Goal: Task Accomplishment & Management: Manage account settings

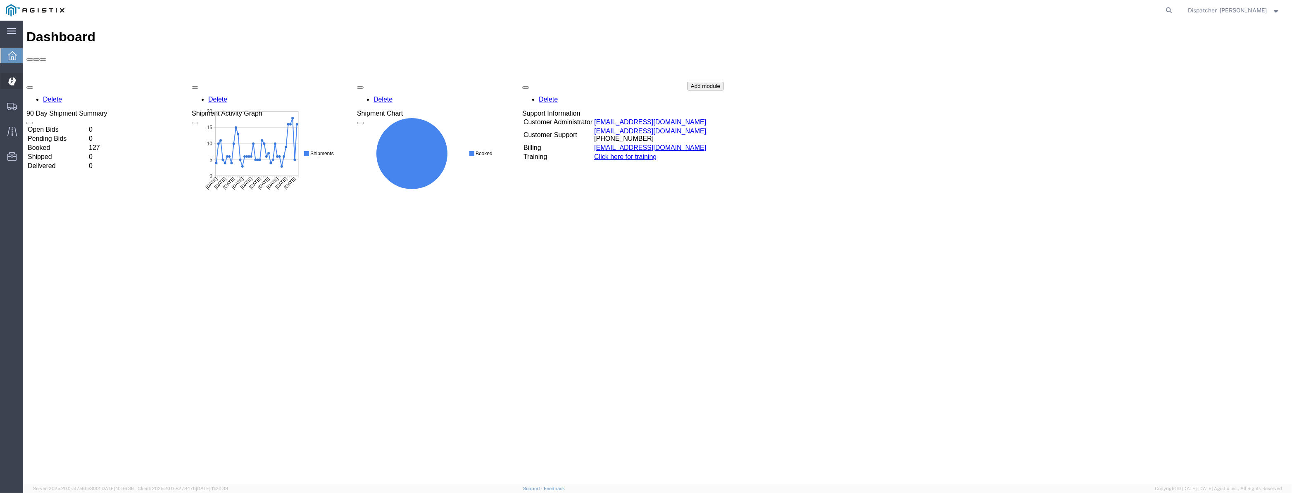
click at [12, 81] on icon at bounding box center [12, 81] width 8 height 9
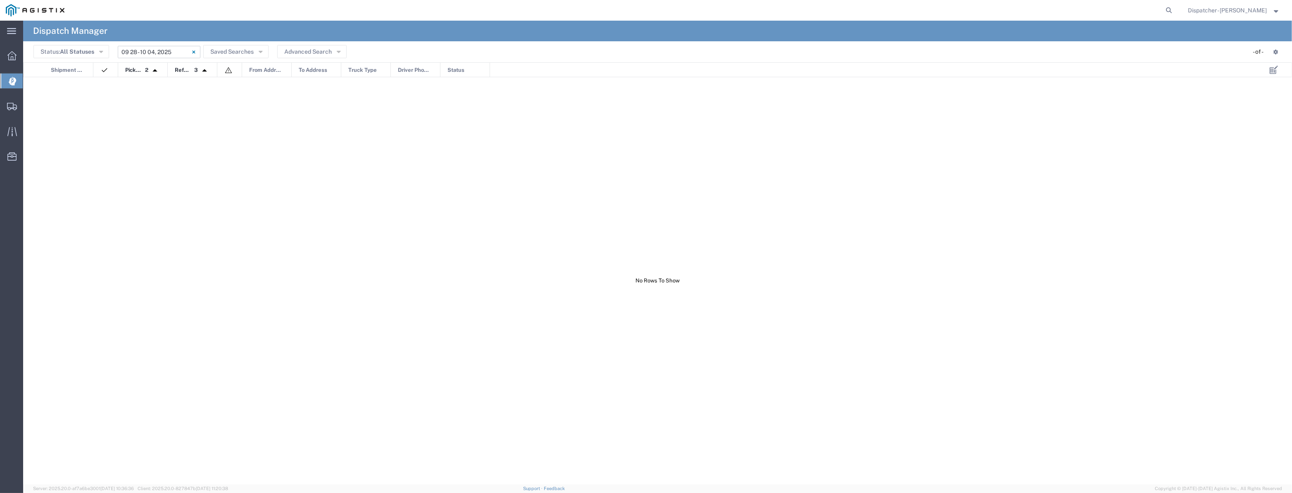
click at [155, 54] on input "[DATE] - [DATE]" at bounding box center [159, 52] width 83 height 12
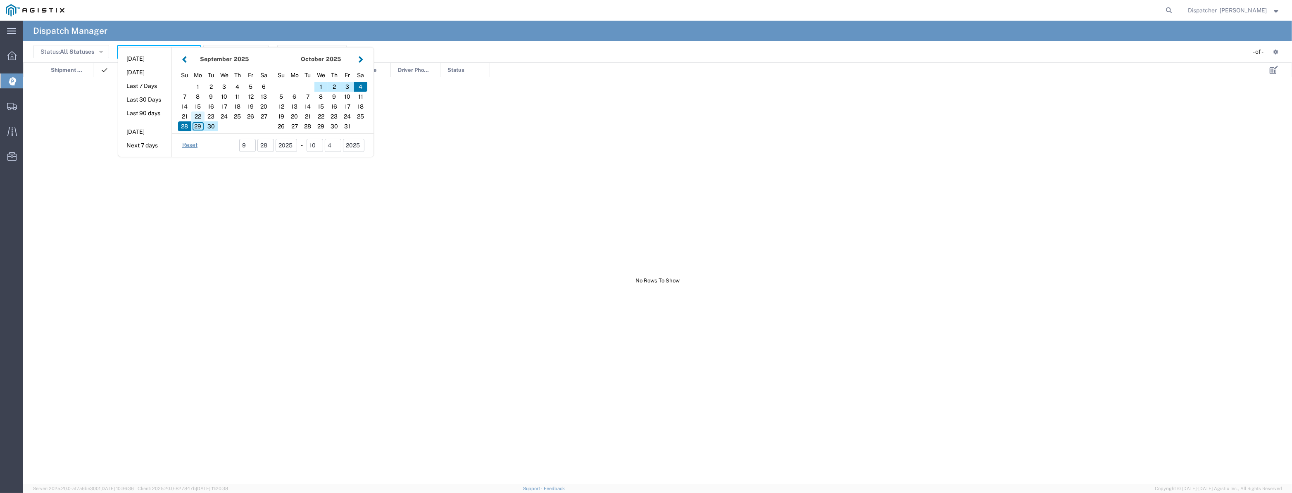
click at [195, 117] on div "22" at bounding box center [197, 117] width 13 height 10
type input "[DATE]"
type input "[DATE] - [DATE]"
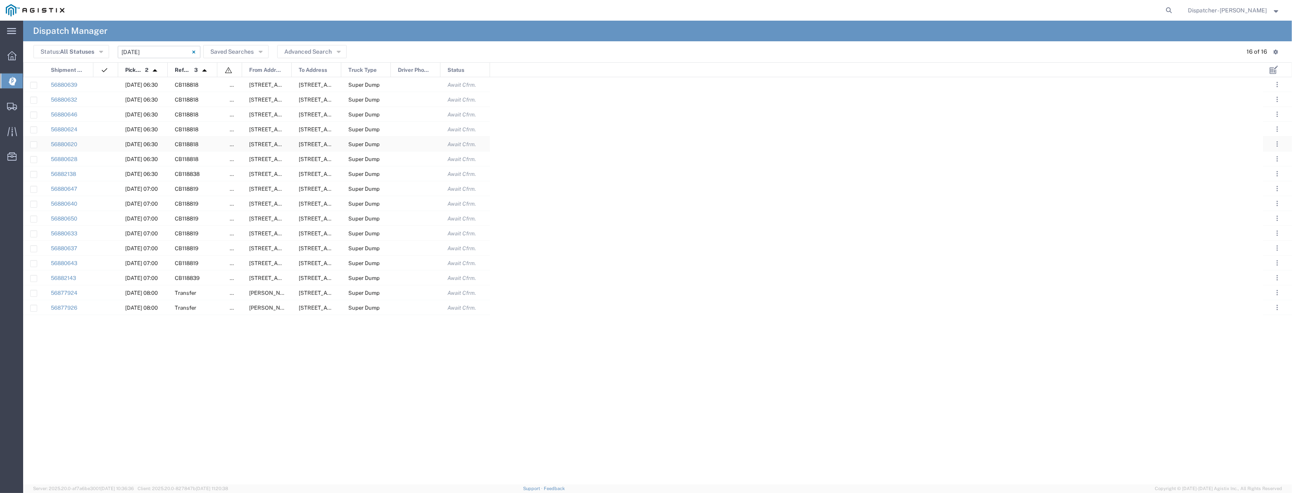
click at [68, 140] on div "56880620" at bounding box center [69, 144] width 50 height 14
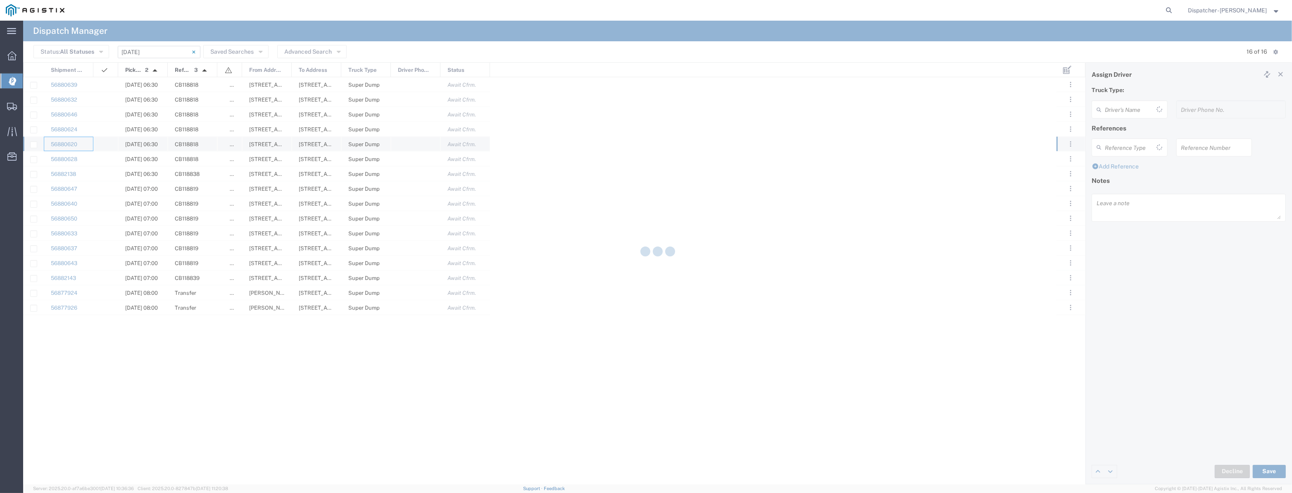
click at [68, 140] on agx-block-ui "Dispatch Manager Status: All Statuses All Statuses Awaiting Assignment Declined…" at bounding box center [657, 253] width 1269 height 464
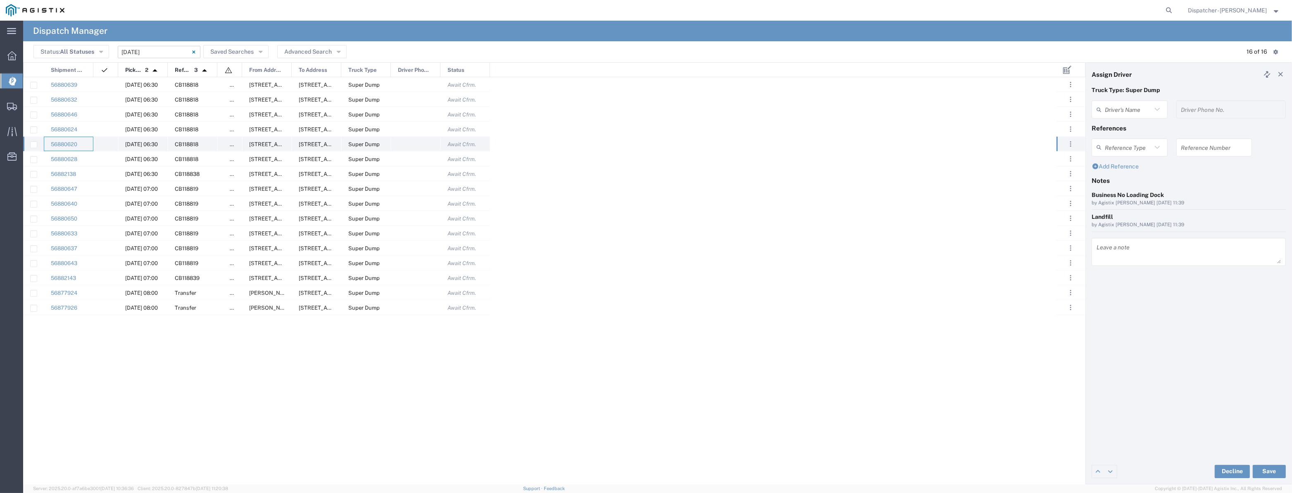
click at [65, 148] on div "56880620" at bounding box center [69, 144] width 50 height 14
click at [70, 145] on link "56880620" at bounding box center [64, 144] width 26 height 6
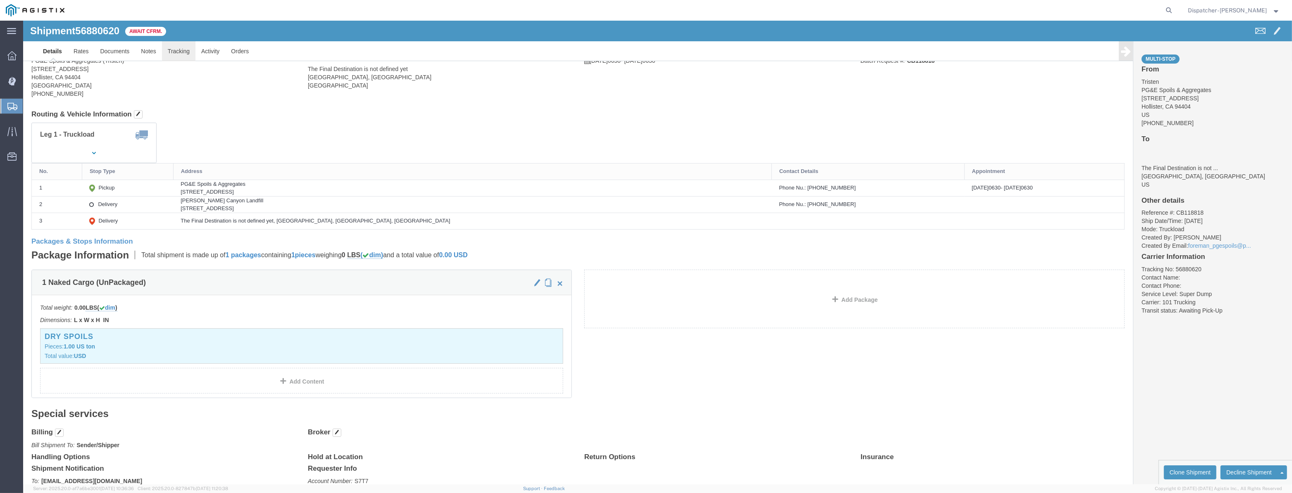
click body "Shipment 56880620 Await Cfrm. Details Rates Documents Notes Tracking Activity O…"
click div
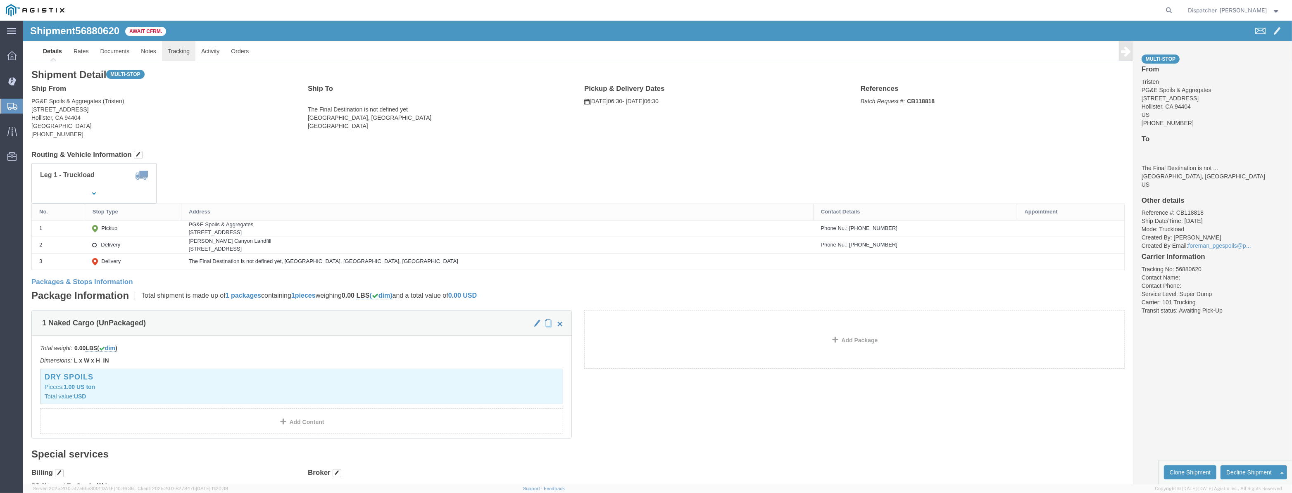
click link "Tracking"
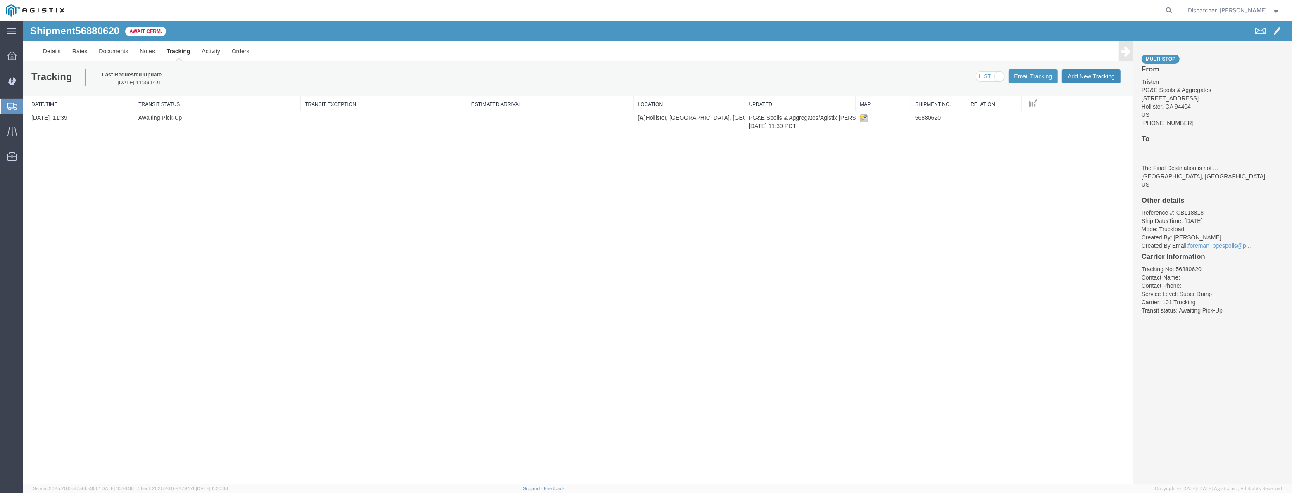
click at [1115, 70] on button "Add New Tracking" at bounding box center [1091, 76] width 59 height 14
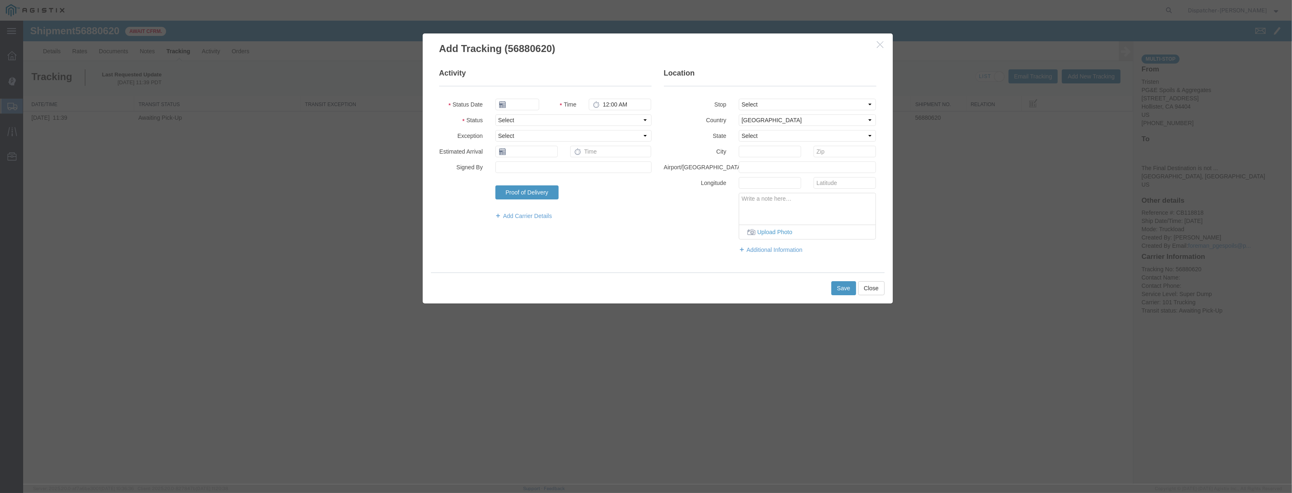
type input "[DATE]"
type input "8:00 PM"
click at [529, 101] on input "[DATE]" at bounding box center [517, 105] width 44 height 12
drag, startPoint x: 512, startPoint y: 181, endPoint x: 515, endPoint y: 174, distance: 7.9
click at [512, 181] on td "22" at bounding box center [513, 181] width 12 height 12
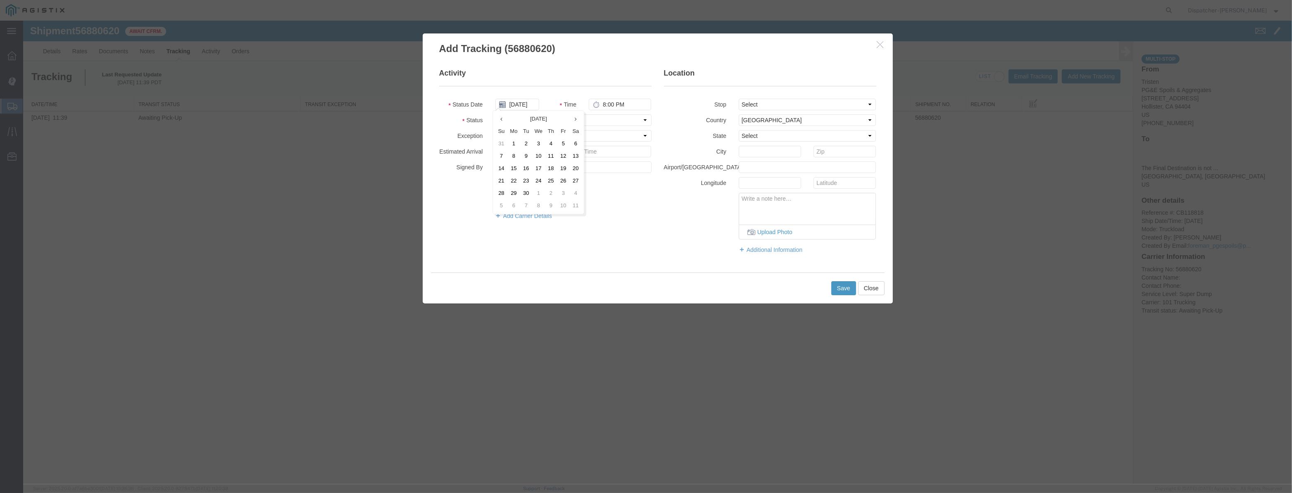
type input "[DATE]"
click at [518, 104] on input "[DATE]" at bounding box center [517, 105] width 44 height 12
click at [612, 124] on select "Select Arrival Notice Available Arrival Notice Imported Arrive at Delivery Loca…" at bounding box center [573, 120] width 156 height 12
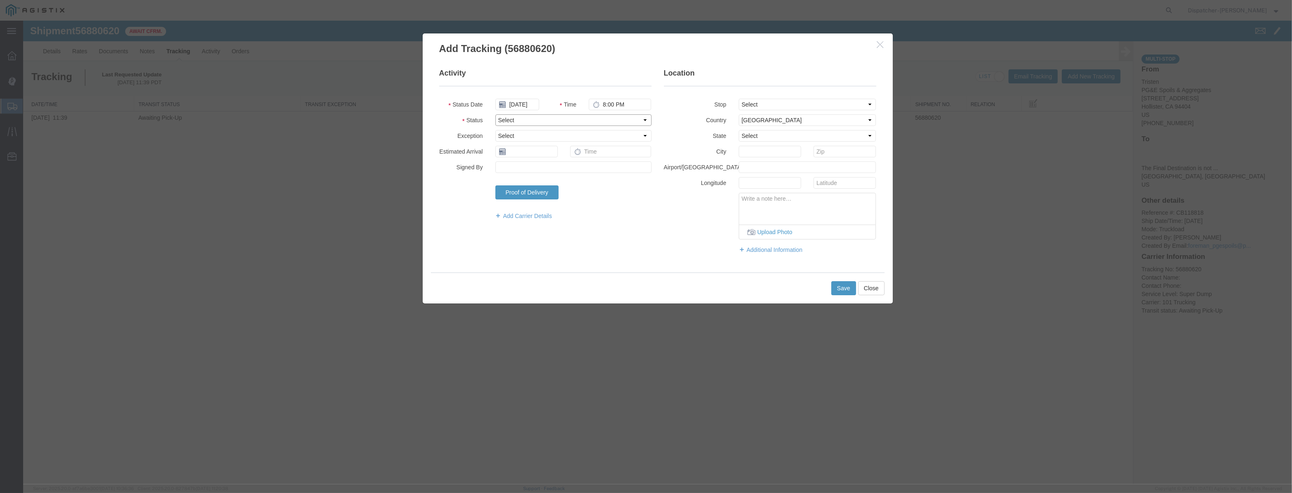
drag, startPoint x: 613, startPoint y: 123, endPoint x: 615, endPoint y: 137, distance: 13.9
click at [613, 123] on select "Select Arrival Notice Available Arrival Notice Imported Arrive at Delivery Loca…" at bounding box center [573, 120] width 156 height 12
click at [619, 126] on fieldset "Activity Status Date [DATE] Time 8:00 PM Status Select Arrival Notice Available…" at bounding box center [545, 148] width 212 height 160
click at [620, 123] on select "Select Arrival Notice Available Arrival Notice Imported Arrive at Delivery Loca…" at bounding box center [573, 120] width 156 height 12
select select "ARVPULOC"
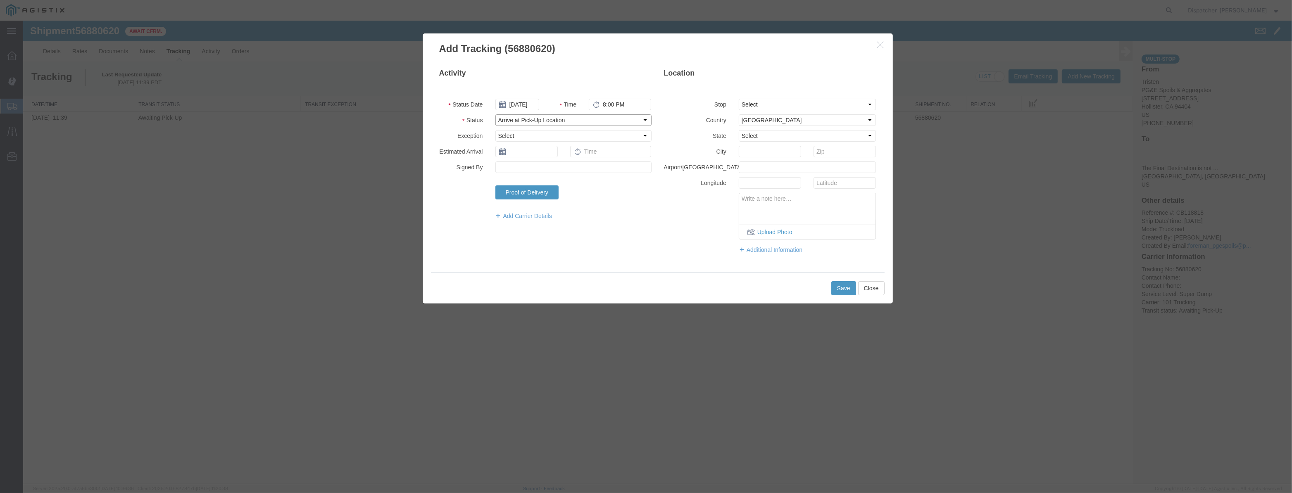
click at [495, 114] on select "Select Arrival Notice Available Arrival Notice Imported Arrive at Delivery Loca…" at bounding box center [573, 120] width 156 height 12
click at [790, 112] on fieldset "Location Stop Select From: [STREET_ADDRESS] Stop 2: [STREET_ADDRESS] To: The Fi…" at bounding box center [770, 165] width 212 height 194
click at [785, 107] on select "Select From: [STREET_ADDRESS][PERSON_NAME] Stop 2: [STREET_ADDRESS] To: The Fin…" at bounding box center [808, 105] width 138 height 12
select select "{"pickupDeliveryInfoId": "123061462","pickupOrDelivery": "P","stopNum": "1","lo…"
click at [739, 99] on select "Select From: [STREET_ADDRESS][PERSON_NAME] Stop 2: [STREET_ADDRESS] To: The Fin…" at bounding box center [808, 105] width 138 height 12
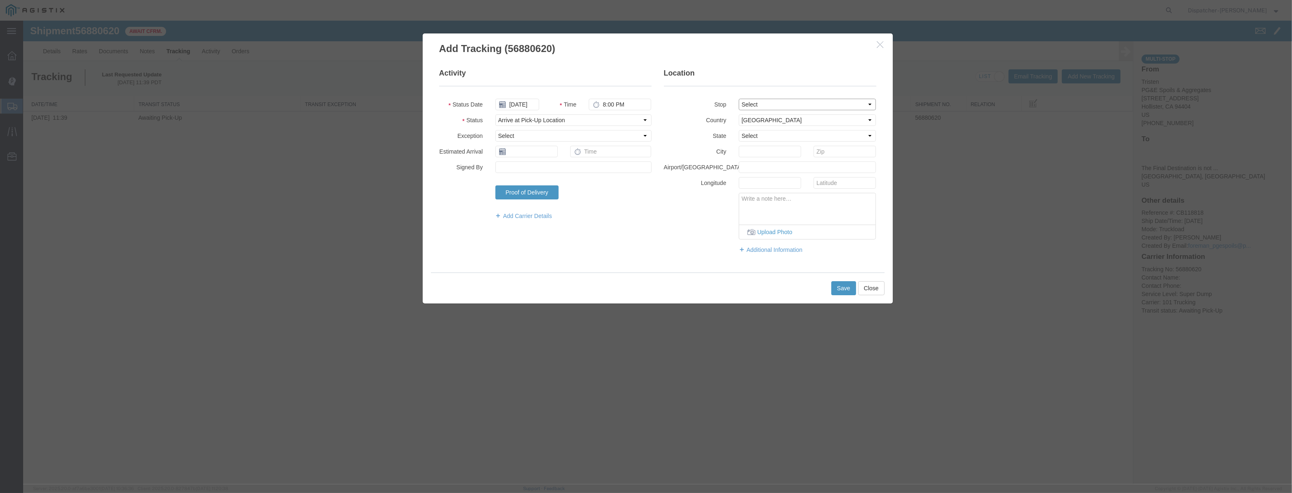
select select "CA"
type input "Hollister"
drag, startPoint x: 628, startPoint y: 105, endPoint x: 427, endPoint y: 127, distance: 201.6
click at [431, 122] on div "Activity Status Date [DATE] Time 8:00 PM Status Select Arrival Notice Available…" at bounding box center [658, 164] width 470 height 217
type input "6:15 AM"
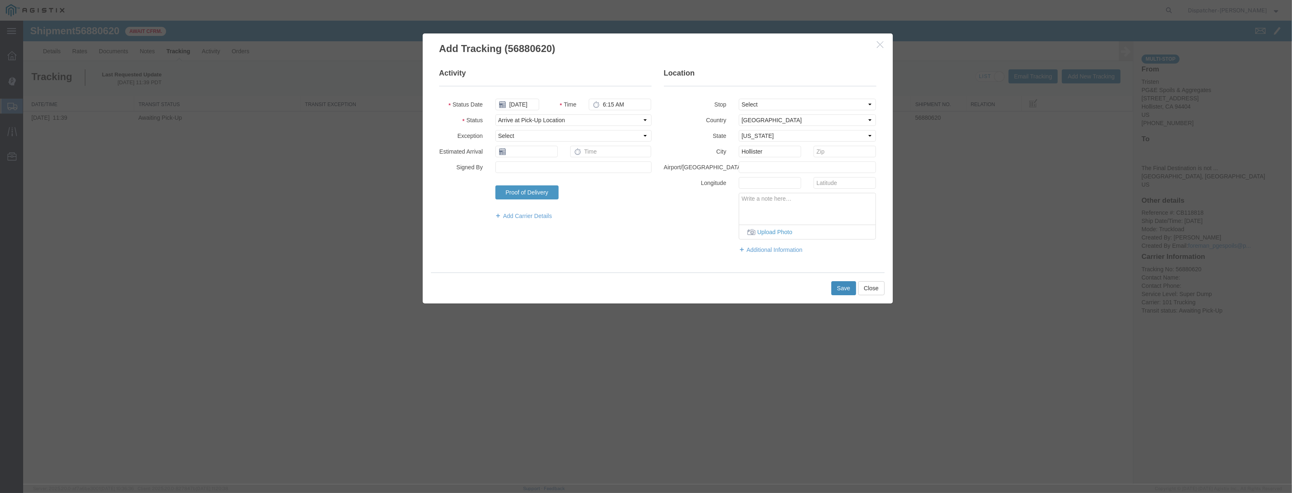
click at [852, 289] on button "Save" at bounding box center [843, 288] width 25 height 14
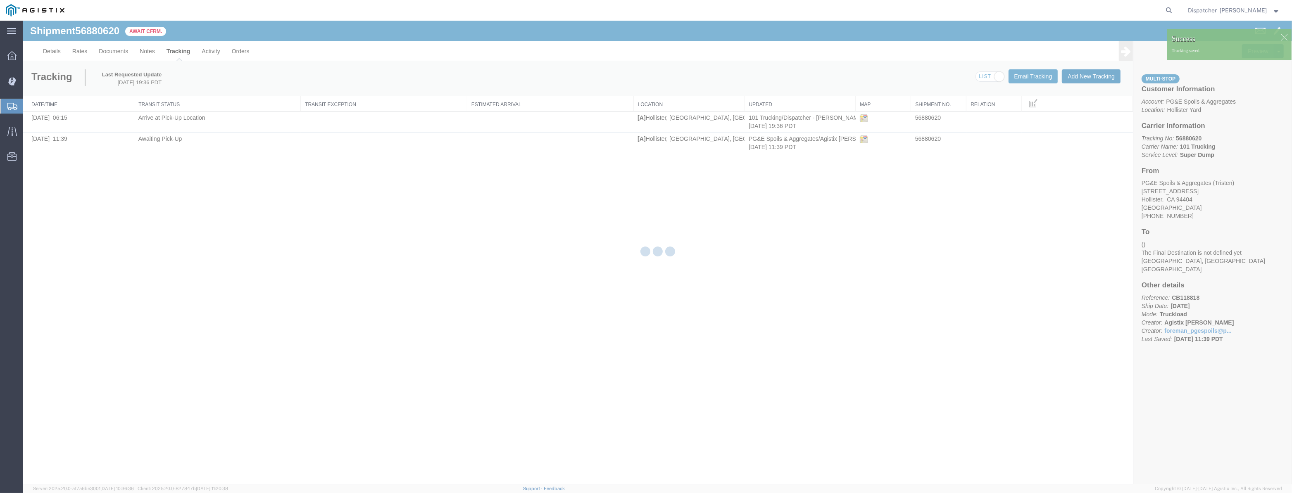
drag, startPoint x: 1106, startPoint y: 100, endPoint x: 1084, endPoint y: 79, distance: 30.1
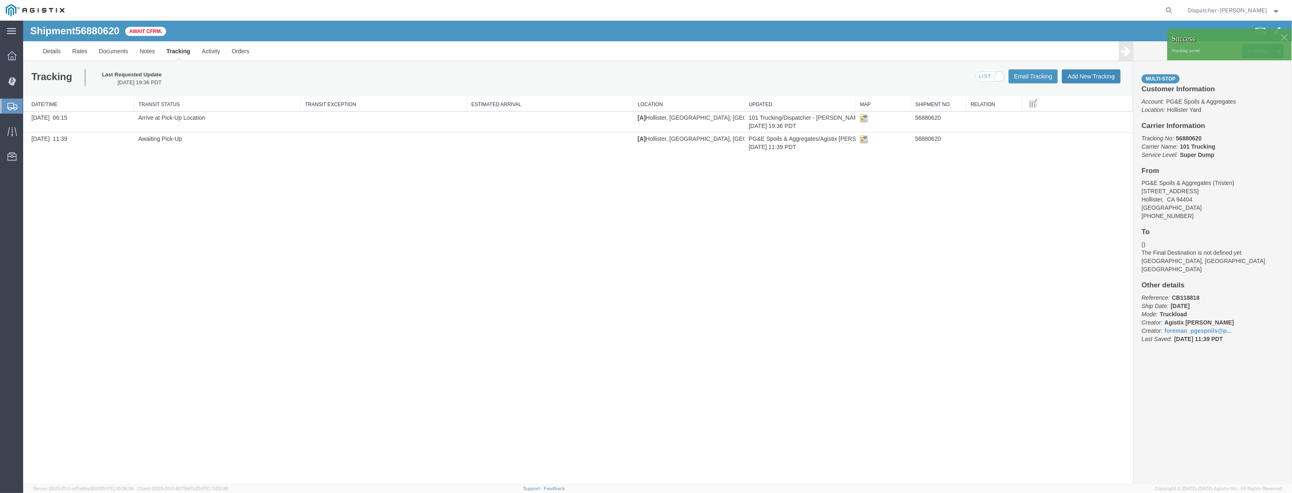
click at [1080, 80] on button "Add New Tracking" at bounding box center [1091, 76] width 59 height 14
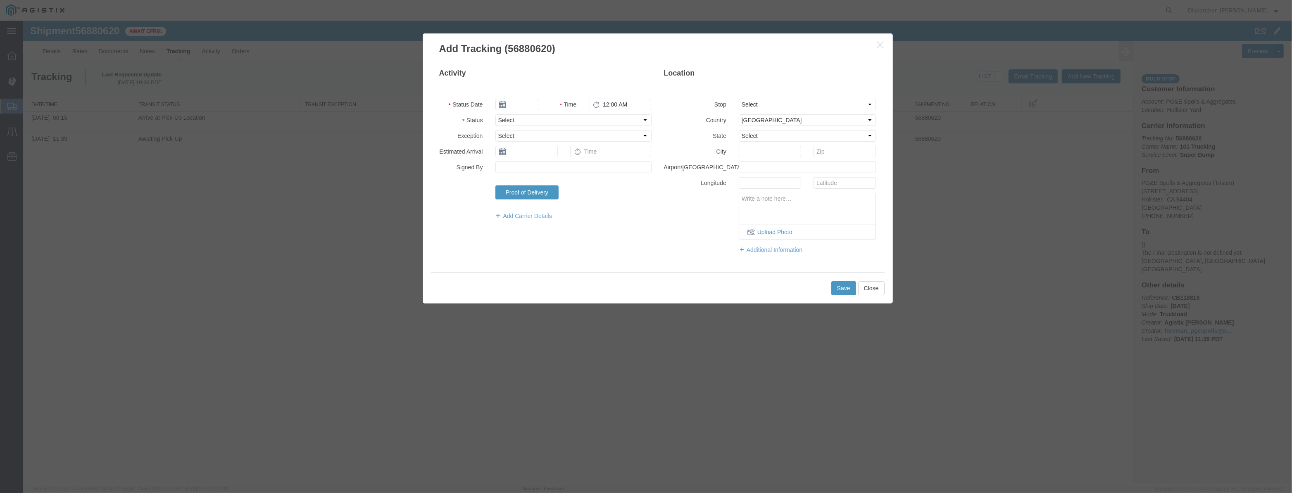
type input "[DATE]"
type input "8:00 PM"
click at [524, 103] on input "[DATE]" at bounding box center [517, 105] width 44 height 12
drag, startPoint x: 526, startPoint y: 93, endPoint x: 521, endPoint y: 103, distance: 10.7
click at [525, 98] on fieldset "Activity Status Date Time 8:00 PM Status Select Arrival Notice Available Arriva…" at bounding box center [545, 148] width 212 height 160
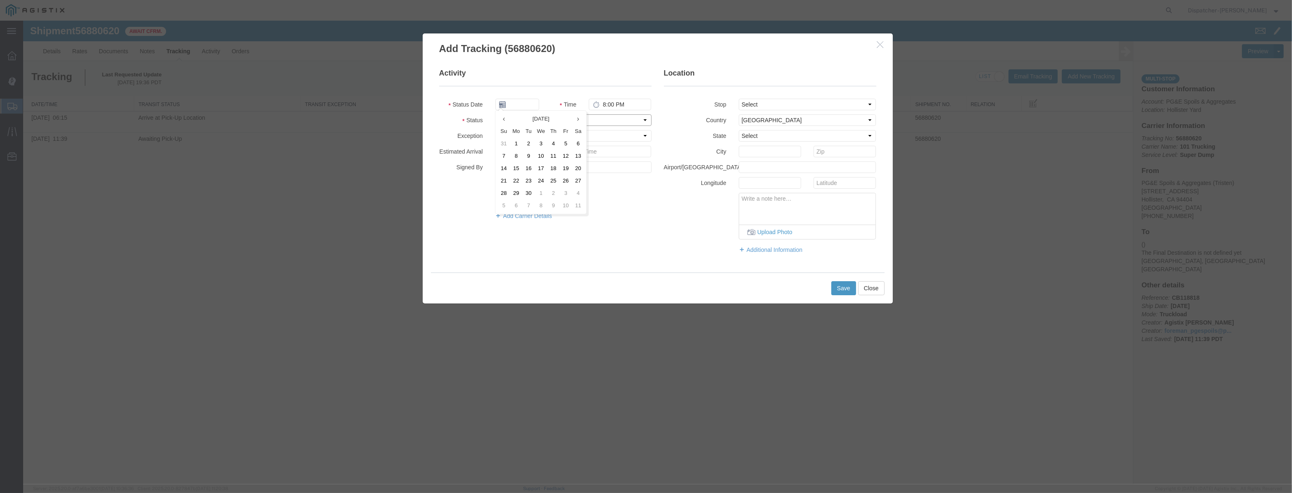
click at [615, 124] on select "Select Arrival Notice Available Arrival Notice Imported Arrive at Delivery Loca…" at bounding box center [573, 120] width 156 height 12
click at [539, 106] on div at bounding box center [517, 105] width 56 height 12
click at [533, 106] on input "text" at bounding box center [517, 105] width 44 height 12
paste input "[DATE]"
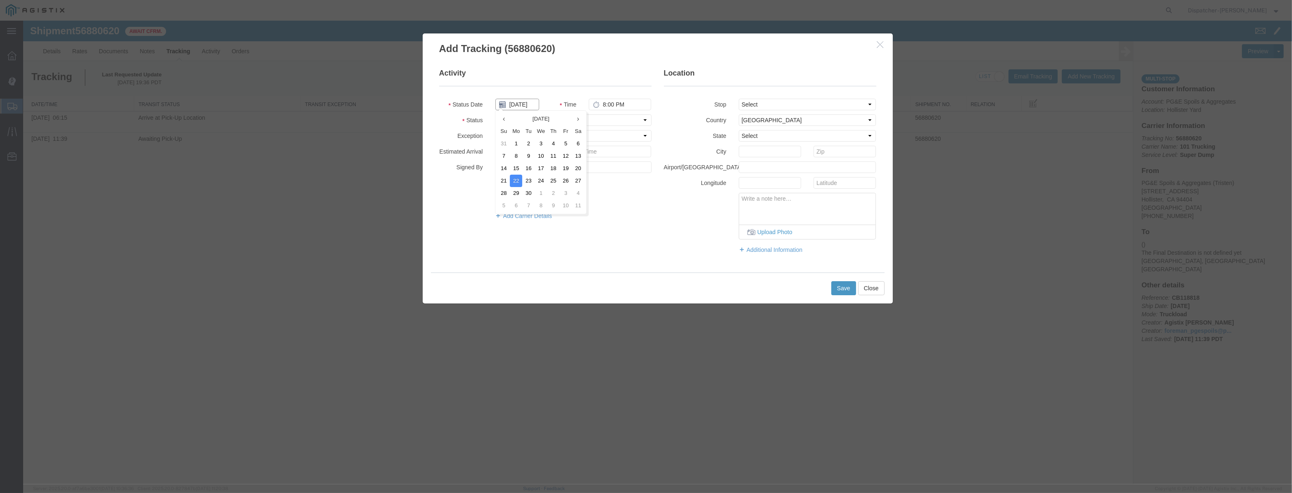
type input "[DATE]"
drag, startPoint x: 593, startPoint y: 119, endPoint x: 593, endPoint y: 125, distance: 5.8
click at [593, 119] on select "Select Arrival Notice Available Arrival Notice Imported Arrive at Delivery Loca…" at bounding box center [573, 120] width 156 height 12
select select "DPTPULOC"
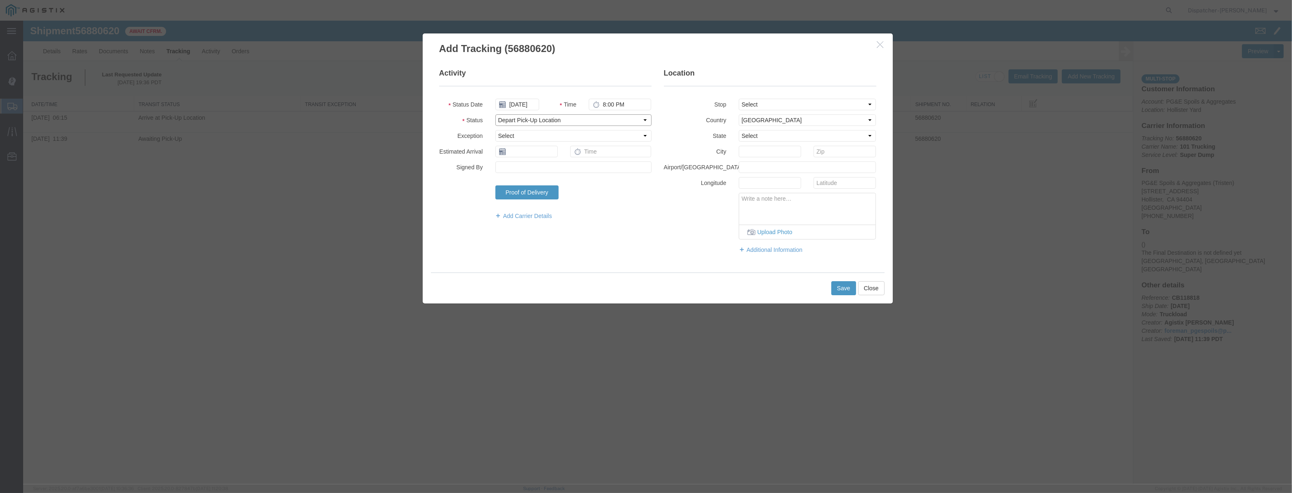
click at [495, 114] on select "Select Arrival Notice Available Arrival Notice Imported Arrive at Delivery Loca…" at bounding box center [573, 120] width 156 height 12
click at [769, 106] on select "Select From: [STREET_ADDRESS][PERSON_NAME] Stop 2: [STREET_ADDRESS] To: The Fin…" at bounding box center [808, 105] width 138 height 12
select select "{"pickupDeliveryInfoId": "123061462","pickupOrDelivery": "P","stopNum": "1","lo…"
click at [739, 99] on select "Select From: [STREET_ADDRESS][PERSON_NAME] Stop 2: [STREET_ADDRESS] To: The Fin…" at bounding box center [808, 105] width 138 height 12
select select "CA"
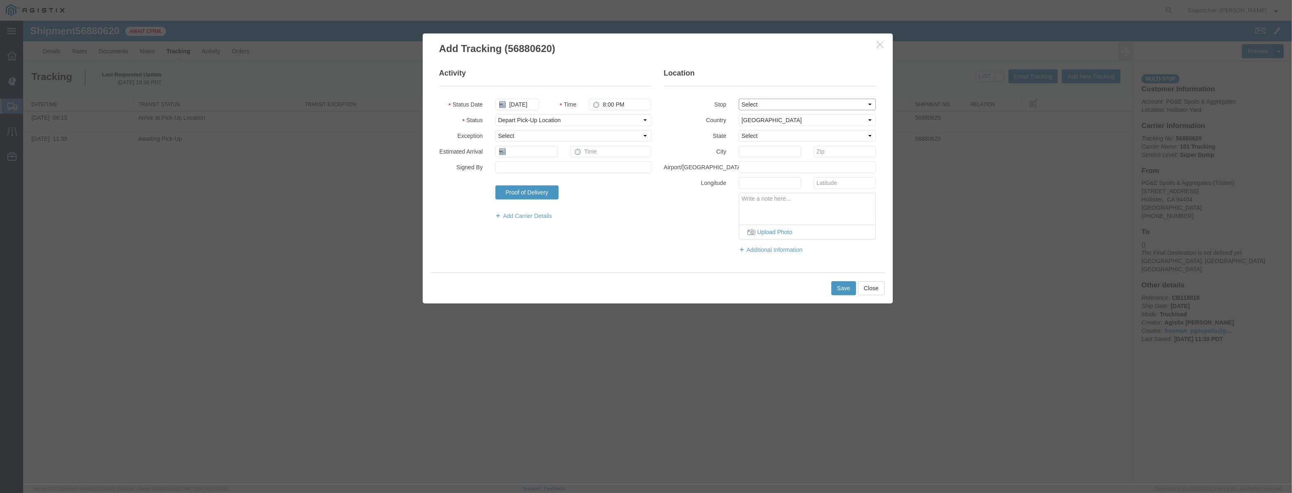
type input "Hollister"
drag, startPoint x: 642, startPoint y: 105, endPoint x: 528, endPoint y: 123, distance: 115.0
click at [528, 123] on fieldset "Activity Status Date [DATE] Time 8:00 PM Status Select Arrival Notice Available…" at bounding box center [545, 148] width 212 height 160
type input "6:20 AM"
click at [838, 289] on button "Save" at bounding box center [843, 288] width 25 height 14
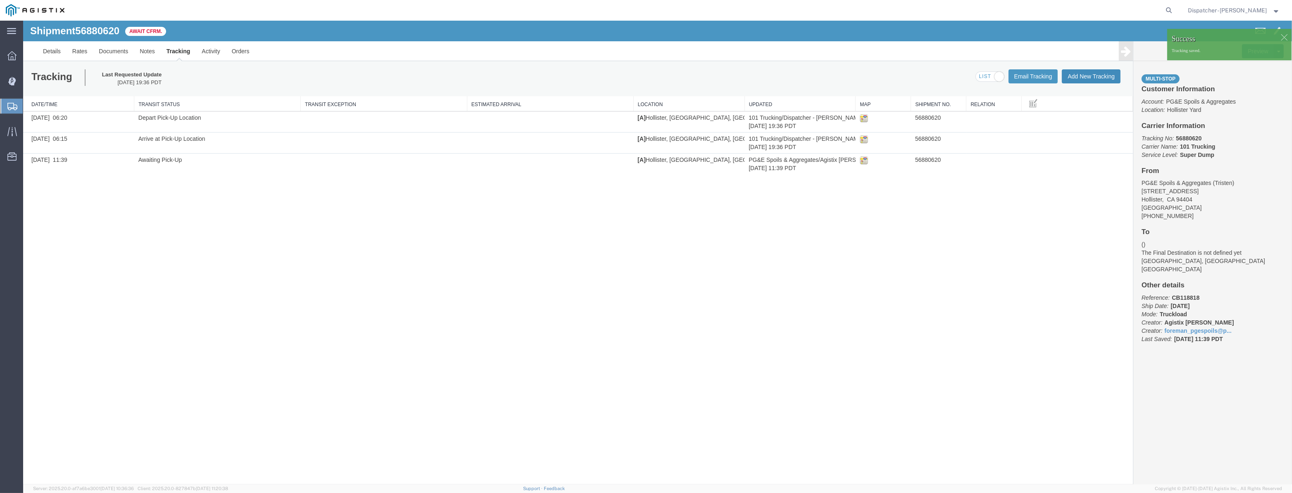
click at [1092, 77] on button "Add New Tracking" at bounding box center [1091, 76] width 59 height 14
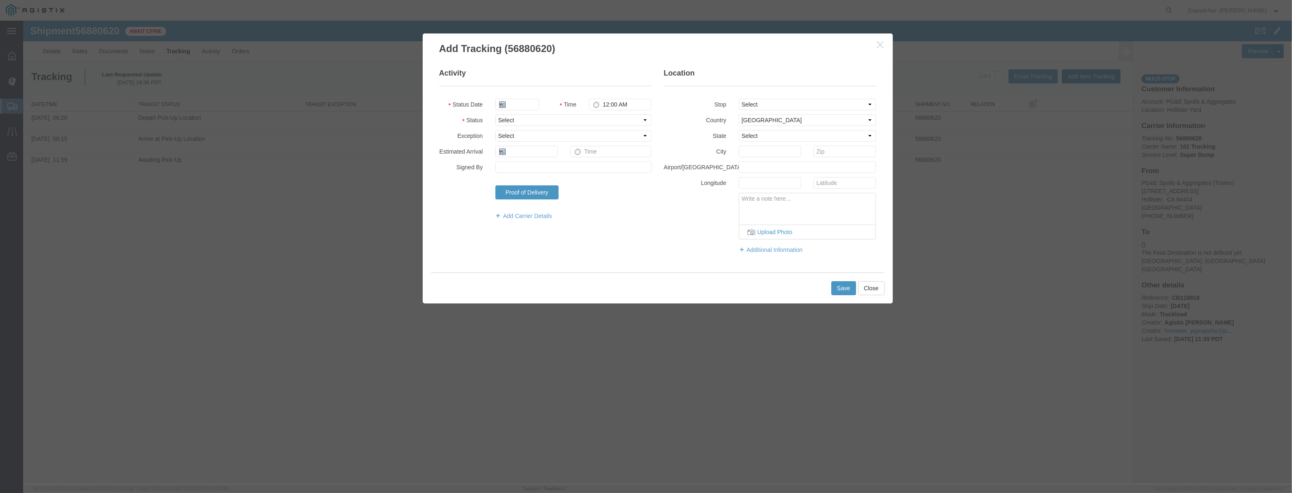
type input "[DATE]"
type input "8:00 PM"
click at [536, 105] on input "[DATE]" at bounding box center [517, 105] width 44 height 12
drag, startPoint x: 543, startPoint y: 88, endPoint x: 531, endPoint y: 98, distance: 16.0
click at [543, 88] on fieldset "Activity Status Date Time 8:00 PM Status Select Arrival Notice Available Arriva…" at bounding box center [545, 148] width 212 height 160
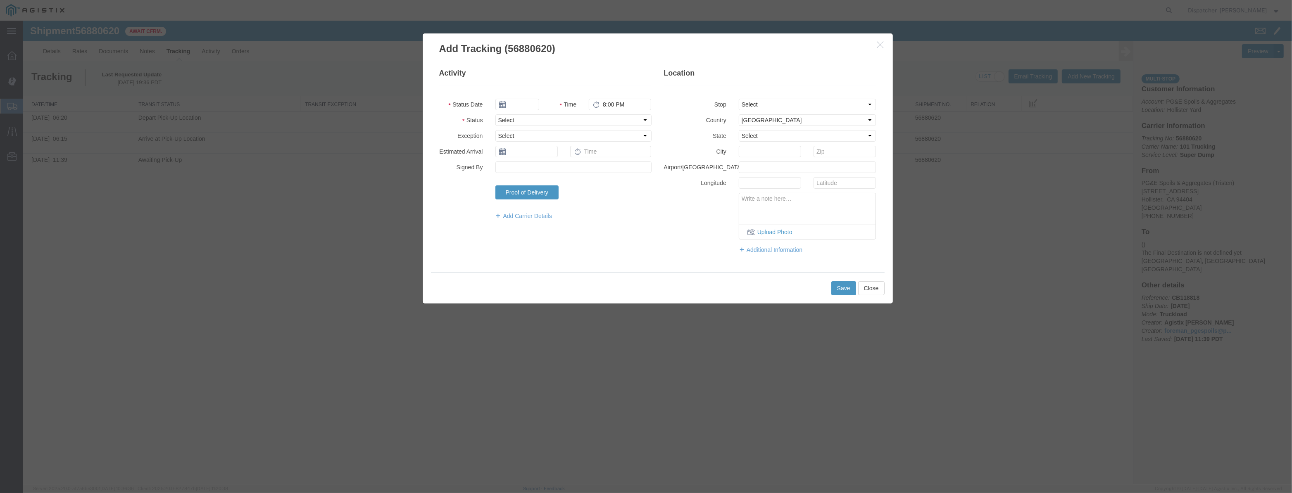
drag, startPoint x: 531, startPoint y: 98, endPoint x: 579, endPoint y: 109, distance: 49.6
click at [533, 98] on fieldset "Activity Status Date Time 8:00 PM Status Select Arrival Notice Available Arriva…" at bounding box center [545, 148] width 212 height 160
drag, startPoint x: 536, startPoint y: 105, endPoint x: 555, endPoint y: 106, distance: 19.0
click at [537, 105] on input "text" at bounding box center [517, 105] width 44 height 12
click at [620, 123] on select "Select Arrival Notice Available Arrival Notice Imported Arrive at Delivery Loca…" at bounding box center [573, 120] width 156 height 12
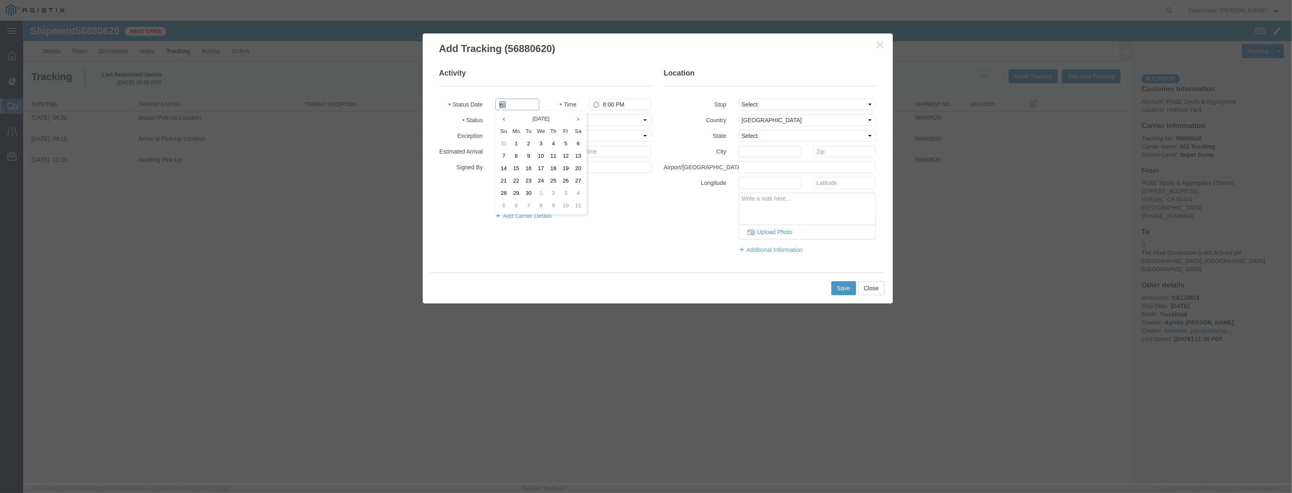
click at [536, 107] on input "text" at bounding box center [517, 105] width 44 height 12
paste input "[DATE]"
type input "[DATE]"
click at [620, 124] on select "Select Arrival Notice Available Arrival Notice Imported Arrive at Delivery Loca…" at bounding box center [573, 120] width 156 height 12
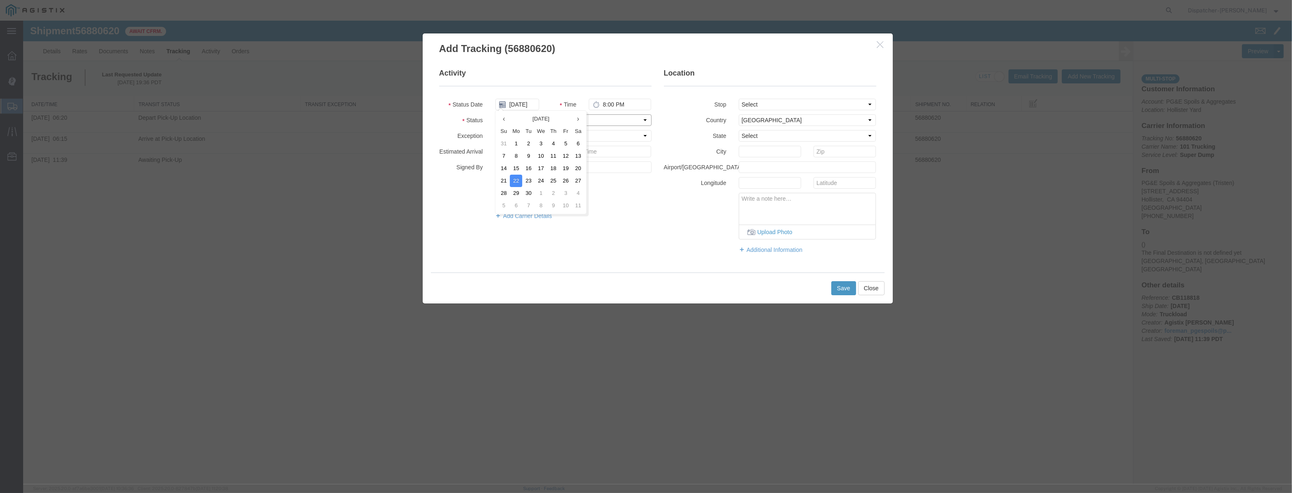
scroll to position [0, 0]
select select "ARVDLVLOC"
click at [495, 114] on select "Select Arrival Notice Available Arrival Notice Imported Arrive at Delivery Loca…" at bounding box center [573, 120] width 156 height 12
click at [793, 107] on select "Select From: [STREET_ADDRESS][PERSON_NAME] Stop 2: [STREET_ADDRESS] To: The Fin…" at bounding box center [808, 105] width 138 height 12
select select "{"pickupDeliveryInfoId": "123061463","pickupOrDelivery": "D","stopNum": "2","lo…"
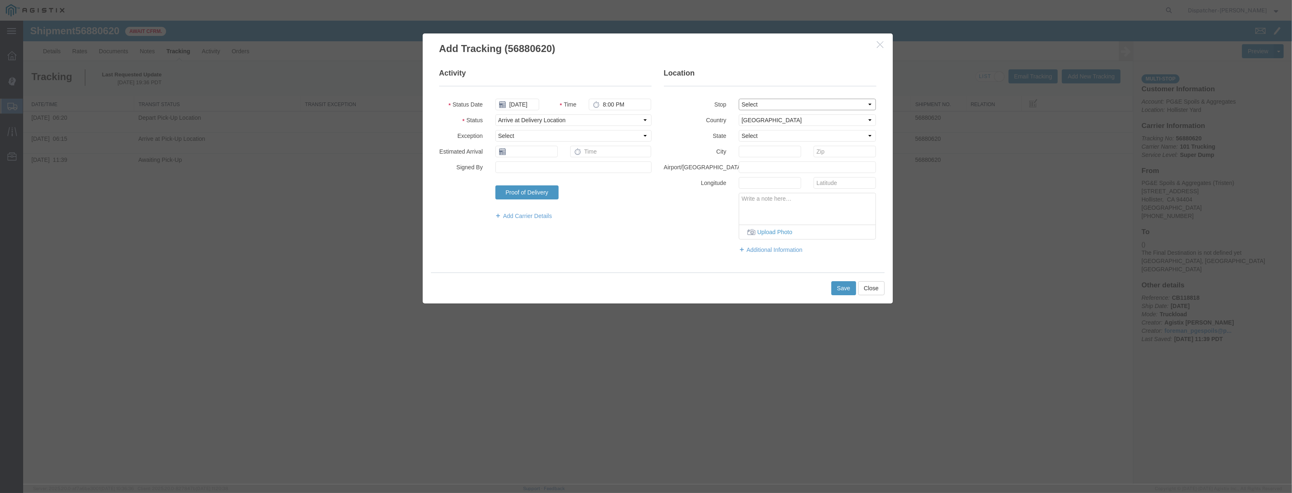
click at [739, 99] on select "Select From: [STREET_ADDRESS][PERSON_NAME] Stop 2: [STREET_ADDRESS] To: The Fin…" at bounding box center [808, 105] width 138 height 12
select select "CA"
type input "[PERSON_NAME] [PERSON_NAME]"
drag, startPoint x: 630, startPoint y: 99, endPoint x: 509, endPoint y: 112, distance: 122.1
click at [509, 112] on fieldset "Activity Status Date [DATE] Time 8:00 PM Status Select Arrival Notice Available…" at bounding box center [545, 148] width 212 height 160
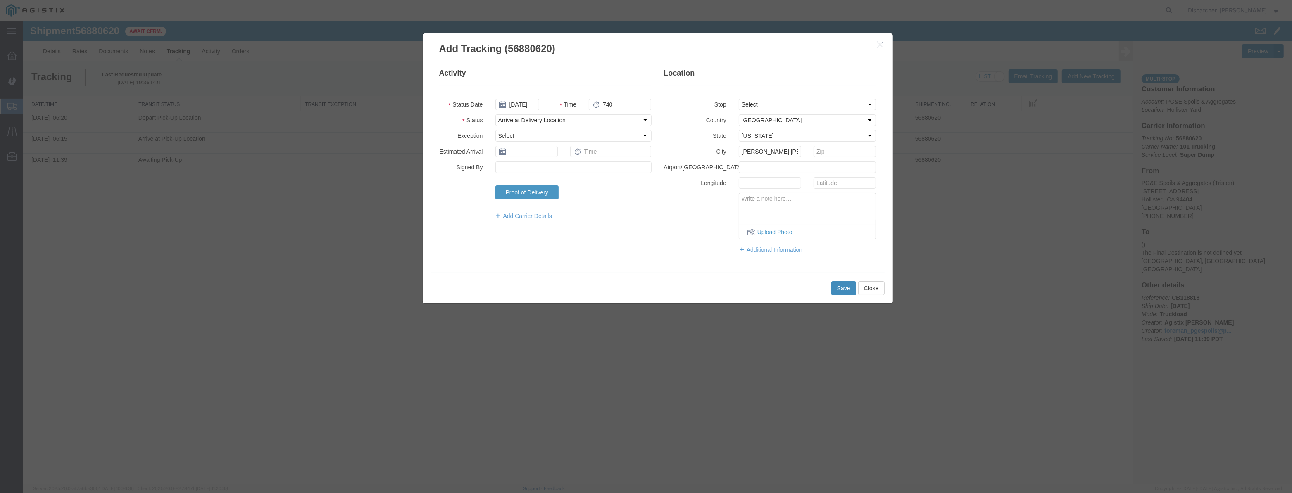
type input "7:40 AM"
click at [853, 289] on button "Save" at bounding box center [843, 288] width 25 height 14
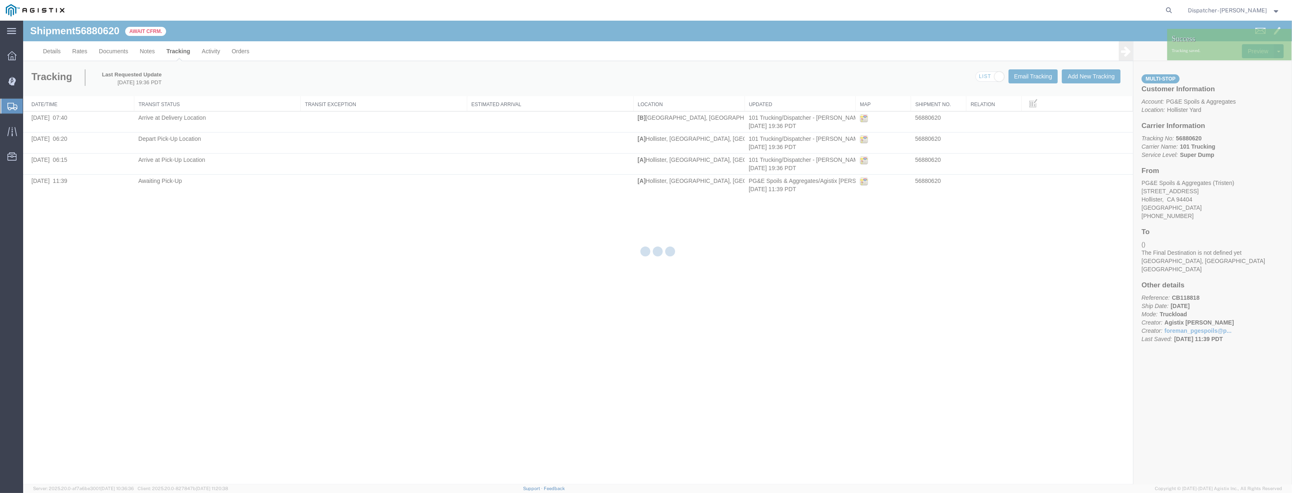
click at [1076, 72] on div at bounding box center [657, 253] width 1269 height 464
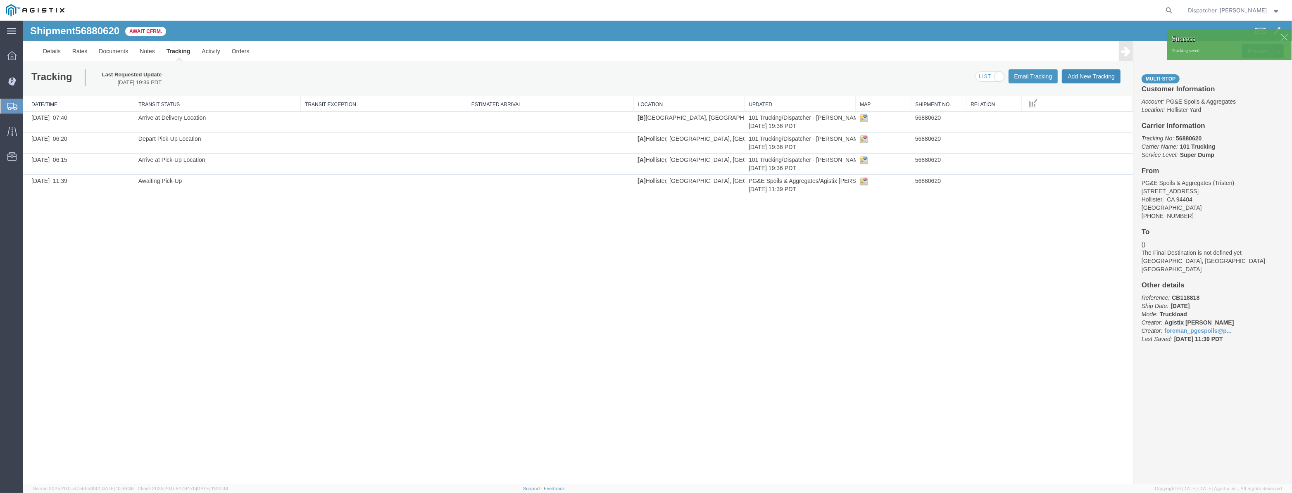
click at [1076, 76] on button "Add New Tracking" at bounding box center [1091, 76] width 59 height 14
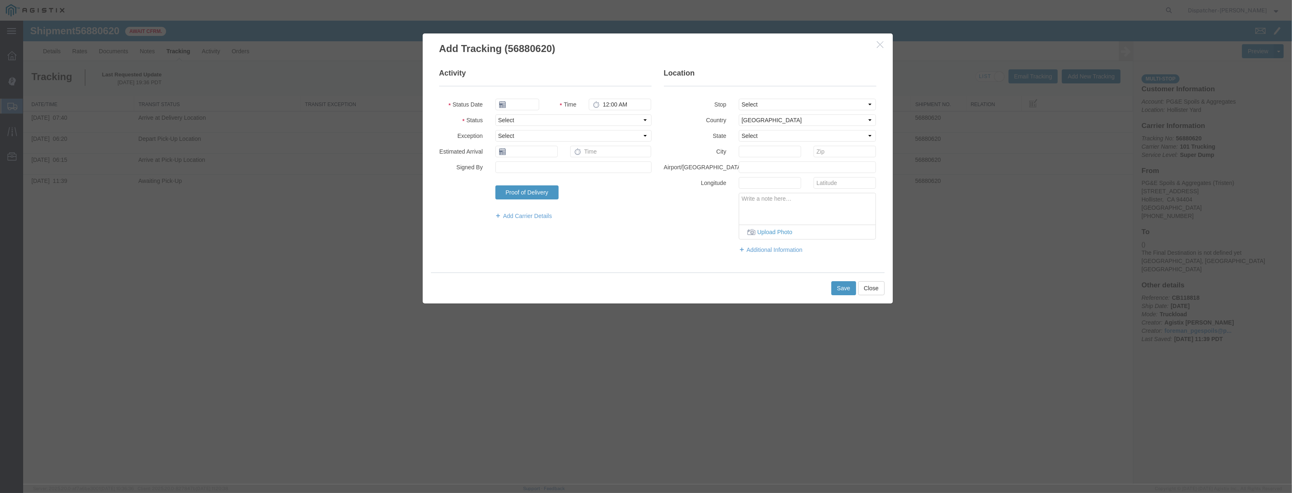
type input "[DATE]"
type input "8:00 PM"
click at [528, 101] on input "[DATE]" at bounding box center [517, 105] width 44 height 12
click at [532, 92] on fieldset "Activity Status Date Time 8:00 PM Status Select Arrival Notice Available Arriva…" at bounding box center [545, 148] width 212 height 160
drag, startPoint x: 528, startPoint y: 102, endPoint x: 547, endPoint y: 107, distance: 19.6
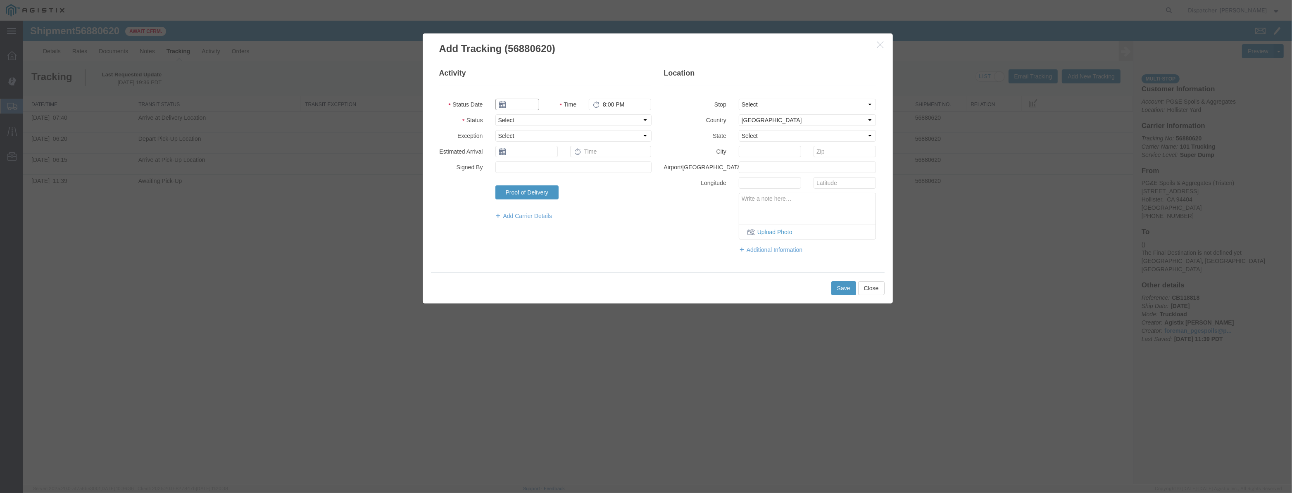
click at [529, 103] on input "text" at bounding box center [517, 105] width 44 height 12
paste input "[DATE]"
type input "[DATE]"
click at [628, 129] on fieldset "Activity Status Date [DATE] Time 8:00 PM Status Select Arrival Notice Available…" at bounding box center [545, 148] width 212 height 160
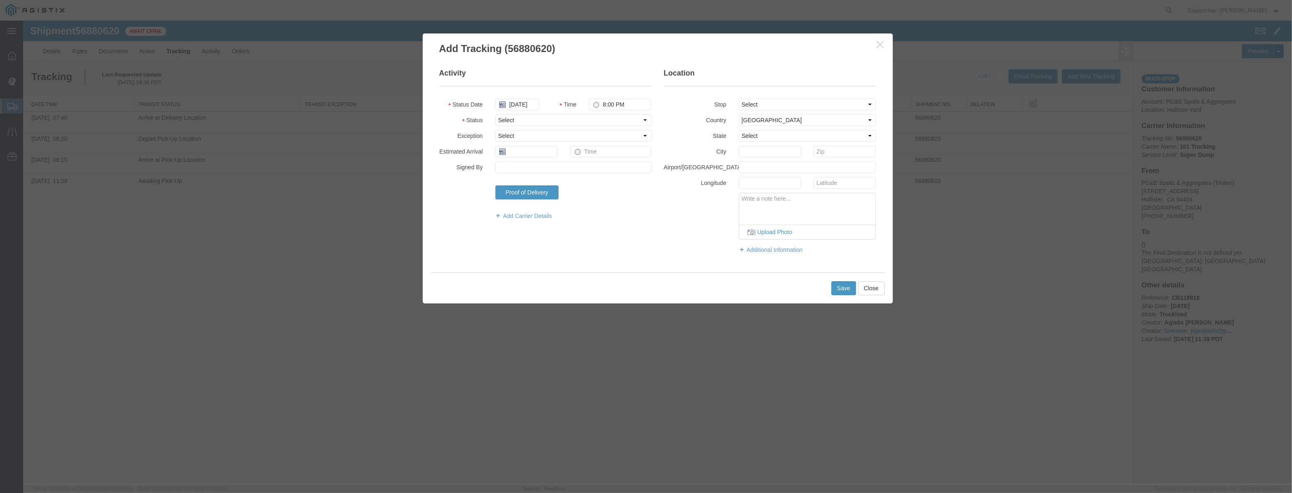
scroll to position [0, 0]
click at [607, 126] on fieldset "Activity Status Date [DATE] Time 8:00 PM Status Select Arrival Notice Available…" at bounding box center [545, 148] width 212 height 160
click at [613, 122] on select "Select Arrival Notice Available Arrival Notice Imported Arrive at Delivery Loca…" at bounding box center [573, 120] width 156 height 12
select select "DPTDLVLOC"
click at [495, 114] on select "Select Arrival Notice Available Arrival Notice Imported Arrive at Delivery Loca…" at bounding box center [573, 120] width 156 height 12
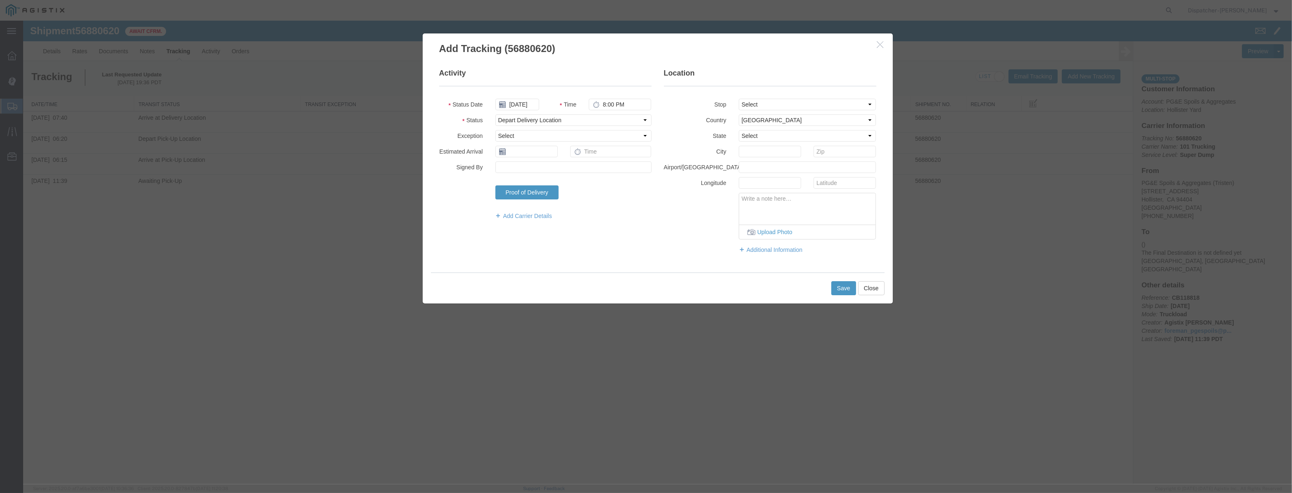
click at [790, 92] on fieldset "Location Stop Select From: [STREET_ADDRESS] Stop 2: [STREET_ADDRESS] To: The Fi…" at bounding box center [770, 165] width 212 height 194
click at [779, 108] on select "Select From: [STREET_ADDRESS][PERSON_NAME] Stop 2: [STREET_ADDRESS] To: The Fin…" at bounding box center [808, 105] width 138 height 12
select select "{"pickupDeliveryInfoId": "123061463","pickupOrDelivery": "D","stopNum": "2","lo…"
click at [739, 99] on select "Select From: [STREET_ADDRESS][PERSON_NAME] Stop 2: [STREET_ADDRESS] To: The Fin…" at bounding box center [808, 105] width 138 height 12
select select "CA"
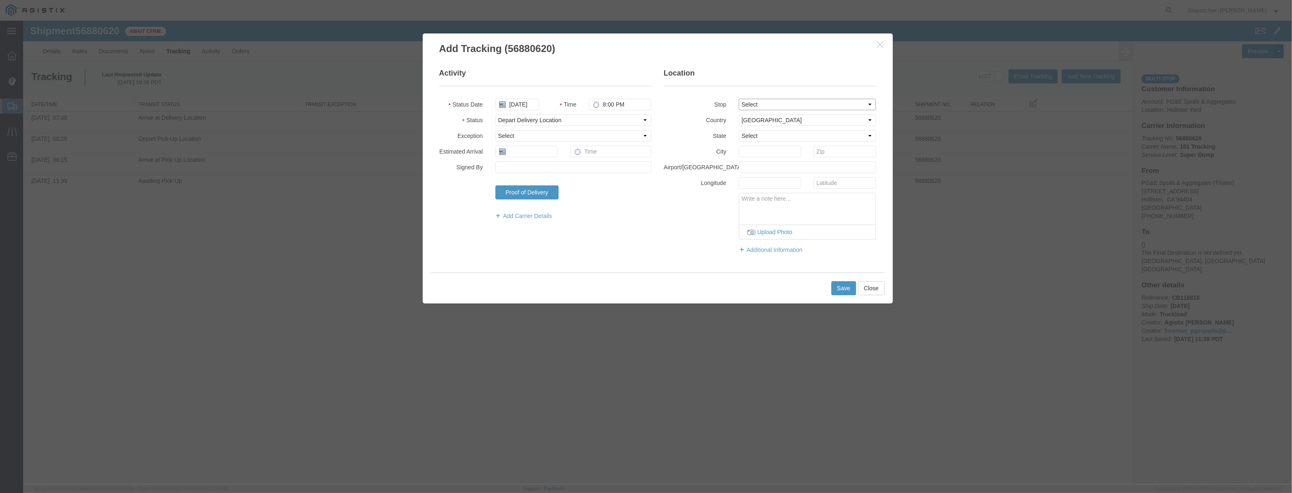
type input "[PERSON_NAME] [PERSON_NAME]"
drag, startPoint x: 642, startPoint y: 108, endPoint x: 551, endPoint y: 152, distance: 101.5
click at [551, 152] on fieldset "Activity Status Date [DATE] Time 8:00 PM Status Select Arrival Notice Available…" at bounding box center [545, 148] width 212 height 160
type input "7:55 AM"
click at [840, 285] on button "Save" at bounding box center [843, 288] width 25 height 14
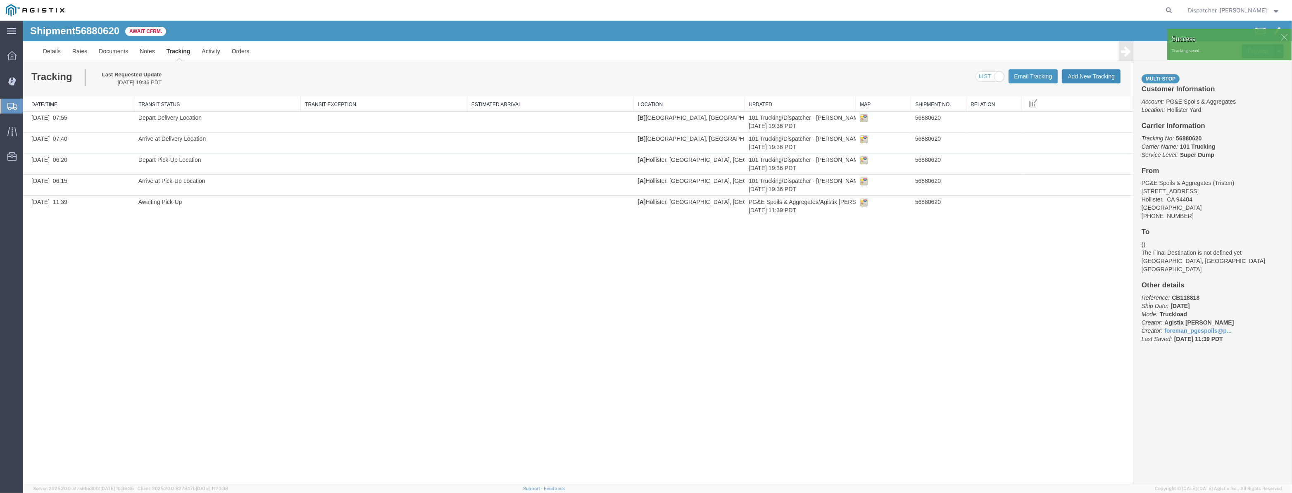
click at [1100, 80] on button "Add New Tracking" at bounding box center [1091, 76] width 59 height 14
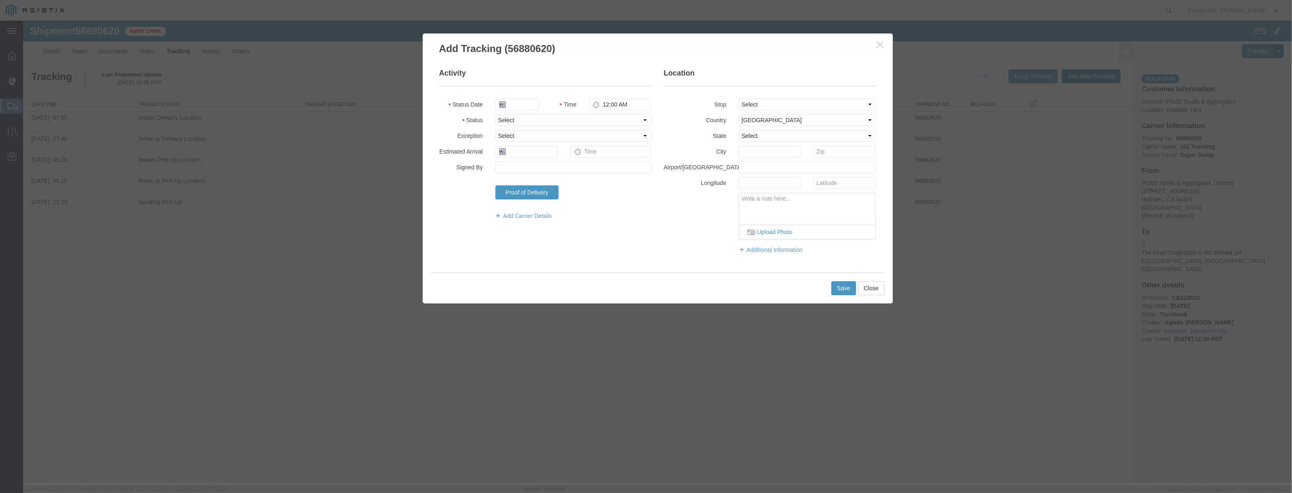
type input "[DATE]"
type input "8:00 PM"
click at [498, 108] on body "Shipment 56880620 5 of 5 Await Cfrm. Details Rates Documents Notes Tracking Act…" at bounding box center [657, 239] width 1269 height 436
click at [529, 105] on input "[DATE]" at bounding box center [517, 105] width 44 height 12
click at [531, 95] on fieldset "Activity Status Date Time 8:00 PM Status Select Arrival Notice Available Arriva…" at bounding box center [545, 148] width 212 height 160
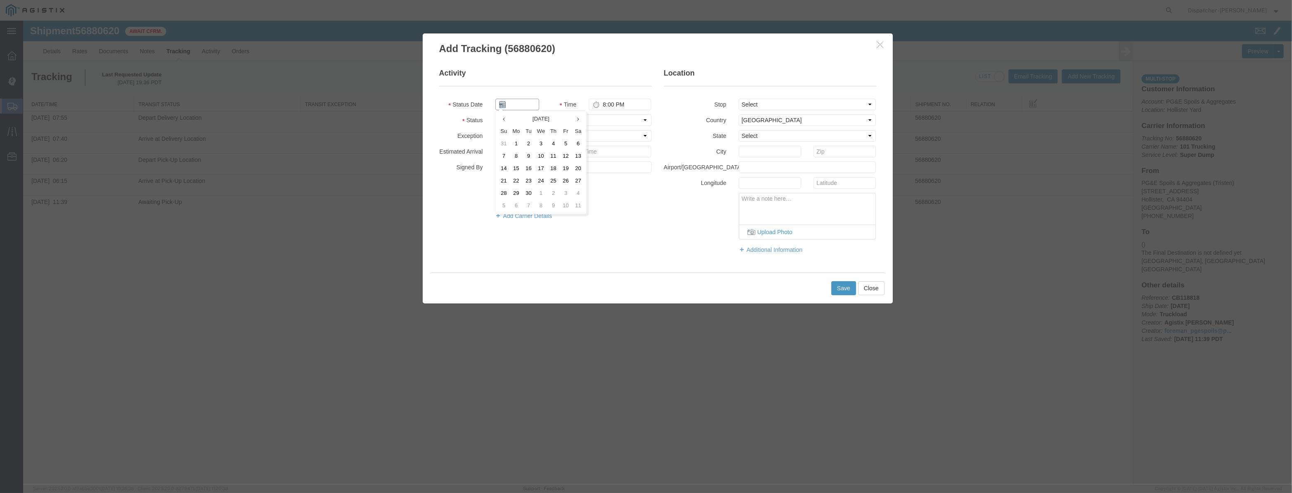
drag, startPoint x: 528, startPoint y: 103, endPoint x: 574, endPoint y: 108, distance: 46.9
click at [528, 103] on input "text" at bounding box center [517, 105] width 44 height 12
paste input "[DATE]"
type input "[DATE]"
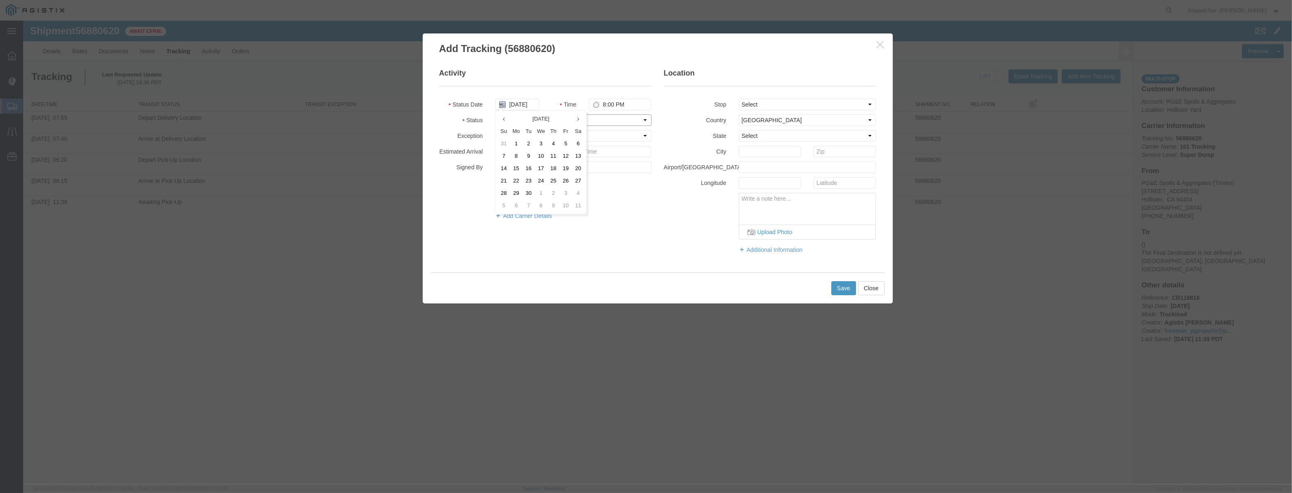
click at [605, 118] on select "Select Arrival Notice Available Arrival Notice Imported Arrive at Delivery Loca…" at bounding box center [573, 120] width 156 height 12
select select "ARVPULOC"
click at [495, 114] on select "Select Arrival Notice Available Arrival Notice Imported Arrive at Delivery Loca…" at bounding box center [573, 120] width 156 height 12
click at [821, 107] on select "Select From: [STREET_ADDRESS][PERSON_NAME] Stop 2: [STREET_ADDRESS] To: The Fin…" at bounding box center [808, 105] width 138 height 12
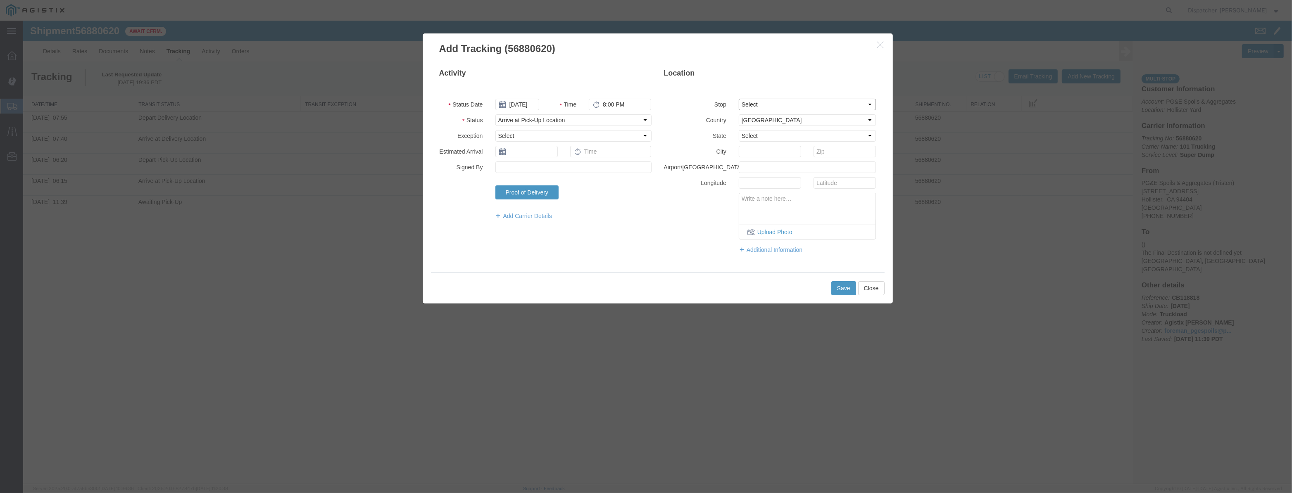
select select "{"pickupDeliveryInfoId": "123061462","pickupOrDelivery": "P","stopNum": "1","lo…"
click at [739, 99] on select "Select From: [STREET_ADDRESS][PERSON_NAME] Stop 2: [STREET_ADDRESS] To: The Fin…" at bounding box center [808, 105] width 138 height 12
select select "CA"
type input "Hollister"
drag, startPoint x: 641, startPoint y: 105, endPoint x: 476, endPoint y: 138, distance: 168.4
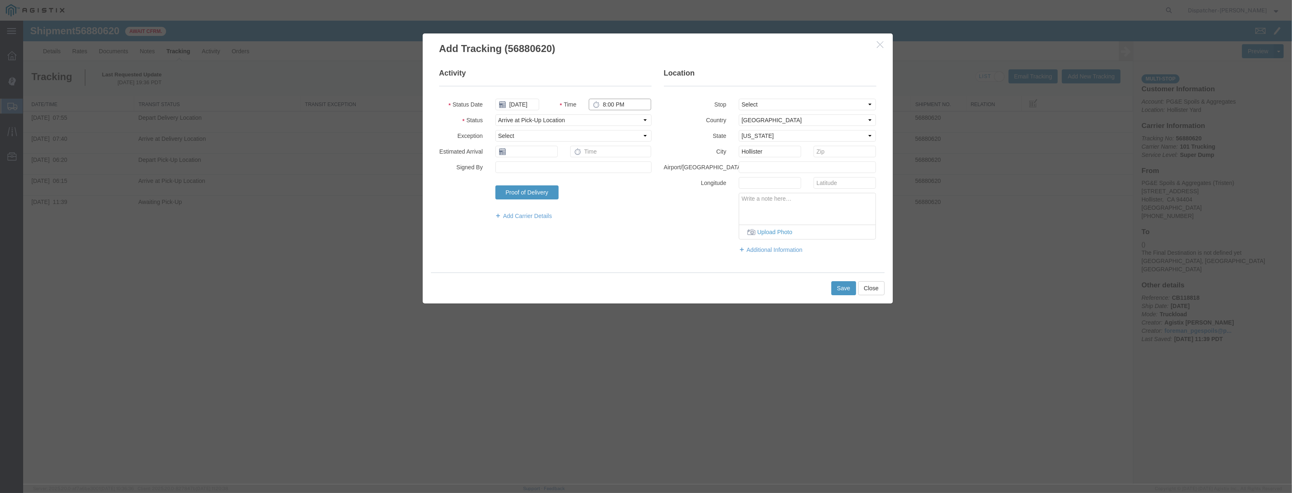
click at [476, 138] on fieldset "Activity Status Date [DATE] Time 8:00 PM Status Select Arrival Notice Available…" at bounding box center [545, 148] width 212 height 160
type input "8:55 AM"
click at [847, 287] on button "Save" at bounding box center [843, 288] width 25 height 14
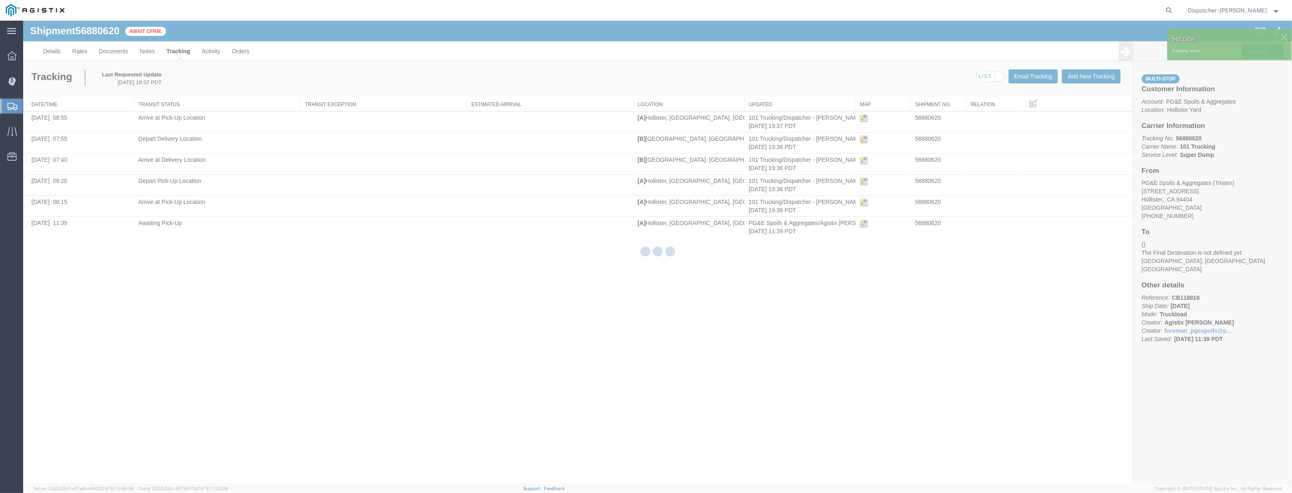
click at [1093, 79] on div at bounding box center [657, 253] width 1269 height 464
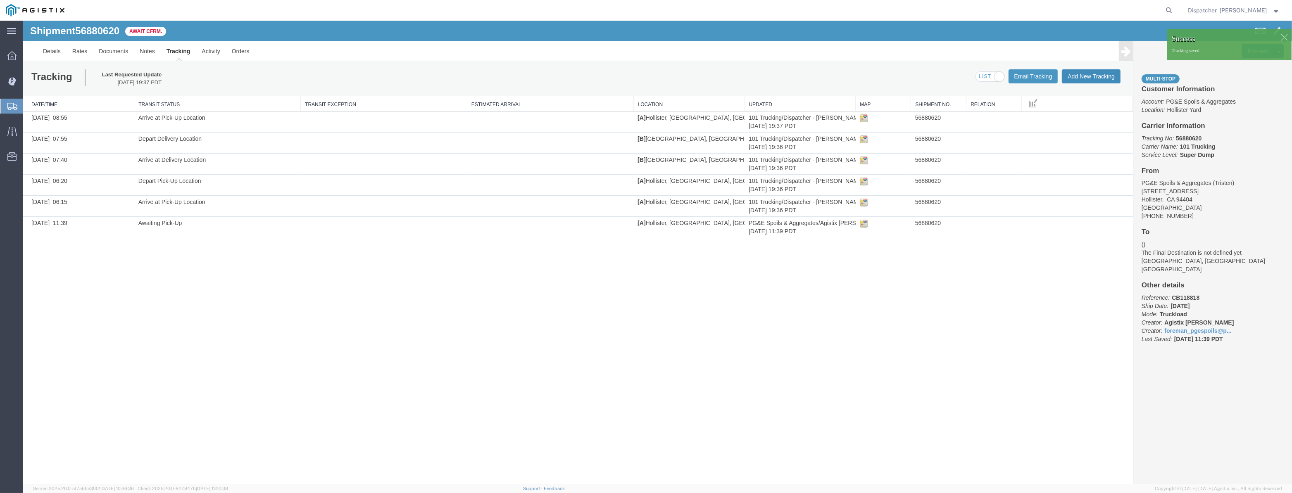
click at [1093, 75] on button "Add New Tracking" at bounding box center [1091, 76] width 59 height 14
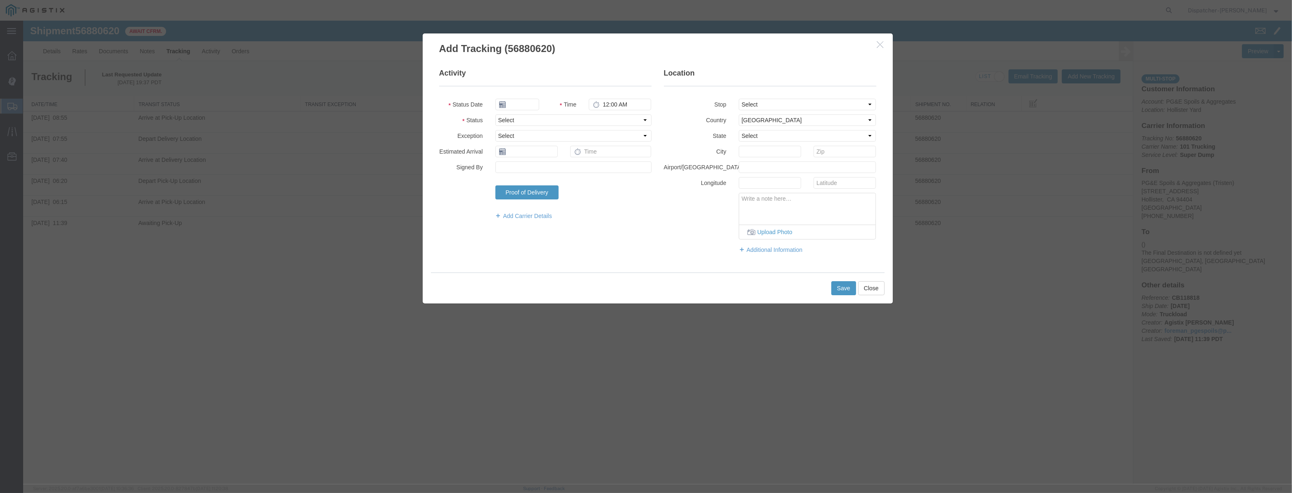
type input "[DATE]"
type input "8:00 PM"
drag, startPoint x: 507, startPoint y: 103, endPoint x: 519, endPoint y: 91, distance: 16.9
click at [507, 102] on input "[DATE]" at bounding box center [517, 105] width 44 height 12
click at [519, 93] on fieldset "Activity Status Date Time 8:00 PM Status Select Arrival Notice Available Arriva…" at bounding box center [545, 148] width 212 height 160
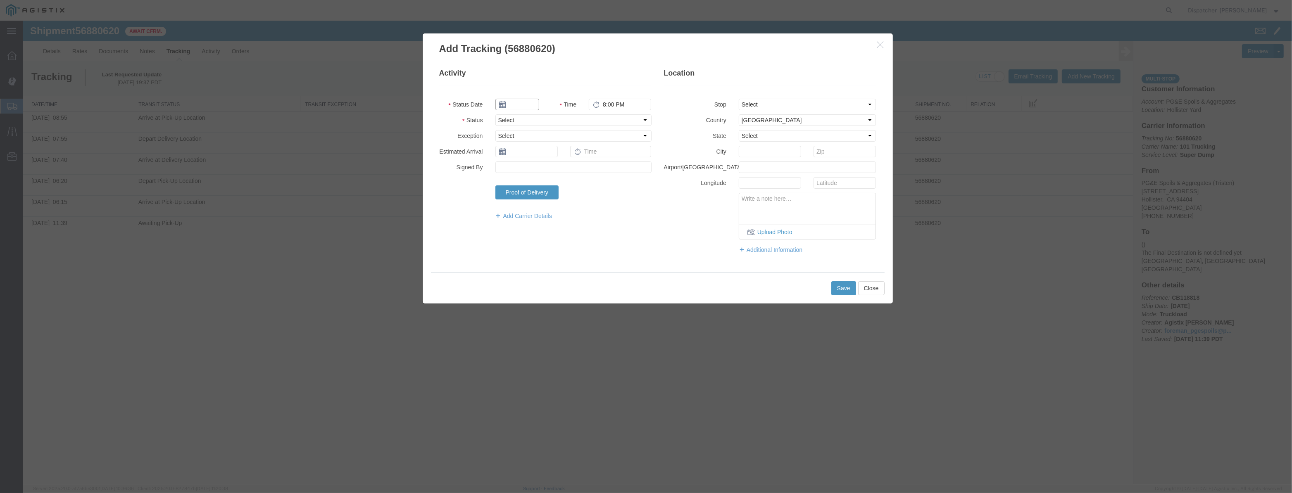
click at [523, 105] on input "text" at bounding box center [517, 105] width 44 height 12
paste input "[DATE]"
type input "[DATE]"
drag, startPoint x: 609, startPoint y: 119, endPoint x: 612, endPoint y: 125, distance: 6.3
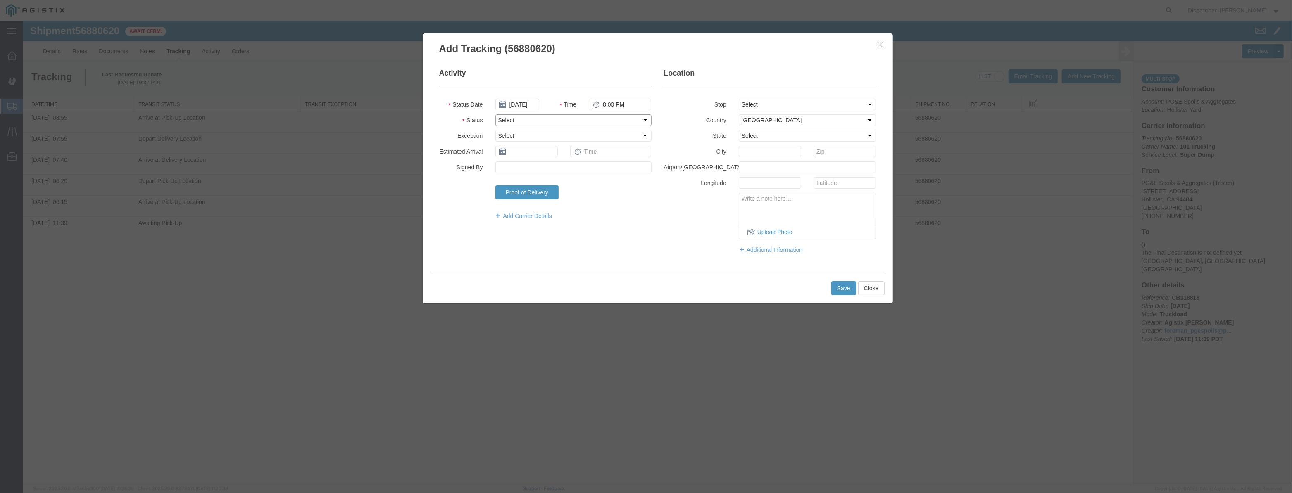
click at [609, 119] on select "Select Arrival Notice Available Arrival Notice Imported Arrive at Delivery Loca…" at bounding box center [573, 120] width 156 height 12
select select "DPTPULOC"
click at [495, 114] on select "Select Arrival Notice Available Arrival Notice Imported Arrive at Delivery Loca…" at bounding box center [573, 120] width 156 height 12
click at [800, 104] on select "Select From: [STREET_ADDRESS][PERSON_NAME] Stop 2: [STREET_ADDRESS] To: The Fin…" at bounding box center [808, 105] width 138 height 12
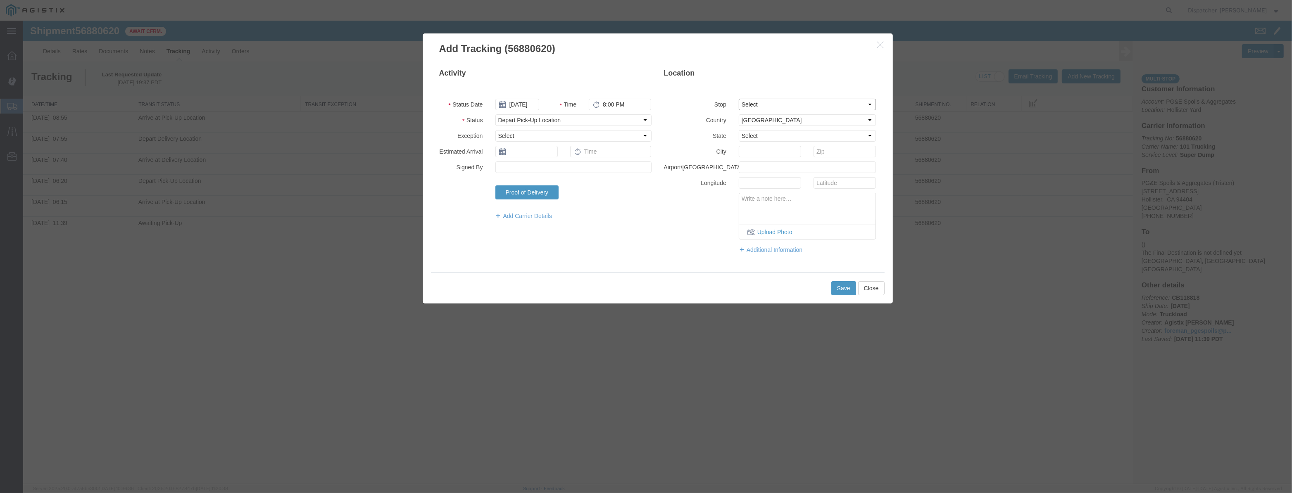
select select "{"pickupDeliveryInfoId": "123061462","pickupOrDelivery": "P","stopNum": "1","lo…"
click at [739, 99] on select "Select From: [STREET_ADDRESS][PERSON_NAME] Stop 2: [STREET_ADDRESS] To: The Fin…" at bounding box center [808, 105] width 138 height 12
select select "CA"
type input "Hollister"
drag, startPoint x: 633, startPoint y: 105, endPoint x: 448, endPoint y: 169, distance: 196.9
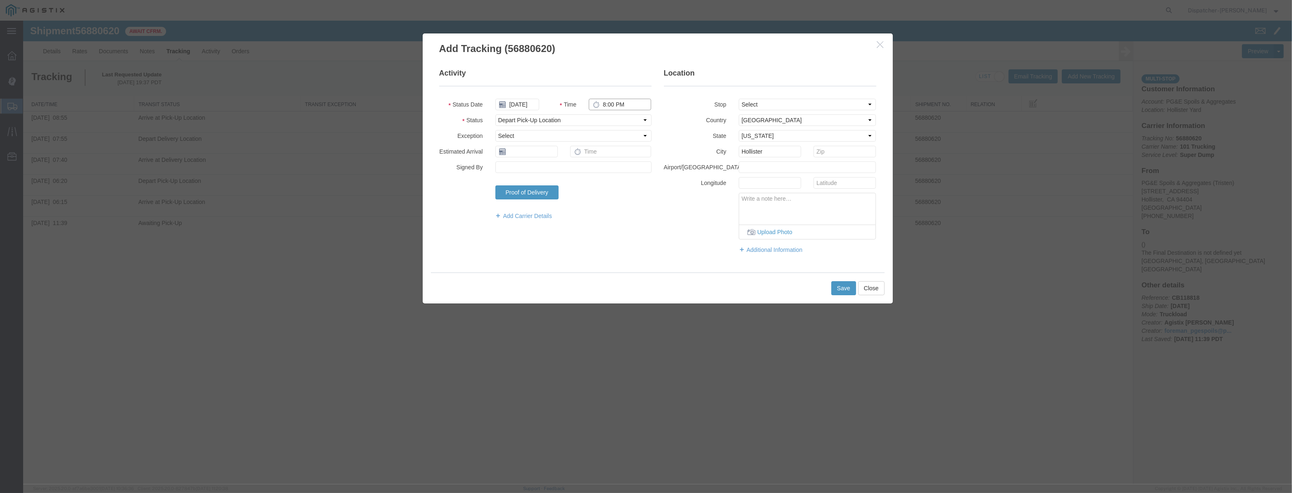
click at [449, 162] on fieldset "Activity Status Date [DATE] Time 8:00 PM Status Select Arrival Notice Available…" at bounding box center [545, 148] width 212 height 160
type input "9:00 AM"
click at [843, 289] on button "Save" at bounding box center [843, 288] width 25 height 14
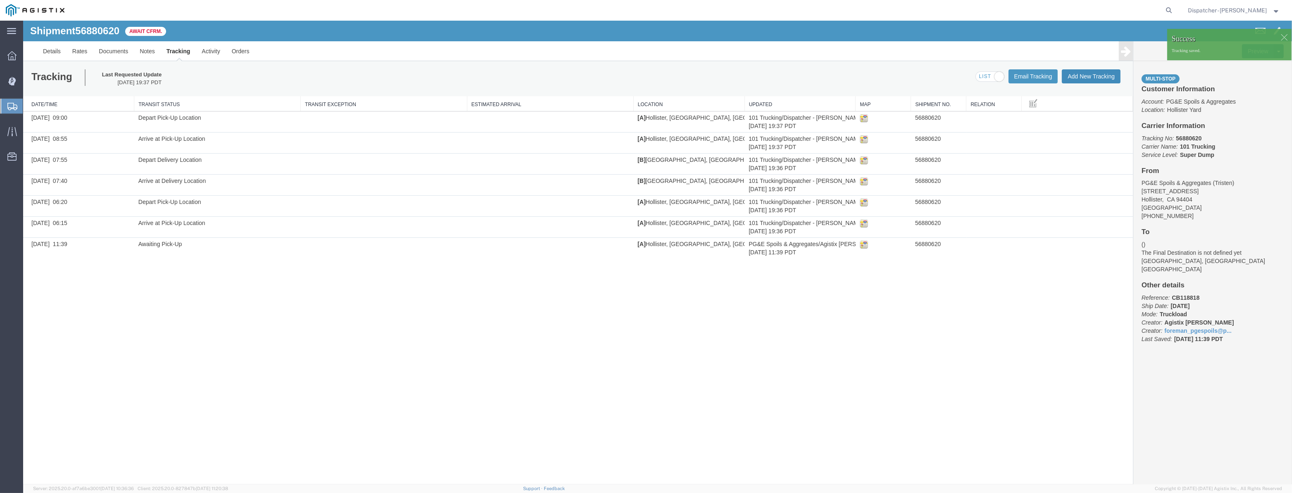
click at [1090, 74] on button "Add New Tracking" at bounding box center [1091, 76] width 59 height 14
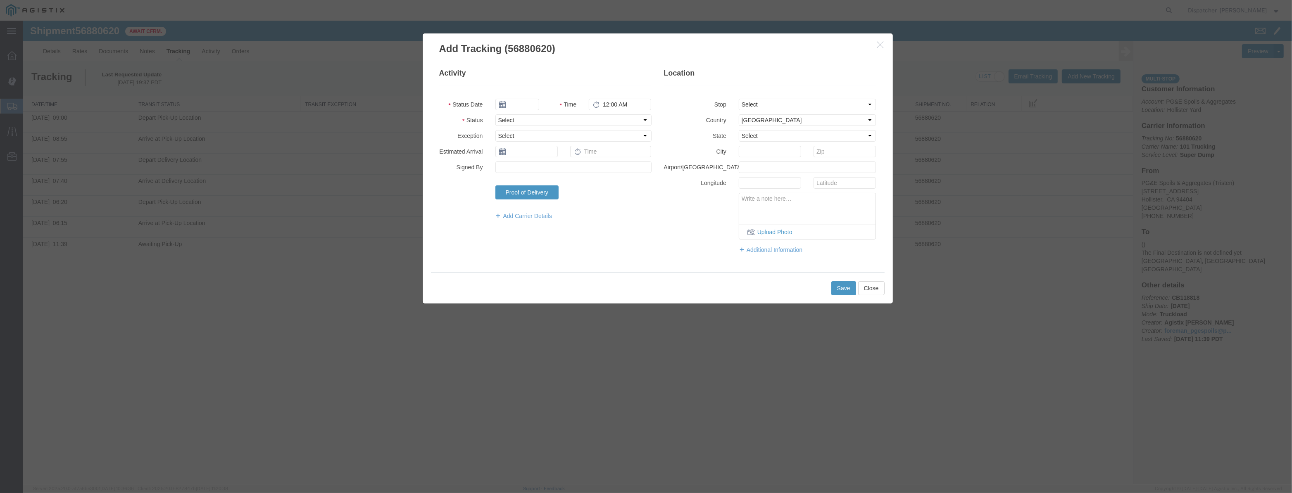
type input "[DATE]"
type input "8:00 PM"
click at [524, 99] on input "[DATE]" at bounding box center [517, 105] width 44 height 12
click at [529, 88] on fieldset "Activity Status Date Time 8:00 PM Status Select Arrival Notice Available Arriva…" at bounding box center [545, 148] width 212 height 160
click at [529, 103] on input "text" at bounding box center [517, 105] width 44 height 12
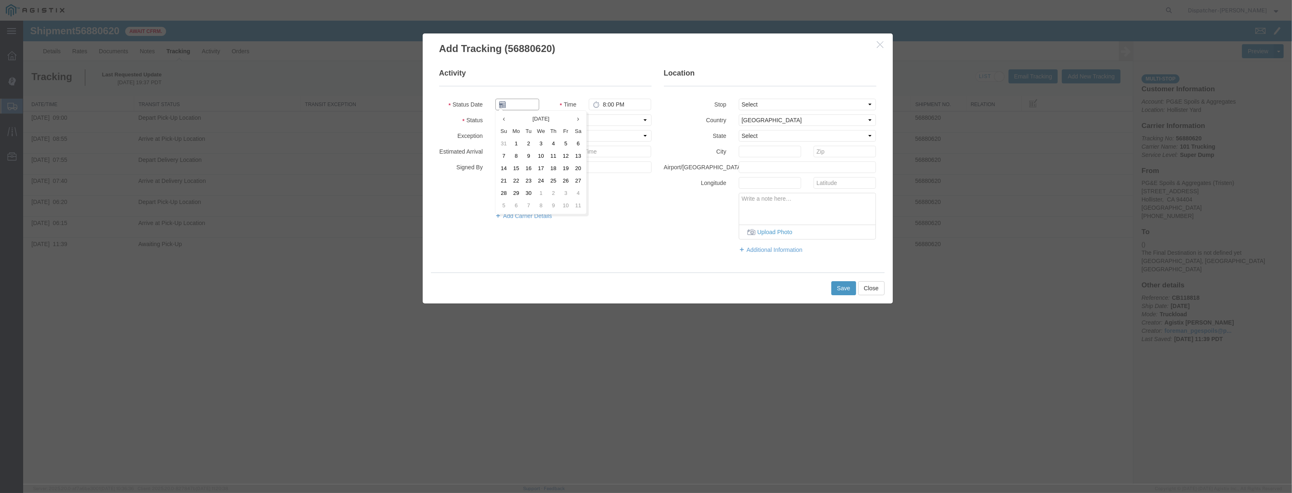
paste input "[DATE]"
type input "[DATE]"
click at [619, 126] on fieldset "Activity Status Date [DATE] Time 8:00 PM Status Select Arrival Notice Available…" at bounding box center [545, 148] width 212 height 160
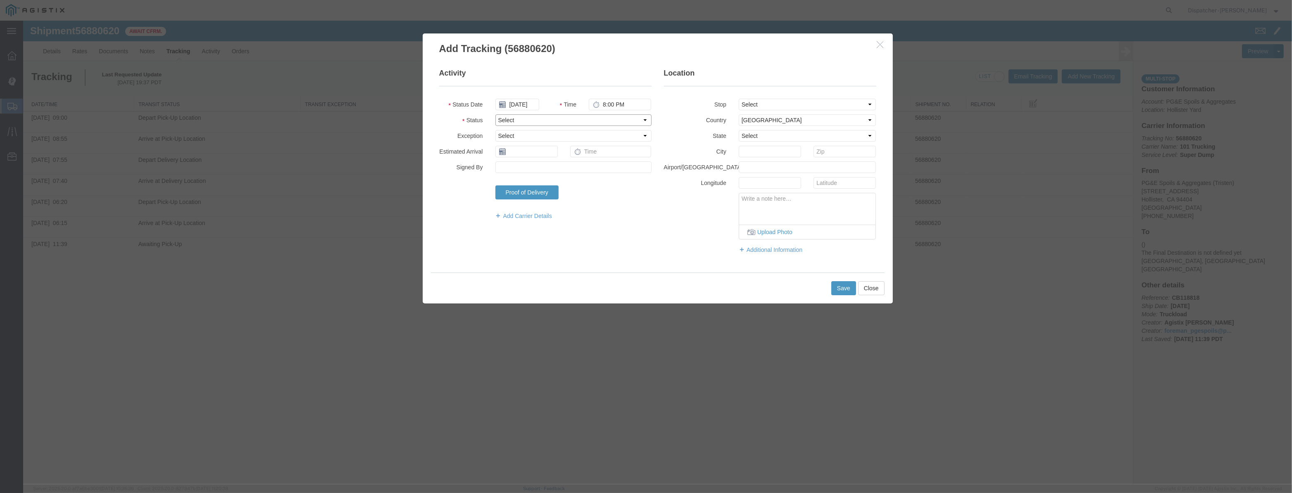
drag, startPoint x: 642, startPoint y: 117, endPoint x: 645, endPoint y: 121, distance: 5.0
click at [643, 118] on select "Select Arrival Notice Available Arrival Notice Imported Arrive at Delivery Loca…" at bounding box center [573, 120] width 156 height 12
select select "ARVDLVLOC"
click at [495, 114] on select "Select Arrival Notice Available Arrival Notice Imported Arrive at Delivery Loca…" at bounding box center [573, 120] width 156 height 12
click at [823, 107] on select "Select From: [STREET_ADDRESS][PERSON_NAME] Stop 2: [STREET_ADDRESS] To: The Fin…" at bounding box center [808, 105] width 138 height 12
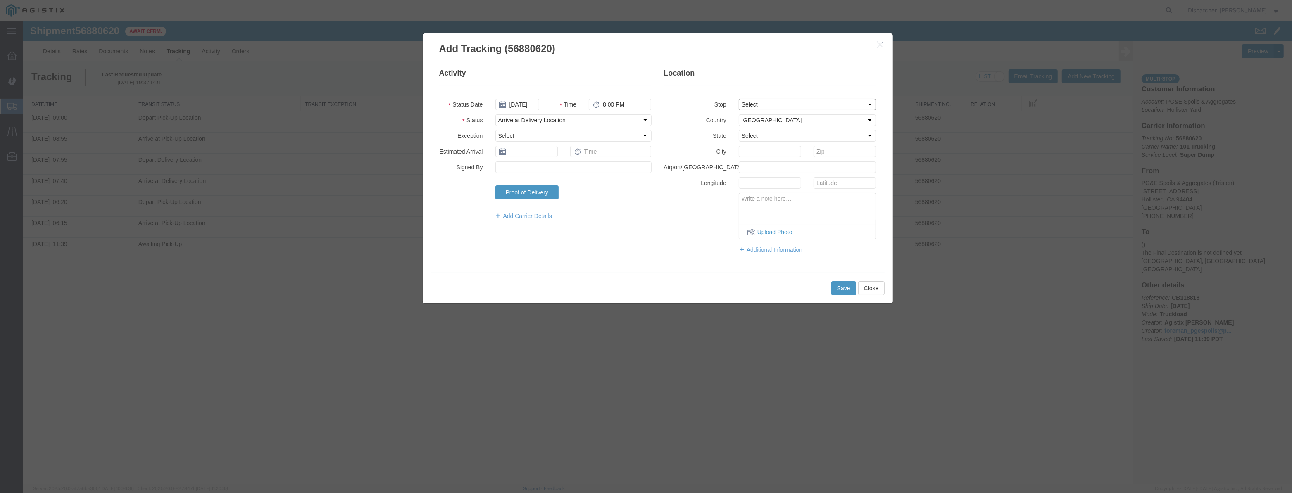
select select "{"pickupDeliveryInfoId": "123061463","pickupOrDelivery": "D","stopNum": "2","lo…"
click at [739, 99] on select "Select From: [STREET_ADDRESS][PERSON_NAME] Stop 2: [STREET_ADDRESS] To: The Fin…" at bounding box center [808, 105] width 138 height 12
select select "CA"
type input "[PERSON_NAME] [PERSON_NAME]"
drag, startPoint x: 635, startPoint y: 102, endPoint x: 483, endPoint y: 148, distance: 158.8
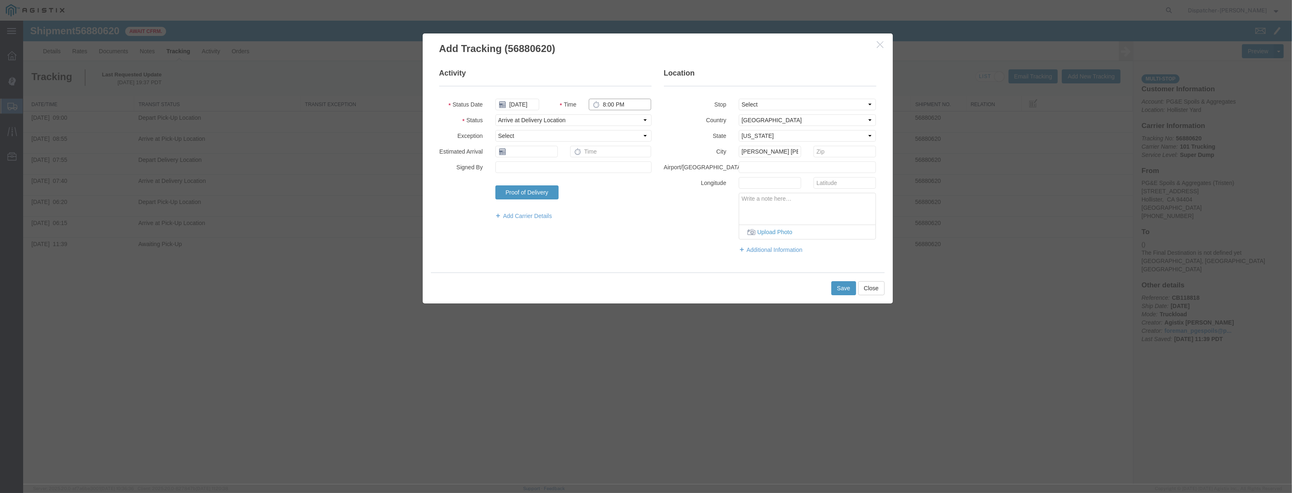
click at [483, 148] on fieldset "Activity Status Date [DATE] Time 8:00 PM Status Select Arrival Notice Available…" at bounding box center [545, 148] width 212 height 160
type input "9:00 AM"
click at [843, 287] on button "Save" at bounding box center [843, 288] width 25 height 14
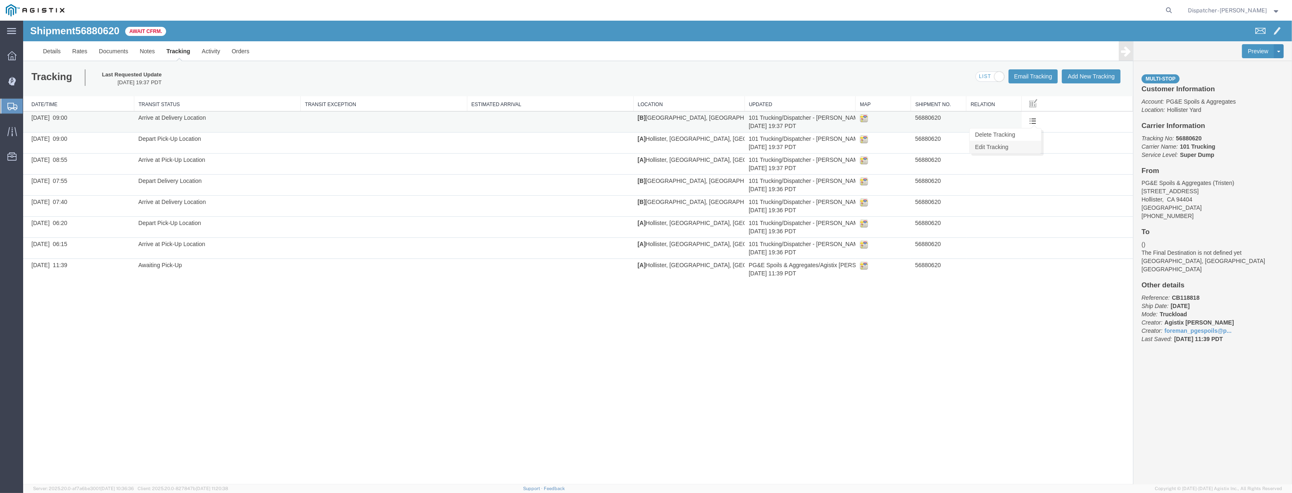
click at [1007, 146] on link "Edit Tracking" at bounding box center [1005, 147] width 71 height 12
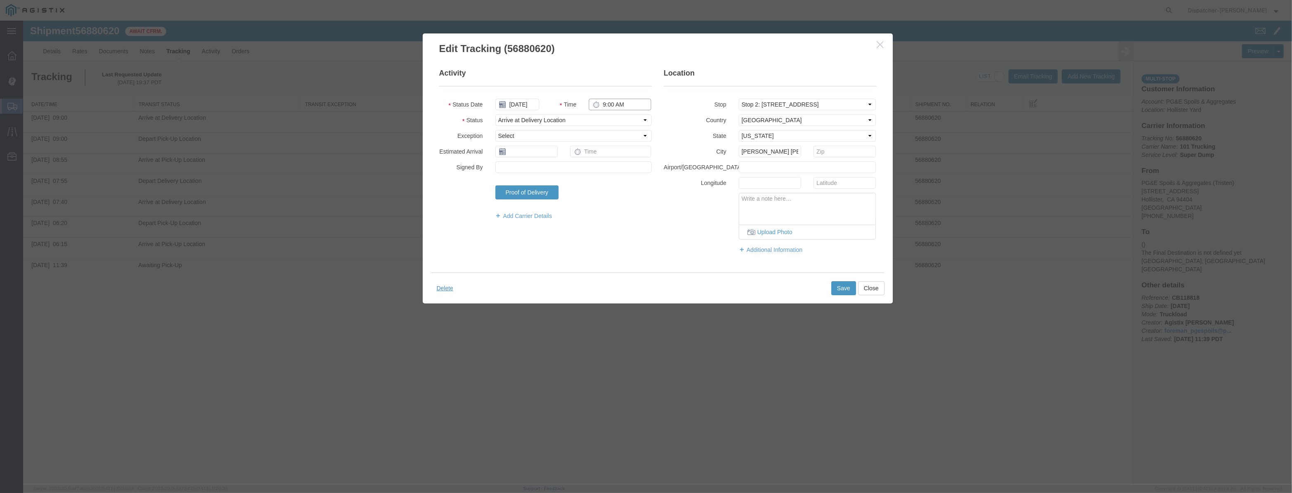
drag, startPoint x: 612, startPoint y: 103, endPoint x: 605, endPoint y: 112, distance: 11.4
click at [604, 112] on fieldset "Activity Status Date [DATE] Time 9:00 AM Status Select Arrival Notice Available…" at bounding box center [545, 148] width 212 height 160
drag, startPoint x: 631, startPoint y: 105, endPoint x: 545, endPoint y: 109, distance: 86.0
click at [545, 108] on div "Status Date [DATE] Time 9:00 AM" at bounding box center [545, 105] width 225 height 12
type input "9:55 AM"
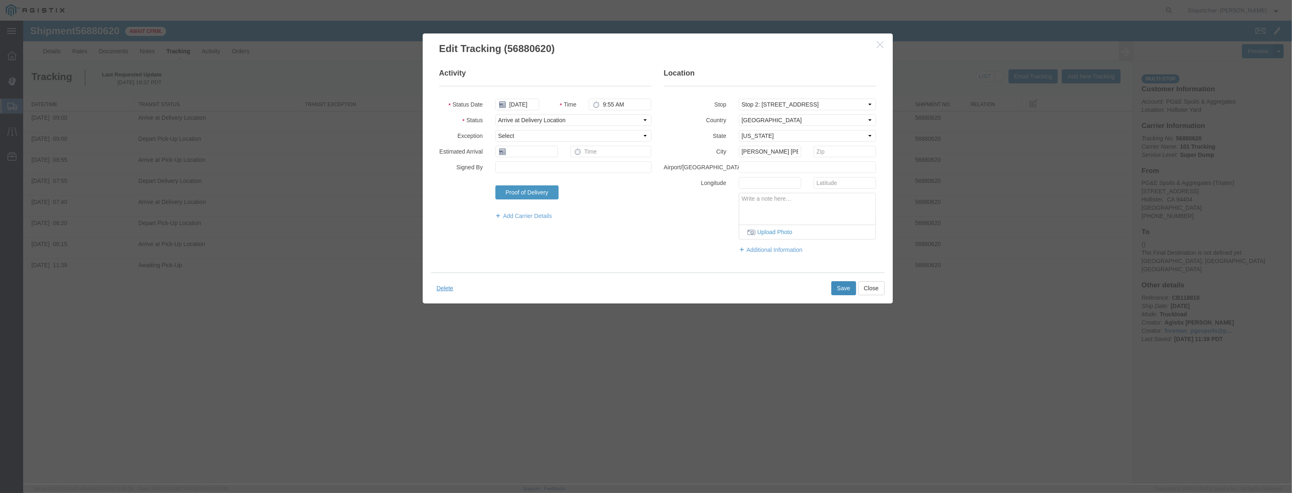
click at [848, 287] on button "Save" at bounding box center [843, 288] width 25 height 14
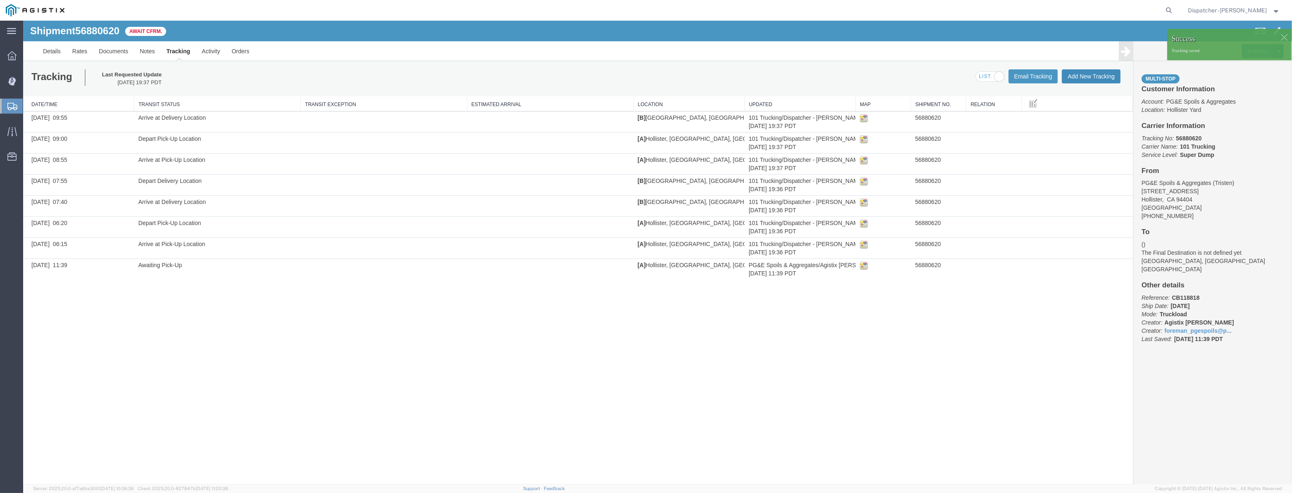
click at [1085, 76] on button "Add New Tracking" at bounding box center [1091, 76] width 59 height 14
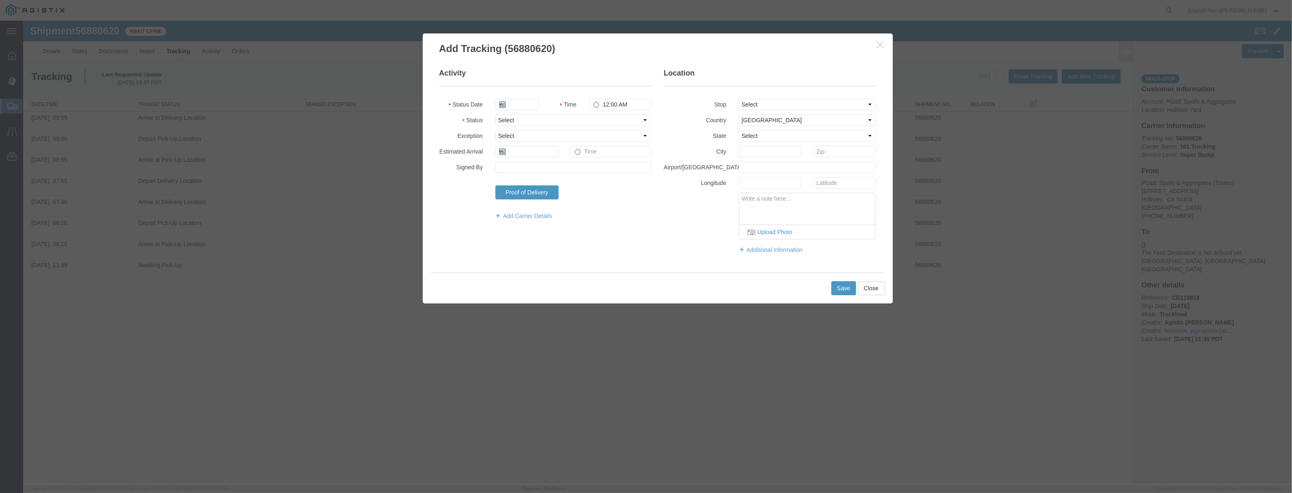
type input "[DATE]"
type input "8:00 PM"
click at [536, 101] on input "[DATE]" at bounding box center [517, 105] width 44 height 12
drag, startPoint x: 537, startPoint y: 96, endPoint x: 524, endPoint y: 111, distance: 19.9
click at [533, 102] on fieldset "Activity Status Date Time 8:00 PM Status Select Arrival Notice Available Arriva…" at bounding box center [545, 148] width 212 height 160
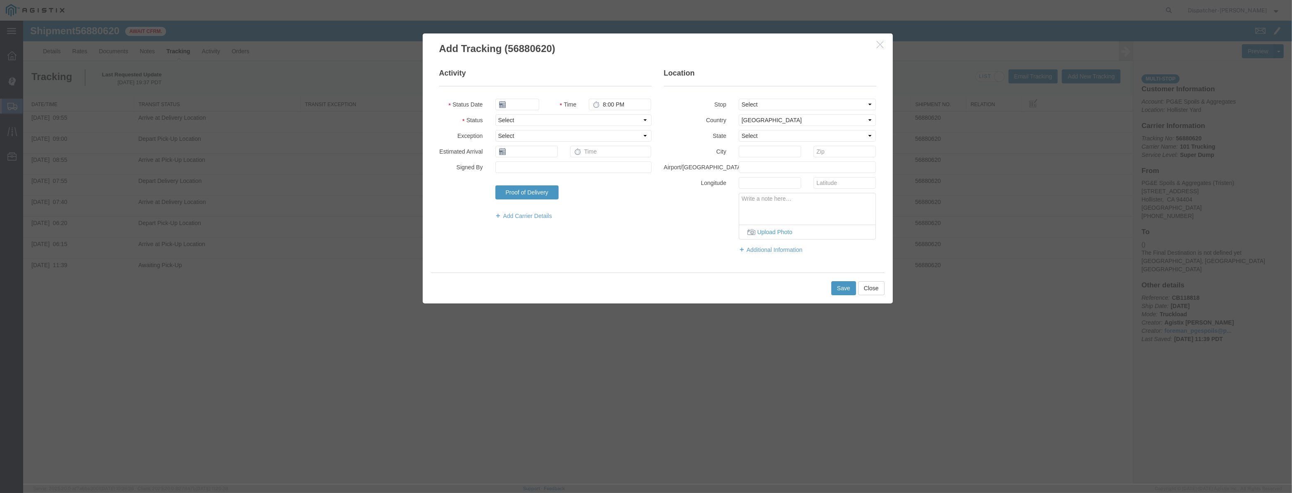
drag, startPoint x: 524, startPoint y: 111, endPoint x: 536, endPoint y: 102, distance: 15.0
click at [529, 107] on fieldset "Activity Status Date Time 8:00 PM Status Select Arrival Notice Available Arriva…" at bounding box center [545, 148] width 212 height 160
click at [536, 102] on input "text" at bounding box center [517, 105] width 44 height 12
paste input "[DATE]"
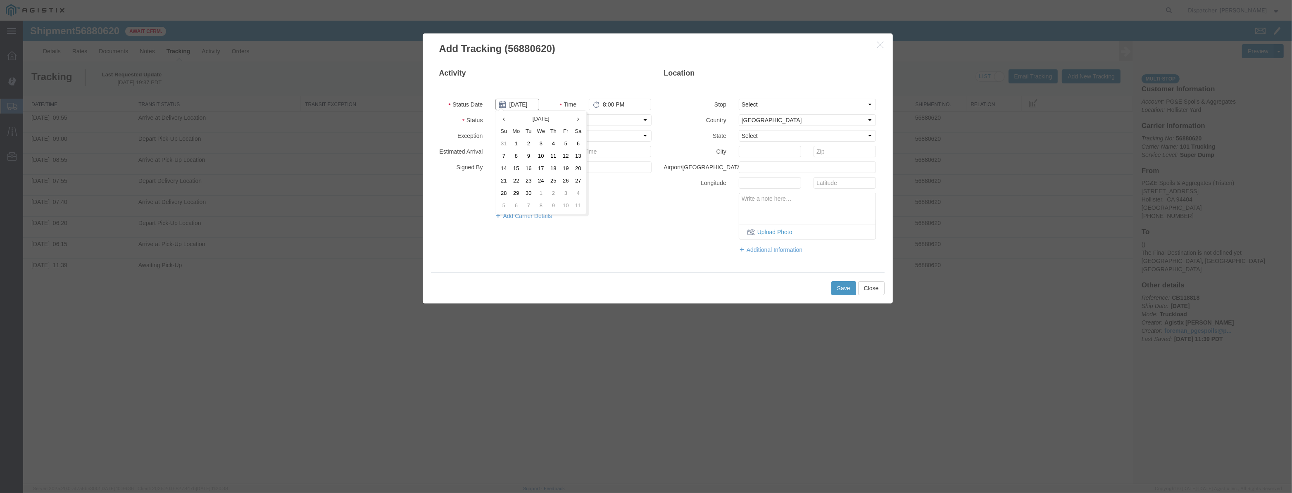
type input "[DATE]"
click at [603, 121] on select "Select Arrival Notice Available Arrival Notice Imported Arrive at Delivery Loca…" at bounding box center [573, 120] width 156 height 12
select select "DPTDLVLOC"
click at [495, 114] on select "Select Arrival Notice Available Arrival Notice Imported Arrive at Delivery Loca…" at bounding box center [573, 120] width 156 height 12
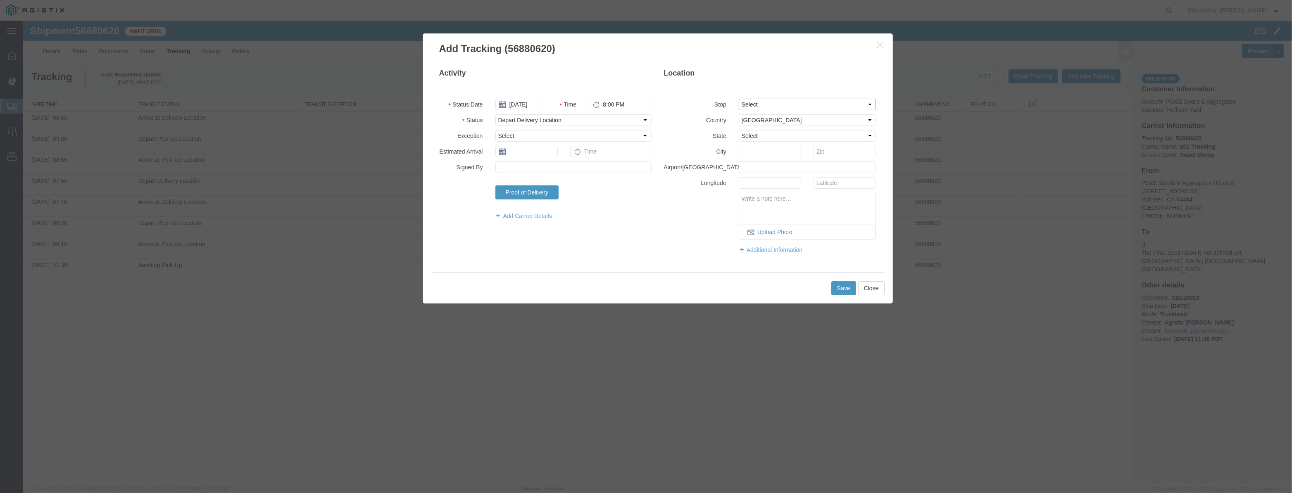
drag, startPoint x: 761, startPoint y: 100, endPoint x: 760, endPoint y: 110, distance: 10.0
click at [761, 100] on select "Select From: [STREET_ADDRESS][PERSON_NAME] Stop 2: [STREET_ADDRESS] To: The Fin…" at bounding box center [808, 105] width 138 height 12
select select "{"pickupDeliveryInfoId": "123061463","pickupOrDelivery": "D","stopNum": "2","lo…"
click at [739, 99] on select "Select From: [STREET_ADDRESS][PERSON_NAME] Stop 2: [STREET_ADDRESS] To: The Fin…" at bounding box center [808, 105] width 138 height 12
select select "CA"
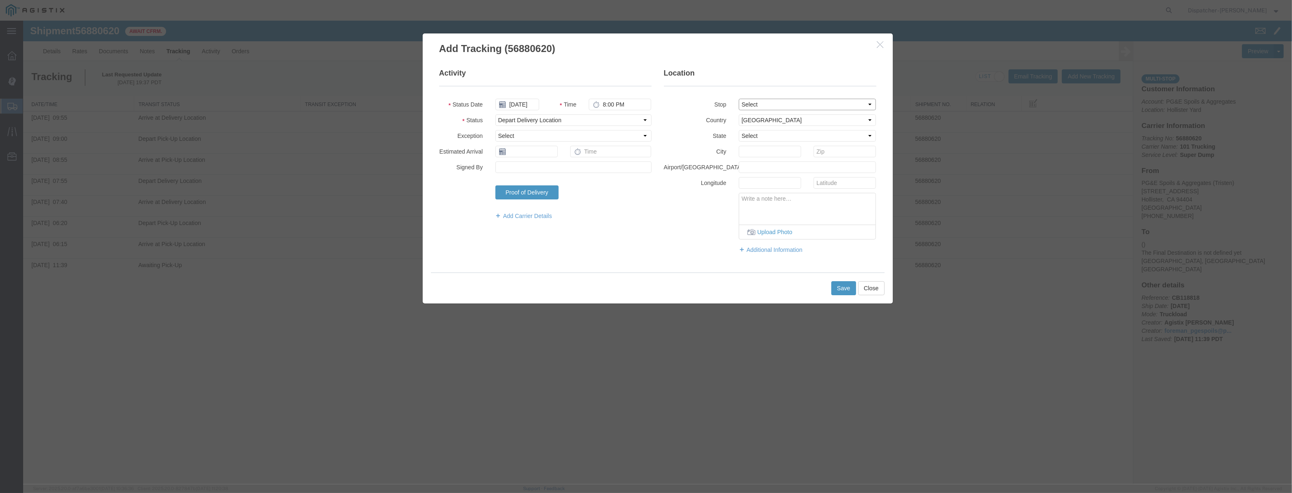
type input "[PERSON_NAME] [PERSON_NAME]"
drag, startPoint x: 640, startPoint y: 108, endPoint x: 335, endPoint y: 105, distance: 305.0
click at [335, 105] on div "Add Tracking (56880620) Activity Status Date [DATE] Time 8:00 PM Status Select …" at bounding box center [657, 253] width 1269 height 464
type input "10:25 AM"
click at [845, 287] on button "Save" at bounding box center [843, 288] width 25 height 14
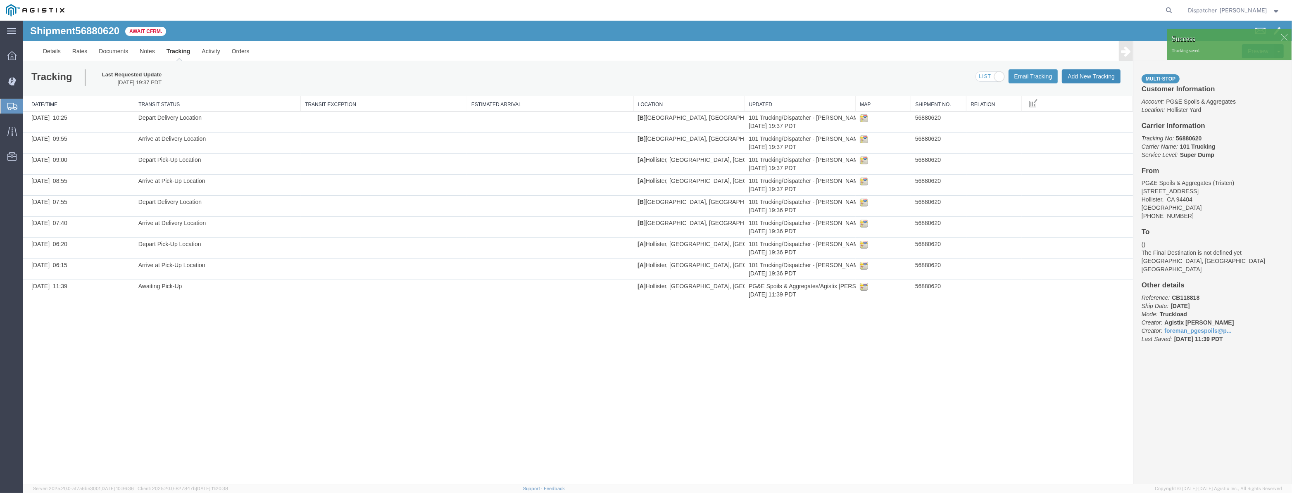
click at [1103, 80] on button "Add New Tracking" at bounding box center [1091, 76] width 59 height 14
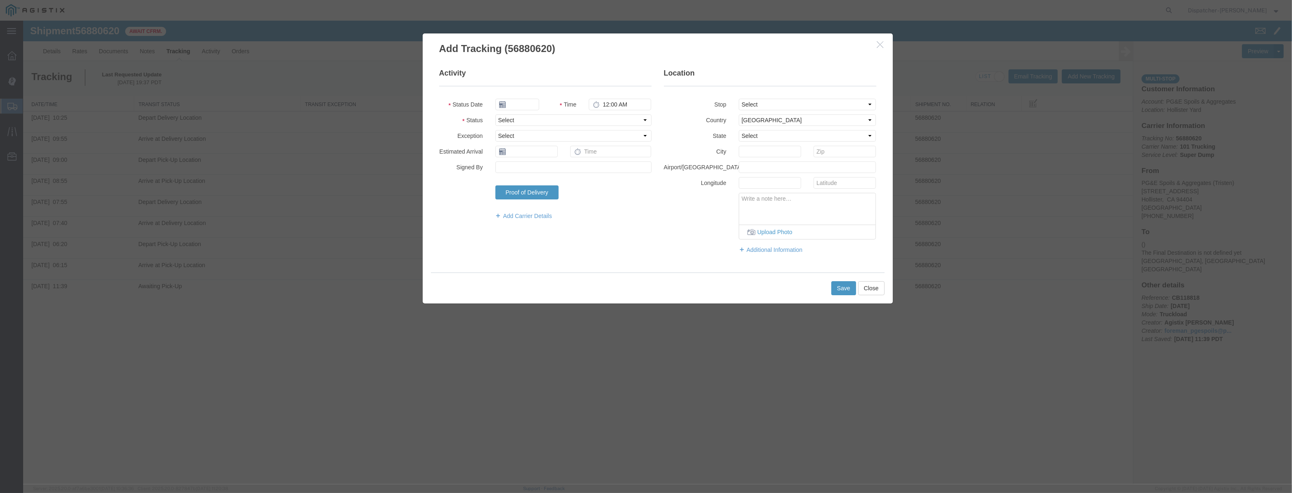
type input "[DATE]"
type input "8:00 PM"
drag, startPoint x: 519, startPoint y: 104, endPoint x: 522, endPoint y: 93, distance: 11.2
click at [519, 104] on input "[DATE]" at bounding box center [517, 105] width 44 height 12
drag, startPoint x: 522, startPoint y: 93, endPoint x: 521, endPoint y: 104, distance: 10.8
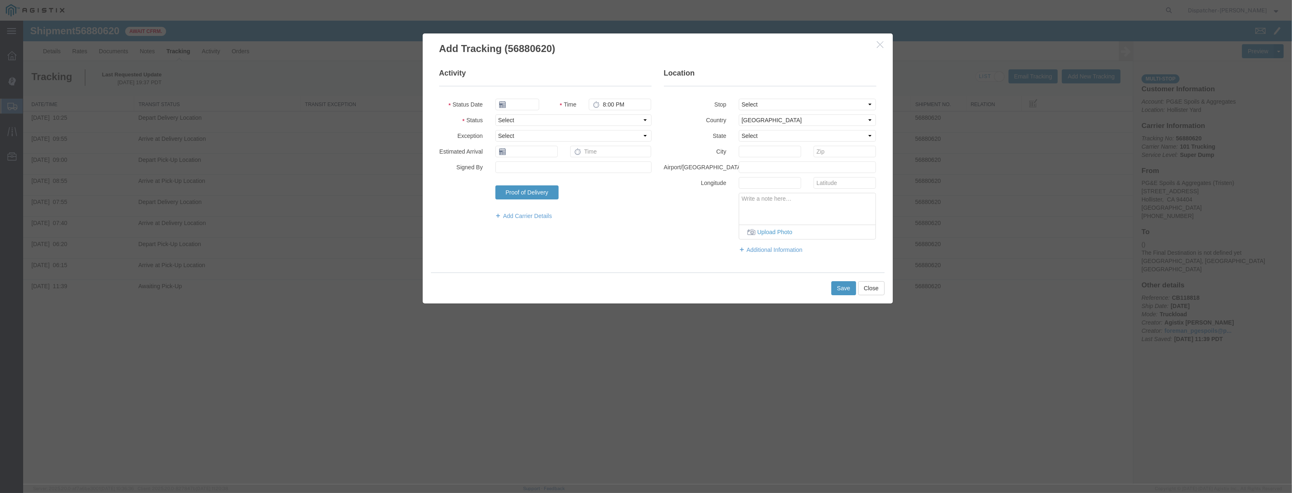
click at [522, 94] on fieldset "Activity Status Date Time 8:00 PM Status Select Arrival Notice Available Arriva…" at bounding box center [545, 148] width 212 height 160
drag, startPoint x: 521, startPoint y: 104, endPoint x: 543, endPoint y: 106, distance: 22.0
click at [524, 104] on input "text" at bounding box center [517, 105] width 44 height 12
paste input "[DATE]"
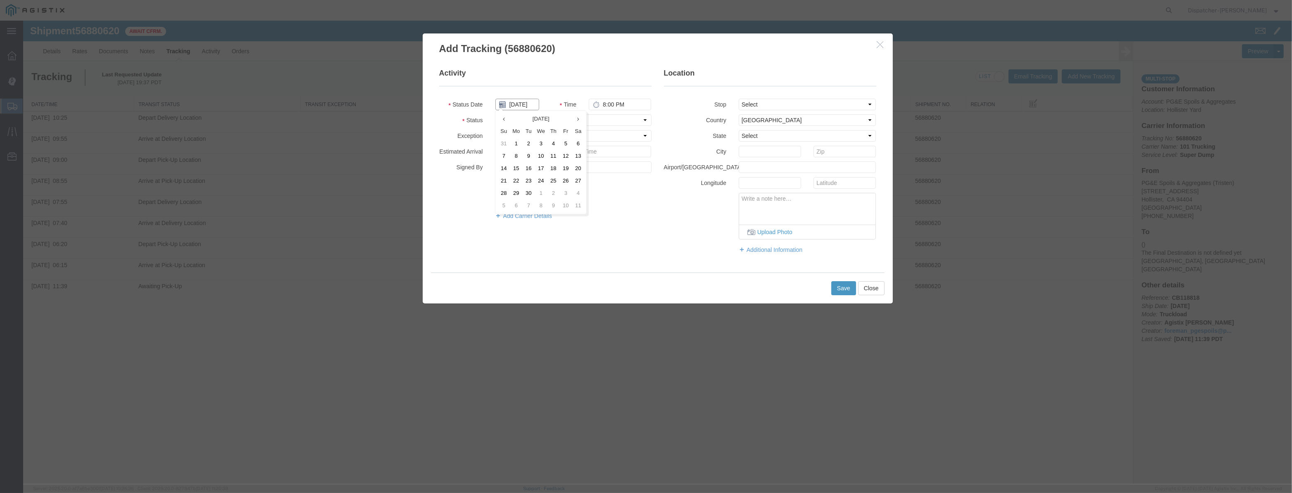
type input "[DATE]"
click at [617, 126] on select "Select Arrival Notice Available Arrival Notice Imported Arrive at Delivery Loca…" at bounding box center [573, 120] width 156 height 12
select select "ARVPULOC"
click at [495, 114] on select "Select Arrival Notice Available Arrival Notice Imported Arrive at Delivery Loca…" at bounding box center [573, 120] width 156 height 12
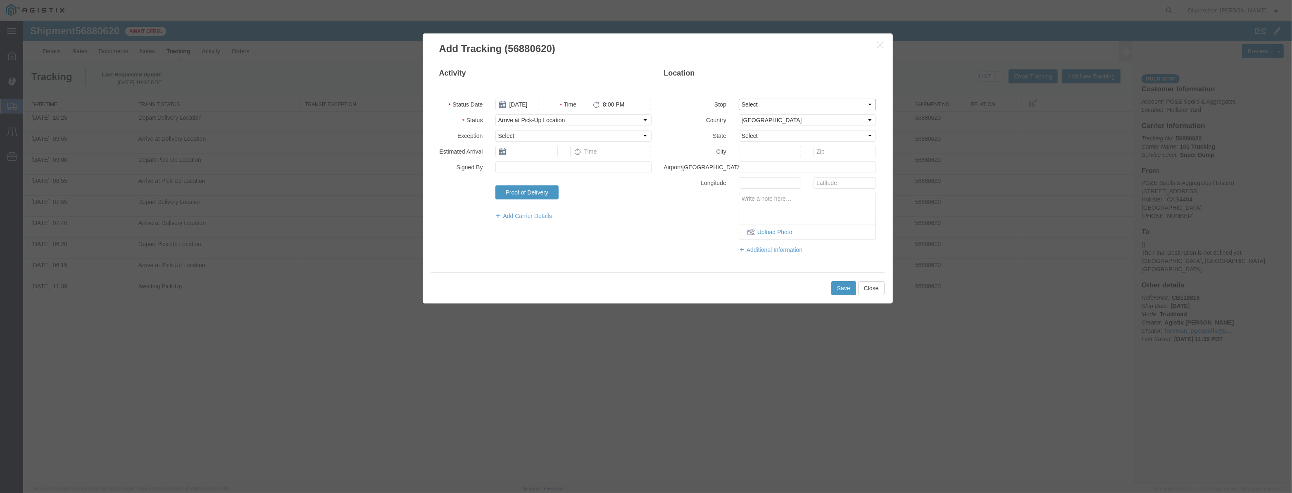
click at [827, 99] on select "Select From: [STREET_ADDRESS][PERSON_NAME] Stop 2: [STREET_ADDRESS] To: The Fin…" at bounding box center [808, 105] width 138 height 12
select select "{"pickupDeliveryInfoId": "123061462","pickupOrDelivery": "P","stopNum": "1","lo…"
click at [739, 99] on select "Select From: [STREET_ADDRESS][PERSON_NAME] Stop 2: [STREET_ADDRESS] To: The Fin…" at bounding box center [808, 105] width 138 height 12
select select "CA"
type input "Hollister"
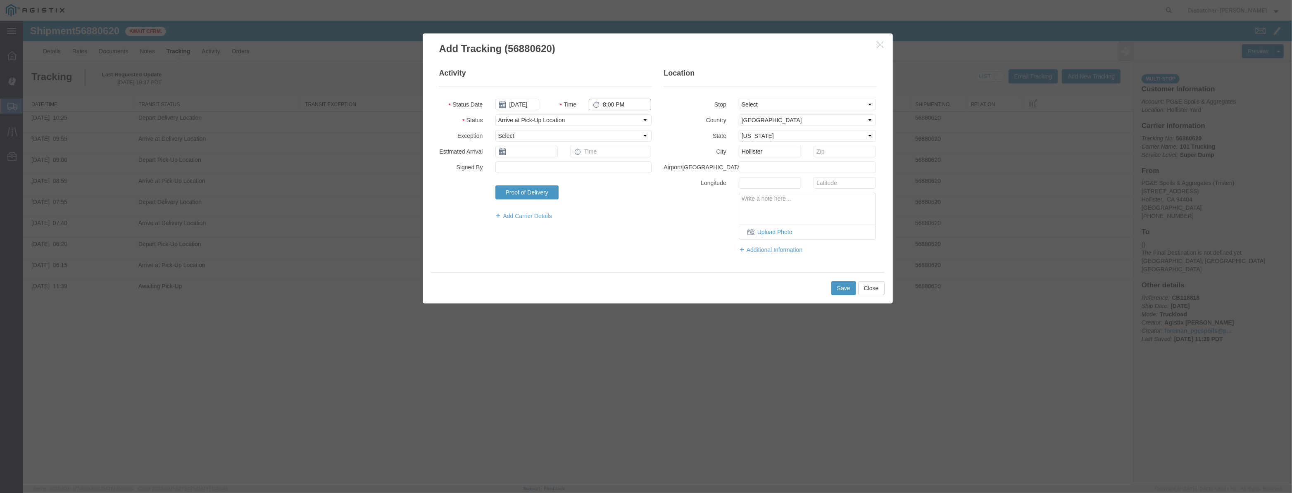
drag, startPoint x: 645, startPoint y: 106, endPoint x: 462, endPoint y: 124, distance: 184.3
click at [462, 124] on fieldset "Activity Status Date [DATE] Time 8:00 PM Status Select Arrival Notice Available…" at bounding box center [545, 148] width 212 height 160
type input "11:45 AM"
click at [840, 288] on button "Save" at bounding box center [843, 288] width 25 height 14
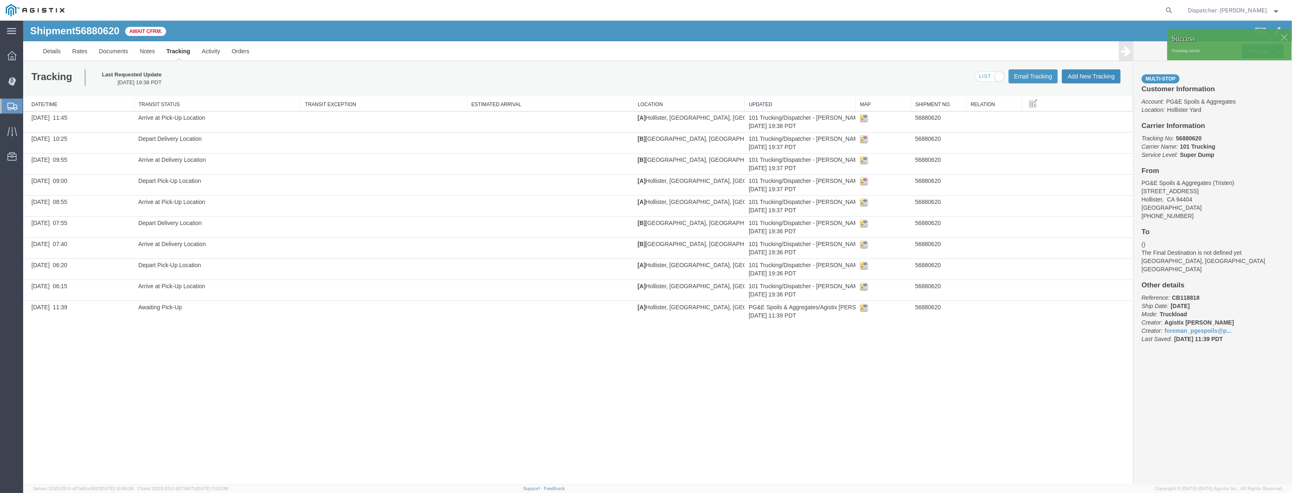
click at [1086, 82] on button "Add New Tracking" at bounding box center [1091, 76] width 59 height 14
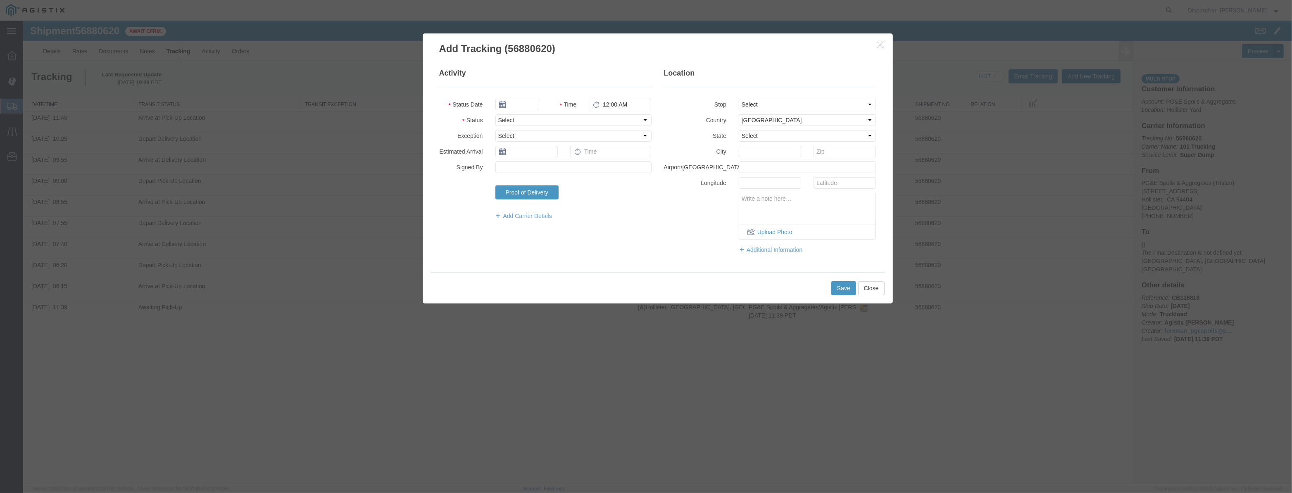
type input "[DATE]"
type input "8:00 PM"
click at [522, 103] on input "[DATE]" at bounding box center [517, 105] width 44 height 12
click at [530, 91] on fieldset "Activity Status Date Time 8:00 PM Status Select Arrival Notice Available Arriva…" at bounding box center [545, 148] width 212 height 160
drag, startPoint x: 527, startPoint y: 98, endPoint x: 570, endPoint y: 111, distance: 45.2
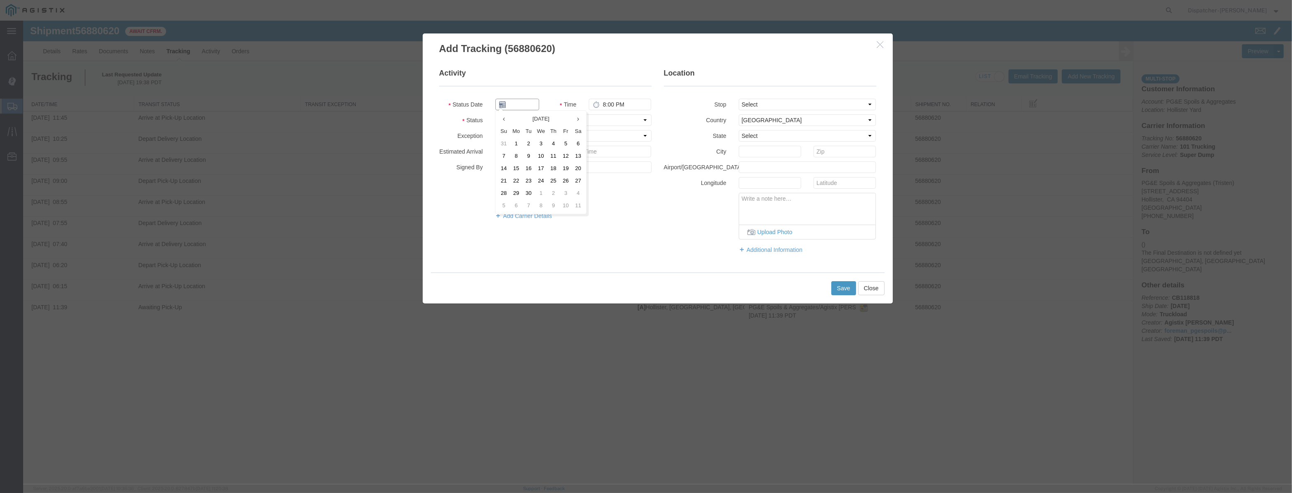
click at [529, 100] on input "text" at bounding box center [517, 105] width 44 height 12
paste input "[DATE]"
type input "[DATE]"
drag, startPoint x: 608, startPoint y: 119, endPoint x: 611, endPoint y: 125, distance: 6.5
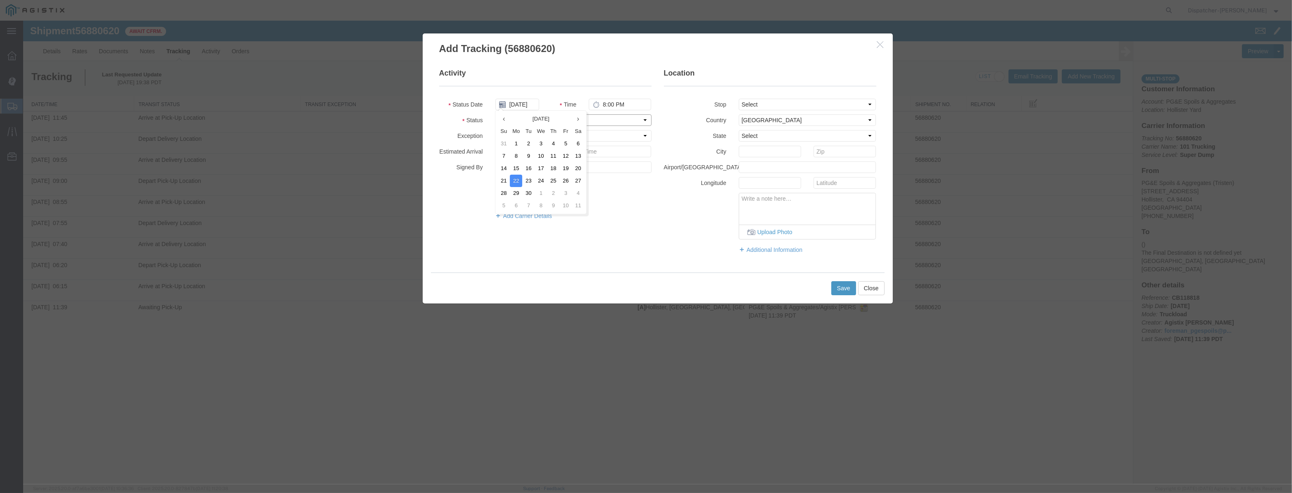
click at [609, 119] on select "Select Arrival Notice Available Arrival Notice Imported Arrive at Delivery Loca…" at bounding box center [573, 120] width 156 height 12
select select "DPTPULOC"
click at [495, 114] on select "Select Arrival Notice Available Arrival Notice Imported Arrive at Delivery Loca…" at bounding box center [573, 120] width 156 height 12
click at [799, 103] on select "Select From: [STREET_ADDRESS][PERSON_NAME] Stop 2: [STREET_ADDRESS] To: The Fin…" at bounding box center [808, 105] width 138 height 12
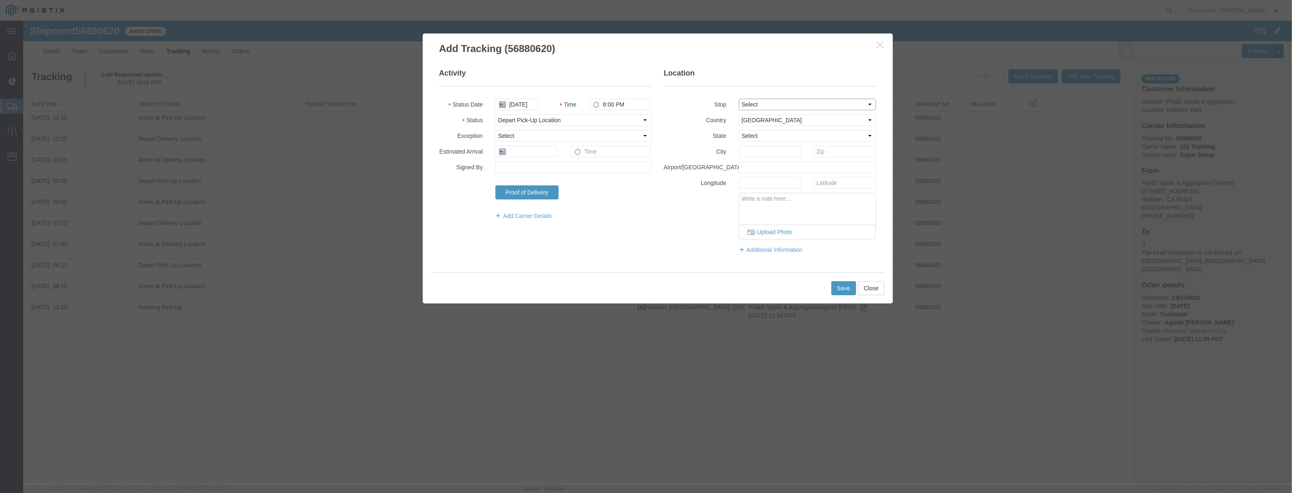
select select "{"pickupDeliveryInfoId": "123061462","pickupOrDelivery": "P","stopNum": "1","lo…"
click at [739, 99] on select "Select From: [STREET_ADDRESS][PERSON_NAME] Stop 2: [STREET_ADDRESS] To: The Fin…" at bounding box center [808, 105] width 138 height 12
select select "CA"
type input "Hollister"
drag, startPoint x: 640, startPoint y: 104, endPoint x: 458, endPoint y: 117, distance: 182.7
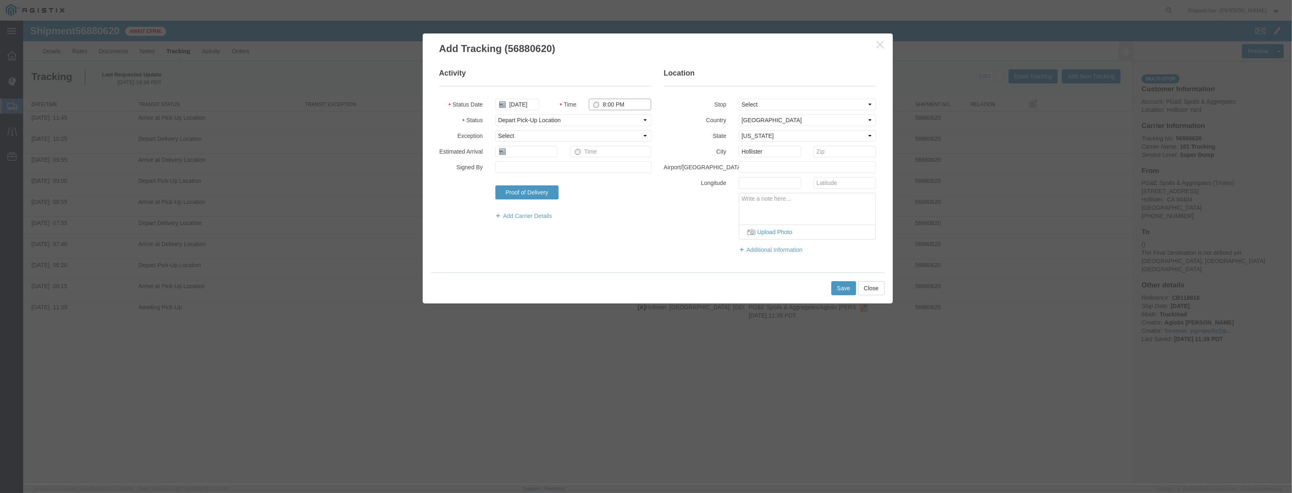
click at [458, 117] on fieldset "Activity Status Date [DATE] Time 8:00 PM Status Select Arrival Notice Available…" at bounding box center [545, 148] width 212 height 160
type input "12:10 PM"
click at [843, 289] on button "Save" at bounding box center [843, 288] width 25 height 14
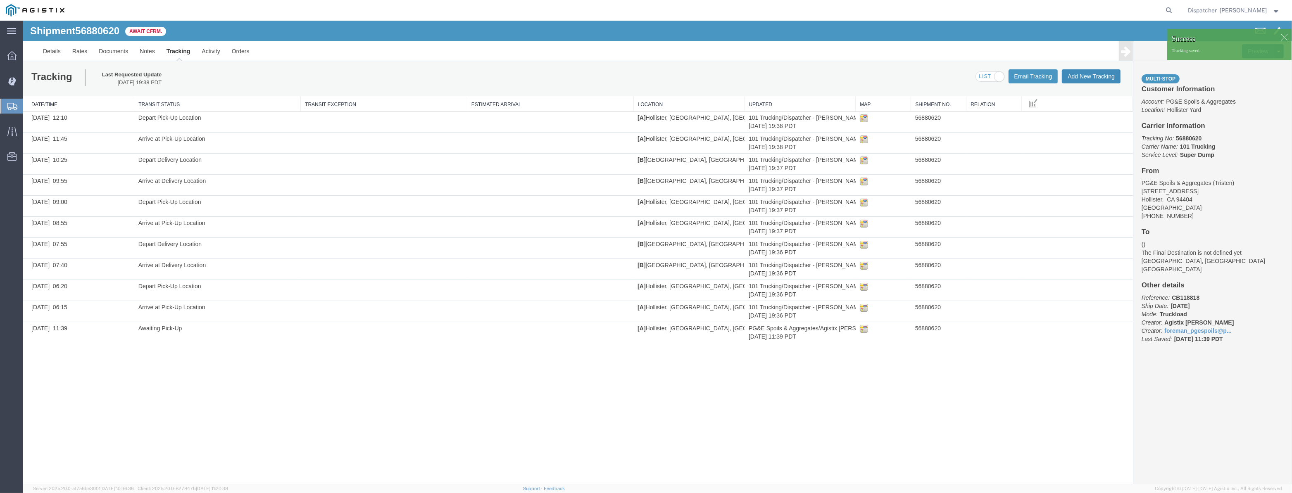
drag, startPoint x: 1094, startPoint y: 80, endPoint x: 1117, endPoint y: 104, distance: 32.4
click at [1094, 80] on button "Add New Tracking" at bounding box center [1091, 76] width 59 height 14
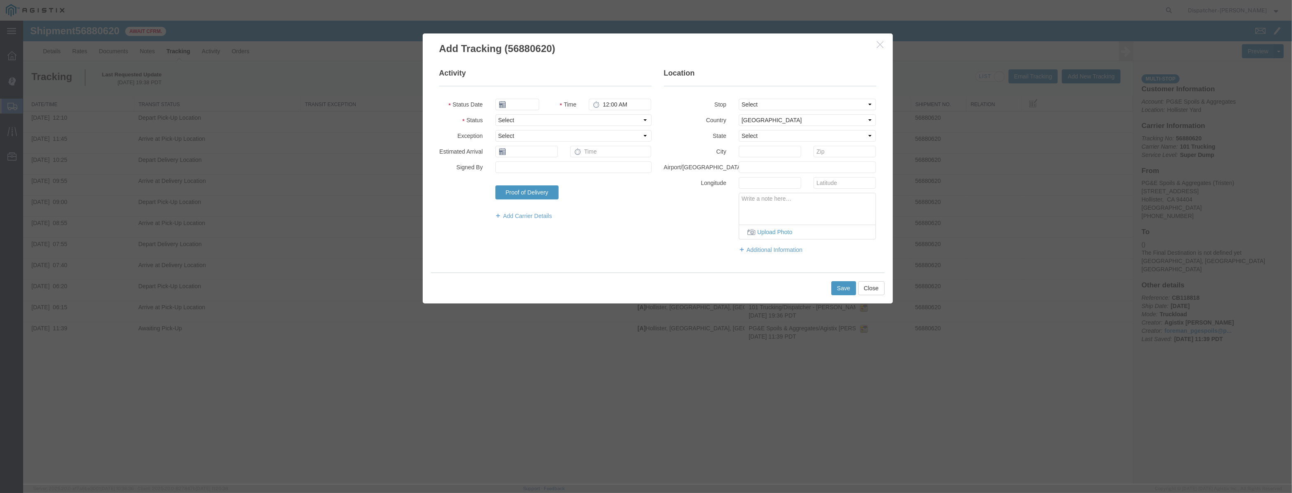
type input "[DATE]"
type input "8:00 PM"
click at [522, 107] on input "[DATE]" at bounding box center [517, 105] width 44 height 12
click at [532, 99] on input "[DATE]" at bounding box center [517, 105] width 44 height 12
click at [529, 106] on input "[DATE]" at bounding box center [517, 105] width 44 height 12
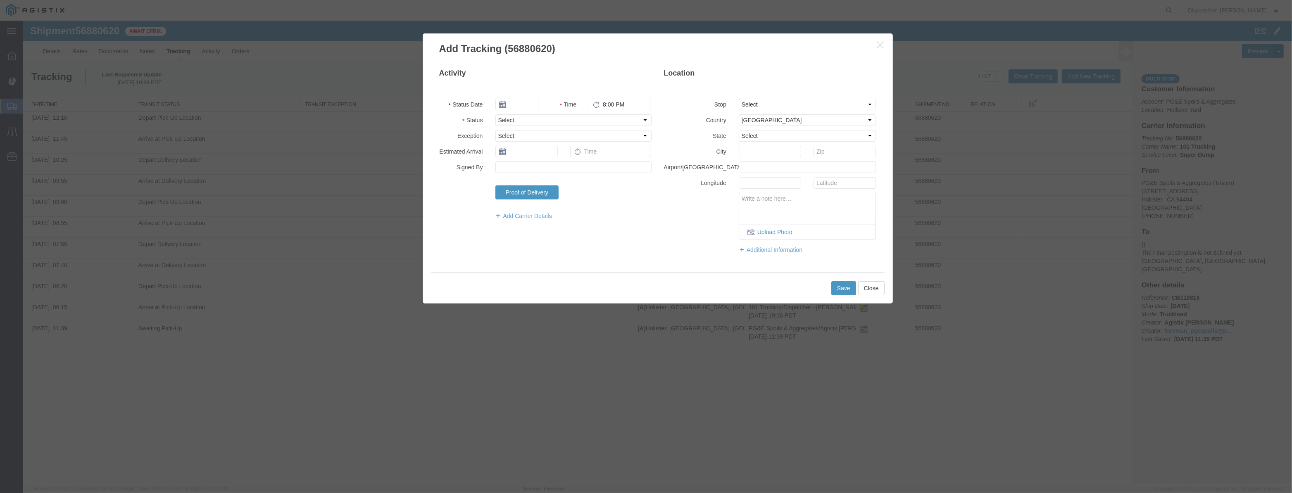
click at [533, 92] on fieldset "Activity Status Date Time 8:00 PM Status Select Arrival Notice Available Arriva…" at bounding box center [545, 148] width 212 height 160
drag, startPoint x: 531, startPoint y: 101, endPoint x: 555, endPoint y: 105, distance: 24.3
click at [531, 101] on input "text" at bounding box center [517, 105] width 44 height 12
paste input "[DATE]"
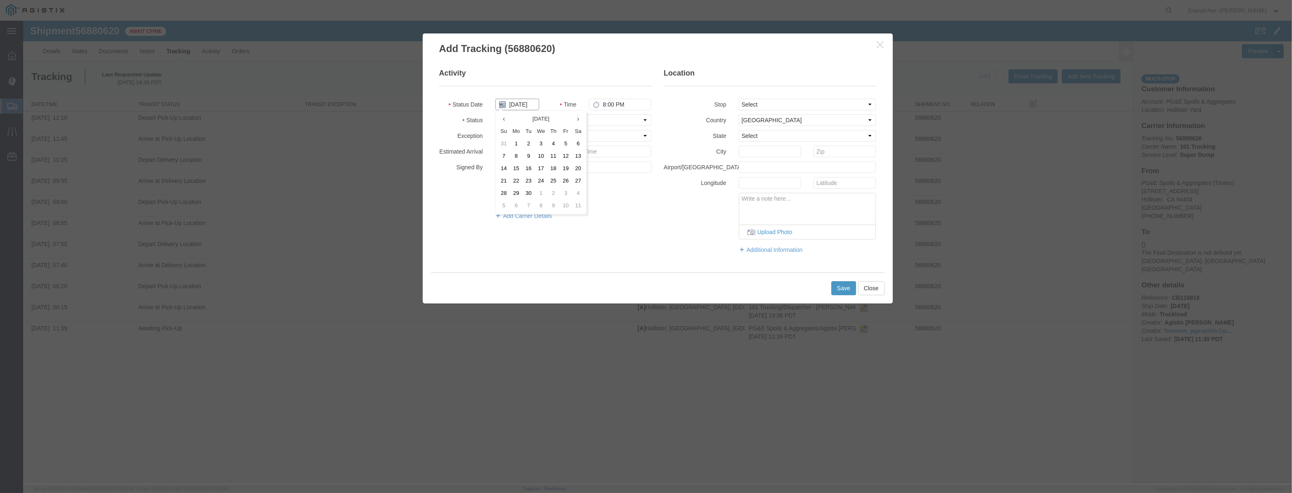
type input "[DATE]"
click at [605, 118] on select "Select Arrival Notice Available Arrival Notice Imported Arrive at Delivery Loca…" at bounding box center [573, 120] width 156 height 12
select select "ARVDLVLOC"
click at [495, 114] on select "Select Arrival Notice Available Arrival Notice Imported Arrive at Delivery Loca…" at bounding box center [573, 120] width 156 height 12
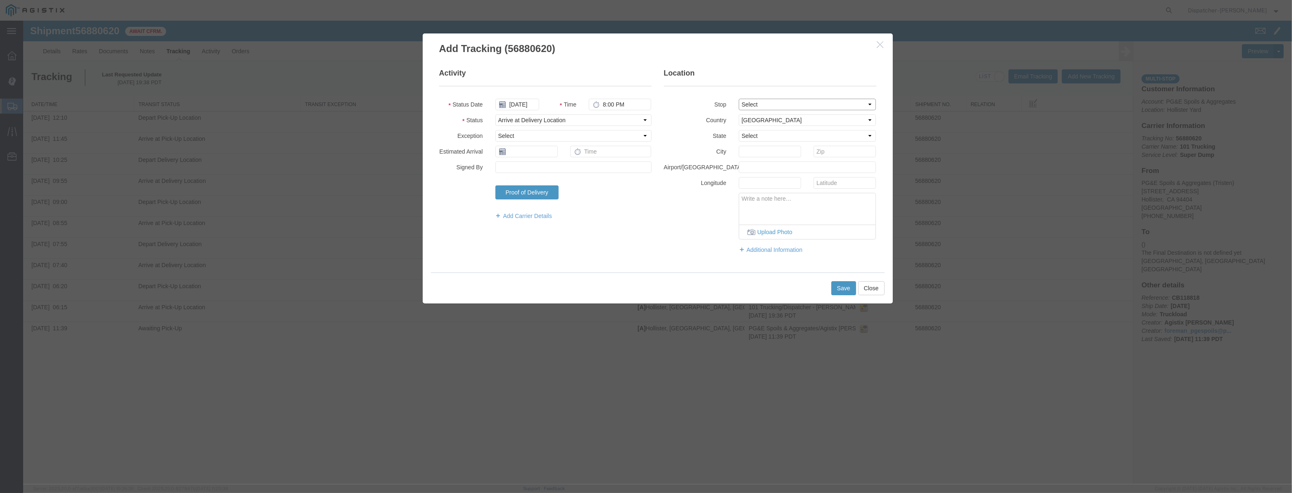
click at [747, 109] on select "Select From: [STREET_ADDRESS][PERSON_NAME] Stop 2: [STREET_ADDRESS] To: The Fin…" at bounding box center [808, 105] width 138 height 12
select select "{"pickupDeliveryInfoId": "123061463","pickupOrDelivery": "D","stopNum": "2","lo…"
click at [739, 99] on select "Select From: [STREET_ADDRESS][PERSON_NAME] Stop 2: [STREET_ADDRESS] To: The Fin…" at bounding box center [808, 105] width 138 height 12
select select "CA"
type input "[PERSON_NAME] [PERSON_NAME]"
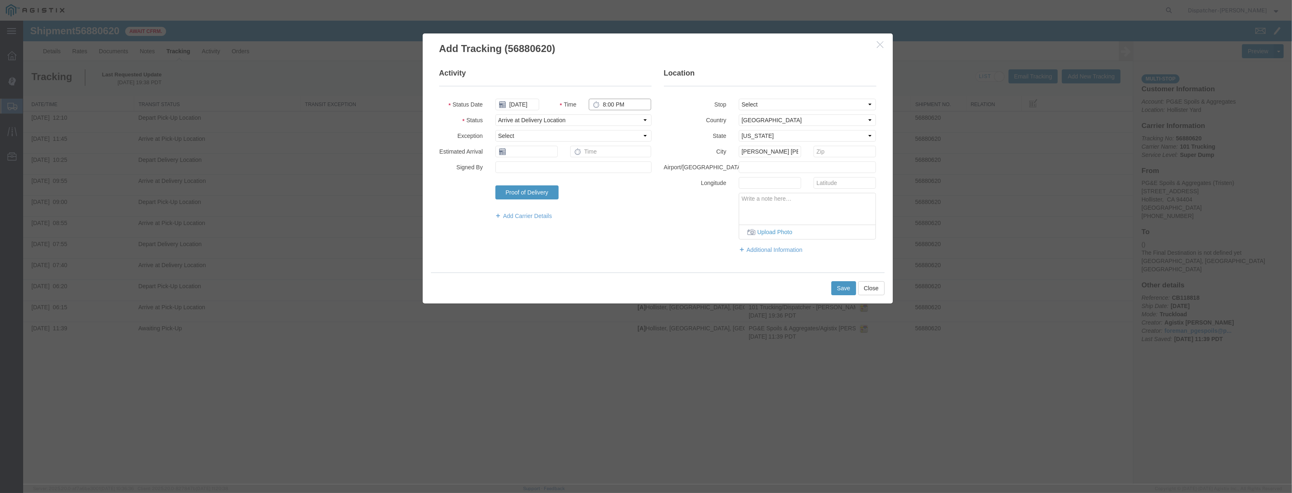
drag, startPoint x: 640, startPoint y: 109, endPoint x: 352, endPoint y: 114, distance: 287.6
click at [354, 114] on div "Add Tracking (56880620) Activity Status Date [DATE] Time 8:00 PM Status Select …" at bounding box center [657, 253] width 1269 height 464
type input "12:25 PM"
click at [844, 289] on button "Save" at bounding box center [843, 288] width 25 height 14
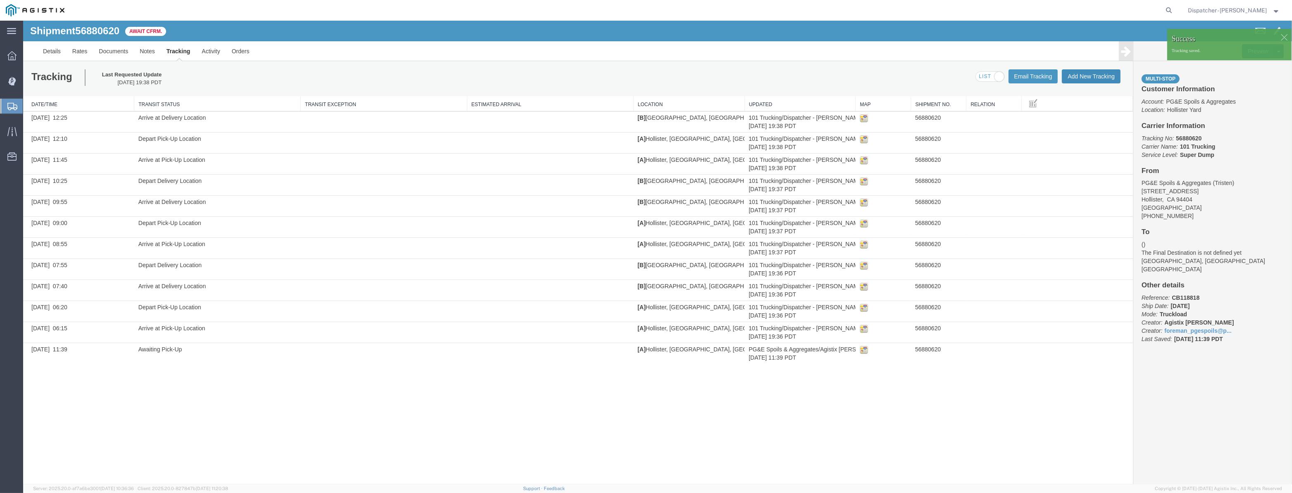
click at [1106, 79] on button "Add New Tracking" at bounding box center [1091, 76] width 59 height 14
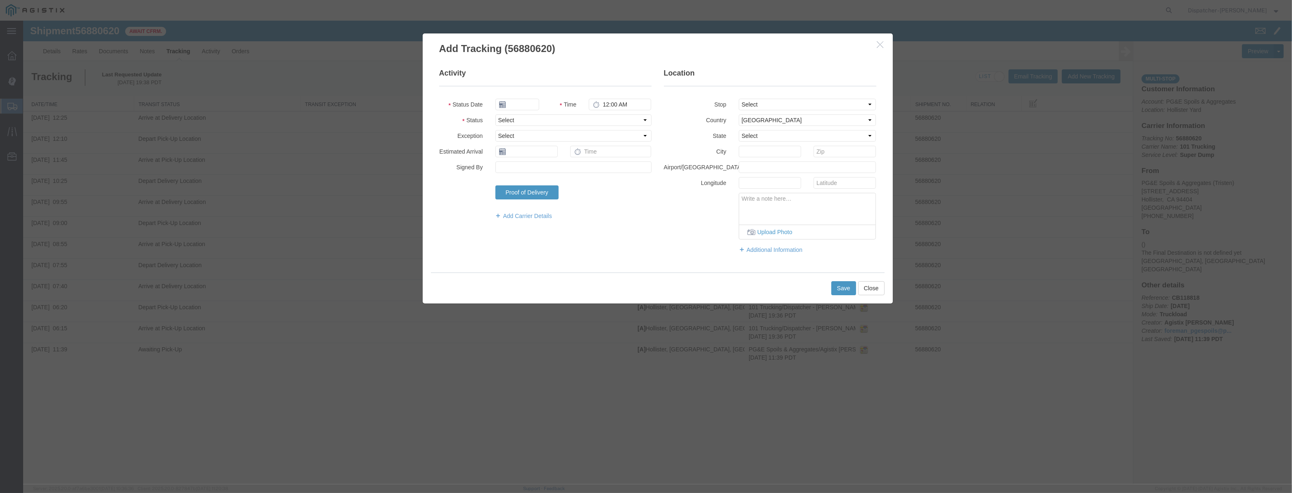
type input "[DATE]"
type input "8:00 PM"
click at [531, 101] on input "[DATE]" at bounding box center [517, 105] width 44 height 12
click at [531, 98] on fieldset "Activity Status Date Time 8:00 PM Status Select Arrival Notice Available Arriva…" at bounding box center [545, 148] width 212 height 160
drag, startPoint x: 528, startPoint y: 103, endPoint x: 545, endPoint y: 110, distance: 18.7
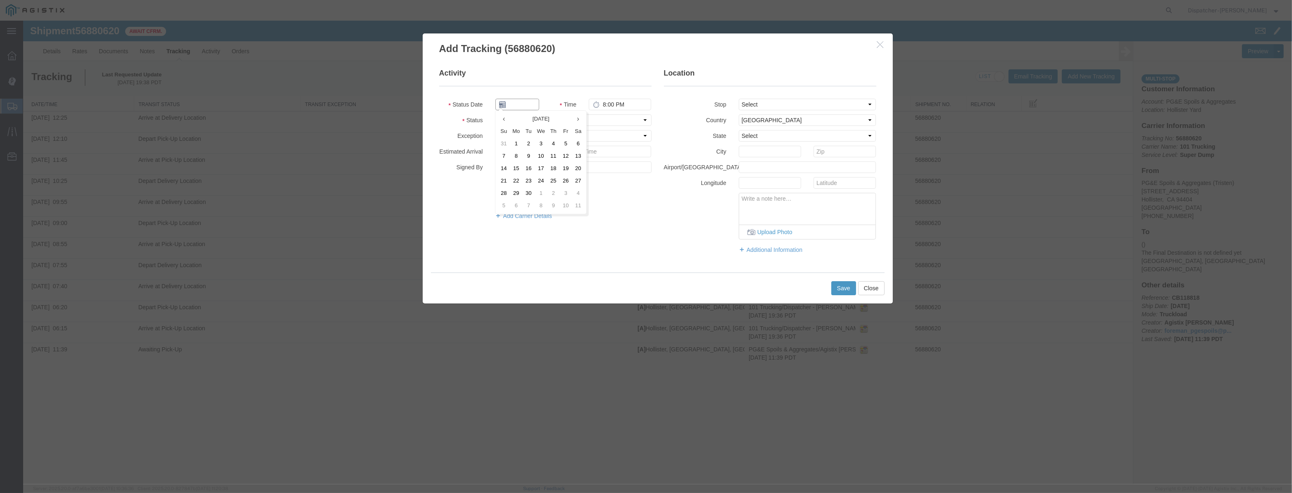
click at [528, 103] on input "text" at bounding box center [517, 105] width 44 height 12
paste input "[DATE]"
type input "[DATE]"
click at [628, 126] on fieldset "Activity Status Date [DATE] Time 8:00 PM Status Select Arrival Notice Available…" at bounding box center [545, 148] width 212 height 160
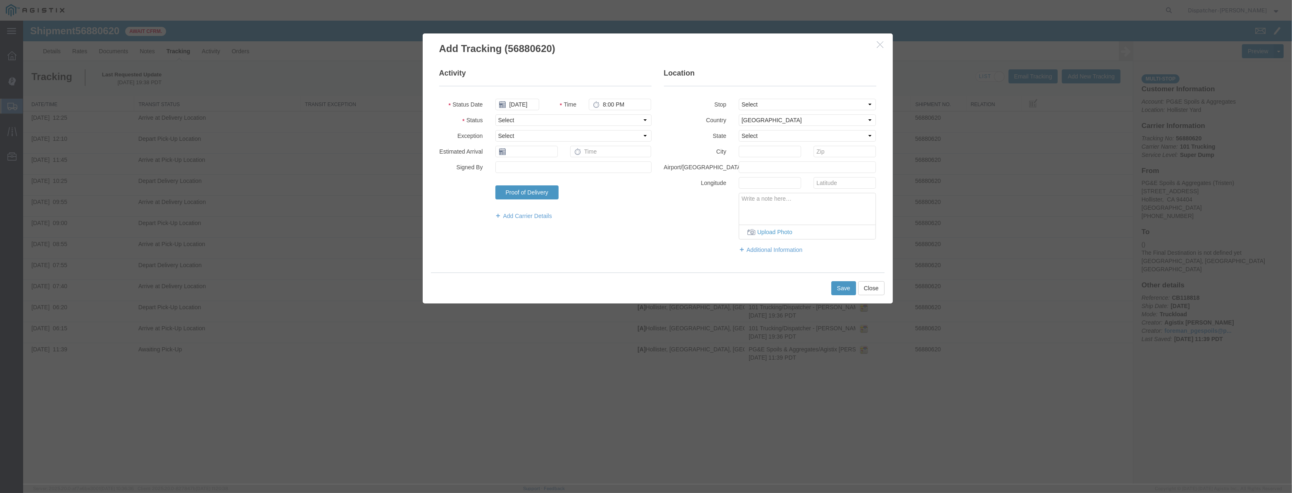
scroll to position [0, 0]
click at [620, 122] on select "Select Arrival Notice Available Arrival Notice Imported Arrive at Delivery Loca…" at bounding box center [573, 120] width 156 height 12
select select "DPTDLVLOC"
click at [495, 114] on select "Select Arrival Notice Available Arrival Notice Imported Arrive at Delivery Loca…" at bounding box center [573, 120] width 156 height 12
click at [794, 106] on select "Select From: [STREET_ADDRESS][PERSON_NAME] Stop 2: [STREET_ADDRESS] To: The Fin…" at bounding box center [808, 105] width 138 height 12
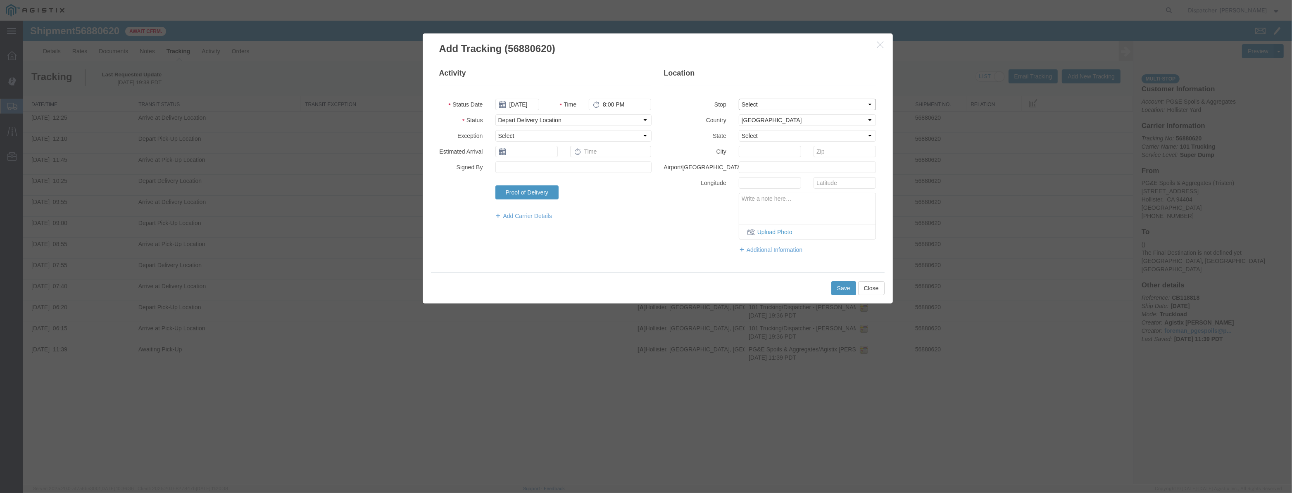
select select "{"pickupDeliveryInfoId": "123061463","pickupOrDelivery": "D","stopNum": "2","lo…"
click at [739, 99] on select "Select From: [STREET_ADDRESS][PERSON_NAME] Stop 2: [STREET_ADDRESS] To: The Fin…" at bounding box center [808, 105] width 138 height 12
select select "CA"
type input "[PERSON_NAME] [PERSON_NAME]"
drag, startPoint x: 626, startPoint y: 101, endPoint x: 306, endPoint y: 117, distance: 320.2
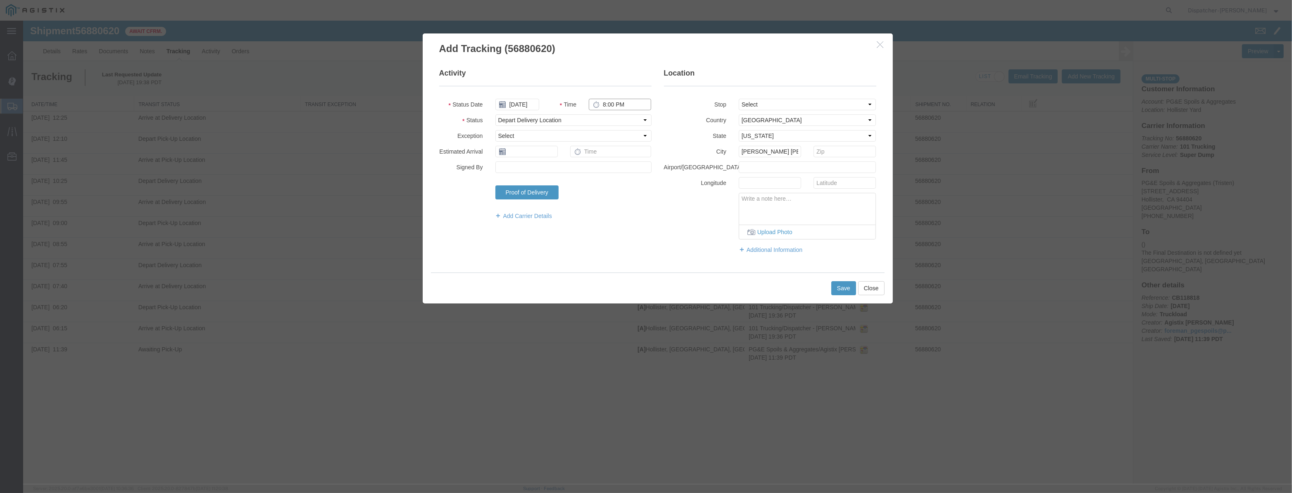
click at [307, 115] on div "Add Tracking (56880620) Activity Status Date [DATE] Time 8:00 PM Status Select …" at bounding box center [657, 253] width 1269 height 464
type input "1:15 PM"
click at [831, 284] on div "Save Close" at bounding box center [658, 288] width 454 height 31
click at [845, 286] on button "Save" at bounding box center [843, 288] width 25 height 14
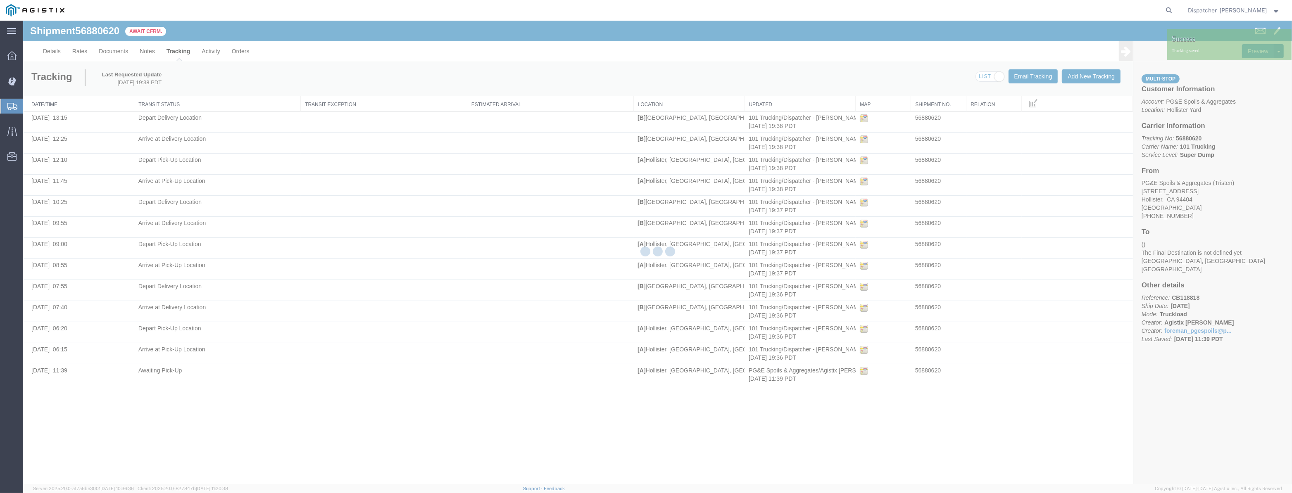
click at [1081, 83] on div at bounding box center [657, 253] width 1269 height 464
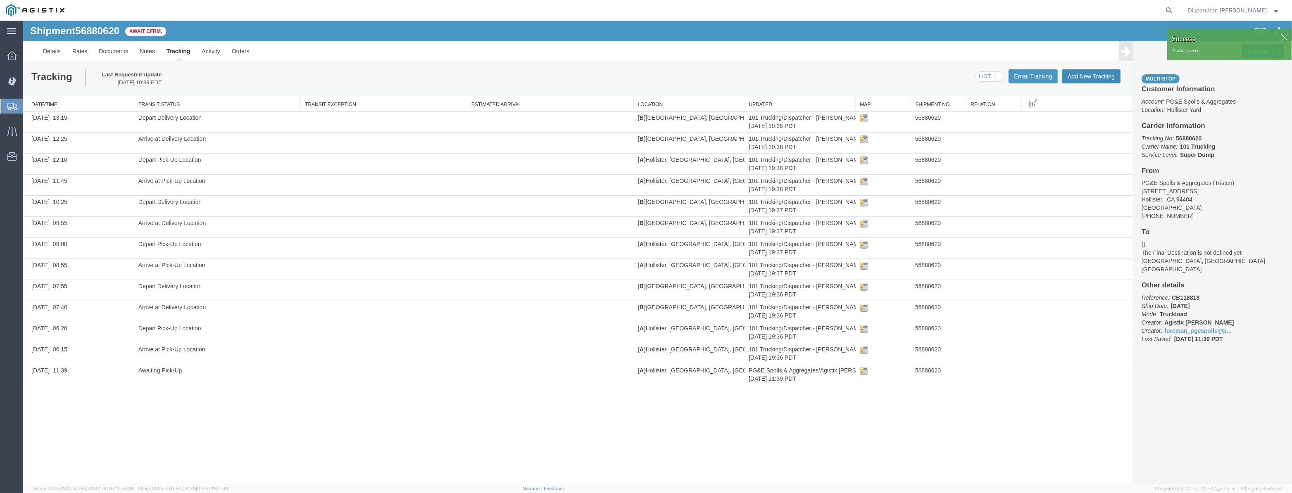
click at [1083, 78] on button "Add New Tracking" at bounding box center [1091, 76] width 59 height 14
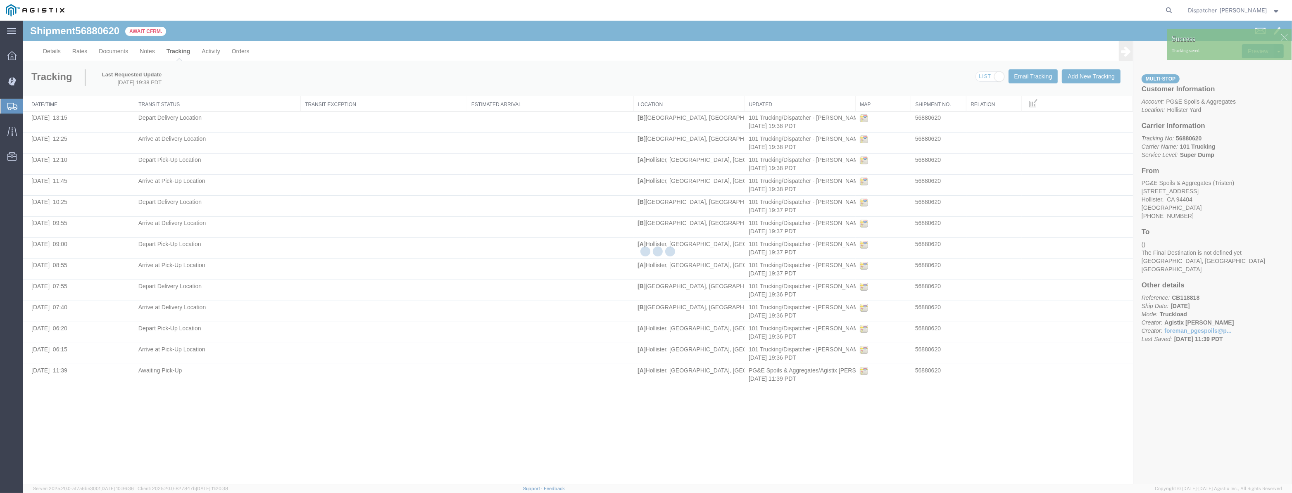
click at [1075, 79] on div at bounding box center [657, 253] width 1269 height 464
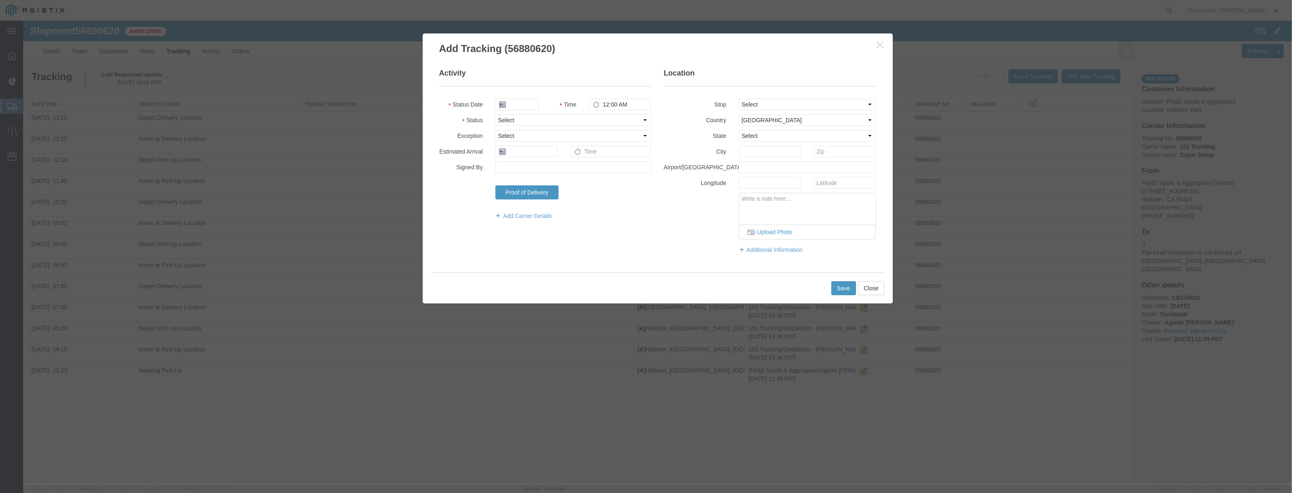
type input "[DATE]"
type input "8:00 PM"
click at [529, 104] on input "[DATE]" at bounding box center [517, 105] width 44 height 12
drag, startPoint x: 539, startPoint y: 92, endPoint x: 530, endPoint y: 106, distance: 16.5
click at [538, 93] on fieldset "Activity Status Date Time 8:00 PM Status Select Arrival Notice Available Arriva…" at bounding box center [545, 148] width 212 height 160
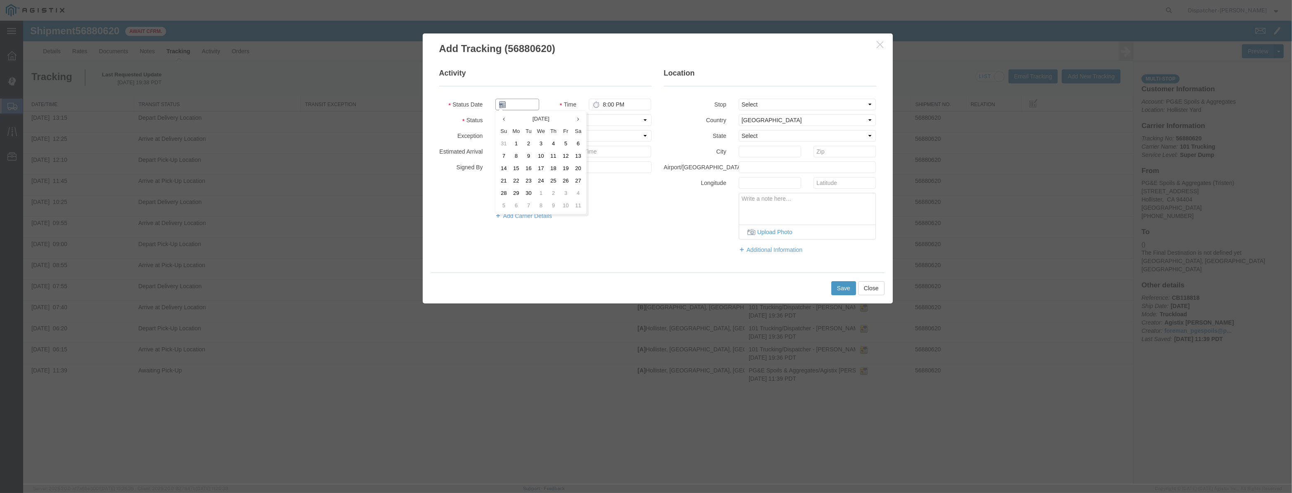
click at [530, 106] on input "text" at bounding box center [517, 105] width 44 height 12
paste input "[DATE]"
type input "[DATE]"
click at [598, 121] on select "Select Arrival Notice Available Arrival Notice Imported Arrive at Delivery Loca…" at bounding box center [573, 120] width 156 height 12
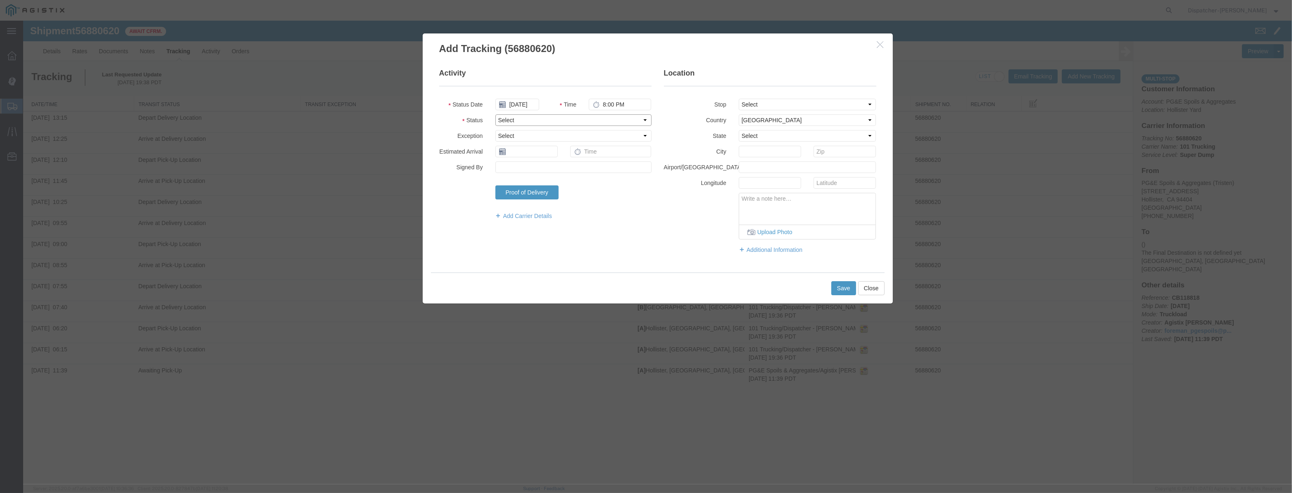
scroll to position [0, 0]
select select "ARVPULOC"
click at [495, 114] on select "Select Arrival Notice Available Arrival Notice Imported Arrive at Delivery Loca…" at bounding box center [573, 120] width 156 height 12
click at [771, 109] on select "Select From: [STREET_ADDRESS][PERSON_NAME] Stop 2: [STREET_ADDRESS] To: The Fin…" at bounding box center [808, 105] width 138 height 12
select select "{"pickupDeliveryInfoId": "123061462","pickupOrDelivery": "P","stopNum": "1","lo…"
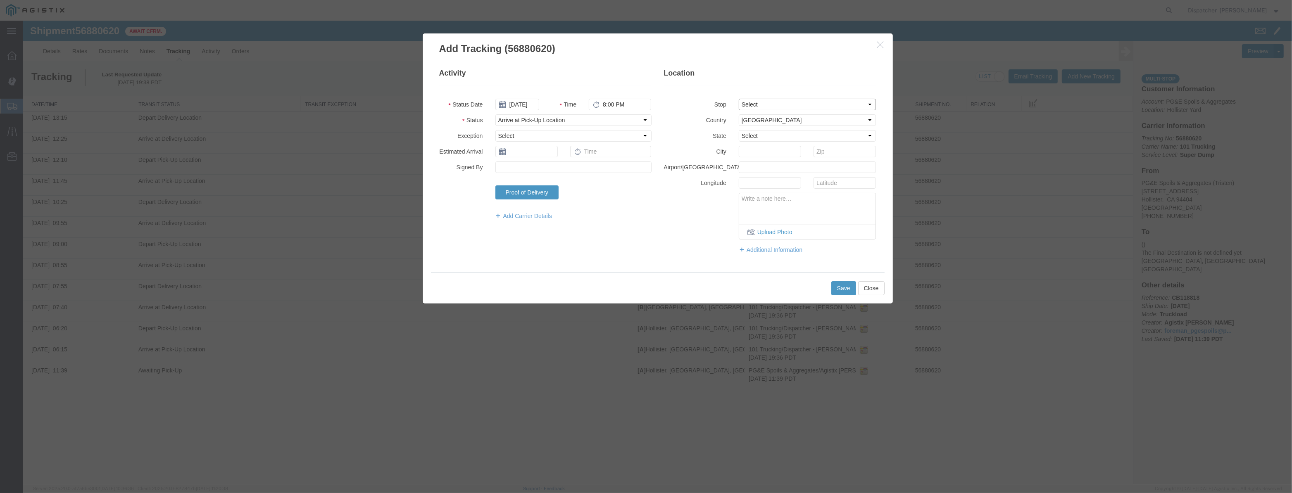
click at [739, 99] on select "Select From: [STREET_ADDRESS][PERSON_NAME] Stop 2: [STREET_ADDRESS] To: The Fin…" at bounding box center [808, 105] width 138 height 12
select select "CA"
type input "Hollister"
drag, startPoint x: 628, startPoint y: 100, endPoint x: 381, endPoint y: 133, distance: 248.8
click at [381, 133] on div "Add Tracking (56880620) Activity Status Date [DATE] Time 8:00 PM Status Select …" at bounding box center [657, 253] width 1269 height 464
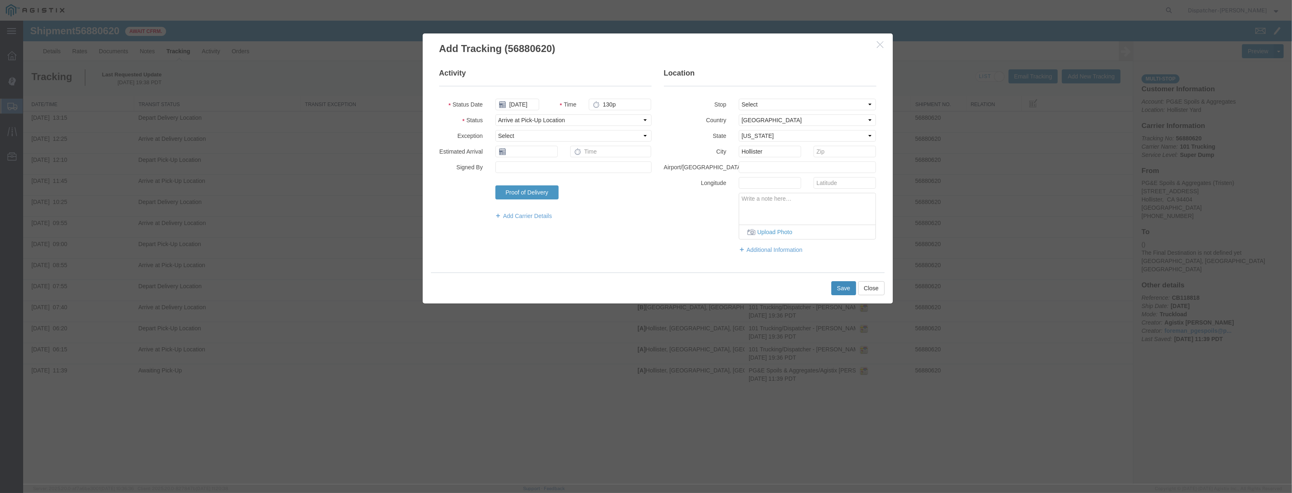
type input "1:30 PM"
click at [835, 286] on button "Save" at bounding box center [843, 288] width 25 height 14
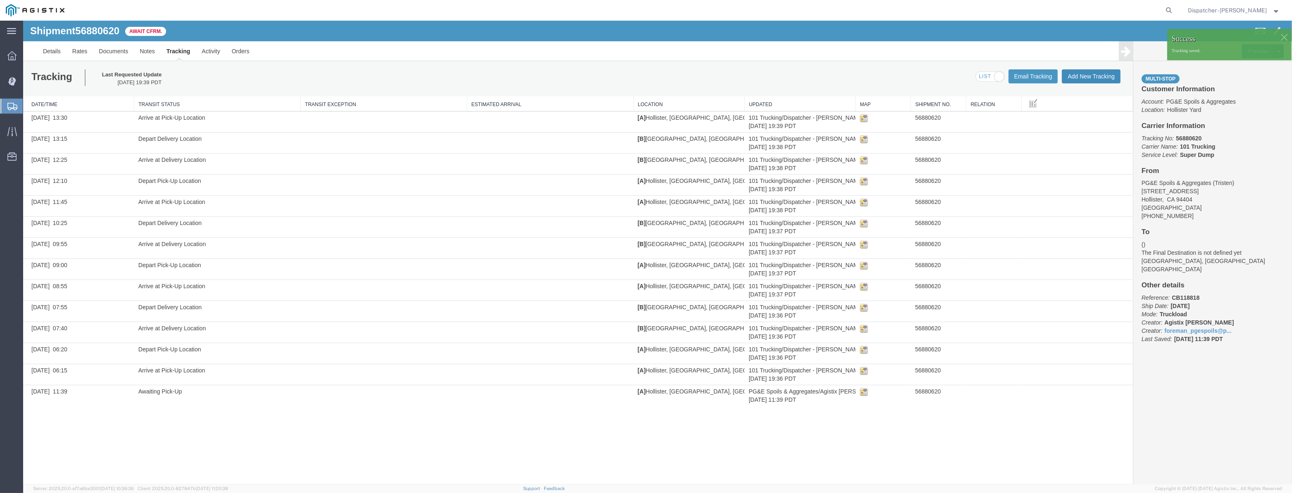
click at [1086, 79] on button "Add New Tracking" at bounding box center [1091, 76] width 59 height 14
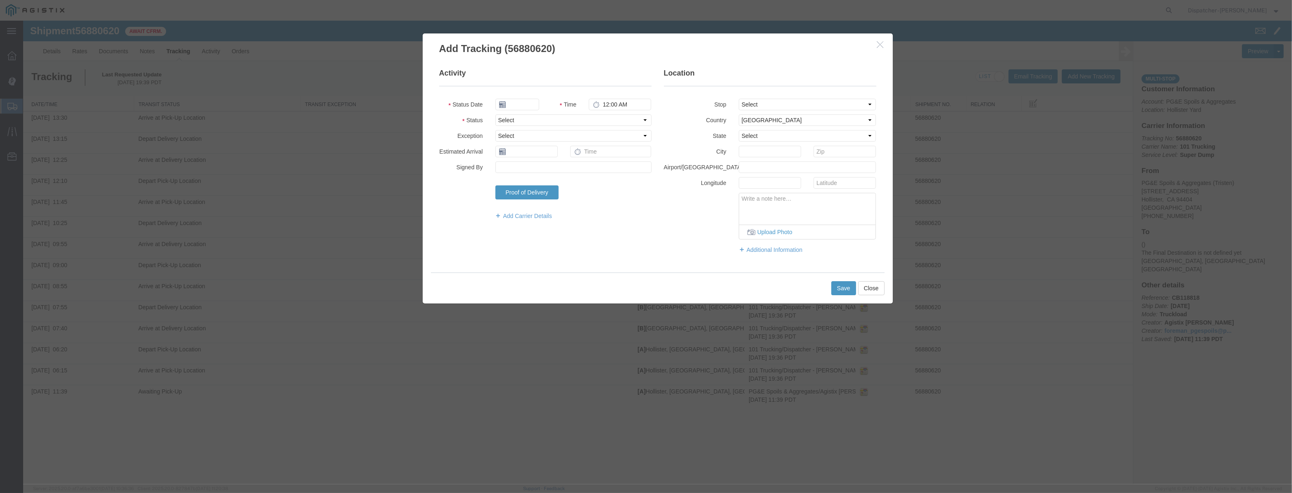
type input "[DATE]"
type input "8:00 PM"
click at [516, 106] on input "[DATE]" at bounding box center [517, 105] width 44 height 12
click at [523, 99] on input "[DATE]" at bounding box center [517, 105] width 44 height 12
click at [524, 102] on input "[DATE]" at bounding box center [517, 105] width 44 height 12
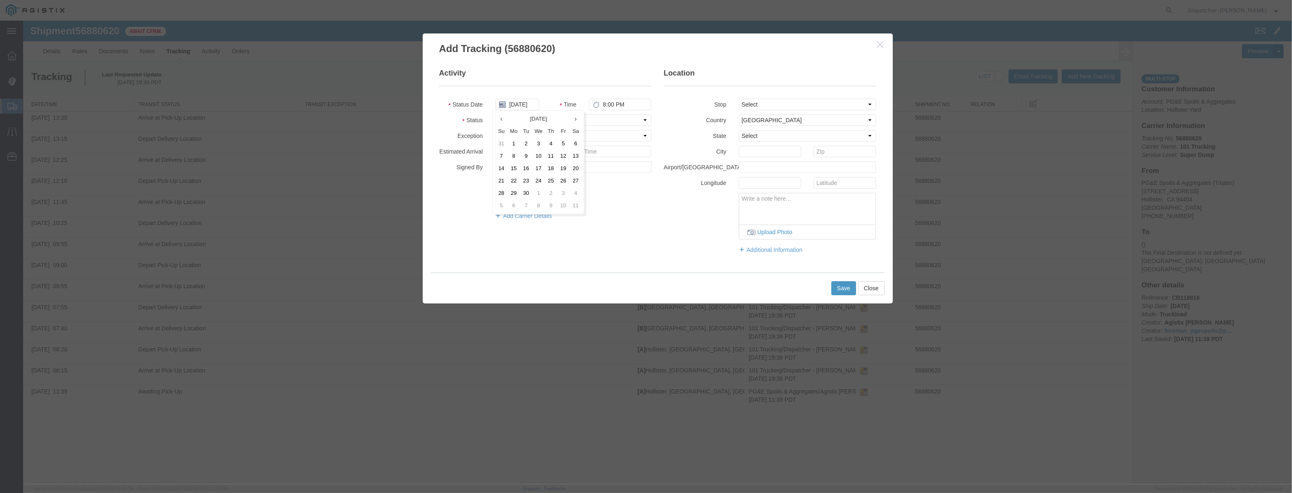
drag, startPoint x: 534, startPoint y: 92, endPoint x: 526, endPoint y: 103, distance: 13.6
click at [534, 93] on fieldset "Activity Status Date [DATE] Time 8:00 PM Status Select Arrival Notice Available…" at bounding box center [545, 148] width 212 height 160
click at [526, 103] on input "[DATE]" at bounding box center [517, 105] width 44 height 12
click at [532, 103] on input "[DATE]" at bounding box center [517, 105] width 44 height 12
click at [534, 103] on input "[DATE]" at bounding box center [517, 105] width 44 height 12
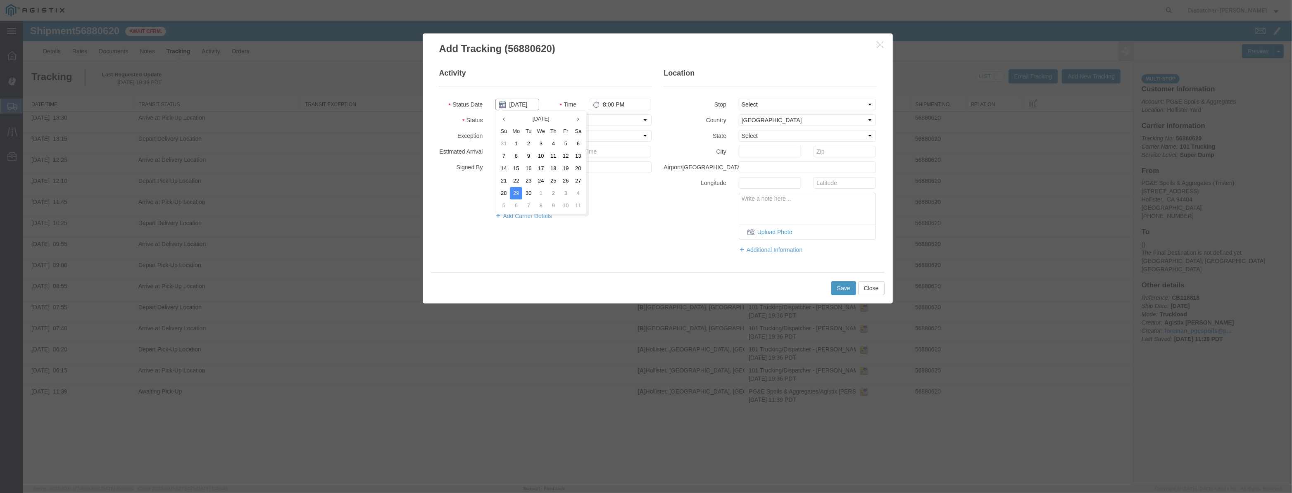
click at [534, 103] on input "[DATE]" at bounding box center [517, 105] width 44 height 12
paste input "2"
type input "[DATE]"
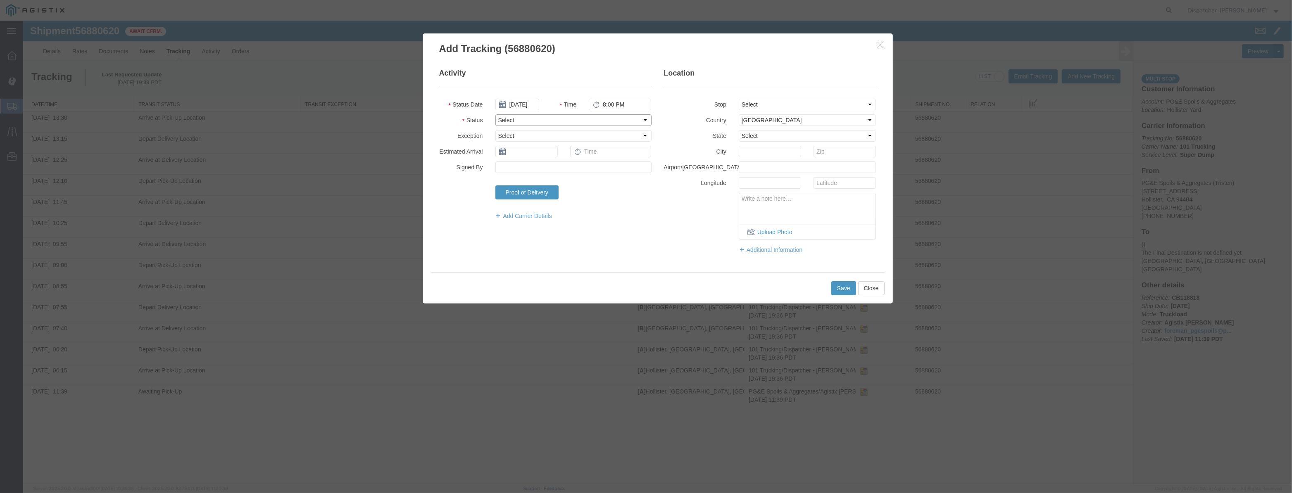
click at [610, 126] on fieldset "Activity Status Date [DATE] Time 8:00 PM Status Select Arrival Notice Available…" at bounding box center [545, 148] width 212 height 160
select select "BREAKSTART"
click at [495, 114] on select "Select Arrival Notice Available Arrival Notice Imported Arrive at Delivery Loca…" at bounding box center [573, 120] width 156 height 12
click at [752, 111] on fieldset "Location Stop Select From: [STREET_ADDRESS] Stop 2: [STREET_ADDRESS] To: The Fi…" at bounding box center [770, 165] width 212 height 194
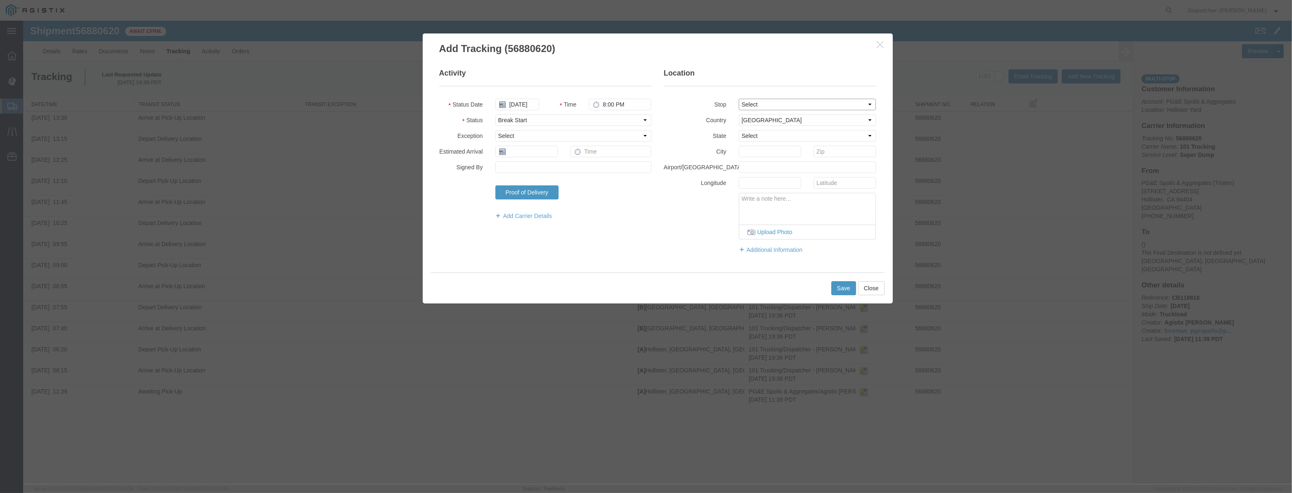
click at [764, 106] on select "Select From: [STREET_ADDRESS][PERSON_NAME] Stop 2: [STREET_ADDRESS] To: The Fin…" at bounding box center [808, 105] width 138 height 12
select select "{"pickupDeliveryInfoId": "123061462","pickupOrDelivery": "P","stopNum": "1","lo…"
click at [739, 99] on select "Select From: [STREET_ADDRESS][PERSON_NAME] Stop 2: [STREET_ADDRESS] To: The Fin…" at bounding box center [808, 105] width 138 height 12
select select "CA"
type input "Hollister"
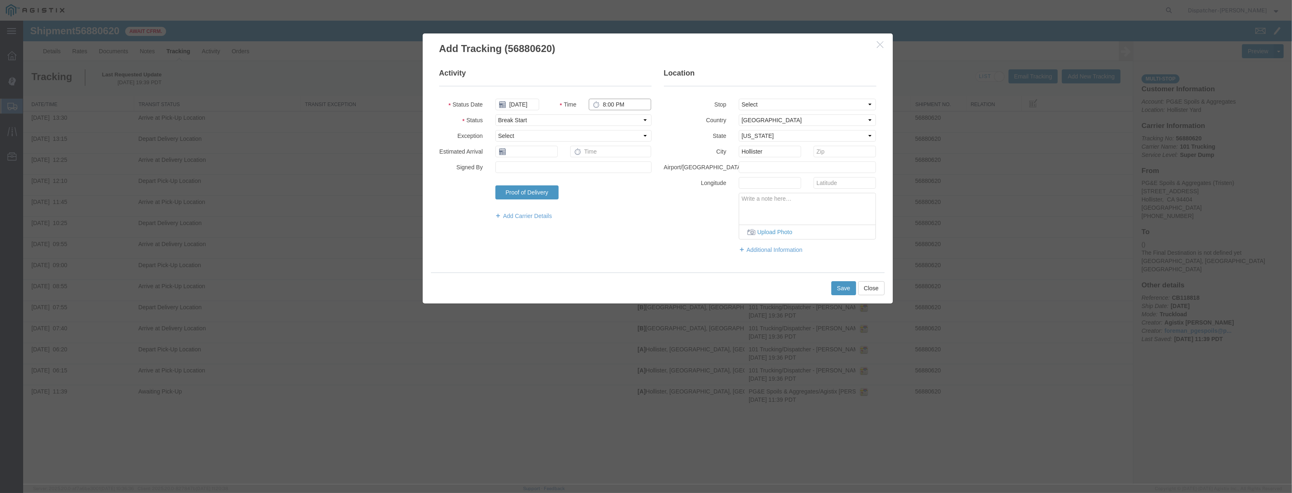
drag, startPoint x: 624, startPoint y: 107, endPoint x: 486, endPoint y: 110, distance: 138.0
click at [486, 110] on div "Status Date [DATE] Time 8:00 PM" at bounding box center [545, 105] width 225 height 12
type input "2:15 PM"
click at [849, 286] on button "Save" at bounding box center [843, 288] width 25 height 14
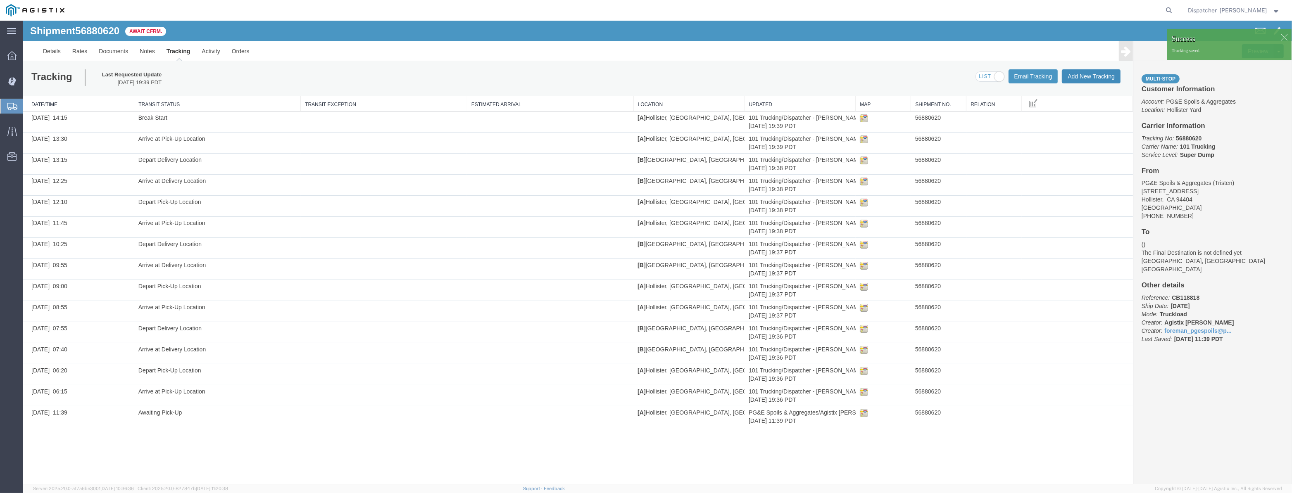
click at [1070, 76] on button "Add New Tracking" at bounding box center [1091, 76] width 59 height 14
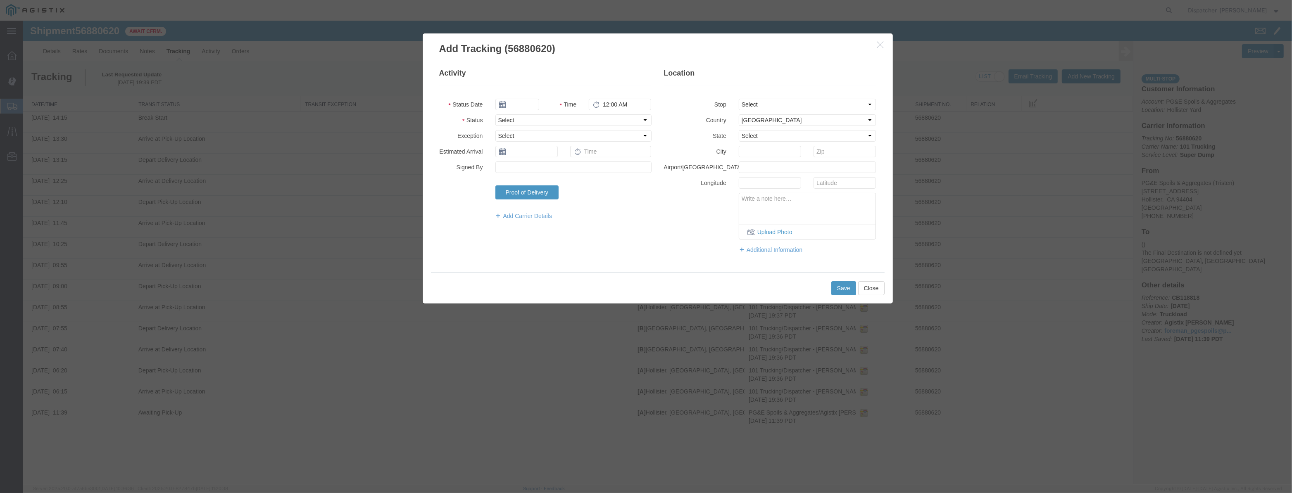
type input "[DATE]"
type input "8:00 PM"
click at [531, 105] on input "[DATE]" at bounding box center [517, 105] width 44 height 12
click at [534, 97] on fieldset "Activity Status Date Time 8:00 PM Status Select Arrival Notice Available Arriva…" at bounding box center [545, 148] width 212 height 160
drag, startPoint x: 528, startPoint y: 105, endPoint x: 561, endPoint y: 110, distance: 33.2
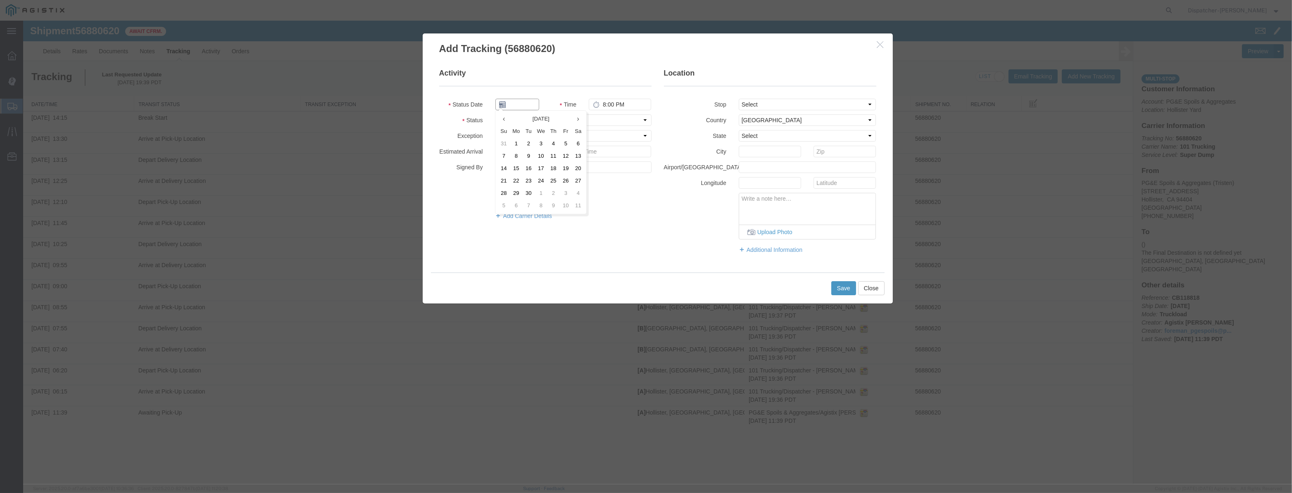
click at [529, 105] on input "text" at bounding box center [517, 105] width 44 height 12
paste input "[DATE]"
type input "[DATE]"
click at [603, 119] on select "Select Arrival Notice Available Arrival Notice Imported Arrive at Delivery Loca…" at bounding box center [573, 120] width 156 height 12
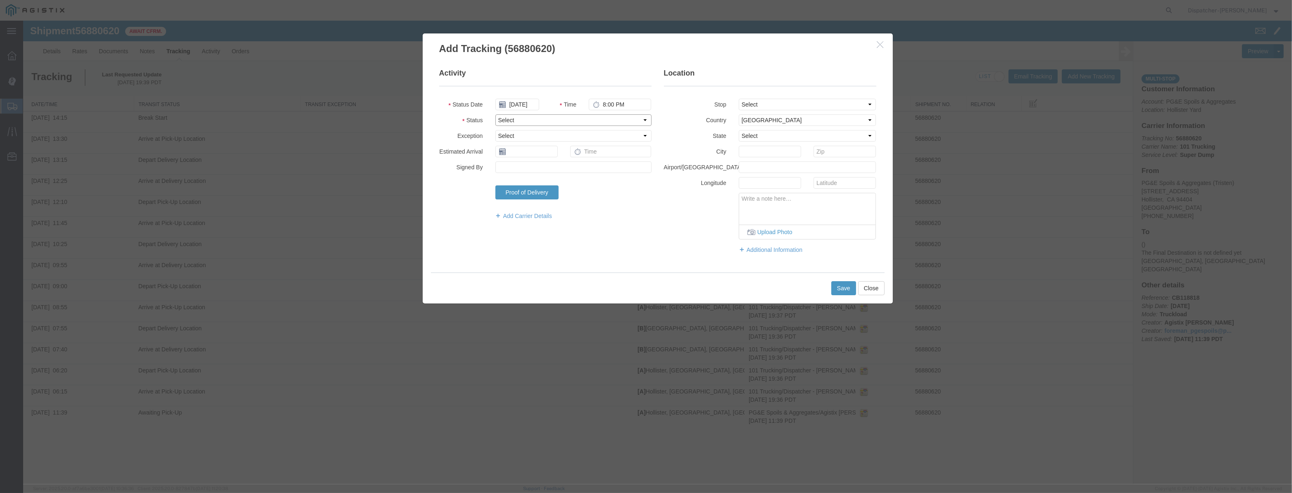
scroll to position [0, 0]
select select "BREAKSTOP"
click at [495, 114] on select "Select Arrival Notice Available Arrival Notice Imported Arrive at Delivery Loca…" at bounding box center [573, 120] width 156 height 12
click at [819, 101] on select "Select From: [STREET_ADDRESS][PERSON_NAME] Stop 2: [STREET_ADDRESS] To: The Fin…" at bounding box center [808, 105] width 138 height 12
select select "{"pickupDeliveryInfoId": "123061462","pickupOrDelivery": "P","stopNum": "1","lo…"
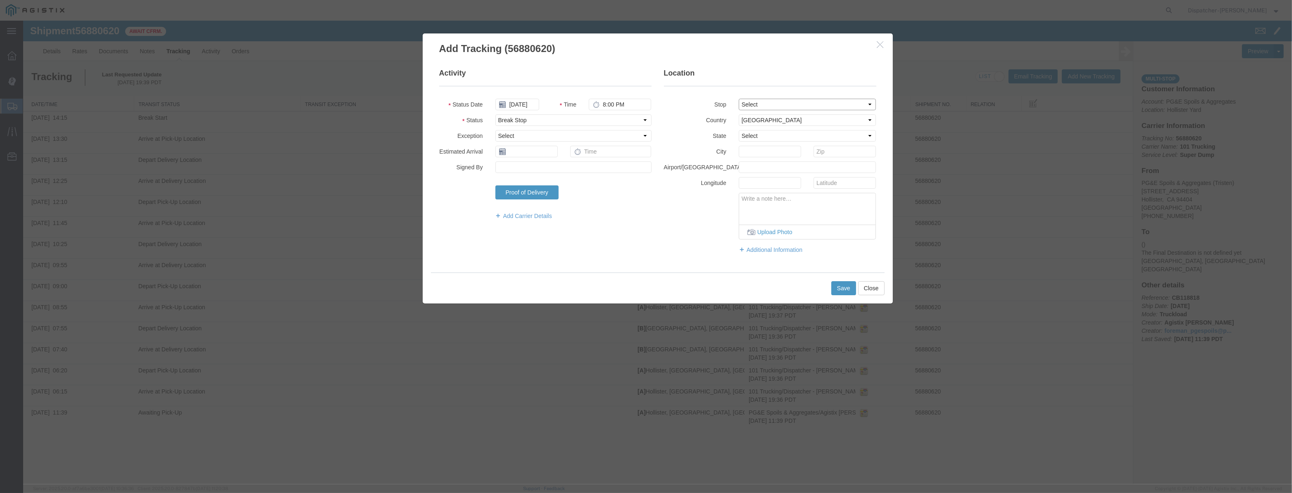
click at [739, 99] on select "Select From: [STREET_ADDRESS][PERSON_NAME] Stop 2: [STREET_ADDRESS] To: The Fin…" at bounding box center [808, 105] width 138 height 12
select select "CA"
type input "Hollister"
drag, startPoint x: 627, startPoint y: 105, endPoint x: 631, endPoint y: 111, distance: 7.0
click at [631, 111] on fieldset "Activity Status Date [DATE] Time 8:00 PM Status Select Arrival Notice Available…" at bounding box center [545, 148] width 212 height 160
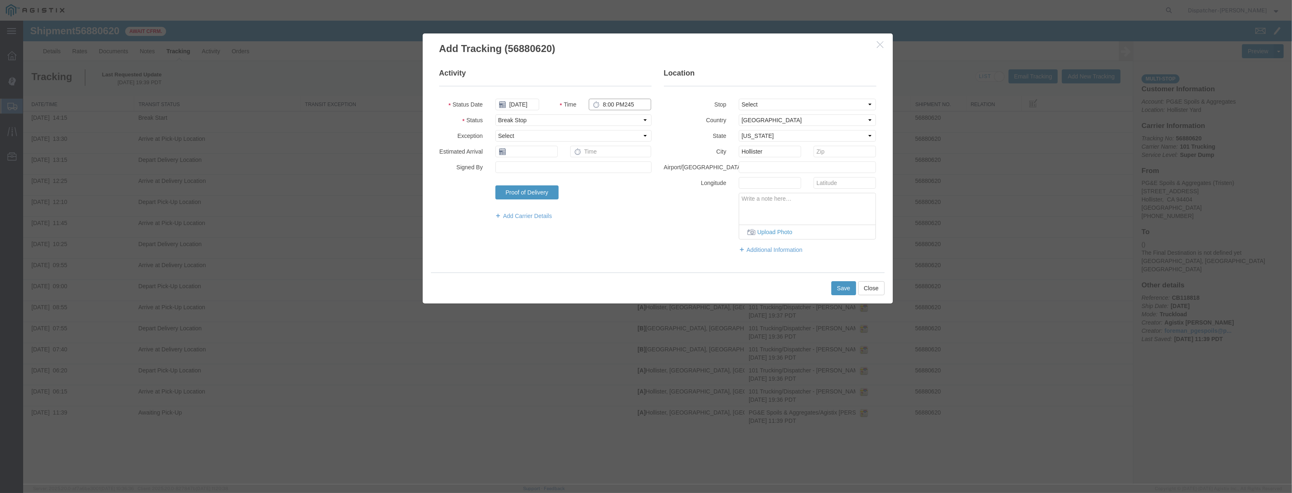
drag, startPoint x: 637, startPoint y: 102, endPoint x: 541, endPoint y: 139, distance: 103.0
click at [545, 109] on div "Time 8:00 PM245" at bounding box center [601, 105] width 112 height 12
type input "2:45 PM"
click at [850, 293] on button "Save" at bounding box center [843, 288] width 25 height 14
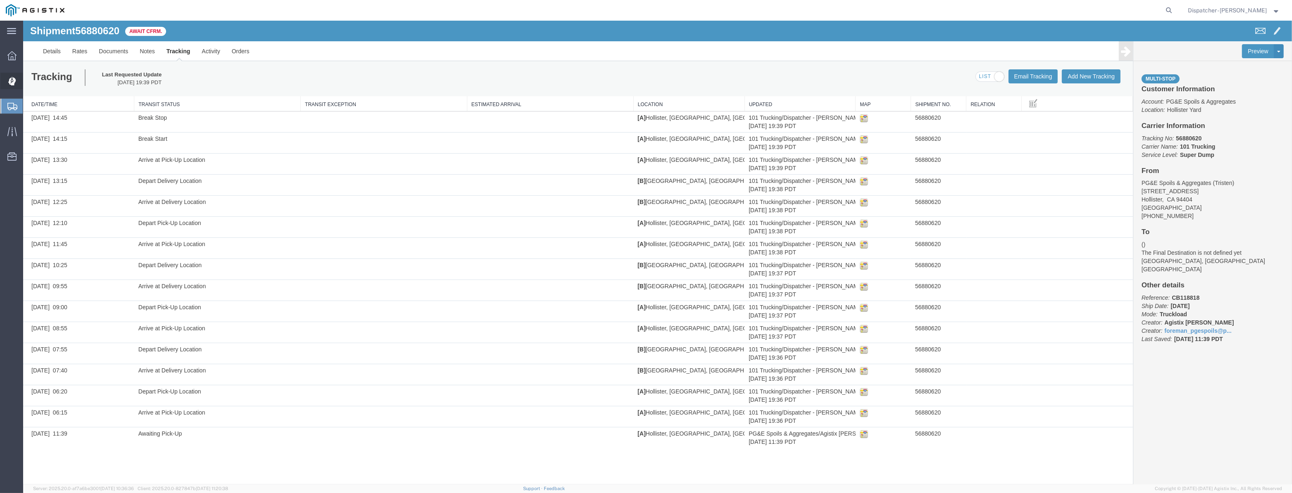
click at [16, 84] on icon at bounding box center [12, 81] width 8 height 9
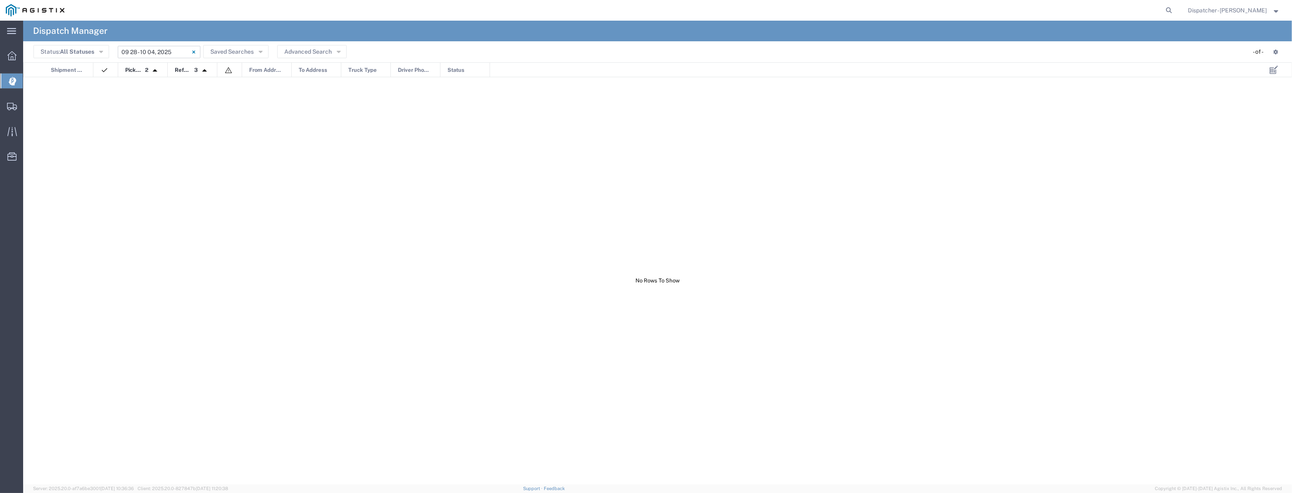
click at [136, 52] on input "[DATE] - [DATE]" at bounding box center [159, 52] width 83 height 12
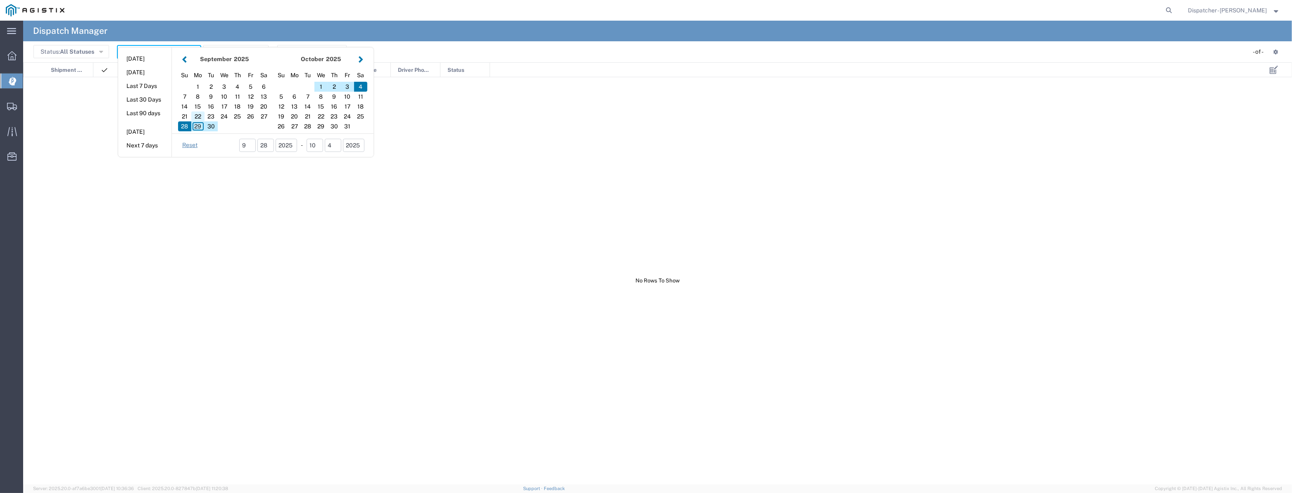
click at [202, 117] on div "22" at bounding box center [197, 117] width 13 height 10
type input "[DATE]"
type input "[DATE] - [DATE]"
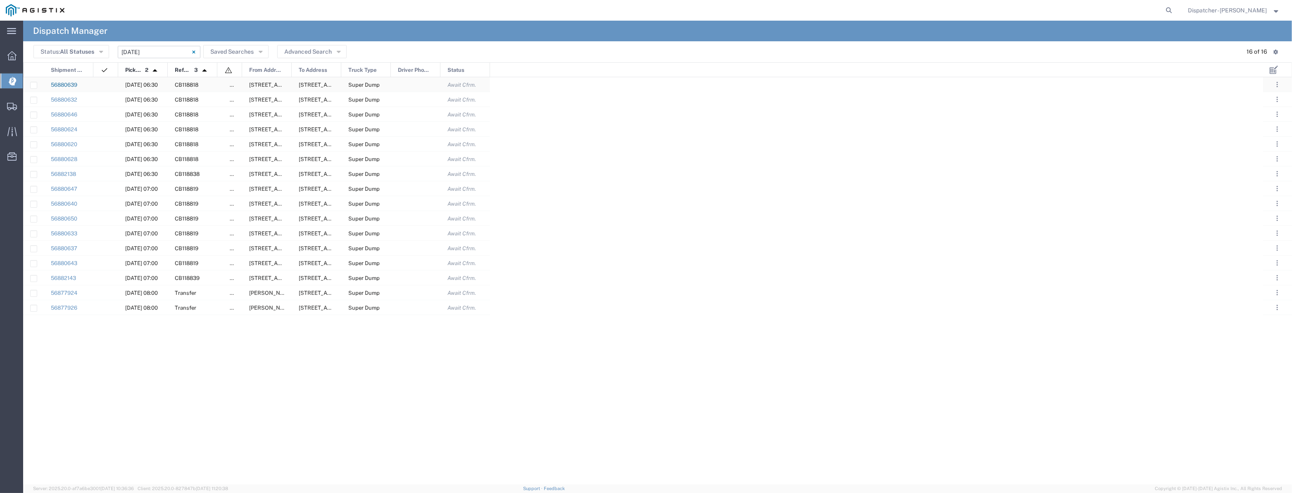
click at [68, 85] on link "56880639" at bounding box center [64, 85] width 26 height 6
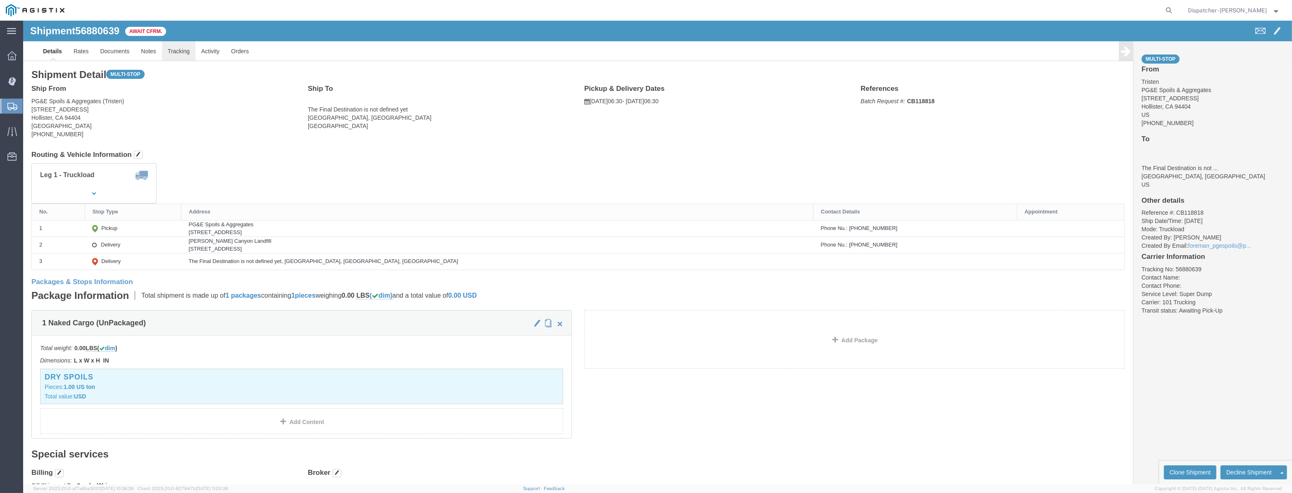
click link "Tracking"
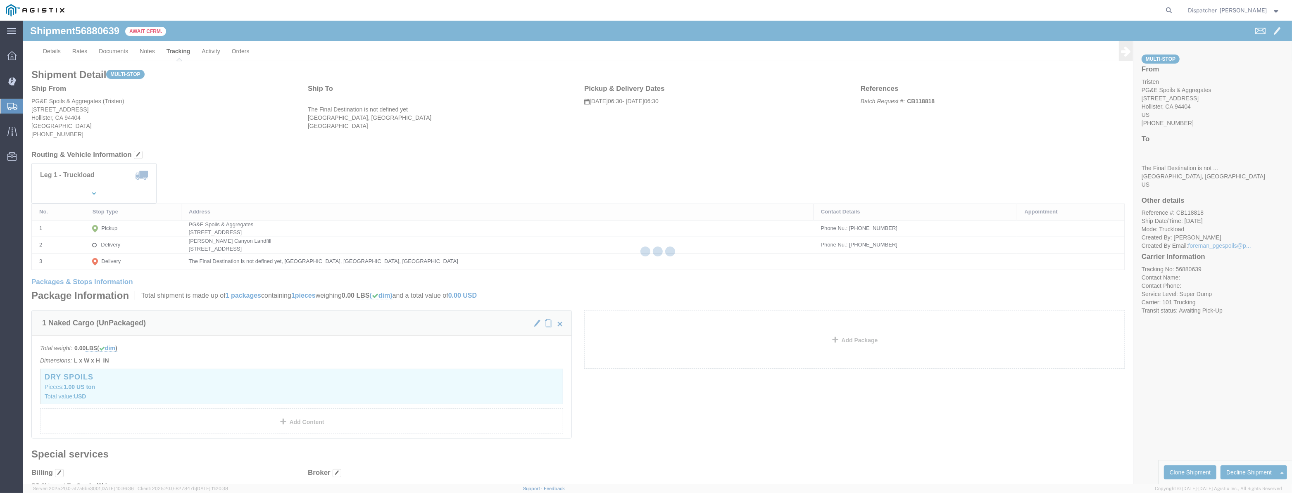
click at [181, 55] on div at bounding box center [657, 253] width 1269 height 464
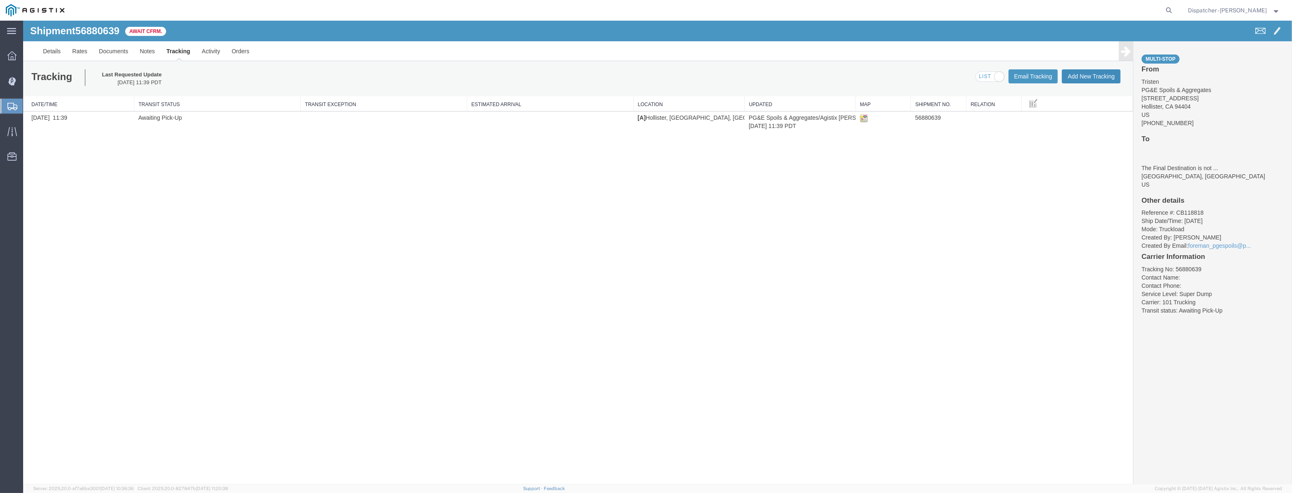
click at [1072, 79] on button "Add New Tracking" at bounding box center [1091, 76] width 59 height 14
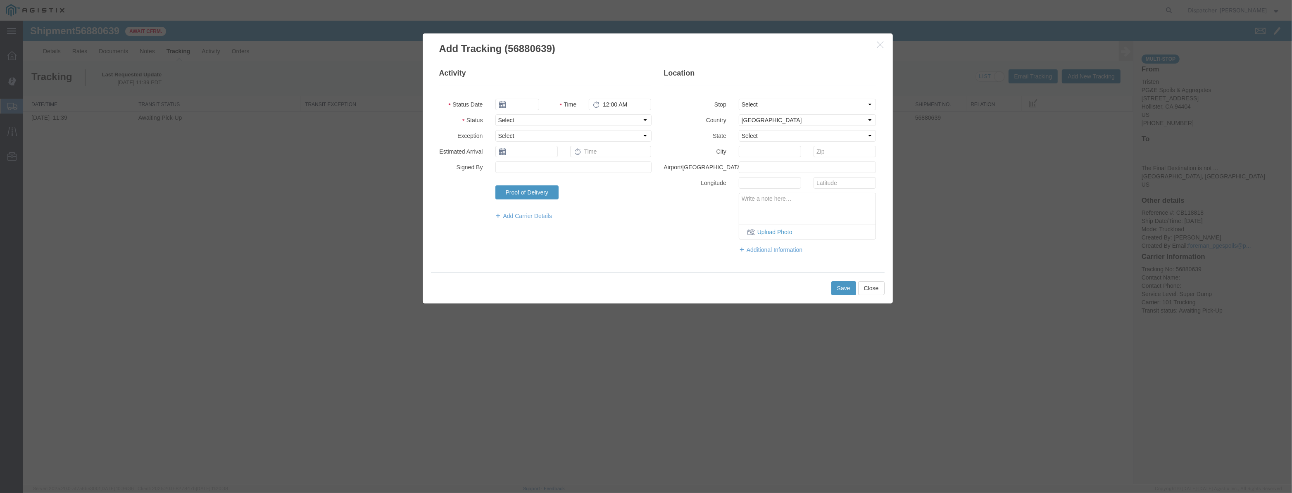
type input "[DATE]"
type input "8:00 PM"
click at [531, 103] on input "[DATE]" at bounding box center [517, 105] width 44 height 12
drag, startPoint x: 530, startPoint y: 93, endPoint x: 526, endPoint y: 98, distance: 6.8
click at [529, 93] on fieldset "Activity Status Date Time 8:00 PM Status Select Arrival Notice Available Arriva…" at bounding box center [545, 148] width 212 height 160
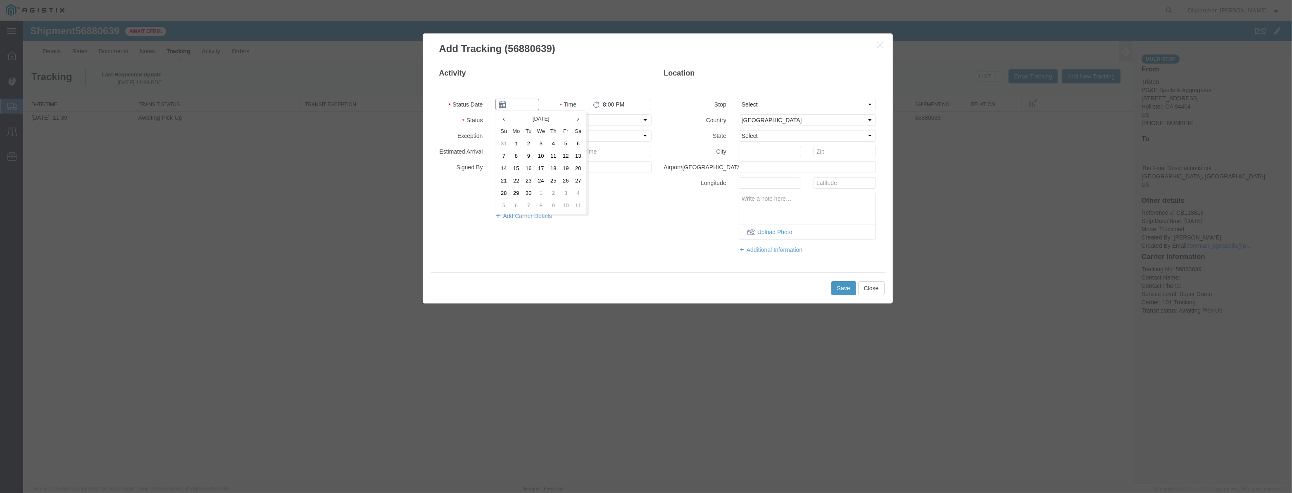
click at [526, 99] on input "text" at bounding box center [517, 105] width 44 height 12
paste input "[DATE]"
type input "[DATE]"
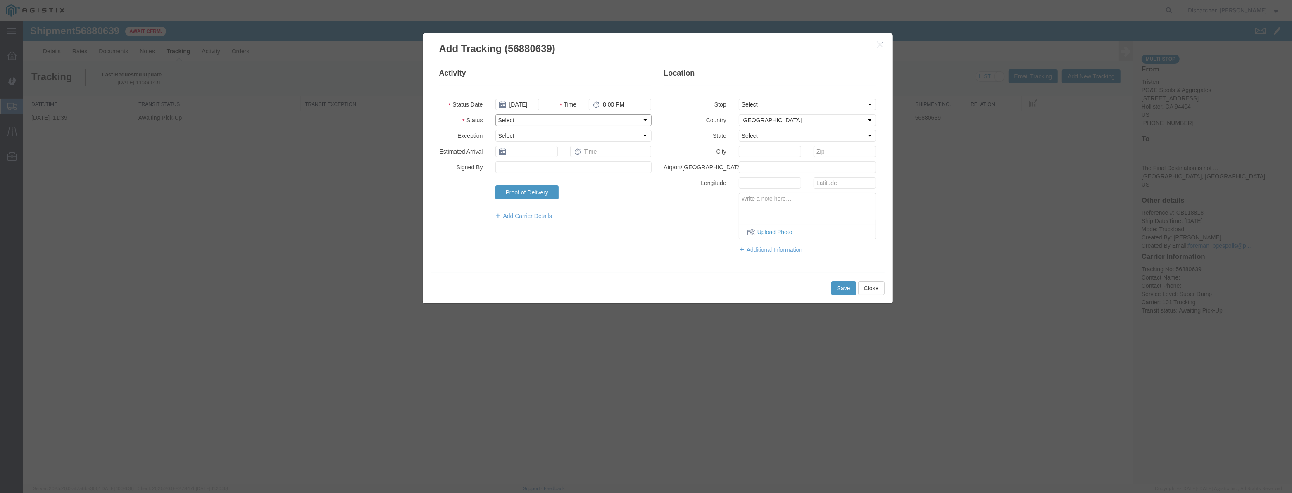
click at [600, 119] on select "Select Arrival Notice Available Arrival Notice Imported Arrive at Delivery Loca…" at bounding box center [573, 120] width 156 height 12
select select "ARVPULOC"
click at [495, 114] on select "Select Arrival Notice Available Arrival Notice Imported Arrive at Delivery Loca…" at bounding box center [573, 120] width 156 height 12
drag, startPoint x: 772, startPoint y: 106, endPoint x: 772, endPoint y: 111, distance: 5.0
click at [772, 111] on fieldset "Location Stop Select From: [STREET_ADDRESS] Stop 2: [STREET_ADDRESS] To: The Fi…" at bounding box center [770, 165] width 212 height 194
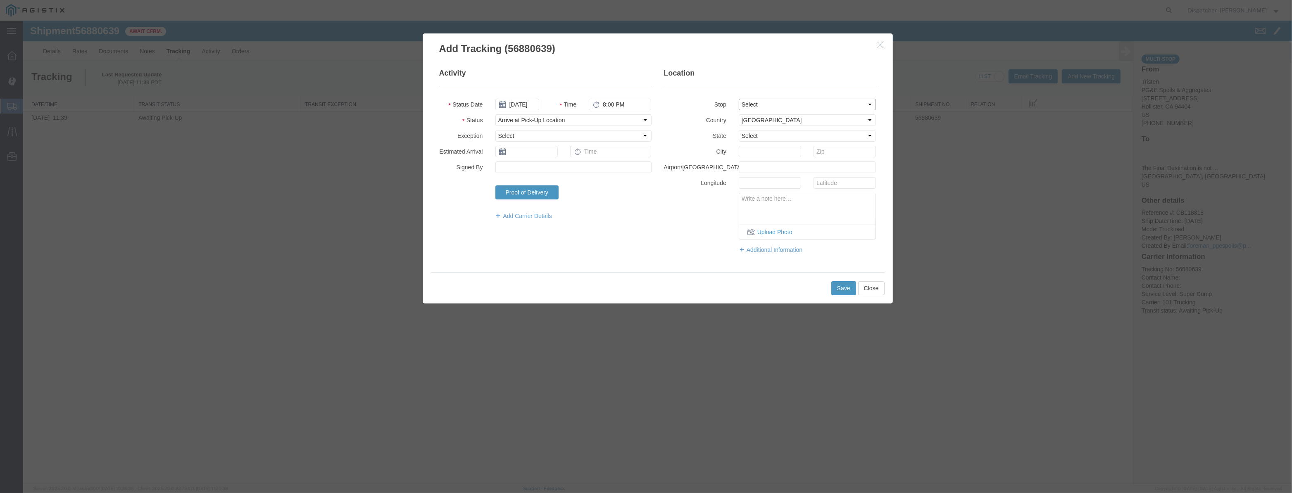
select select "{"pickupDeliveryInfoId": "123061506","pickupOrDelivery": "P","stopNum": "1","lo…"
click at [739, 99] on select "Select From: [STREET_ADDRESS][PERSON_NAME] Stop 2: [STREET_ADDRESS] To: The Fin…" at bounding box center [808, 105] width 138 height 12
select select "CA"
type input "Hollister"
drag, startPoint x: 650, startPoint y: 106, endPoint x: 486, endPoint y: 114, distance: 164.7
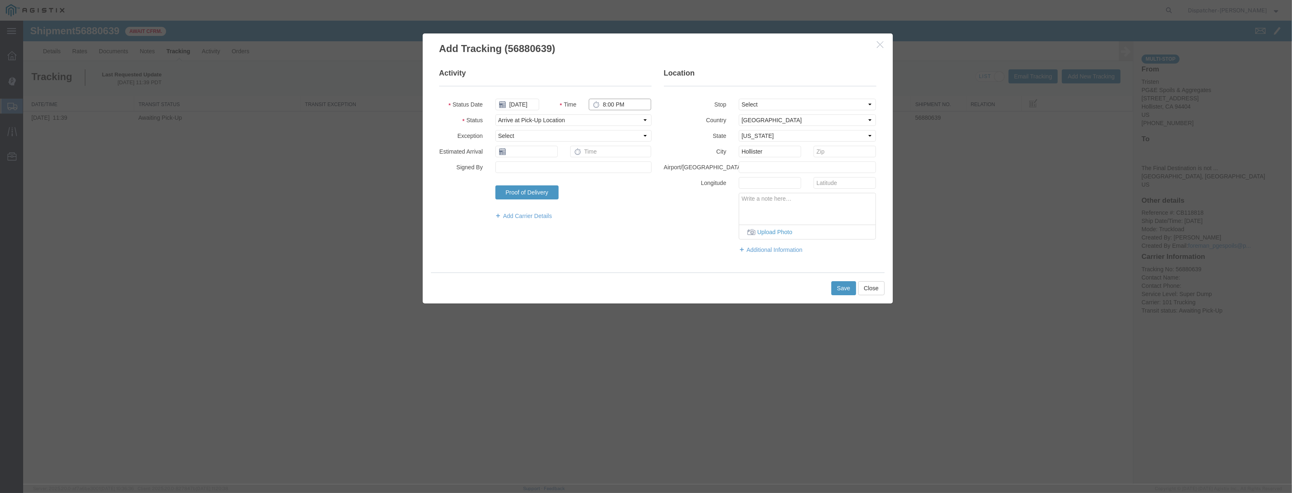
click at [486, 114] on fieldset "Activity Status Date [DATE] Time 8:00 PM Status Select Arrival Notice Available…" at bounding box center [545, 148] width 212 height 160
type input "6:15 AM"
click at [848, 292] on button "Save" at bounding box center [843, 288] width 25 height 14
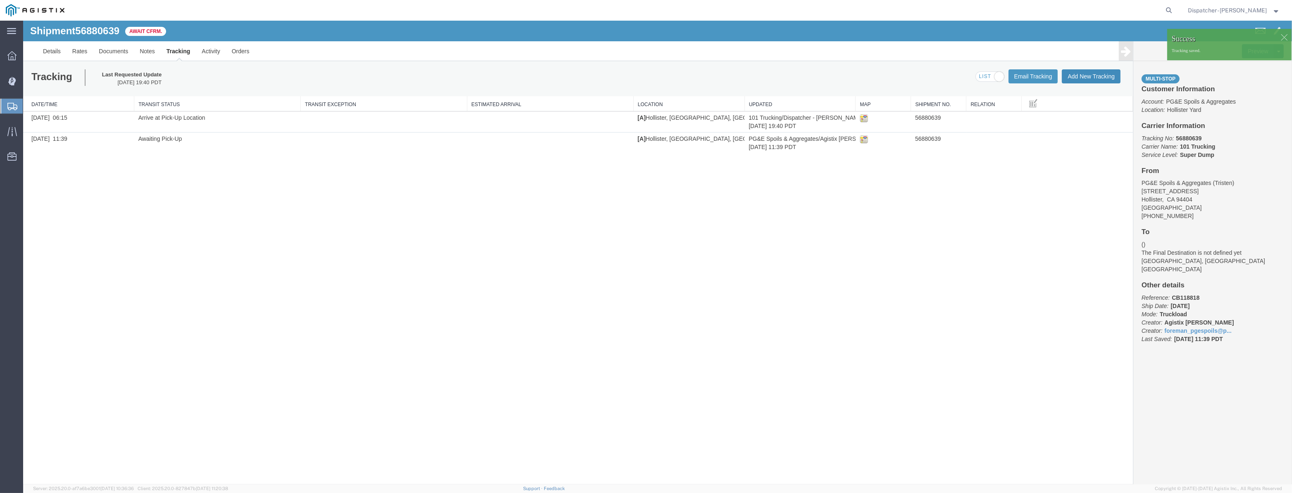
click at [1090, 76] on button "Add New Tracking" at bounding box center [1091, 76] width 59 height 14
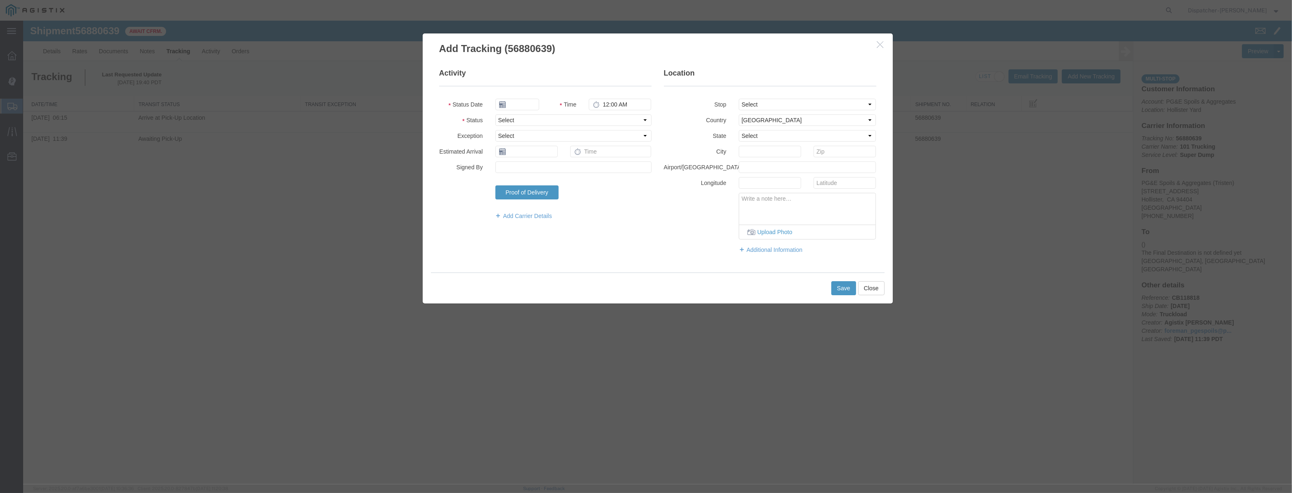
type input "[DATE]"
type input "8:00 PM"
click at [530, 99] on input "[DATE]" at bounding box center [517, 105] width 44 height 12
click at [534, 94] on fieldset "Activity Status Date Time 8:00 PM Status Select Arrival Notice Available Arriva…" at bounding box center [545, 148] width 212 height 160
click at [530, 101] on input "text" at bounding box center [517, 105] width 44 height 12
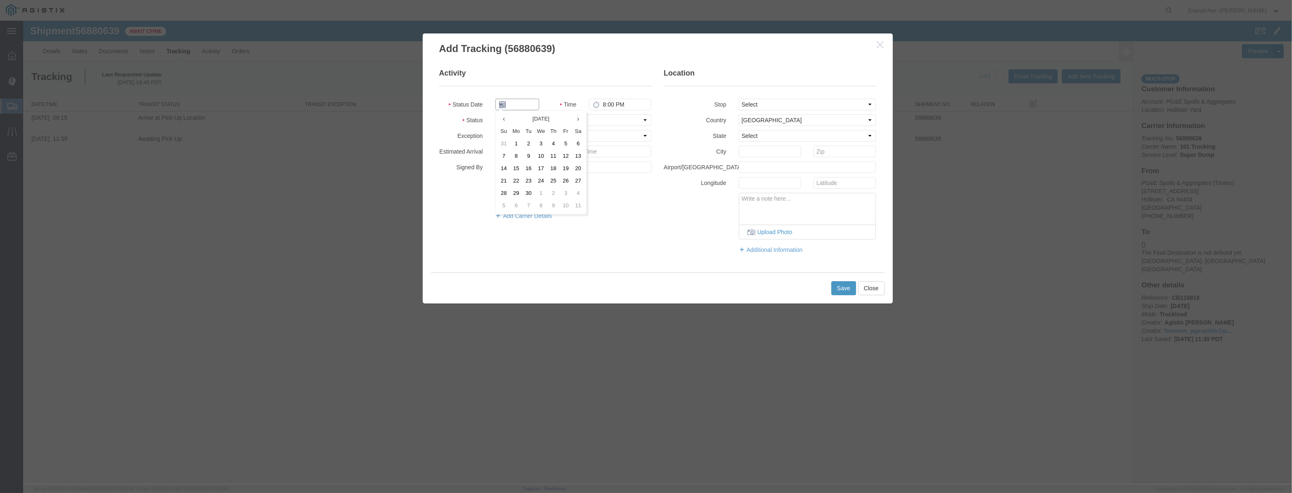
paste input "[DATE]"
type input "[DATE]"
click at [616, 119] on select "Select Arrival Notice Available Arrival Notice Imported Arrive at Delivery Loca…" at bounding box center [573, 120] width 156 height 12
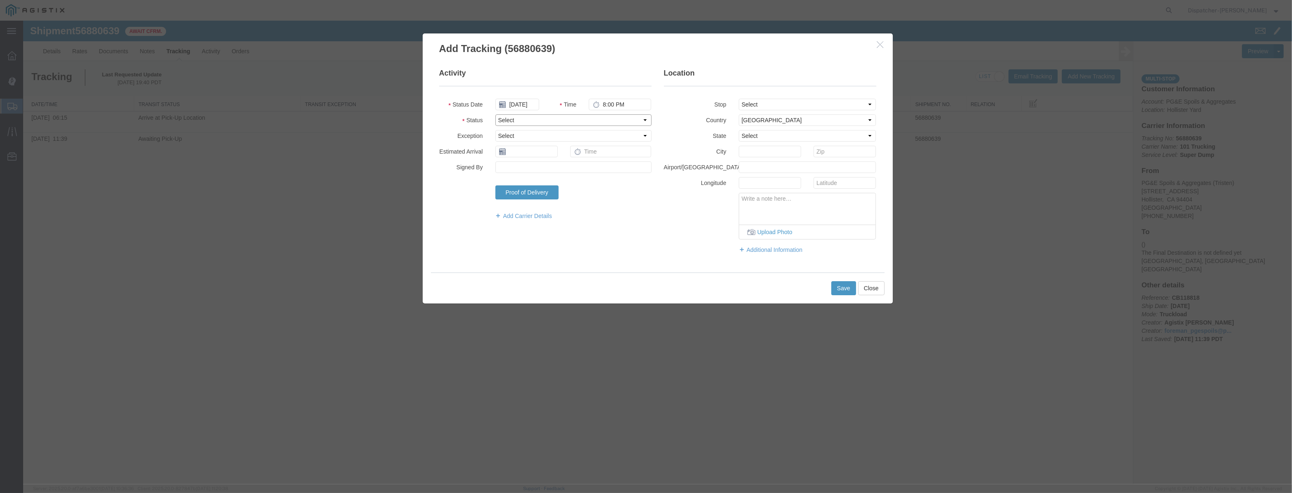
select select "DPTDLVLOC"
click at [495, 114] on select "Select Arrival Notice Available Arrival Notice Imported Arrive at Delivery Loca…" at bounding box center [573, 120] width 156 height 12
click at [796, 107] on select "Select From: [STREET_ADDRESS][PERSON_NAME] Stop 2: [STREET_ADDRESS] To: The Fin…" at bounding box center [808, 105] width 138 height 12
select select "{"pickupDeliveryInfoId": "123061506","pickupOrDelivery": "P","stopNum": "1","lo…"
click at [739, 99] on select "Select From: [STREET_ADDRESS][PERSON_NAME] Stop 2: [STREET_ADDRESS] To: The Fin…" at bounding box center [808, 105] width 138 height 12
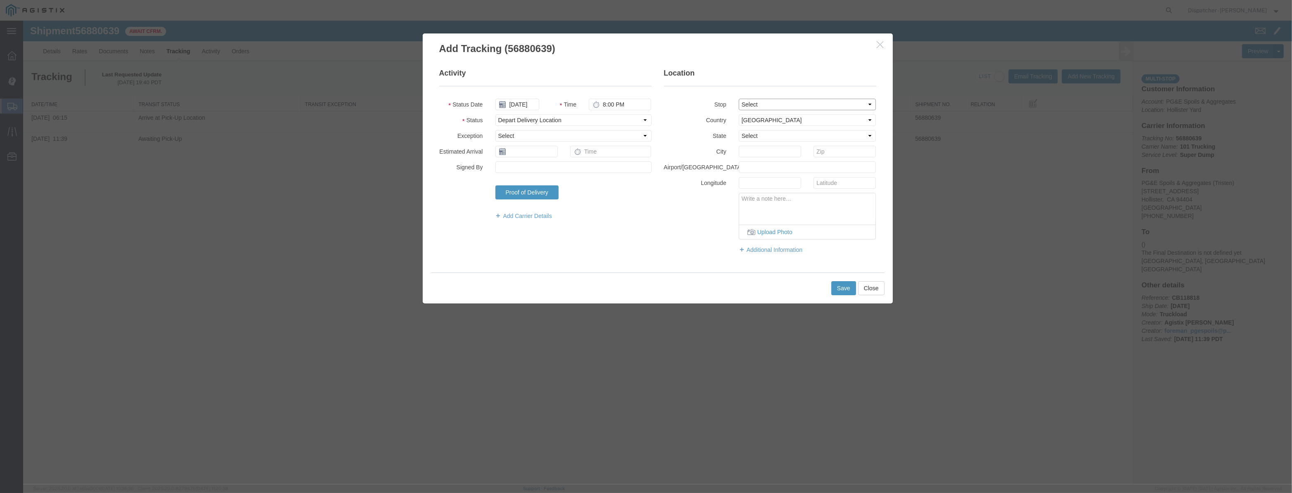
select select "CA"
type input "Hollister"
drag, startPoint x: 642, startPoint y: 109, endPoint x: 396, endPoint y: 112, distance: 245.5
click at [399, 111] on div "Add Tracking (56880639) Activity Status Date [DATE] Time 8:00 PM Status Select …" at bounding box center [657, 253] width 1269 height 464
type input "6:25 AM"
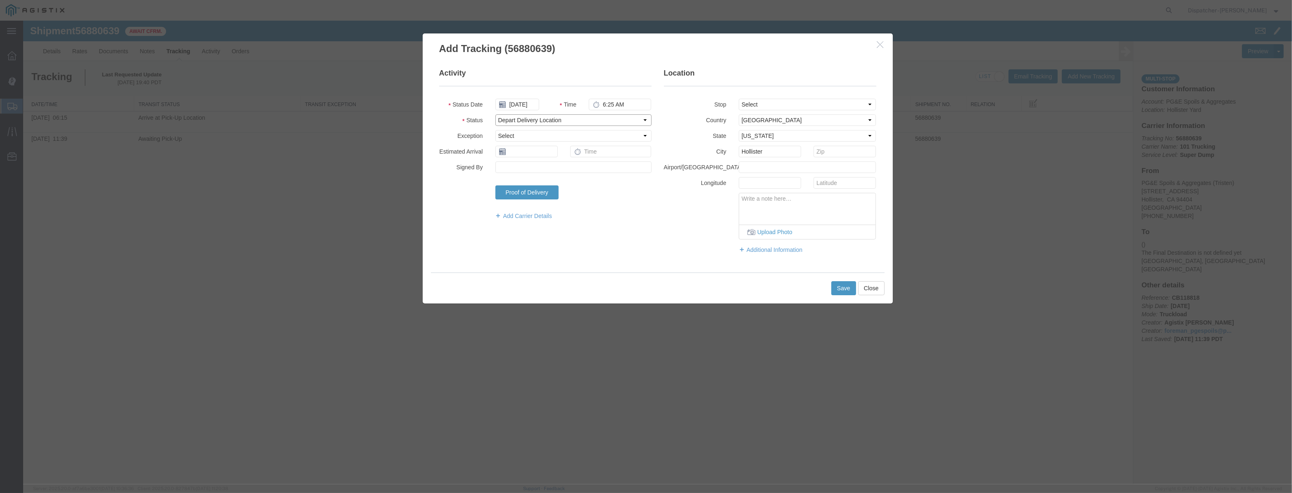
click at [617, 125] on select "Select Arrival Notice Available Arrival Notice Imported Arrive at Delivery Loca…" at bounding box center [573, 120] width 156 height 12
select select "DPTPULOC"
click at [495, 114] on select "Select Arrival Notice Available Arrival Notice Imported Arrive at Delivery Loca…" at bounding box center [573, 120] width 156 height 12
click at [837, 289] on button "Save" at bounding box center [843, 288] width 25 height 14
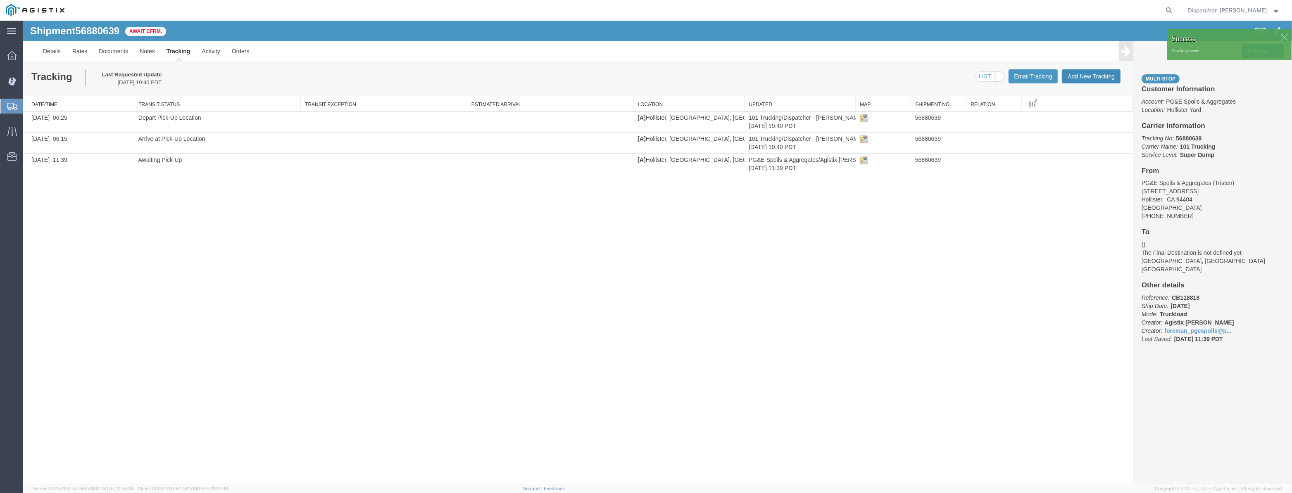
click at [1097, 74] on button "Add New Tracking" at bounding box center [1091, 76] width 59 height 14
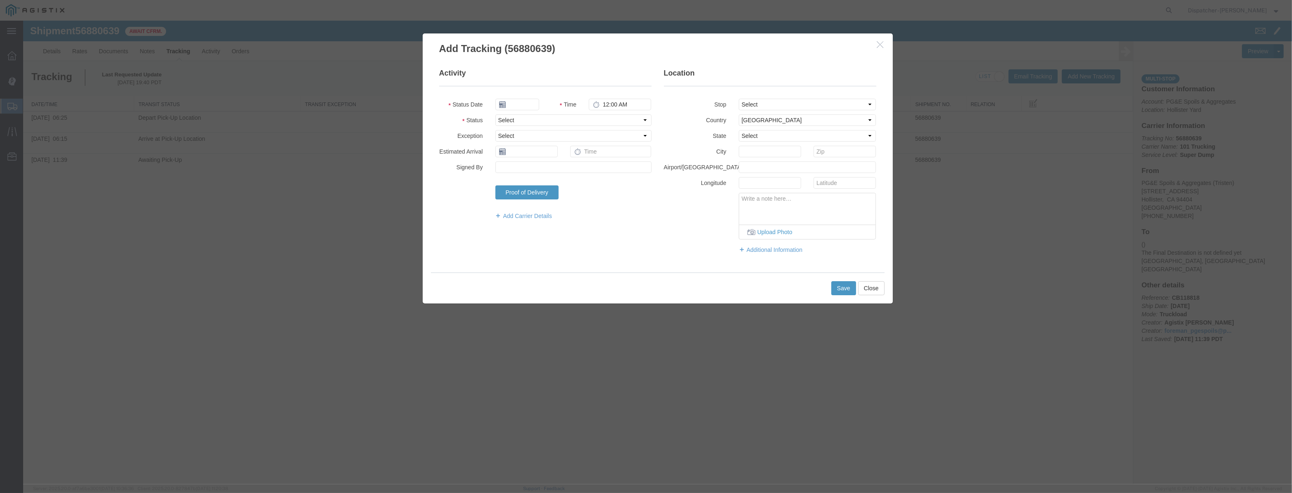
type input "[DATE]"
type input "8:00 PM"
drag, startPoint x: 525, startPoint y: 105, endPoint x: 533, endPoint y: 91, distance: 16.5
click at [526, 103] on input "[DATE]" at bounding box center [517, 105] width 44 height 12
drag, startPoint x: 533, startPoint y: 91, endPoint x: 523, endPoint y: 99, distance: 13.6
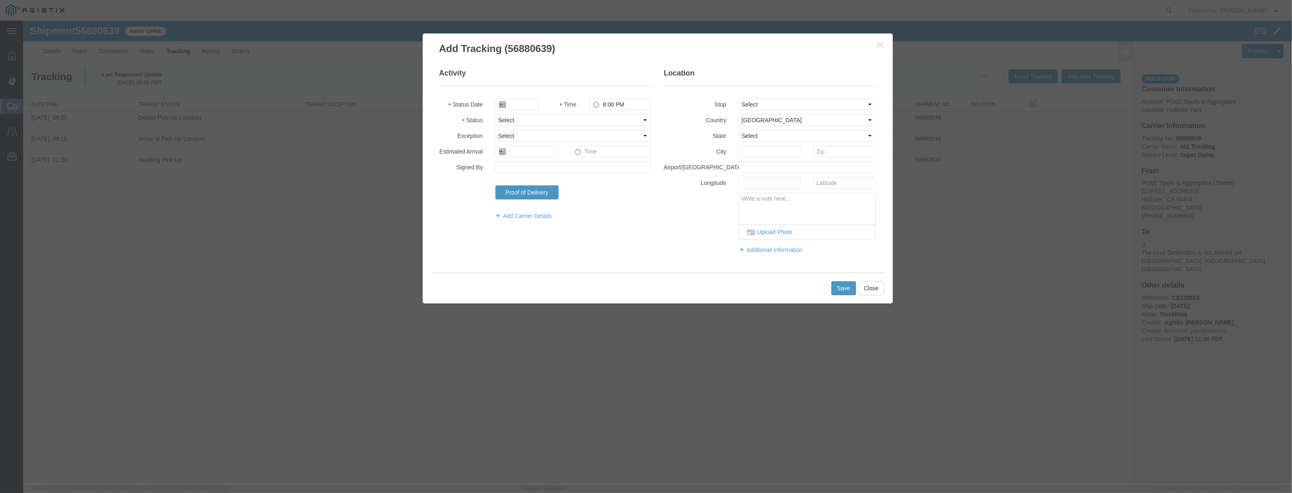
click at [533, 91] on fieldset "Activity Status Date Time 8:00 PM Status Select Arrival Notice Available Arriva…" at bounding box center [545, 148] width 212 height 160
drag, startPoint x: 523, startPoint y: 99, endPoint x: 533, endPoint y: 101, distance: 10.5
click at [523, 99] on input "text" at bounding box center [517, 105] width 44 height 12
paste input "[DATE]"
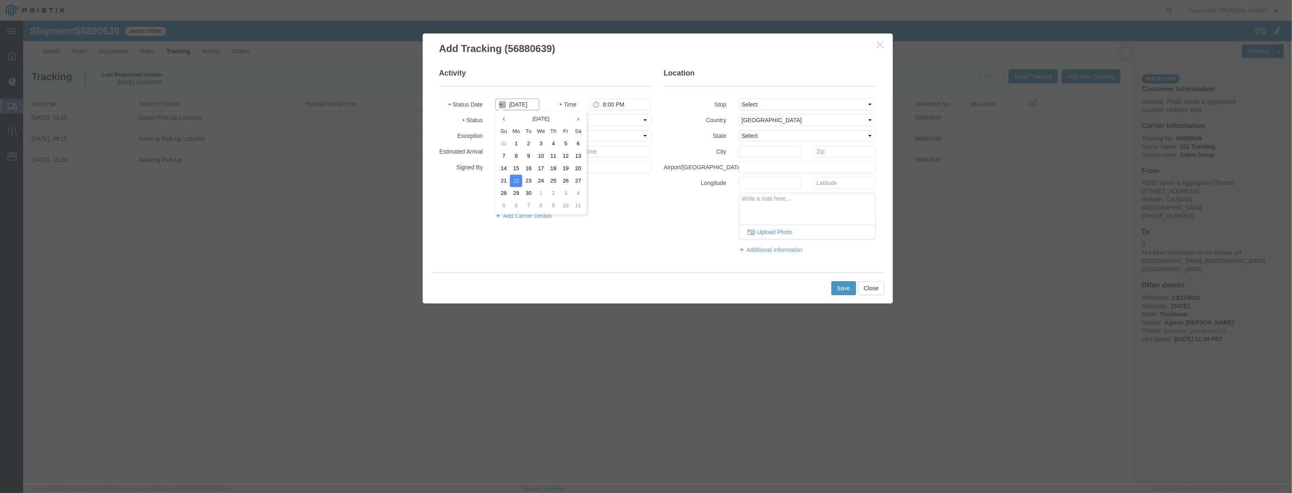
type input "[DATE]"
drag, startPoint x: 604, startPoint y: 119, endPoint x: 603, endPoint y: 125, distance: 6.7
click at [604, 119] on select "Select Arrival Notice Available Arrival Notice Imported Arrive at Delivery Loca…" at bounding box center [573, 120] width 156 height 12
select select "ARVDLVLOC"
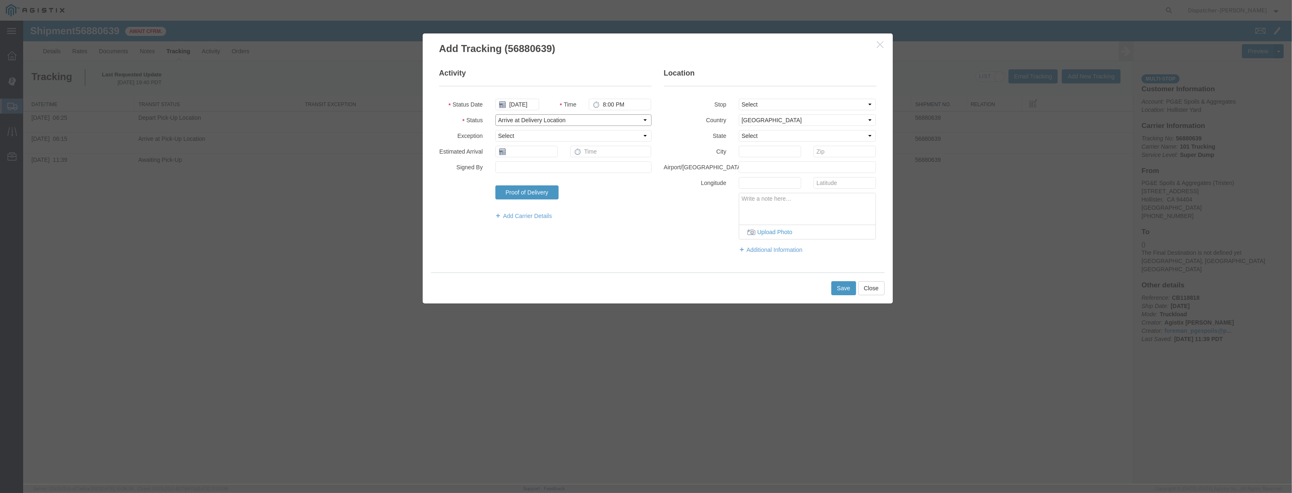
click at [495, 114] on select "Select Arrival Notice Available Arrival Notice Imported Arrive at Delivery Loca…" at bounding box center [573, 120] width 156 height 12
drag, startPoint x: 798, startPoint y: 106, endPoint x: 798, endPoint y: 110, distance: 4.2
click at [798, 110] on fieldset "Location Stop Select From: [STREET_ADDRESS] Stop 2: [STREET_ADDRESS] To: The Fi…" at bounding box center [770, 165] width 212 height 194
select select "{"pickupDeliveryInfoId": "123061507","pickupOrDelivery": "D","stopNum": "2","lo…"
click at [739, 99] on select "Select From: [STREET_ADDRESS][PERSON_NAME] Stop 2: [STREET_ADDRESS] To: The Fin…" at bounding box center [808, 105] width 138 height 12
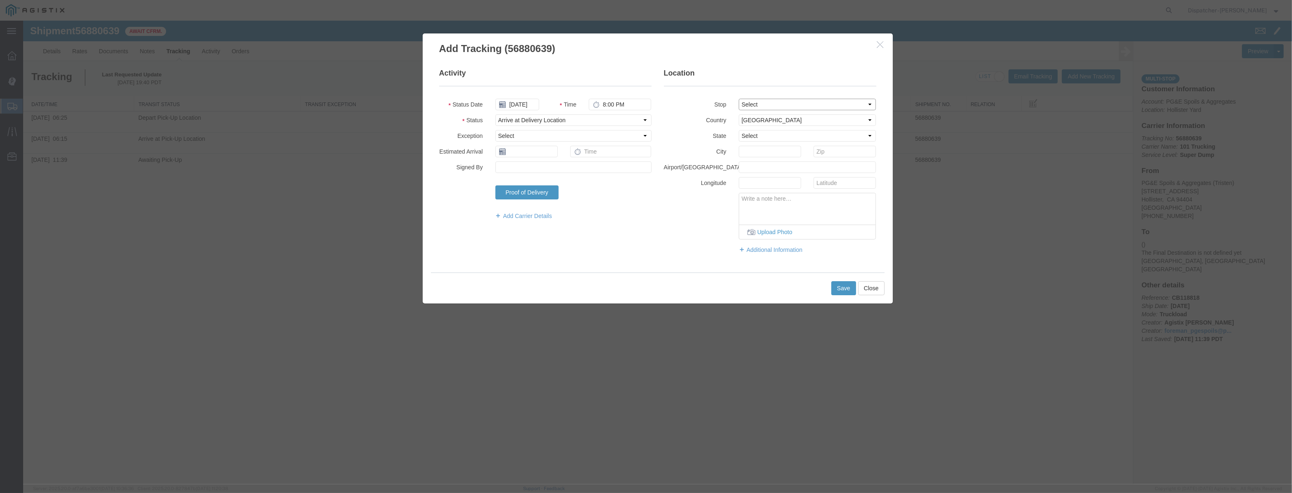
select select "CA"
type input "[PERSON_NAME] [PERSON_NAME]"
drag, startPoint x: 642, startPoint y: 105, endPoint x: 394, endPoint y: 130, distance: 249.6
click at [426, 128] on div "Activity Status Date [DATE] Time 8:00 PM Status Select Arrival Notice Available…" at bounding box center [658, 164] width 470 height 217
type input "7:40 AM"
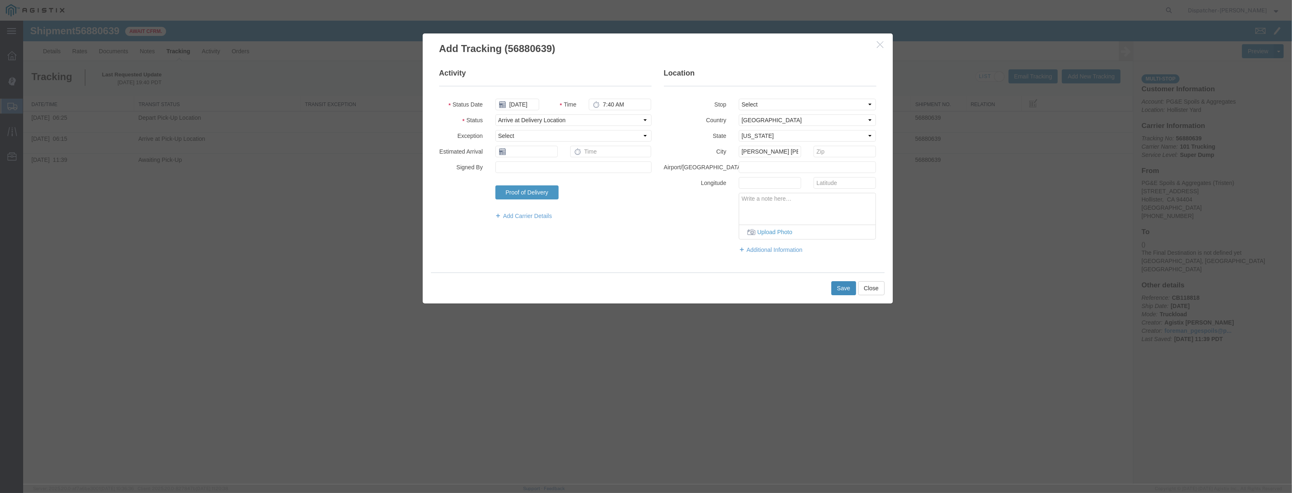
click at [841, 289] on button "Save" at bounding box center [843, 288] width 25 height 14
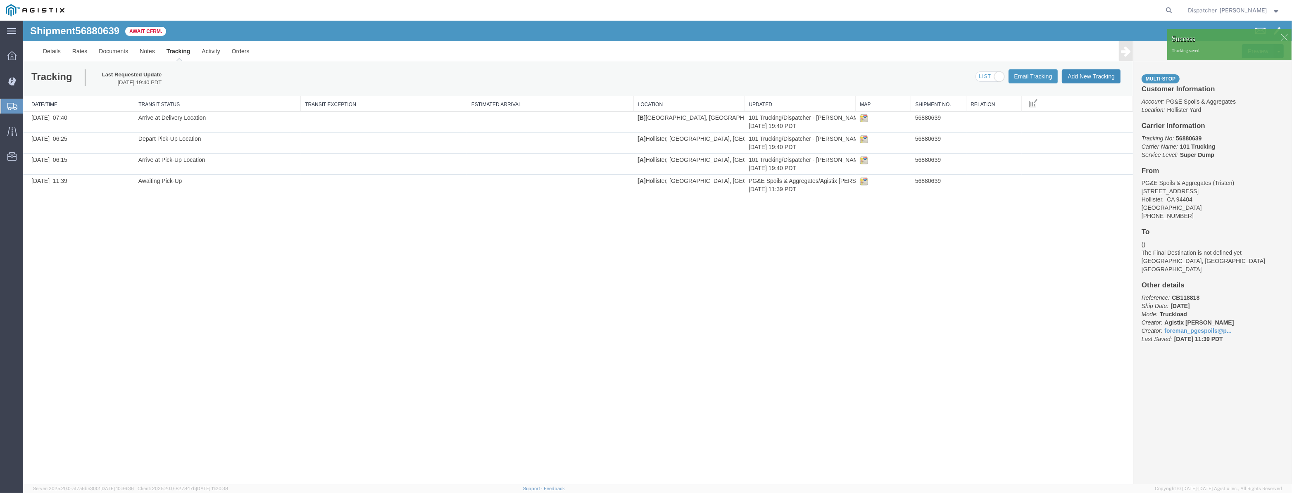
click at [1071, 76] on button "Add New Tracking" at bounding box center [1091, 76] width 59 height 14
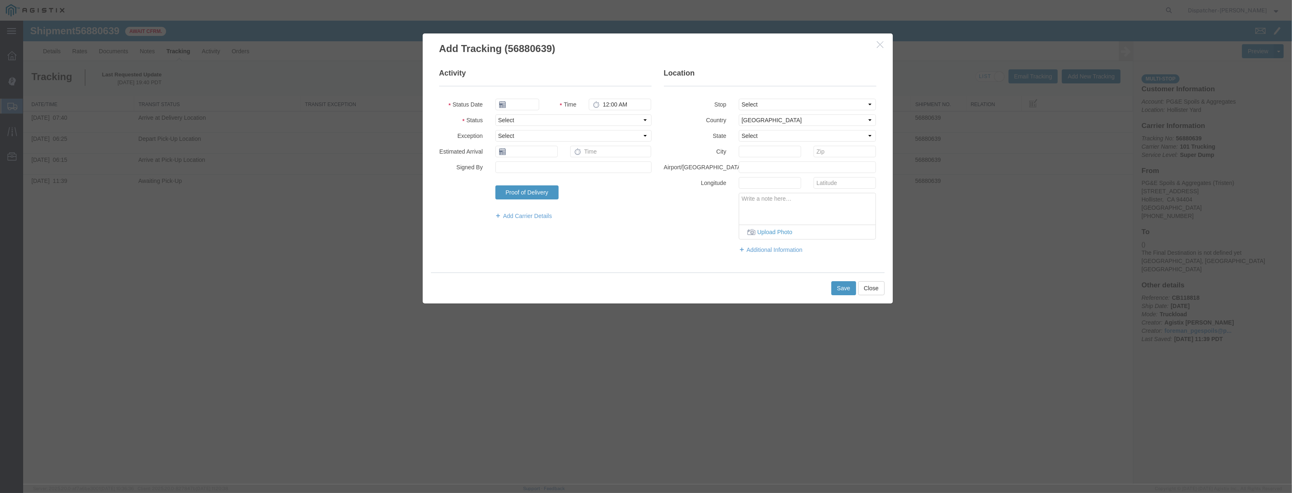
type input "[DATE]"
type input "8:00 PM"
drag, startPoint x: 509, startPoint y: 100, endPoint x: 520, endPoint y: 95, distance: 12.2
click at [509, 100] on input "[DATE]" at bounding box center [517, 105] width 44 height 12
click at [524, 92] on fieldset "Activity Status Date Time 8:00 PM Status Select Arrival Notice Available Arriva…" at bounding box center [545, 148] width 212 height 160
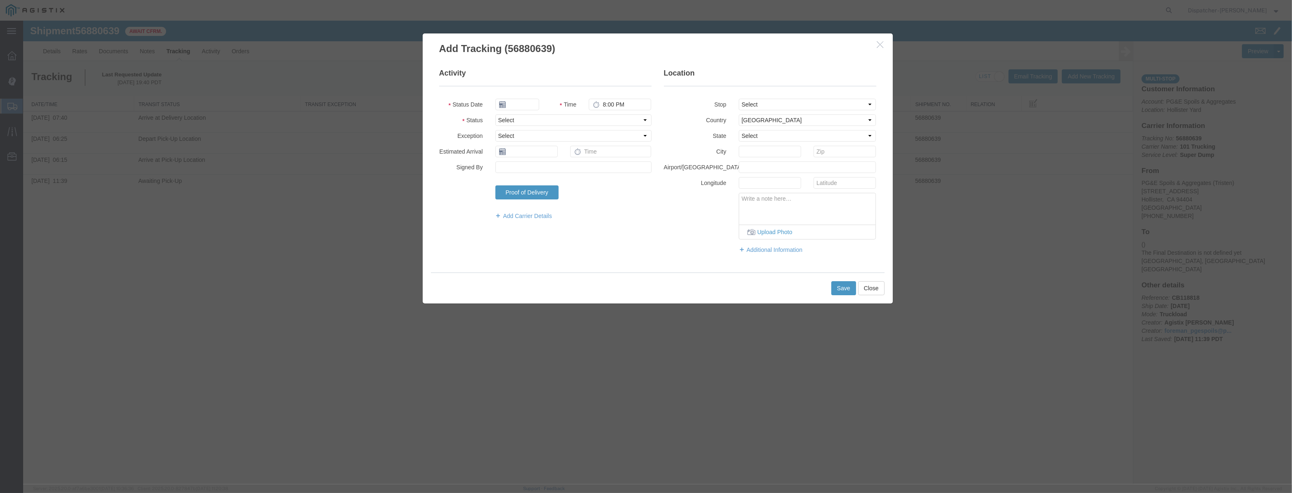
click at [524, 99] on fieldset "Activity Status Date Time 8:00 PM Status Select Arrival Notice Available Arriva…" at bounding box center [545, 148] width 212 height 160
click at [541, 100] on div at bounding box center [517, 105] width 56 height 12
drag, startPoint x: 521, startPoint y: 109, endPoint x: 527, endPoint y: 108, distance: 5.4
click at [521, 109] on input "text" at bounding box center [517, 105] width 44 height 12
paste input "[DATE]"
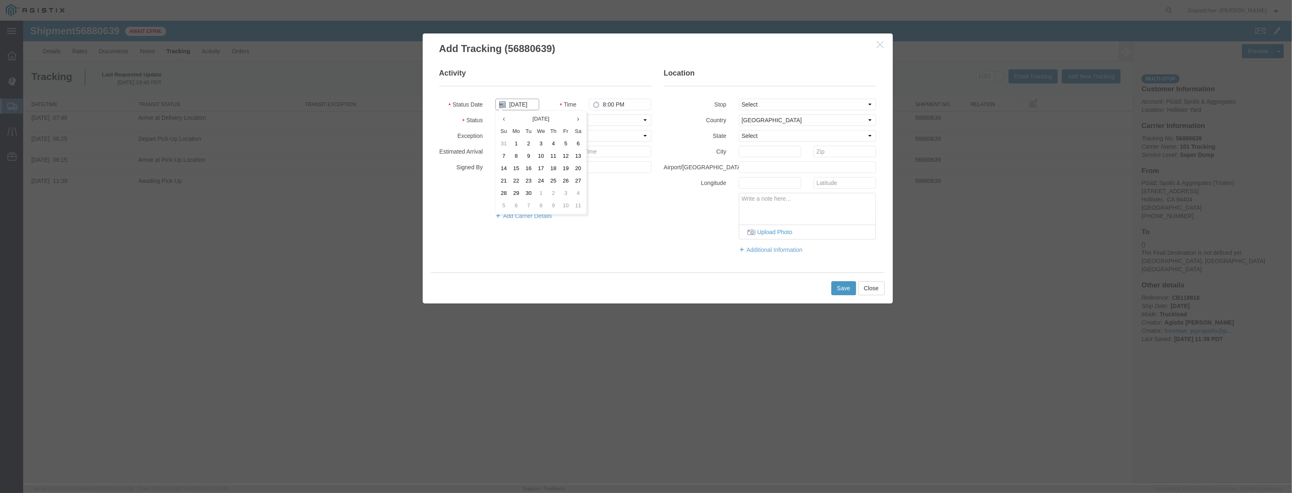
scroll to position [0, 2]
type input "[DATE]"
click at [614, 124] on select "Select Arrival Notice Available Arrival Notice Imported Arrive at Delivery Loca…" at bounding box center [573, 120] width 156 height 12
select select "DPTDLVLOC"
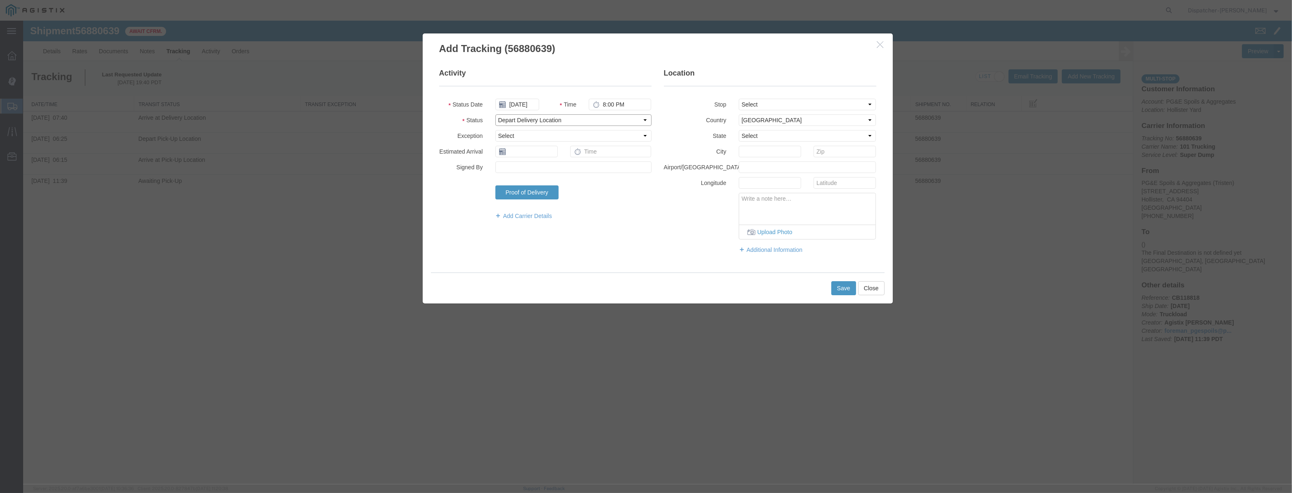
click at [495, 114] on select "Select Arrival Notice Available Arrival Notice Imported Arrive at Delivery Loca…" at bounding box center [573, 120] width 156 height 12
click at [774, 108] on select "Select From: [STREET_ADDRESS][PERSON_NAME] Stop 2: [STREET_ADDRESS] To: The Fin…" at bounding box center [808, 105] width 138 height 12
select select "{"pickupDeliveryInfoId": "123061507","pickupOrDelivery": "D","stopNum": "2","lo…"
click at [739, 99] on select "Select From: [STREET_ADDRESS][PERSON_NAME] Stop 2: [STREET_ADDRESS] To: The Fin…" at bounding box center [808, 105] width 138 height 12
select select "CA"
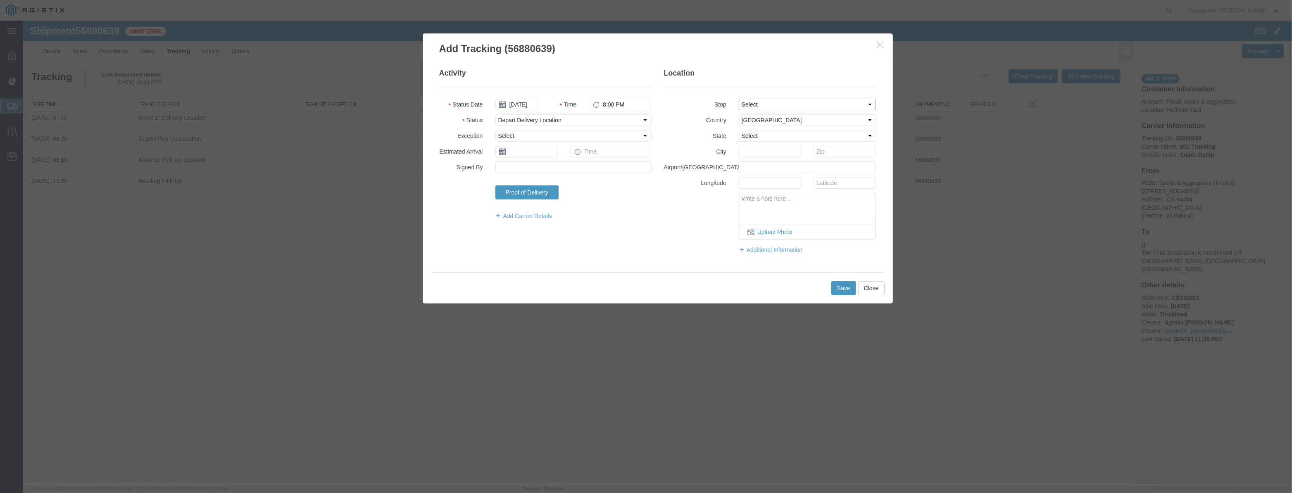
type input "[PERSON_NAME] [PERSON_NAME]"
drag, startPoint x: 637, startPoint y: 104, endPoint x: 463, endPoint y: 129, distance: 175.7
click at [463, 129] on fieldset "Activity Status Date [DATE] Time 8:00 PM Status Select Arrival Notice Available…" at bounding box center [545, 148] width 212 height 160
type input "7:55 AM"
click at [847, 289] on button "Save" at bounding box center [843, 288] width 25 height 14
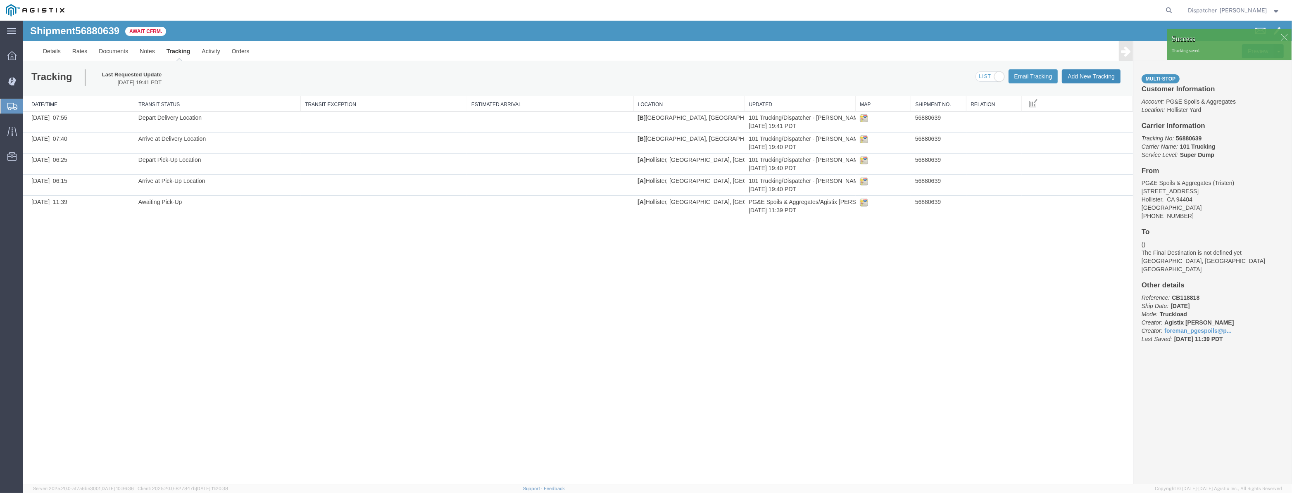
click at [1093, 80] on button "Add New Tracking" at bounding box center [1091, 76] width 59 height 14
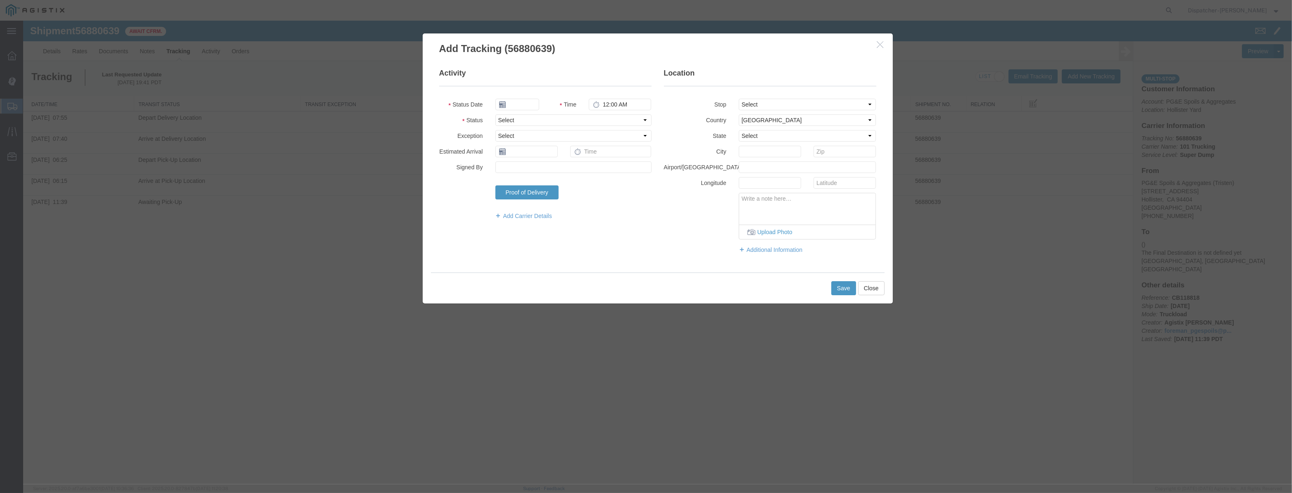
type input "[DATE]"
type input "8:00 PM"
drag, startPoint x: 529, startPoint y: 107, endPoint x: 531, endPoint y: 92, distance: 15.1
click at [529, 106] on input "[DATE]" at bounding box center [517, 105] width 44 height 12
drag, startPoint x: 531, startPoint y: 92, endPoint x: 529, endPoint y: 98, distance: 6.1
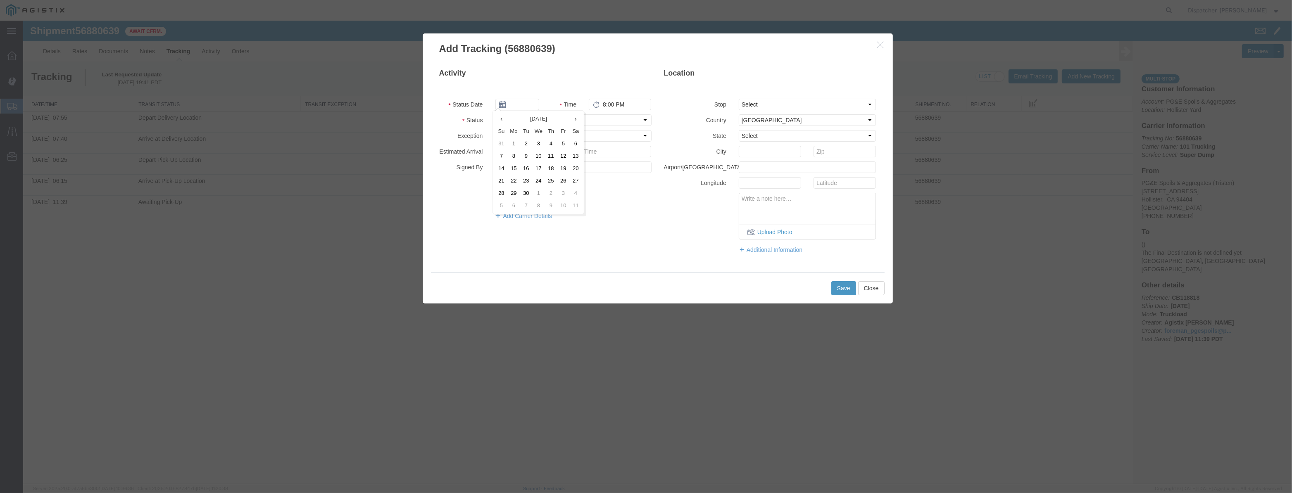
click at [531, 94] on fieldset "Activity Status Date Time 8:00 PM Status Select Arrival Notice Available Arriva…" at bounding box center [545, 148] width 212 height 160
drag, startPoint x: 528, startPoint y: 99, endPoint x: 543, endPoint y: 103, distance: 15.8
click at [528, 99] on input "text" at bounding box center [517, 105] width 44 height 12
paste input "[DATE]"
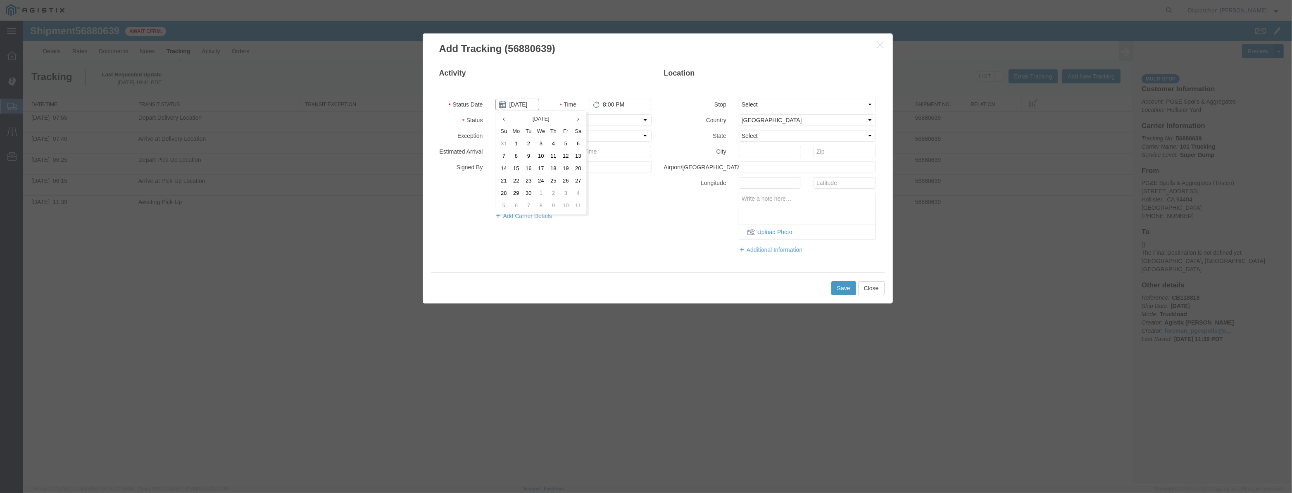
type input "[DATE]"
drag, startPoint x: 619, startPoint y: 119, endPoint x: 619, endPoint y: 125, distance: 5.8
click at [619, 119] on select "Select Arrival Notice Available Arrival Notice Imported Arrive at Delivery Loca…" at bounding box center [573, 120] width 156 height 12
select select "ARVPULOC"
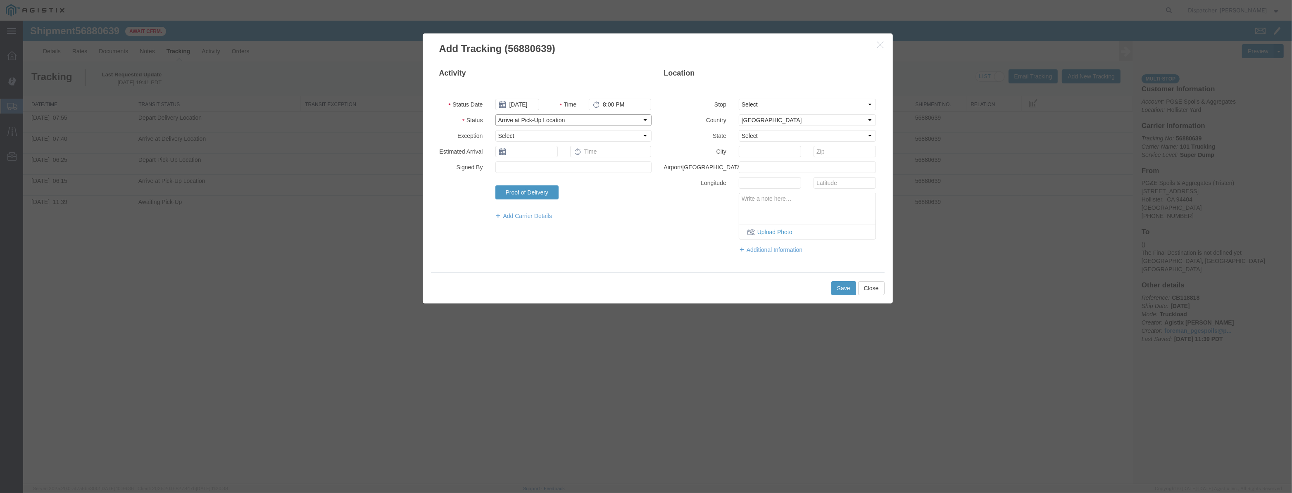
click at [495, 114] on select "Select Arrival Notice Available Arrival Notice Imported Arrive at Delivery Loca…" at bounding box center [573, 120] width 156 height 12
drag, startPoint x: 808, startPoint y: 107, endPoint x: 810, endPoint y: 115, distance: 8.0
click at [810, 115] on fieldset "Location Stop Select From: [STREET_ADDRESS] Stop 2: [STREET_ADDRESS] To: The Fi…" at bounding box center [770, 165] width 212 height 194
select select "{"pickupDeliveryInfoId": "123061506","pickupOrDelivery": "P","stopNum": "1","lo…"
click at [739, 99] on select "Select From: [STREET_ADDRESS][PERSON_NAME] Stop 2: [STREET_ADDRESS] To: The Fin…" at bounding box center [808, 105] width 138 height 12
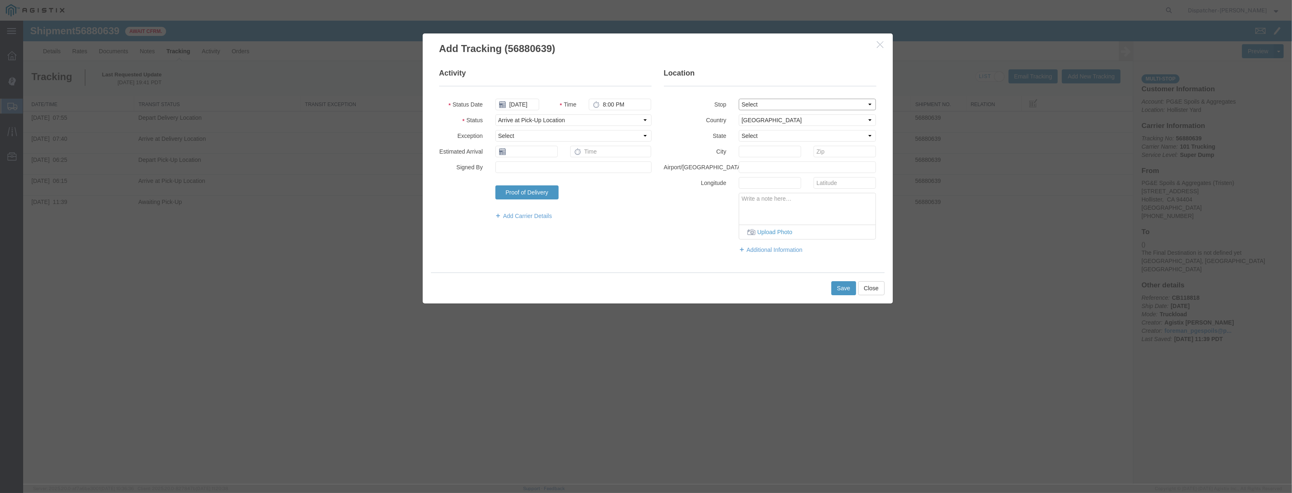
select select "CA"
type input "Hollister"
drag, startPoint x: 621, startPoint y: 106, endPoint x: 484, endPoint y: 132, distance: 139.6
click at [483, 130] on fieldset "Activity Status Date [DATE] Time 8:00 PM Status Select Arrival Notice Available…" at bounding box center [545, 148] width 212 height 160
type input "8:50 AM"
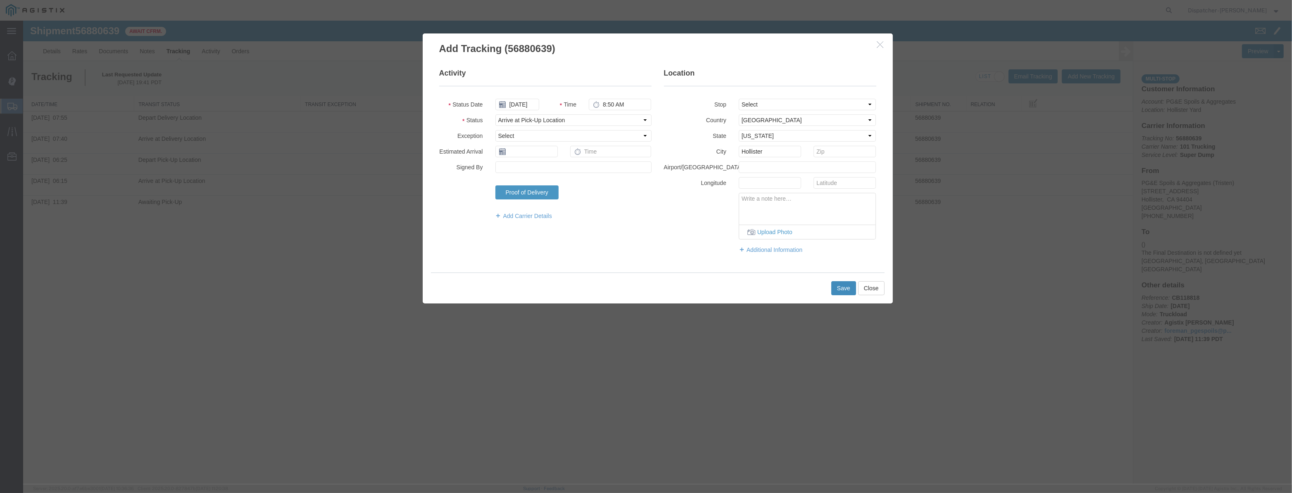
click at [836, 285] on button "Save" at bounding box center [843, 288] width 25 height 14
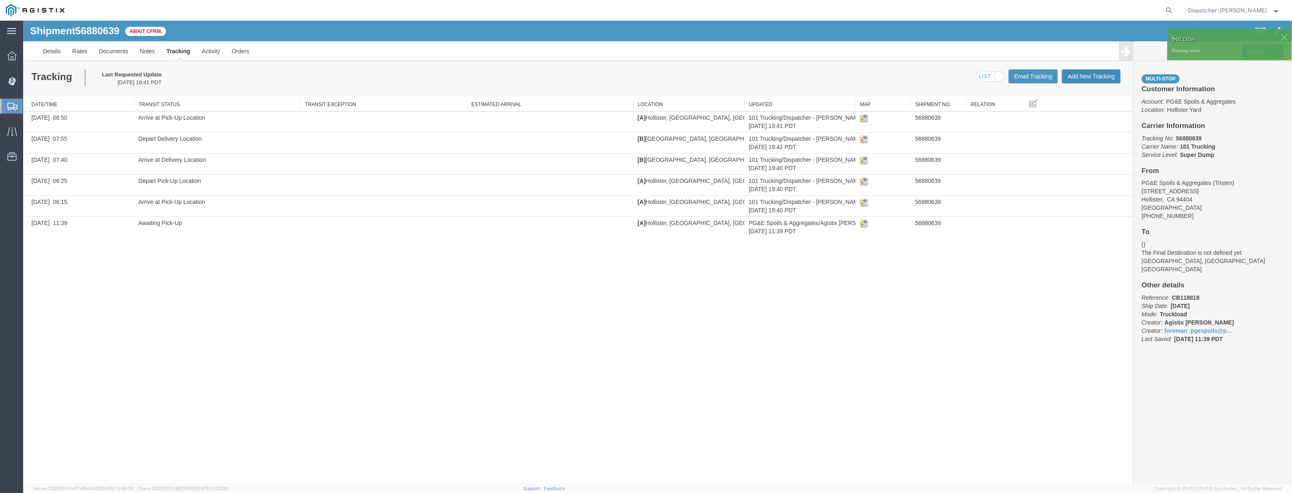
click at [1088, 74] on button "Add New Tracking" at bounding box center [1091, 76] width 59 height 14
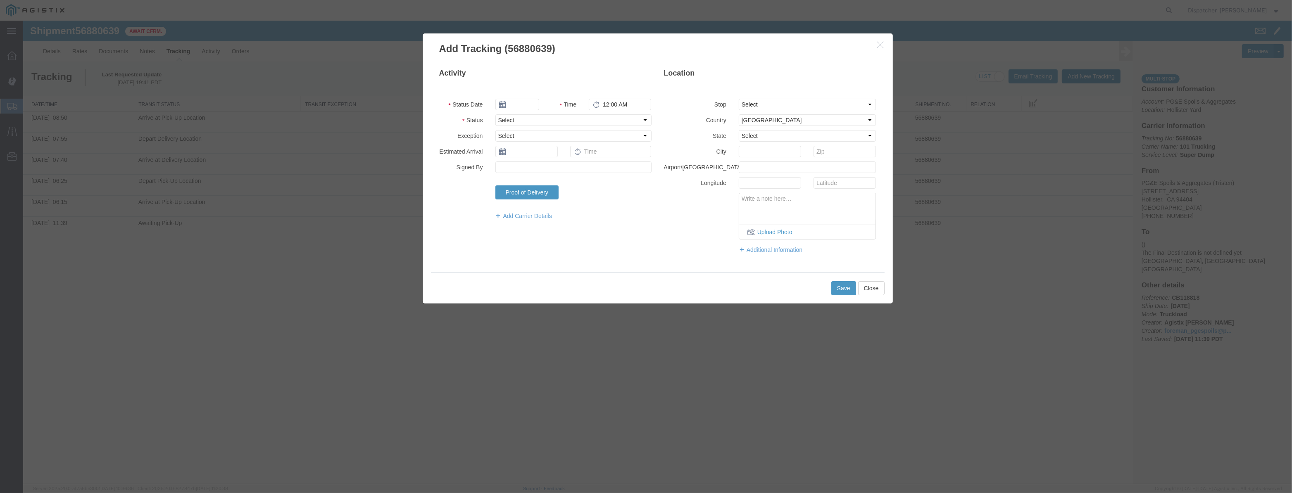
type input "[DATE]"
type input "8:00 PM"
click at [519, 102] on input "[DATE]" at bounding box center [517, 105] width 44 height 12
drag, startPoint x: 524, startPoint y: 90, endPoint x: 524, endPoint y: 97, distance: 7.0
click at [524, 93] on fieldset "Activity Status Date Time 8:00 PM Status Select Arrival Notice Available Arriva…" at bounding box center [545, 148] width 212 height 160
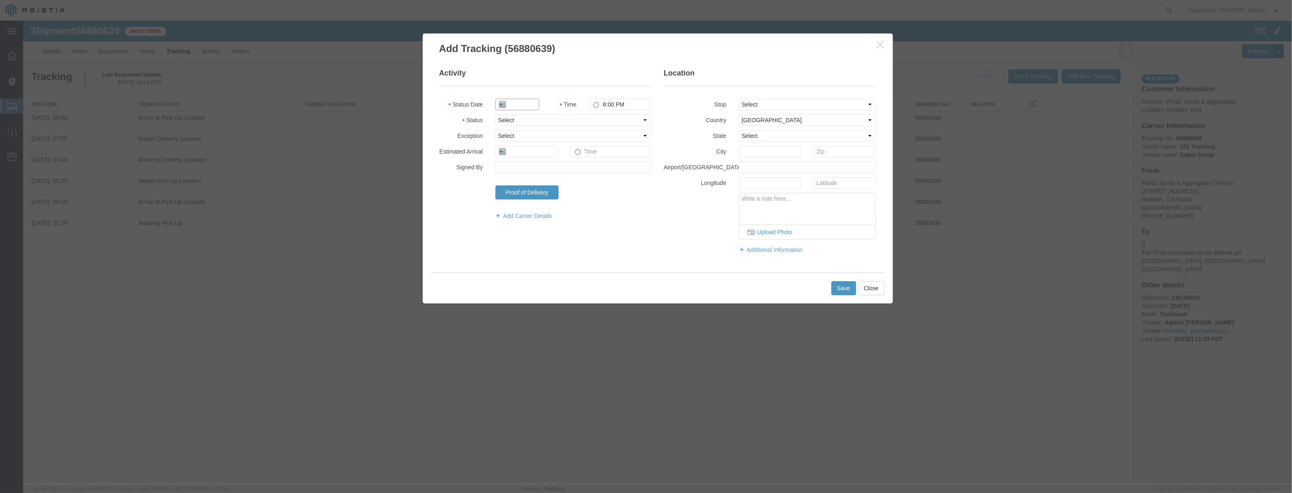
drag, startPoint x: 525, startPoint y: 99, endPoint x: 533, endPoint y: 102, distance: 8.9
click at [525, 99] on input "text" at bounding box center [517, 105] width 44 height 12
paste input "[DATE]"
type input "[DATE]"
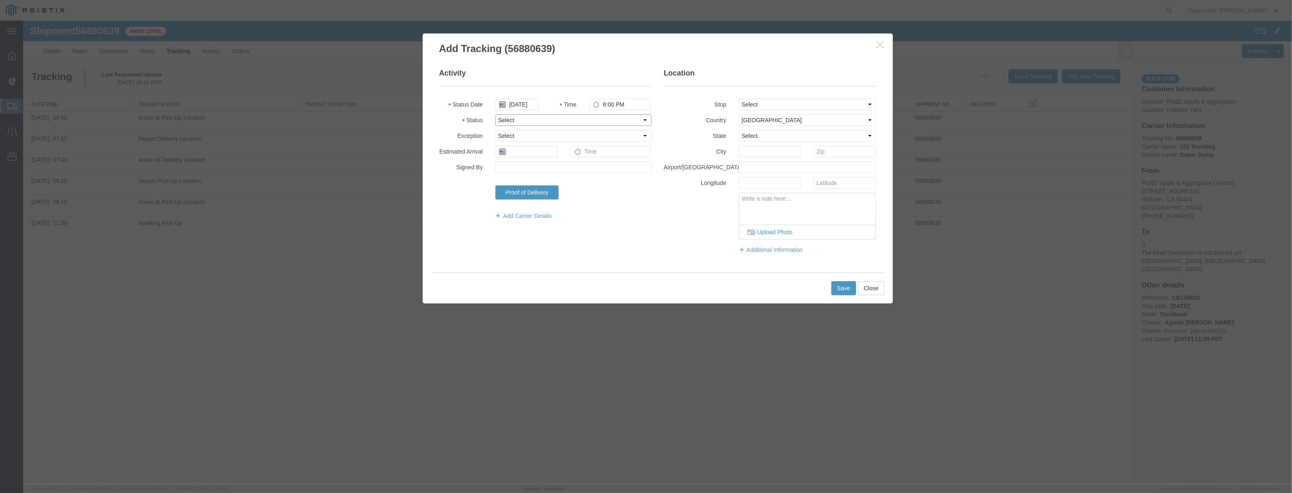
click at [635, 119] on select "Select Arrival Notice Available Arrival Notice Imported Arrive at Delivery Loca…" at bounding box center [573, 120] width 156 height 12
select select "DPTPULOC"
click at [495, 114] on select "Select Arrival Notice Available Arrival Notice Imported Arrive at Delivery Loca…" at bounding box center [573, 120] width 156 height 12
click at [797, 107] on select "Select From: [STREET_ADDRESS][PERSON_NAME] Stop 2: [STREET_ADDRESS] To: The Fin…" at bounding box center [808, 105] width 138 height 12
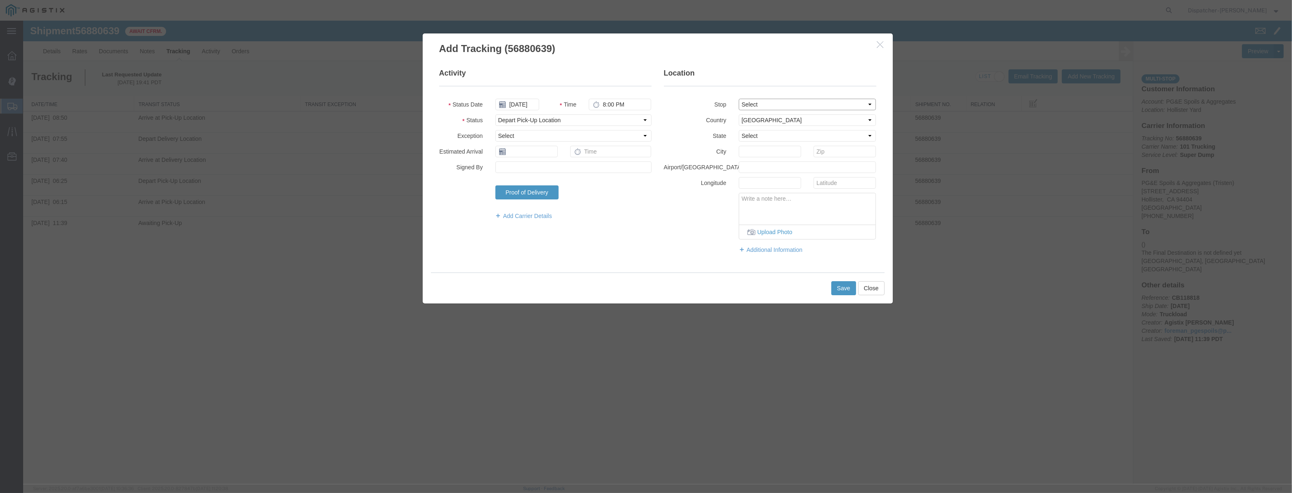
select select "{"pickupDeliveryInfoId": "123061507","pickupOrDelivery": "D","stopNum": "2","lo…"
click at [739, 99] on select "Select From: [STREET_ADDRESS][PERSON_NAME] Stop 2: [STREET_ADDRESS] To: The Fin…" at bounding box center [808, 105] width 138 height 12
select select "CA"
type input "[PERSON_NAME] [PERSON_NAME]"
click at [787, 108] on select "Select From: [STREET_ADDRESS][PERSON_NAME] Stop 2: [STREET_ADDRESS] To: The Fin…" at bounding box center [808, 105] width 138 height 12
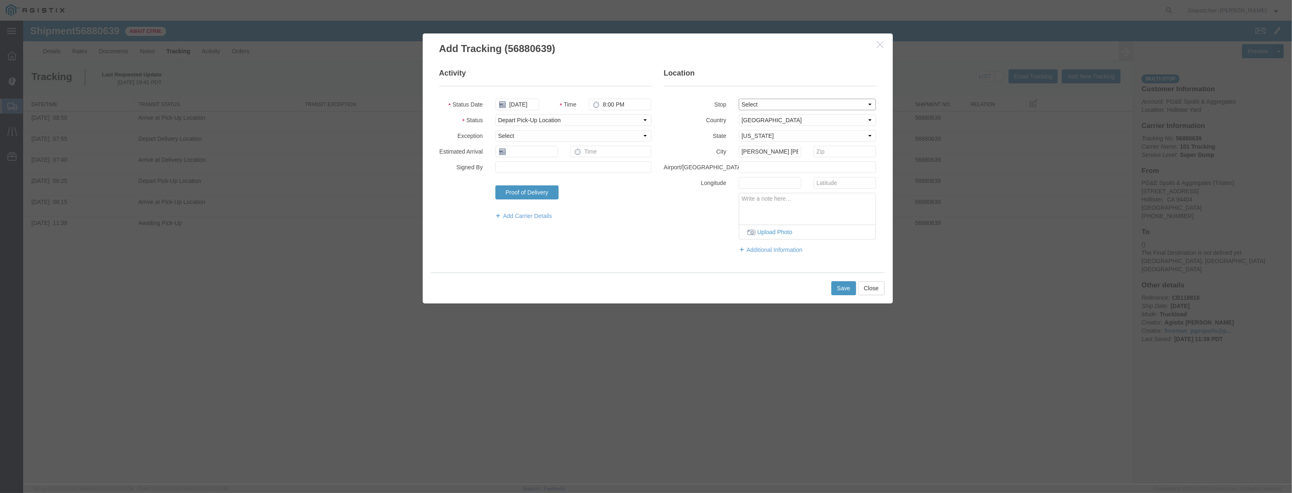
select select "{"pickupDeliveryInfoId": "123061506","pickupOrDelivery": "P","stopNum": "1","lo…"
click at [739, 99] on select "Select From: [STREET_ADDRESS][PERSON_NAME] Stop 2: [STREET_ADDRESS] To: The Fin…" at bounding box center [808, 105] width 138 height 12
type input "Hollister"
drag, startPoint x: 634, startPoint y: 106, endPoint x: 517, endPoint y: 132, distance: 120.2
click at [517, 132] on fieldset "Activity Status Date [DATE] Time 8:00 PM Status Select Arrival Notice Available…" at bounding box center [545, 148] width 212 height 160
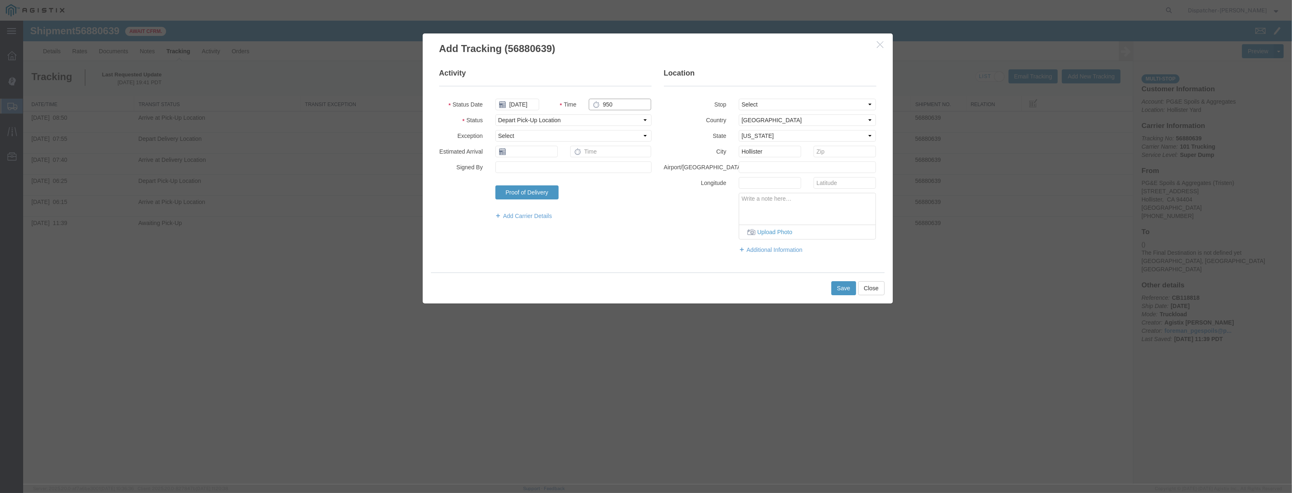
drag, startPoint x: 615, startPoint y: 106, endPoint x: 512, endPoint y: 106, distance: 102.5
click at [512, 106] on div "Status Date [DATE] Time 950" at bounding box center [545, 105] width 225 height 12
type input "8:55 AM"
click at [841, 283] on button "Save" at bounding box center [843, 288] width 25 height 14
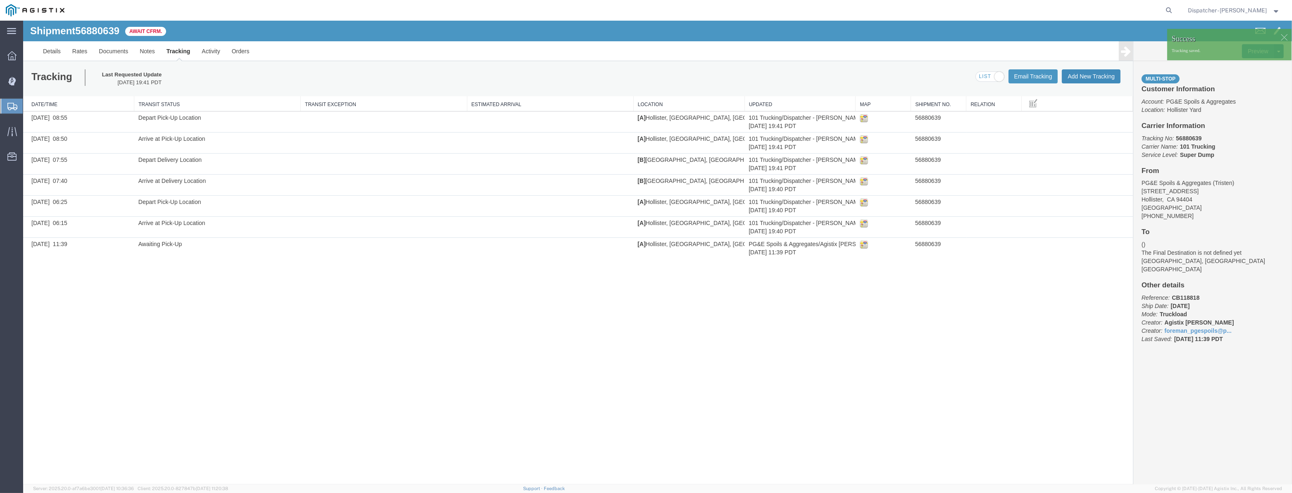
click at [1080, 79] on button "Add New Tracking" at bounding box center [1091, 76] width 59 height 14
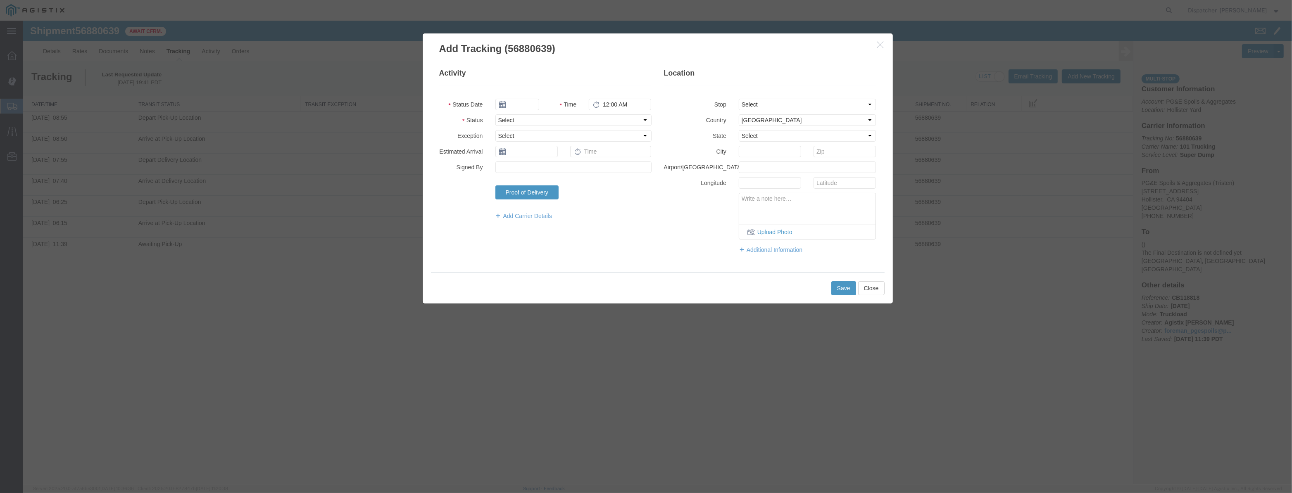
type input "[DATE]"
type input "8:00 PM"
drag, startPoint x: 527, startPoint y: 103, endPoint x: 530, endPoint y: 91, distance: 12.4
click at [526, 102] on input "[DATE]" at bounding box center [517, 105] width 44 height 12
click at [530, 91] on fieldset "Activity Status Date Time 8:00 PM Status Select Arrival Notice Available Arriva…" at bounding box center [545, 148] width 212 height 160
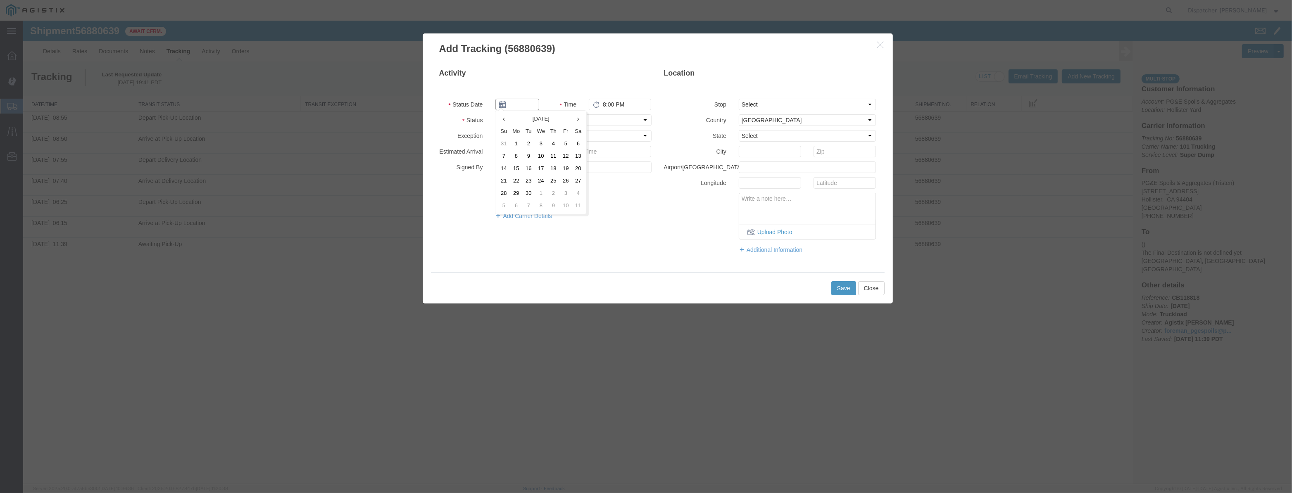
drag, startPoint x: 529, startPoint y: 103, endPoint x: 597, endPoint y: 120, distance: 70.3
click at [529, 103] on input "text" at bounding box center [517, 105] width 44 height 12
paste input "[DATE]"
type input "[DATE]"
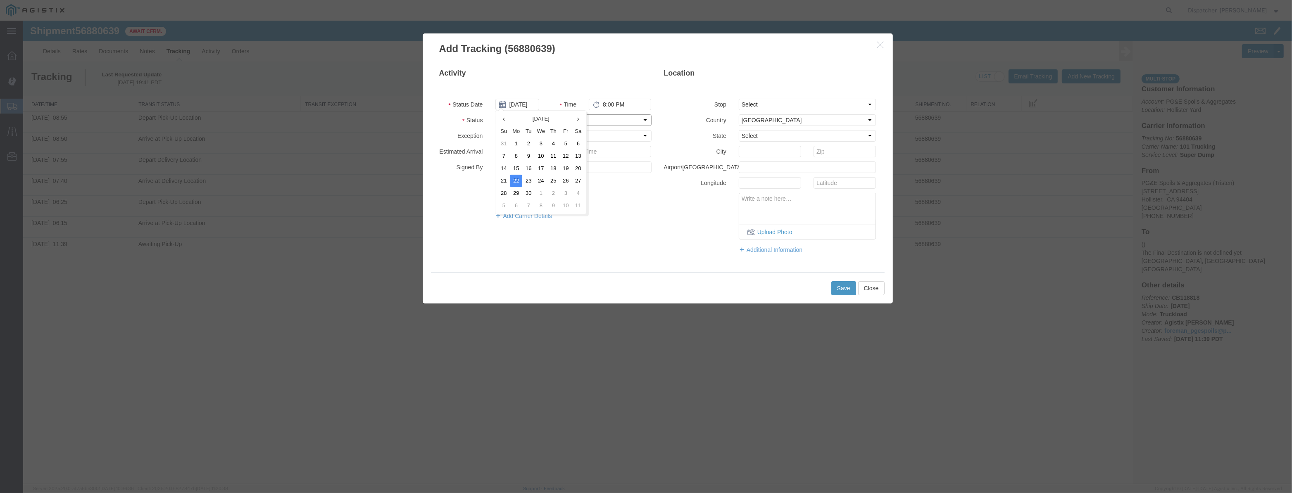
click at [598, 120] on select "Select Arrival Notice Available Arrival Notice Imported Arrive at Delivery Loca…" at bounding box center [573, 120] width 156 height 12
select select "ARVDLVLOC"
click at [495, 114] on select "Select Arrival Notice Available Arrival Notice Imported Arrive at Delivery Loca…" at bounding box center [573, 120] width 156 height 12
click at [770, 109] on select "Select From: [STREET_ADDRESS][PERSON_NAME] Stop 2: [STREET_ADDRESS] To: The Fin…" at bounding box center [808, 105] width 138 height 12
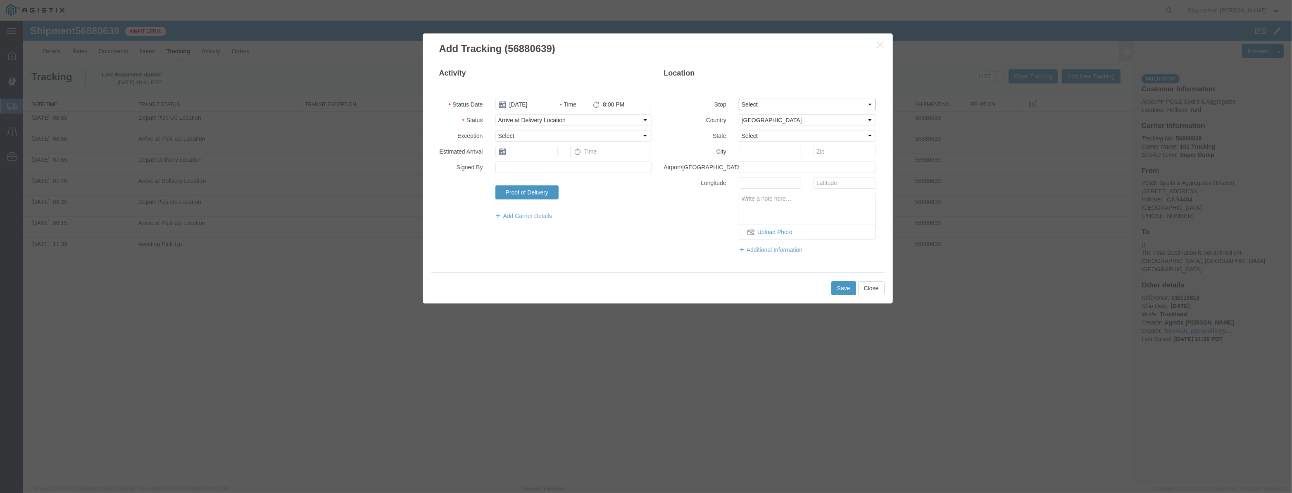
select select "{"pickupDeliveryInfoId": "123061507","pickupOrDelivery": "D","stopNum": "2","lo…"
click at [739, 99] on select "Select From: [STREET_ADDRESS][PERSON_NAME] Stop 2: [STREET_ADDRESS] To: The Fin…" at bounding box center [808, 105] width 138 height 12
select select "CA"
type input "[PERSON_NAME] [PERSON_NAME]"
drag, startPoint x: 625, startPoint y: 108, endPoint x: 346, endPoint y: 112, distance: 278.9
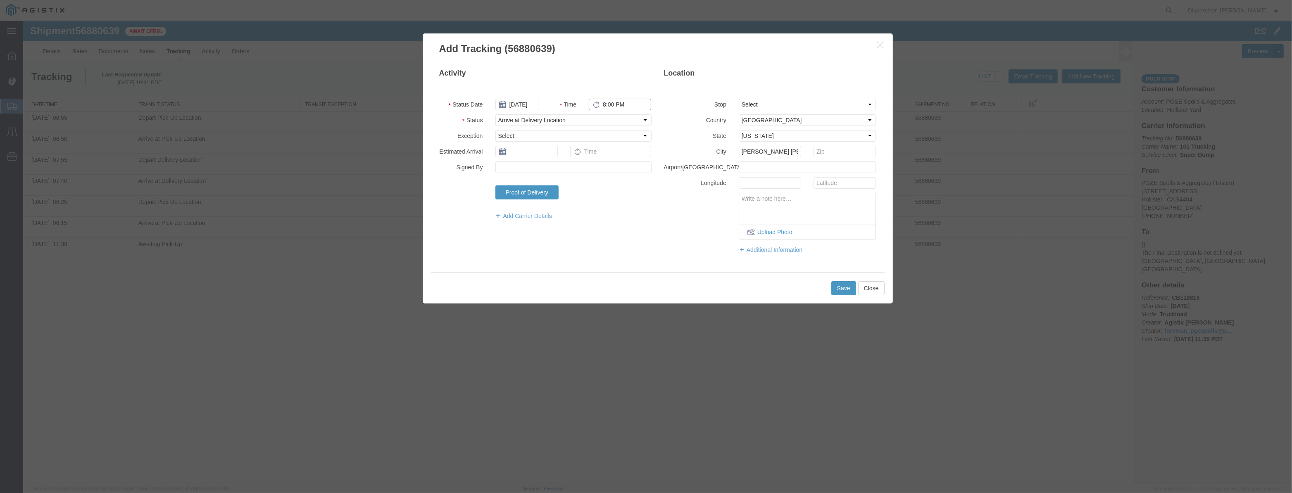
click at [348, 112] on div "Add Tracking (56880639) Activity Status Date [DATE] Time 8:00 PM Status Select …" at bounding box center [657, 253] width 1269 height 464
drag, startPoint x: 636, startPoint y: 105, endPoint x: 578, endPoint y: 113, distance: 58.4
click at [578, 113] on fieldset "Activity Status Date [DATE] Time 9508:00 PM Status Select Arrival Notice Availa…" at bounding box center [545, 148] width 212 height 160
type input "9:50 AM"
click at [838, 289] on button "Save" at bounding box center [843, 288] width 25 height 14
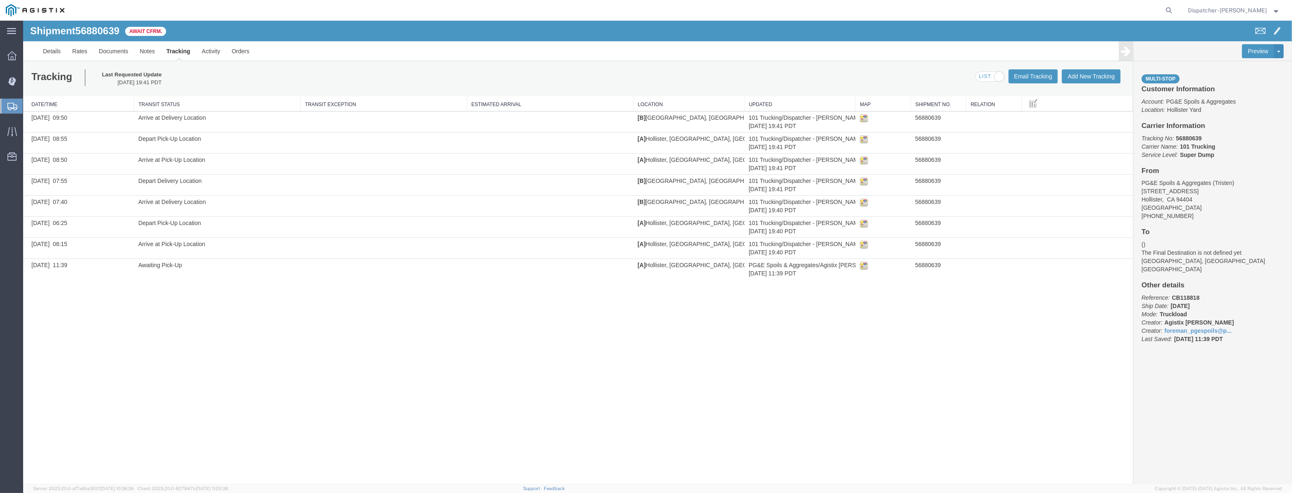
click at [1087, 83] on div "Tracking Last Requested Update [DATE] 19:41 PDT Email Tracking Add New Tracking…" at bounding box center [578, 78] width 1110 height 35
click at [1090, 75] on button "Add New Tracking" at bounding box center [1091, 76] width 59 height 14
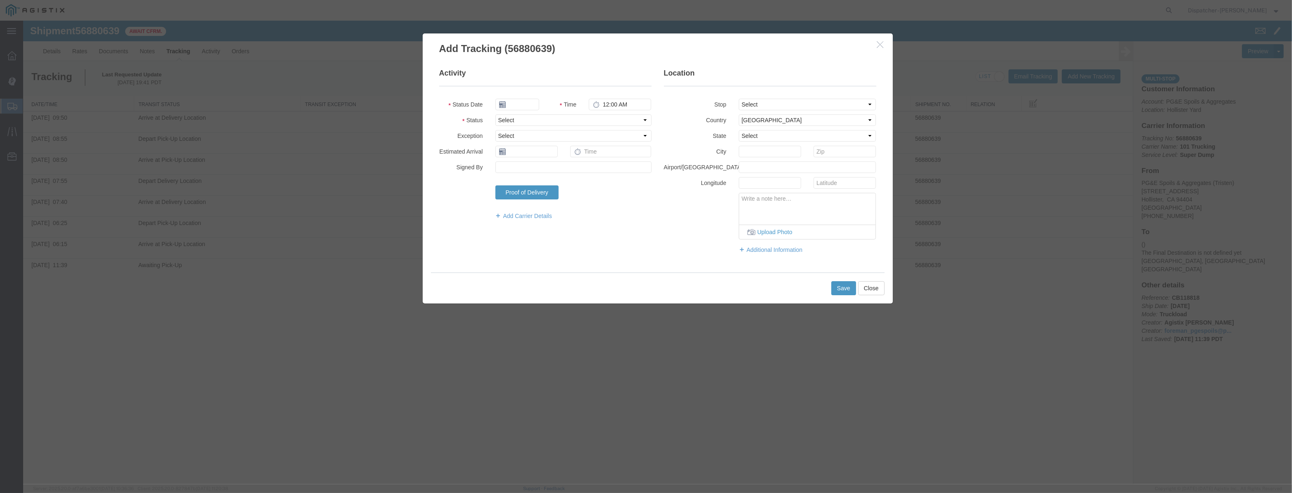
type input "[DATE]"
type input "8:00 PM"
click at [519, 99] on input "[DATE]" at bounding box center [517, 105] width 44 height 12
click at [529, 93] on fieldset "Activity Status Date Time 8:00 PM Status Select Arrival Notice Available Arriva…" at bounding box center [545, 148] width 212 height 160
click at [525, 100] on input "text" at bounding box center [517, 105] width 44 height 12
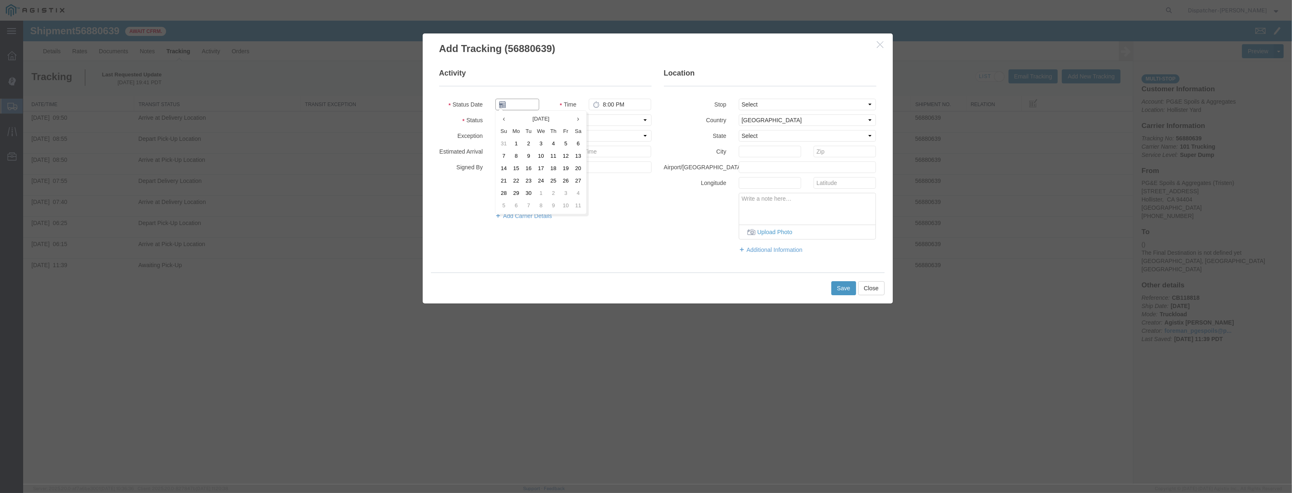
paste input "[DATE]"
type input "[DATE]"
drag, startPoint x: 599, startPoint y: 119, endPoint x: 599, endPoint y: 125, distance: 6.6
click at [599, 119] on select "Select Arrival Notice Available Arrival Notice Imported Arrive at Delivery Loca…" at bounding box center [573, 120] width 156 height 12
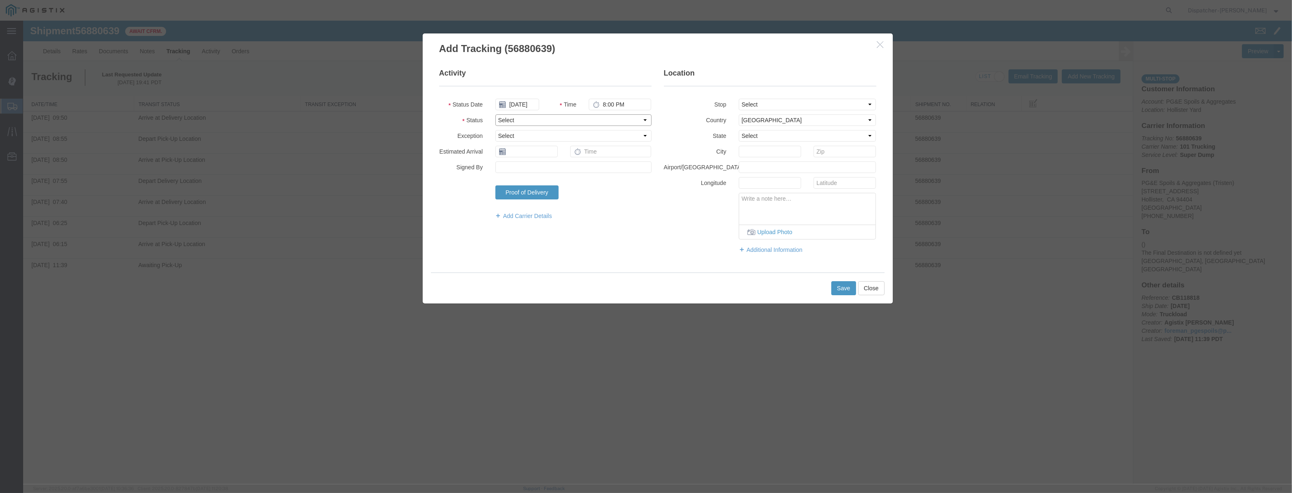
scroll to position [0, 0]
select select "DPTDLVLOC"
click at [495, 114] on select "Select Arrival Notice Available Arrival Notice Imported Arrive at Delivery Loca…" at bounding box center [573, 120] width 156 height 12
click at [769, 107] on select "Select From: [STREET_ADDRESS][PERSON_NAME] Stop 2: [STREET_ADDRESS] To: The Fin…" at bounding box center [808, 105] width 138 height 12
select select "{"pickupDeliveryInfoId": "123061507","pickupOrDelivery": "D","stopNum": "2","lo…"
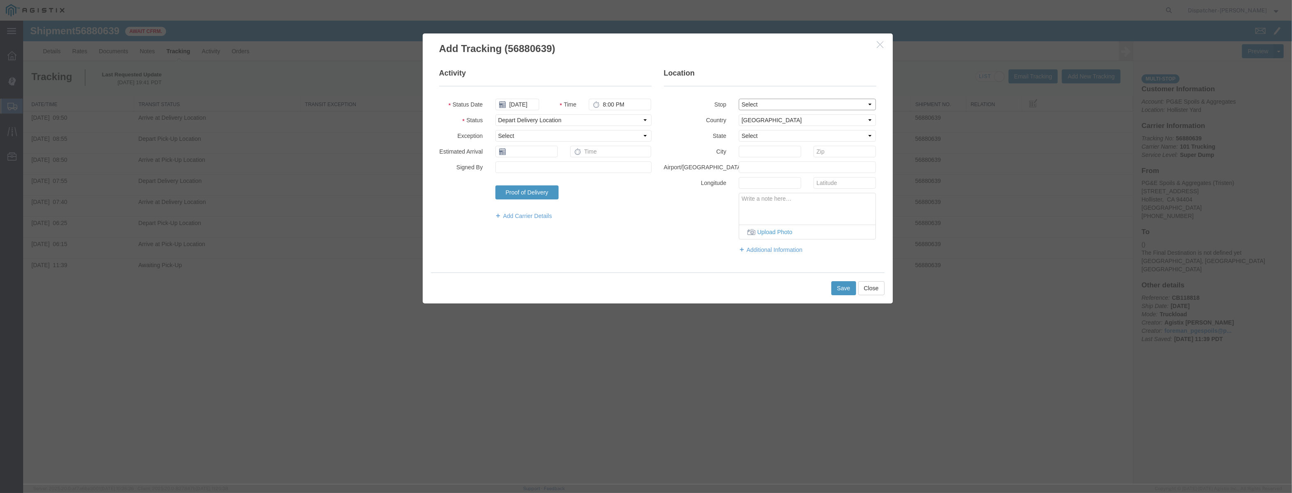
click at [739, 99] on select "Select From: [STREET_ADDRESS][PERSON_NAME] Stop 2: [STREET_ADDRESS] To: The Fin…" at bounding box center [808, 105] width 138 height 12
select select "CA"
type input "[PERSON_NAME] [PERSON_NAME]"
drag, startPoint x: 620, startPoint y: 102, endPoint x: 422, endPoint y: 102, distance: 198.3
click at [423, 102] on div "Activity Status Date [DATE] Time 8:00 PM Status Select Arrival Notice Available…" at bounding box center [658, 164] width 470 height 217
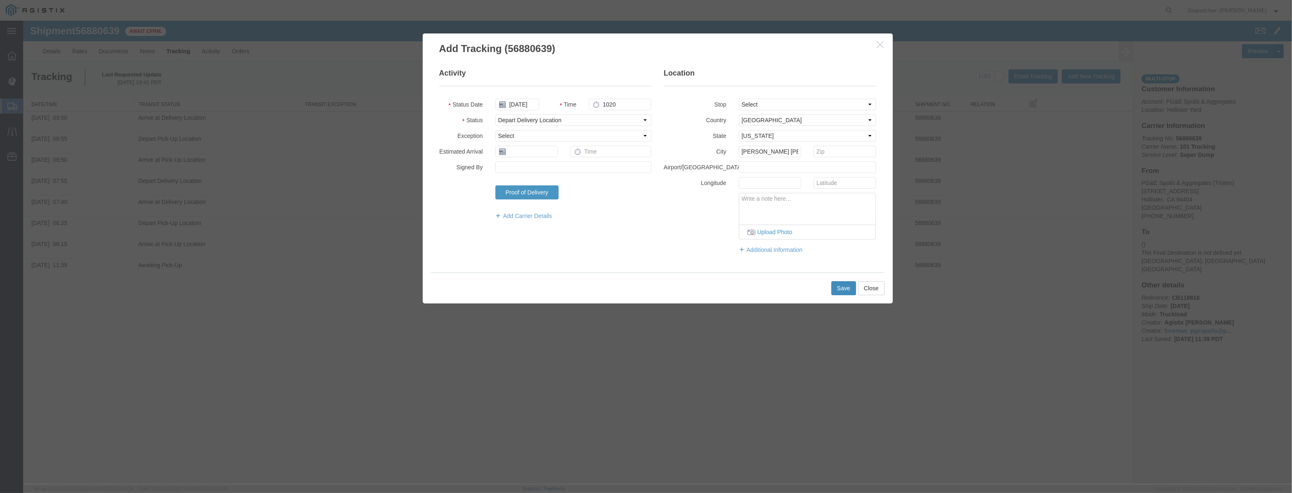
type input "10:20 AM"
click at [836, 285] on button "Save" at bounding box center [843, 288] width 25 height 14
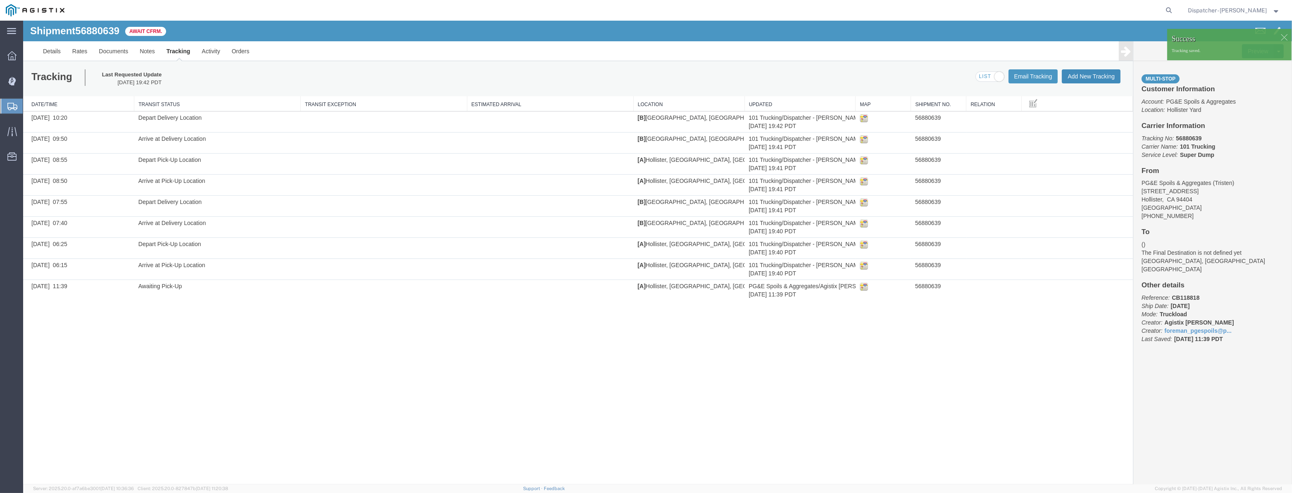
click at [1104, 79] on button "Add New Tracking" at bounding box center [1091, 76] width 59 height 14
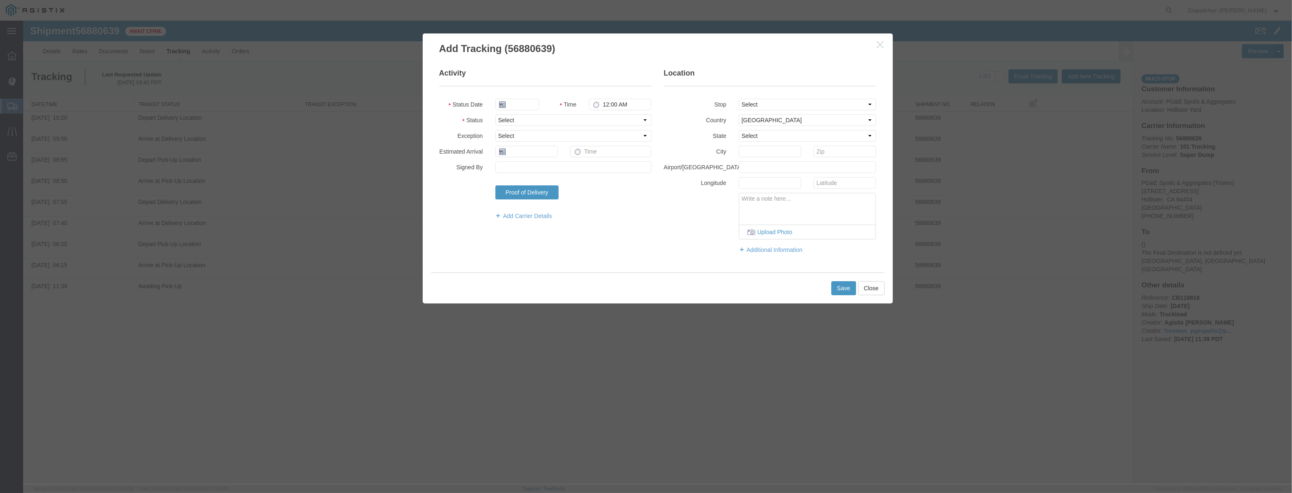
type input "[DATE]"
type input "8:00 PM"
drag, startPoint x: 533, startPoint y: 107, endPoint x: 531, endPoint y: 93, distance: 13.4
click at [533, 106] on input "[DATE]" at bounding box center [517, 105] width 44 height 12
drag, startPoint x: 531, startPoint y: 93, endPoint x: 529, endPoint y: 106, distance: 12.9
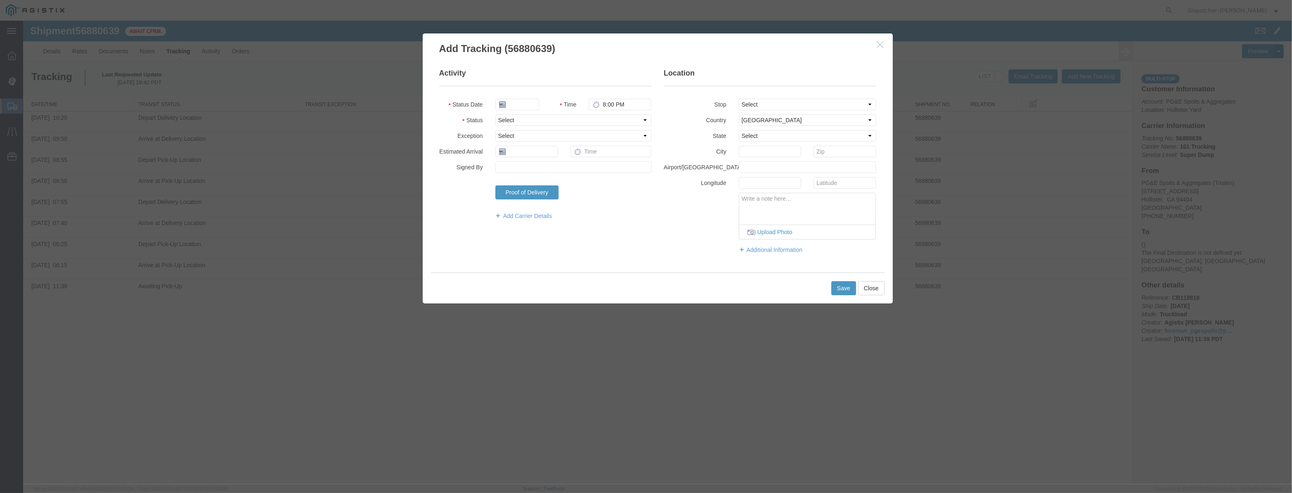
click at [531, 95] on fieldset "Activity Status Date Time 8:00 PM Status Select Arrival Notice Available Arriva…" at bounding box center [545, 148] width 212 height 160
click at [529, 106] on input "text" at bounding box center [517, 105] width 44 height 12
paste input "[DATE]"
type input "[DATE]"
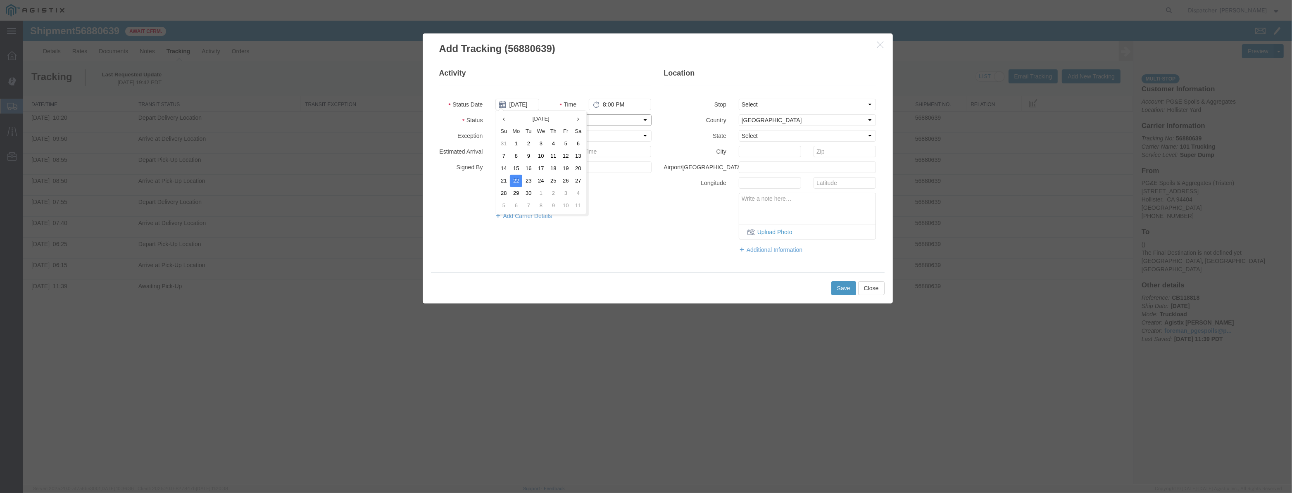
click at [607, 117] on select "Select Arrival Notice Available Arrival Notice Imported Arrive at Delivery Loca…" at bounding box center [573, 120] width 156 height 12
select select "ARVPULOC"
click at [495, 114] on select "Select Arrival Notice Available Arrival Notice Imported Arrive at Delivery Loca…" at bounding box center [573, 120] width 156 height 12
click at [779, 99] on select "Select From: [STREET_ADDRESS][PERSON_NAME] Stop 2: [STREET_ADDRESS] To: The Fin…" at bounding box center [808, 105] width 138 height 12
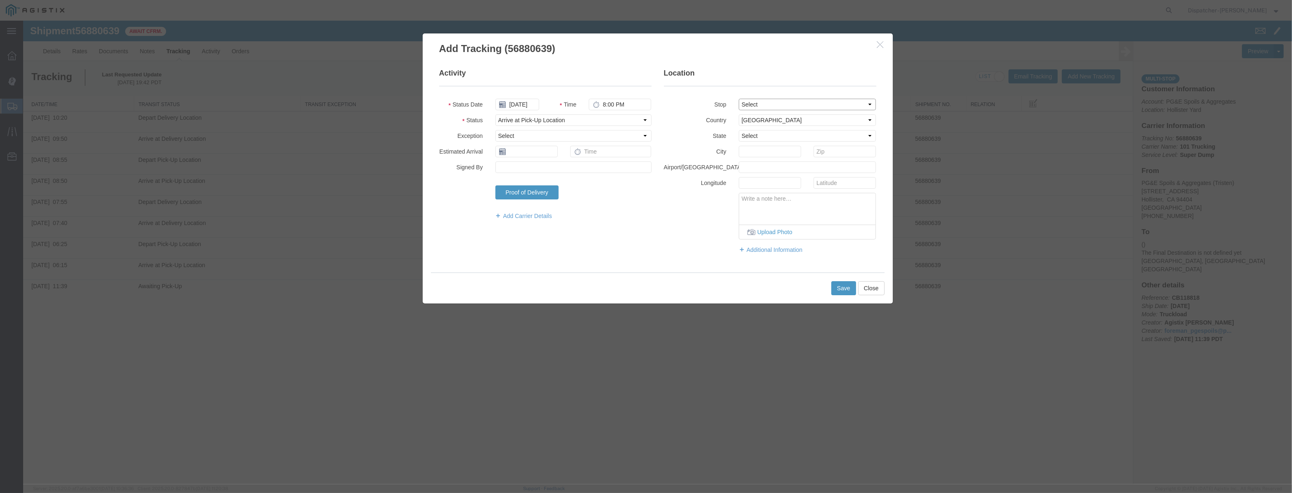
click at [739, 99] on select "Select From: [STREET_ADDRESS][PERSON_NAME] Stop 2: [STREET_ADDRESS] To: The Fin…" at bounding box center [808, 105] width 138 height 12
click at [770, 119] on select "Select [GEOGRAPHIC_DATA] [GEOGRAPHIC_DATA] [GEOGRAPHIC_DATA] [GEOGRAPHIC_DATA] …" at bounding box center [808, 120] width 138 height 12
click at [769, 103] on select "Select From: [STREET_ADDRESS][PERSON_NAME] Stop 2: [STREET_ADDRESS] To: The Fin…" at bounding box center [808, 105] width 138 height 12
select select "{"pickupDeliveryInfoId": "123061506","pickupOrDelivery": "P","stopNum": "1","lo…"
click at [739, 99] on select "Select From: [STREET_ADDRESS][PERSON_NAME] Stop 2: [STREET_ADDRESS] To: The Fin…" at bounding box center [808, 105] width 138 height 12
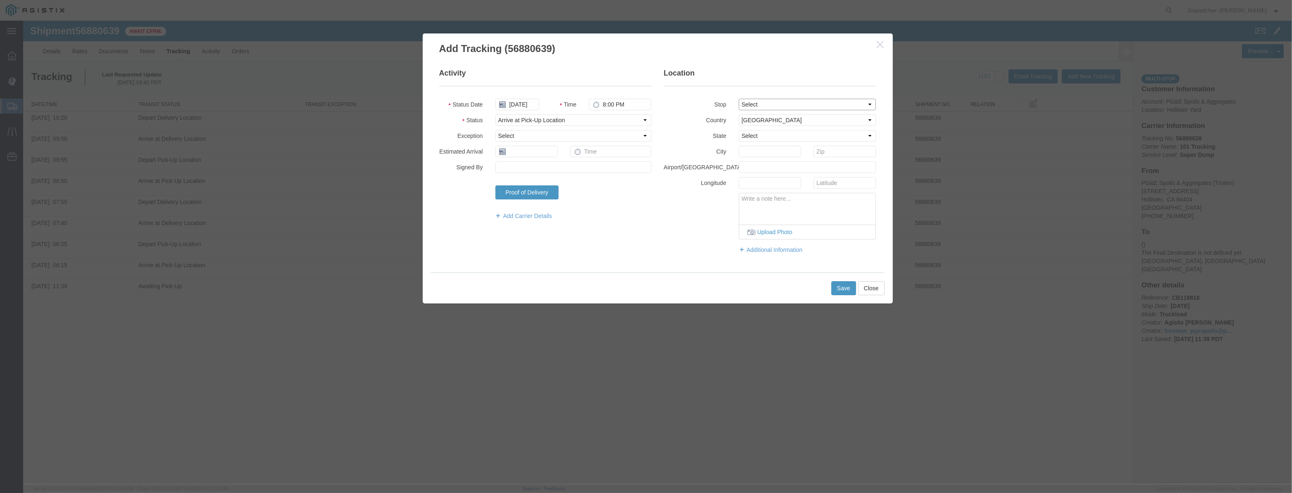
select select "CA"
type input "Hollister"
drag, startPoint x: 644, startPoint y: 108, endPoint x: 497, endPoint y: 131, distance: 149.4
click at [497, 131] on fieldset "Activity Status Date [DATE] Time 8:00 PM Status Select Arrival Notice Available…" at bounding box center [545, 148] width 212 height 160
type input "11:30 AM"
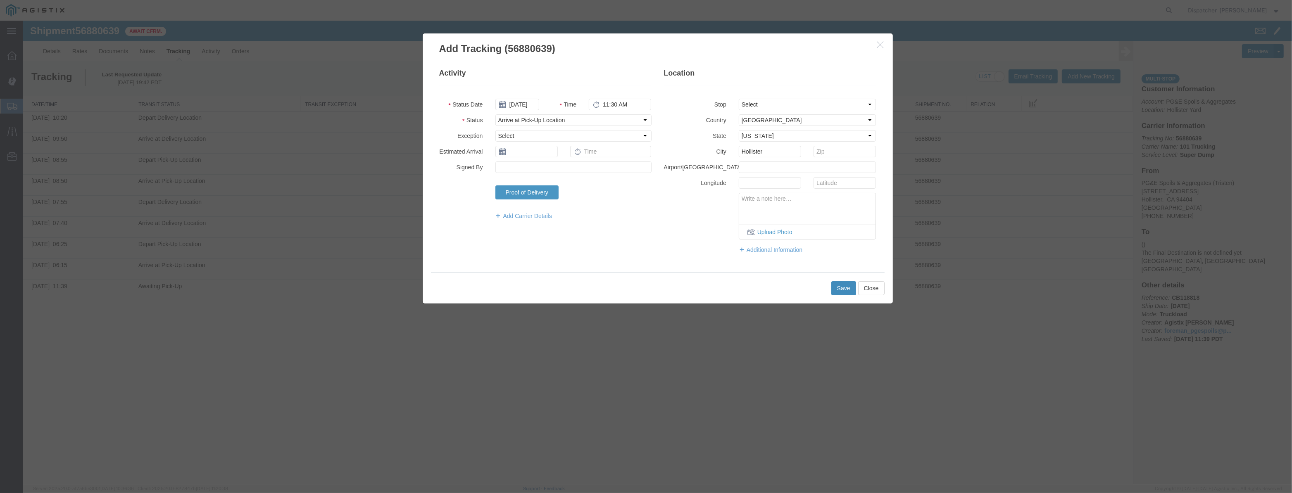
click at [839, 288] on button "Save" at bounding box center [843, 288] width 25 height 14
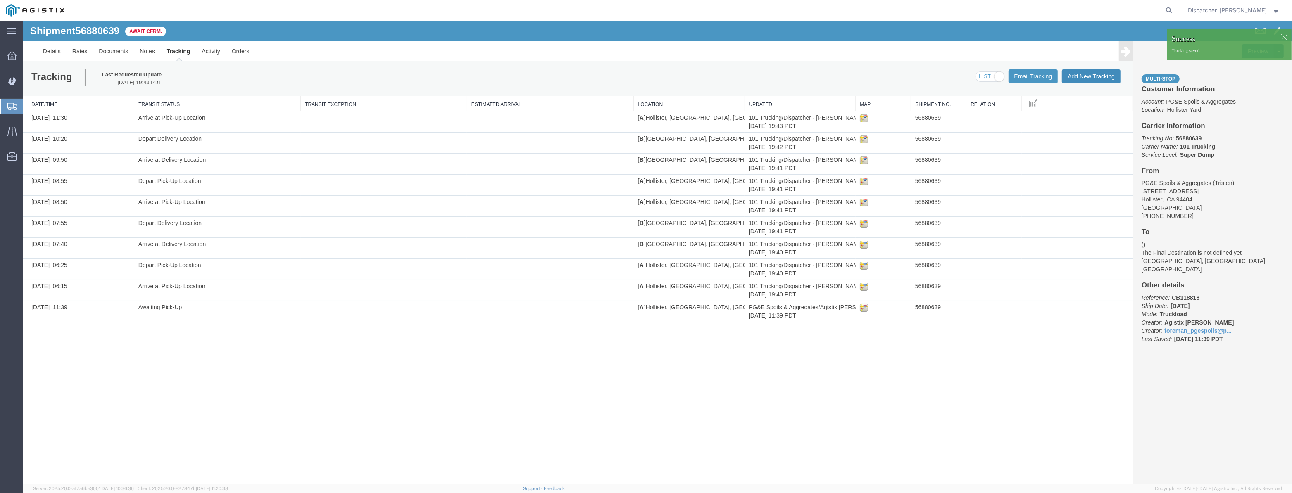
click at [1077, 77] on button "Add New Tracking" at bounding box center [1091, 76] width 59 height 14
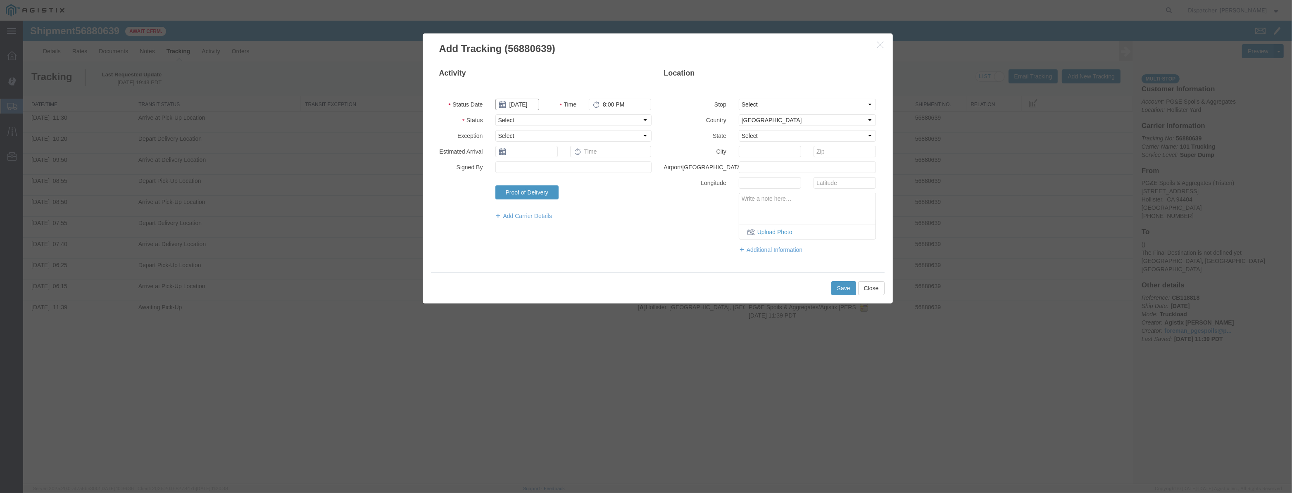
click at [520, 103] on input "[DATE]" at bounding box center [517, 105] width 44 height 12
click at [532, 92] on fieldset "Activity Status Date Time 8:00 PM Status Select Arrival Notice Available Arriva…" at bounding box center [545, 148] width 212 height 160
drag, startPoint x: 524, startPoint y: 102, endPoint x: 573, endPoint y: 118, distance: 51.6
click at [524, 102] on input "text" at bounding box center [517, 105] width 44 height 12
paste input "[DATE]"
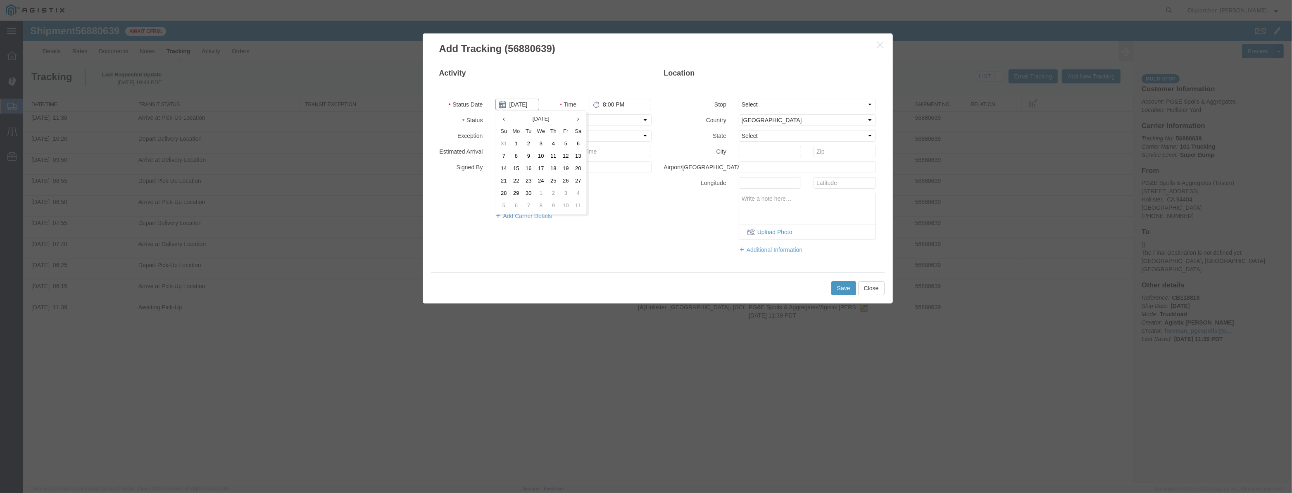
scroll to position [0, 2]
click at [591, 118] on select "Select Arrival Notice Available Arrival Notice Imported Arrive at Delivery Loca…" at bounding box center [573, 120] width 156 height 12
click at [495, 114] on select "Select Arrival Notice Available Arrival Notice Imported Arrive at Delivery Loca…" at bounding box center [573, 120] width 156 height 12
drag, startPoint x: 777, startPoint y: 105, endPoint x: 777, endPoint y: 110, distance: 5.0
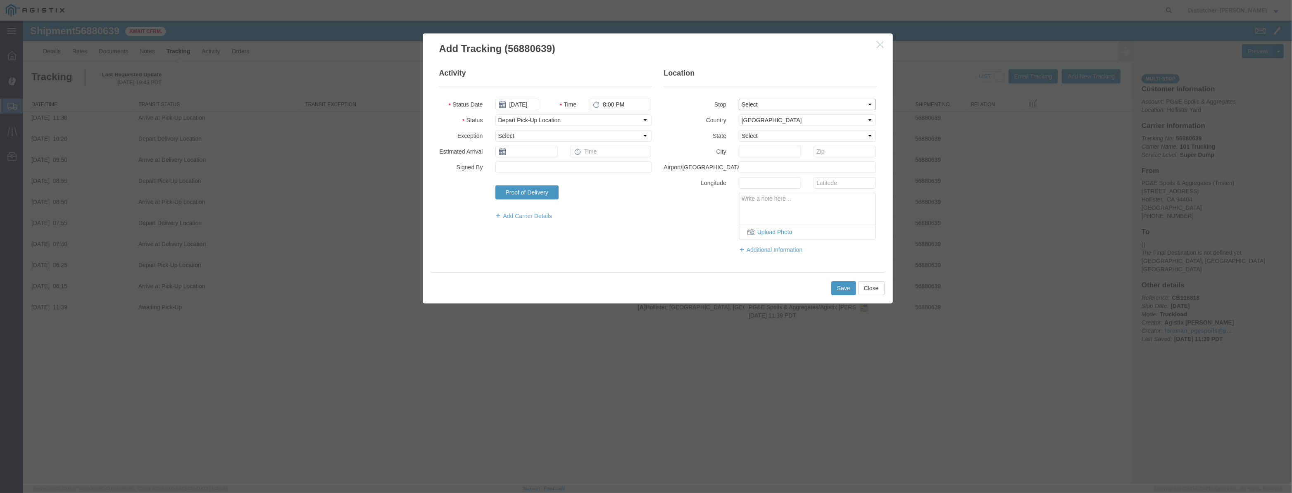
click at [777, 105] on select "Select From: [STREET_ADDRESS][PERSON_NAME] Stop 2: [STREET_ADDRESS] To: The Fin…" at bounding box center [808, 105] width 138 height 12
click at [739, 99] on select "Select From: [STREET_ADDRESS][PERSON_NAME] Stop 2: [STREET_ADDRESS] To: The Fin…" at bounding box center [808, 105] width 138 height 12
drag, startPoint x: 636, startPoint y: 108, endPoint x: 384, endPoint y: 110, distance: 252.1
click at [384, 110] on div "Add Tracking (56880639) Activity Status Date [DATE] Time 8:00 PM Status Select …" at bounding box center [657, 253] width 1269 height 464
click at [839, 289] on button "Save" at bounding box center [843, 288] width 25 height 14
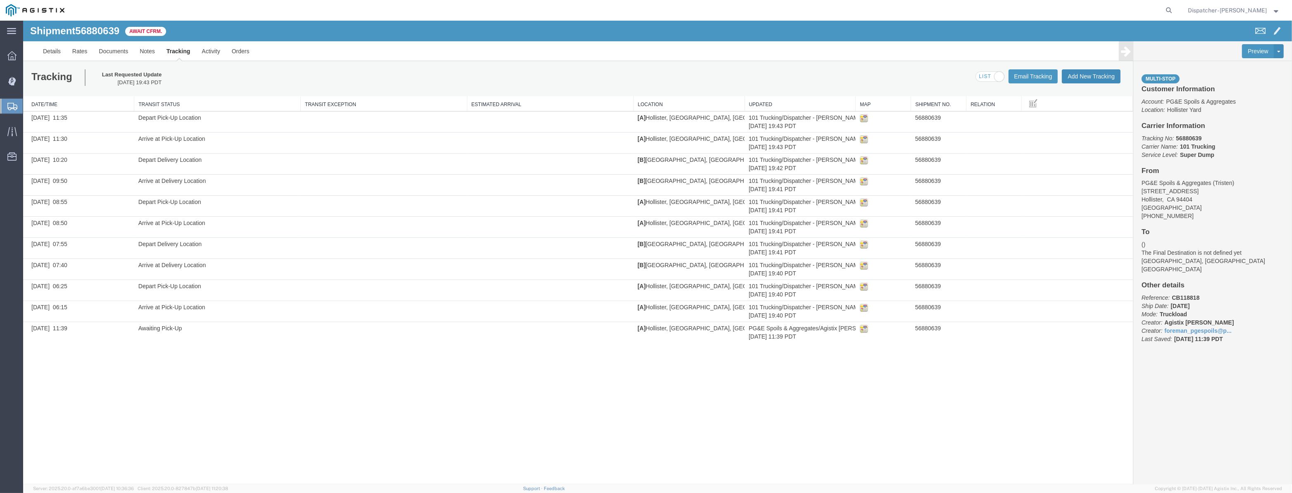
click at [1088, 71] on button "Add New Tracking" at bounding box center [1091, 76] width 59 height 14
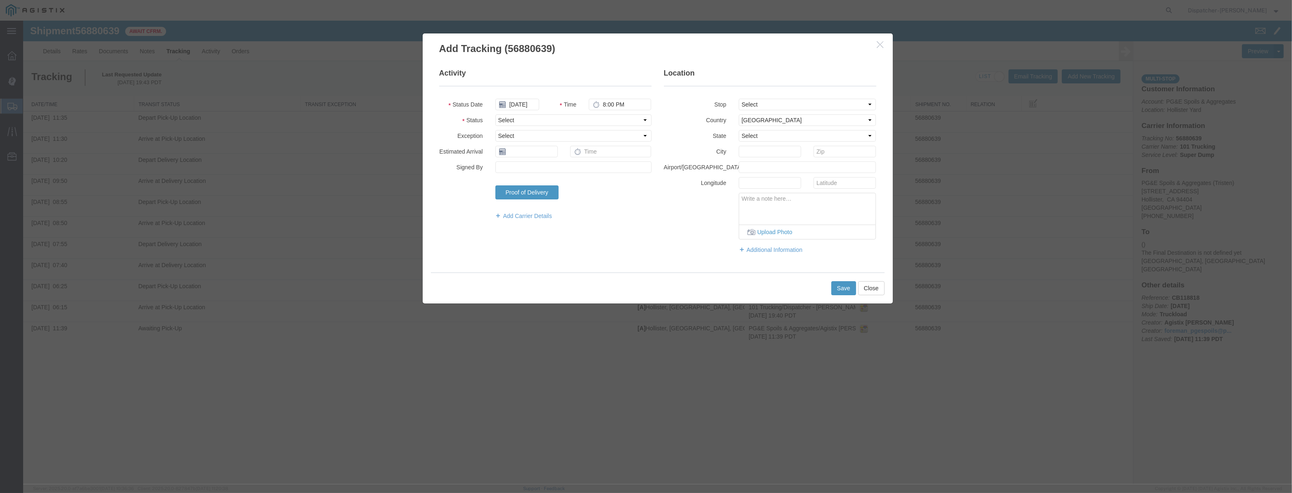
click at [506, 112] on fieldset "Activity Status Date [DATE] Time 8:00 PM Status Select Arrival Notice Available…" at bounding box center [545, 148] width 212 height 160
click at [518, 110] on body "Shipment 56880639 11 of 11 Await Cfrm. Details Rates Documents Notes Tracking A…" at bounding box center [657, 239] width 1269 height 436
drag, startPoint x: 529, startPoint y: 87, endPoint x: 526, endPoint y: 101, distance: 14.3
click at [529, 88] on fieldset "Activity Status Date Time 8:00 PM Status Select Arrival Notice Available Arriva…" at bounding box center [545, 148] width 212 height 160
click at [526, 103] on input "text" at bounding box center [517, 105] width 44 height 12
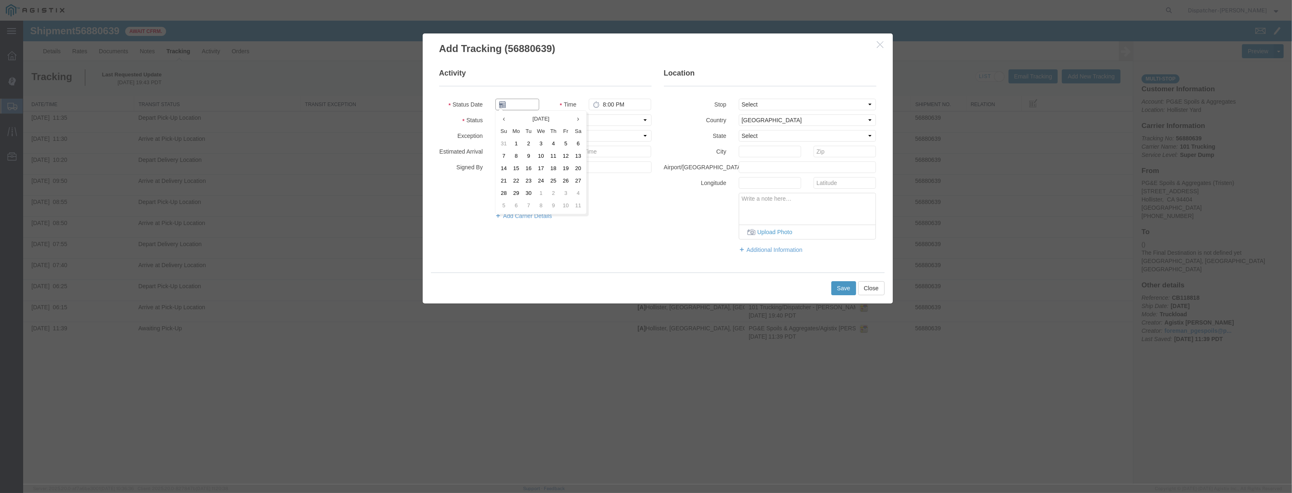
paste input "[DATE]"
click at [615, 123] on select "Select Arrival Notice Available Arrival Notice Imported Arrive at Delivery Loca…" at bounding box center [573, 120] width 156 height 12
click at [495, 114] on select "Select Arrival Notice Available Arrival Notice Imported Arrive at Delivery Loca…" at bounding box center [573, 120] width 156 height 12
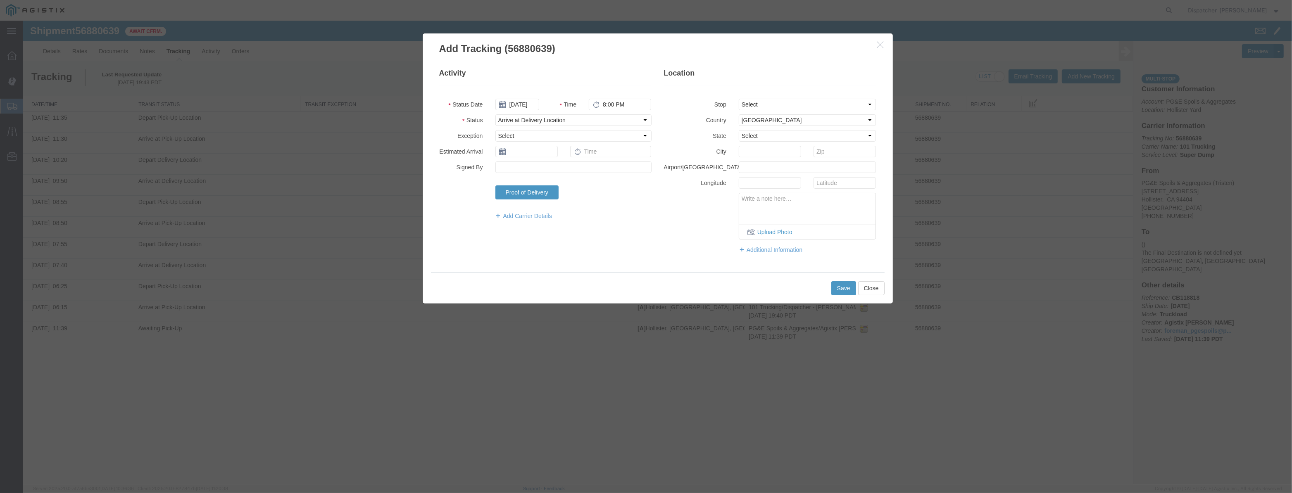
drag, startPoint x: 794, startPoint y: 111, endPoint x: 800, endPoint y: 108, distance: 6.7
click at [795, 111] on fieldset "Location Stop Select From: [STREET_ADDRESS] Stop 2: [STREET_ADDRESS] To: The Fi…" at bounding box center [770, 165] width 212 height 194
click at [801, 107] on select "Select From: [STREET_ADDRESS][PERSON_NAME] Stop 2: [STREET_ADDRESS] To: The Fin…" at bounding box center [808, 105] width 138 height 12
click at [739, 99] on select "Select From: [STREET_ADDRESS][PERSON_NAME] Stop 2: [STREET_ADDRESS] To: The Fin…" at bounding box center [808, 105] width 138 height 12
drag, startPoint x: 636, startPoint y: 103, endPoint x: 512, endPoint y: 128, distance: 125.6
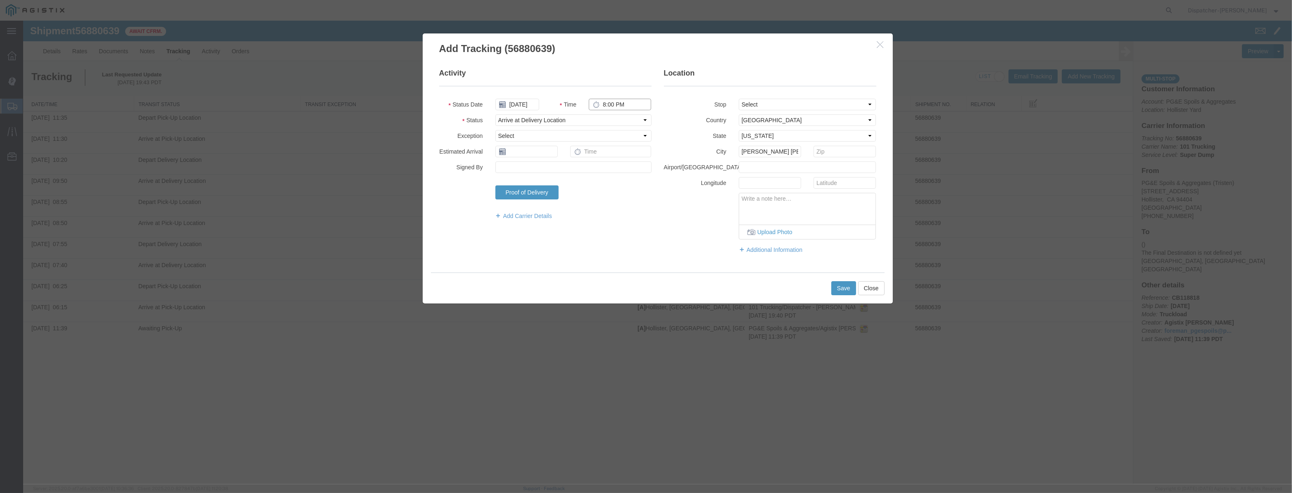
click at [512, 128] on fieldset "Activity Status Date [DATE] Time 8:00 PM Status Select Arrival Notice Available…" at bounding box center [545, 148] width 212 height 160
click at [840, 281] on button "Save" at bounding box center [843, 288] width 25 height 14
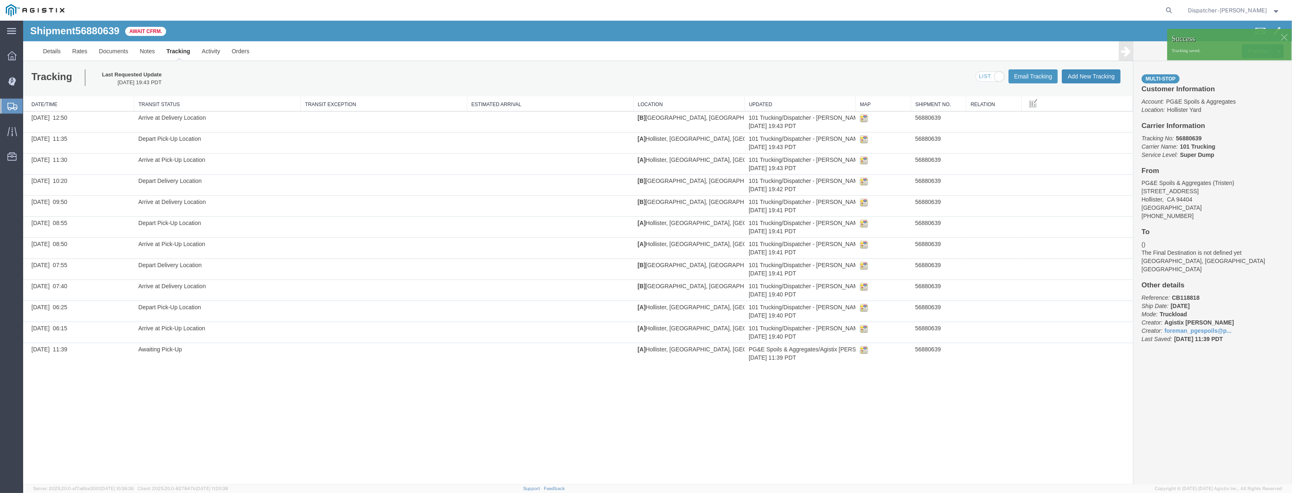
click at [1069, 78] on button "Add New Tracking" at bounding box center [1091, 76] width 59 height 14
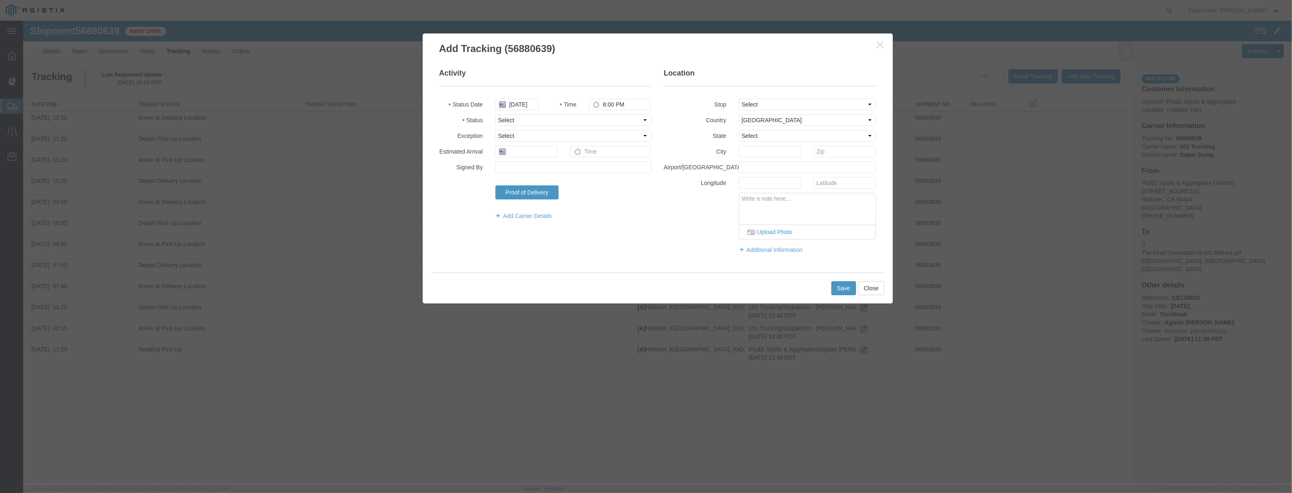
click at [541, 106] on div "[DATE]" at bounding box center [517, 105] width 56 height 12
click at [526, 105] on input "[DATE]" at bounding box center [517, 105] width 44 height 12
click at [530, 98] on fieldset "Activity Status Date Time 8:00 PM Status Select Arrival Notice Available Arriva…" at bounding box center [545, 148] width 212 height 160
click at [529, 105] on input "text" at bounding box center [517, 105] width 44 height 12
paste input "[DATE]"
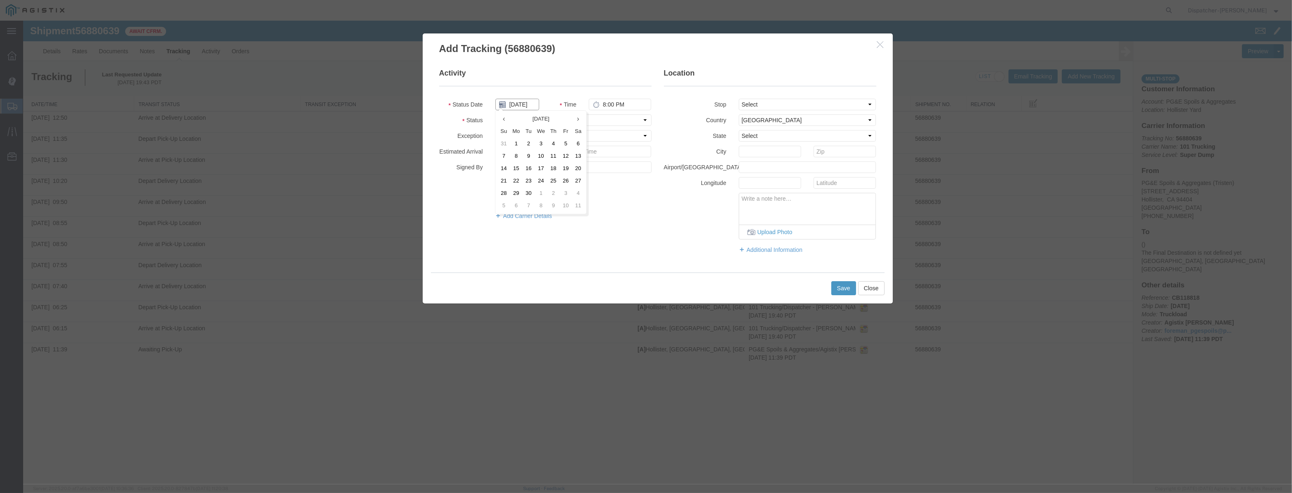
scroll to position [0, 2]
drag, startPoint x: 595, startPoint y: 121, endPoint x: 598, endPoint y: 125, distance: 4.3
click at [595, 121] on select "Select Arrival Notice Available Arrival Notice Imported Arrive at Delivery Loca…" at bounding box center [573, 120] width 156 height 12
click at [495, 114] on select "Select Arrival Notice Available Arrival Notice Imported Arrive at Delivery Loca…" at bounding box center [573, 120] width 156 height 12
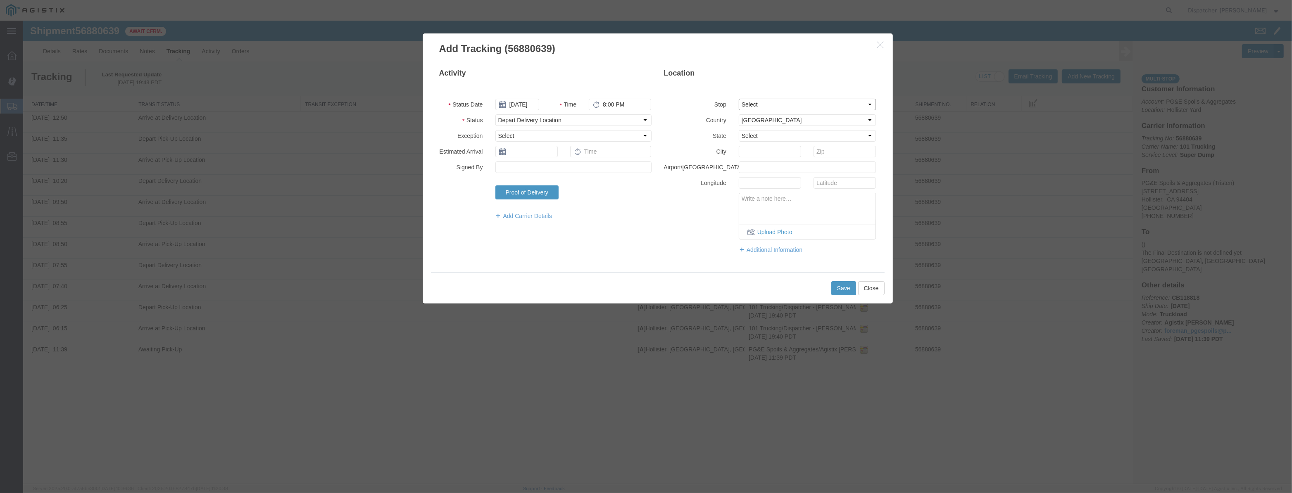
click at [757, 106] on select "Select From: [STREET_ADDRESS][PERSON_NAME] Stop 2: [STREET_ADDRESS] To: The Fin…" at bounding box center [808, 105] width 138 height 12
click at [739, 99] on select "Select From: [STREET_ADDRESS][PERSON_NAME] Stop 2: [STREET_ADDRESS] To: The Fin…" at bounding box center [808, 105] width 138 height 12
drag, startPoint x: 627, startPoint y: 105, endPoint x: 508, endPoint y: 120, distance: 119.9
click at [508, 120] on fieldset "Activity Status Date [DATE] Time 8:00 PM Status Select Arrival Notice Available…" at bounding box center [545, 148] width 212 height 160
click at [838, 285] on button "Save" at bounding box center [843, 288] width 25 height 14
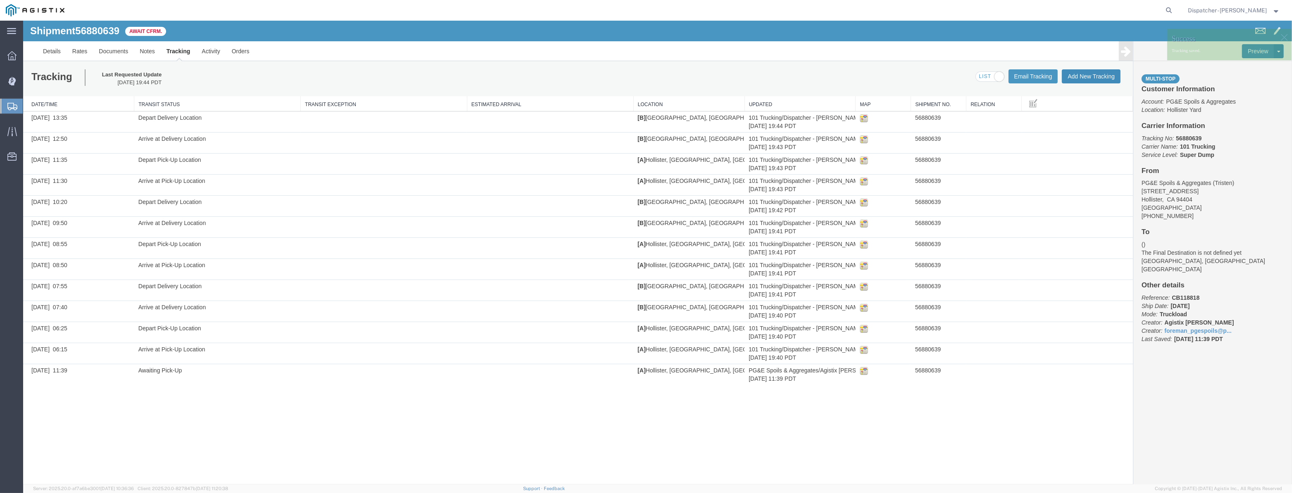
click at [1063, 73] on button "Add New Tracking" at bounding box center [1091, 76] width 59 height 14
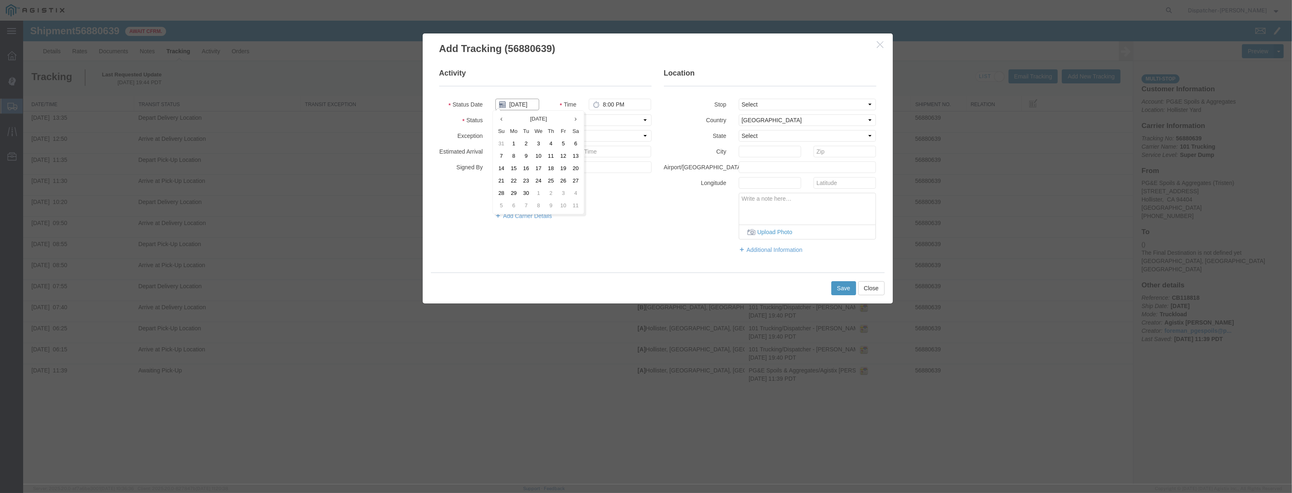
drag, startPoint x: 524, startPoint y: 103, endPoint x: 528, endPoint y: 100, distance: 4.7
click at [524, 102] on input "[DATE]" at bounding box center [517, 105] width 44 height 12
click at [533, 98] on fieldset "Activity Status Date Time 8:00 PM Status Select Arrival Notice Available Arriva…" at bounding box center [545, 148] width 212 height 160
drag, startPoint x: 533, startPoint y: 104, endPoint x: 546, endPoint y: 106, distance: 13.0
click at [535, 104] on input "text" at bounding box center [517, 105] width 44 height 12
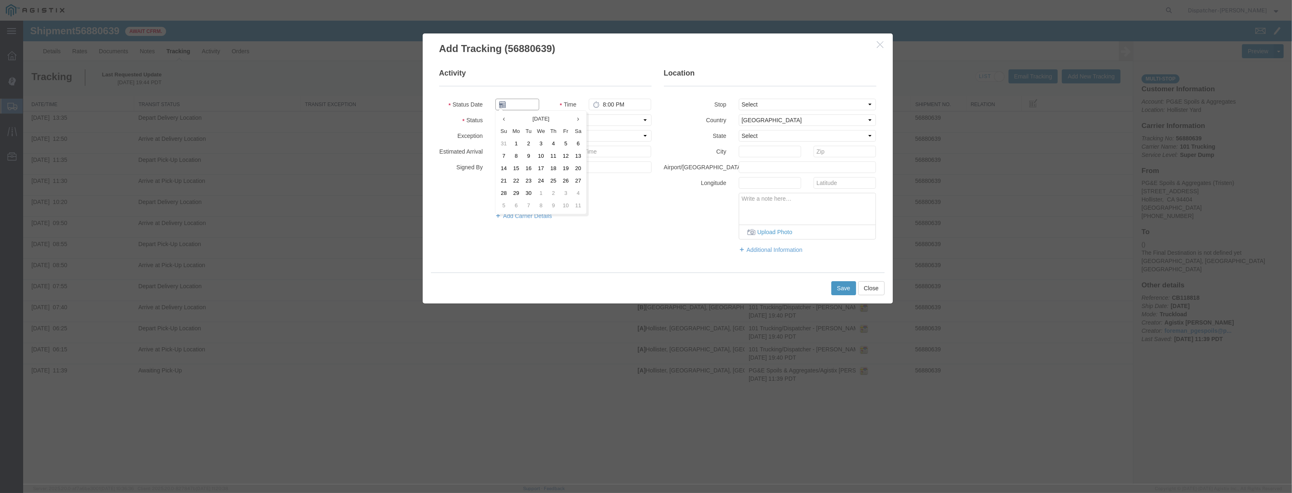
paste input "[DATE]"
drag, startPoint x: 604, startPoint y: 121, endPoint x: 605, endPoint y: 125, distance: 4.6
click at [605, 121] on select "Select Arrival Notice Available Arrival Notice Imported Arrive at Delivery Loca…" at bounding box center [573, 120] width 156 height 12
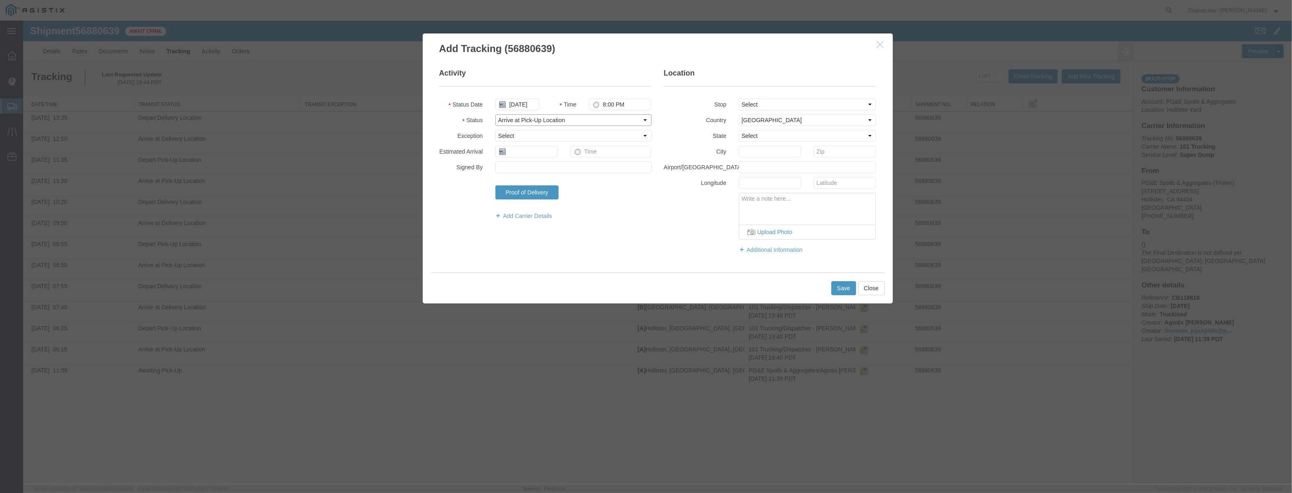
click at [495, 114] on select "Select Arrival Notice Available Arrival Notice Imported Arrive at Delivery Loca…" at bounding box center [573, 120] width 156 height 12
click at [769, 111] on fieldset "Location Stop Select From: [STREET_ADDRESS] Stop 2: [STREET_ADDRESS] To: The Fi…" at bounding box center [770, 165] width 212 height 194
click at [739, 99] on select "Select From: [STREET_ADDRESS][PERSON_NAME] Stop 2: [STREET_ADDRESS] To: The Fin…" at bounding box center [808, 105] width 138 height 12
drag, startPoint x: 633, startPoint y: 102, endPoint x: 465, endPoint y: 116, distance: 168.4
click at [467, 112] on fieldset "Activity Status Date [DATE] Time 8:00 PM Status Select Arrival Notice Available…" at bounding box center [545, 148] width 212 height 160
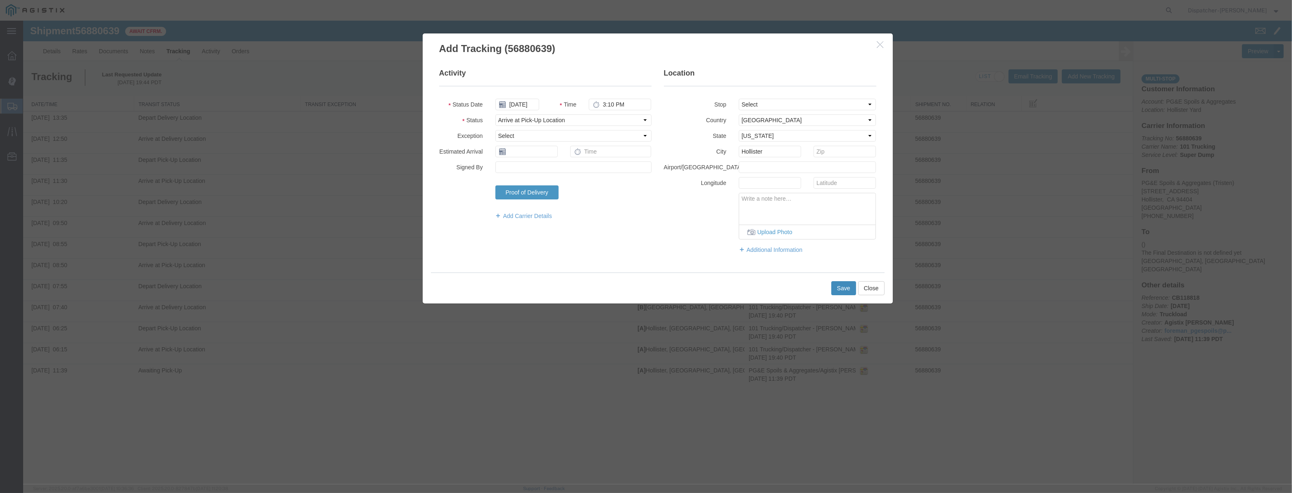
click at [846, 287] on button "Save" at bounding box center [843, 288] width 25 height 14
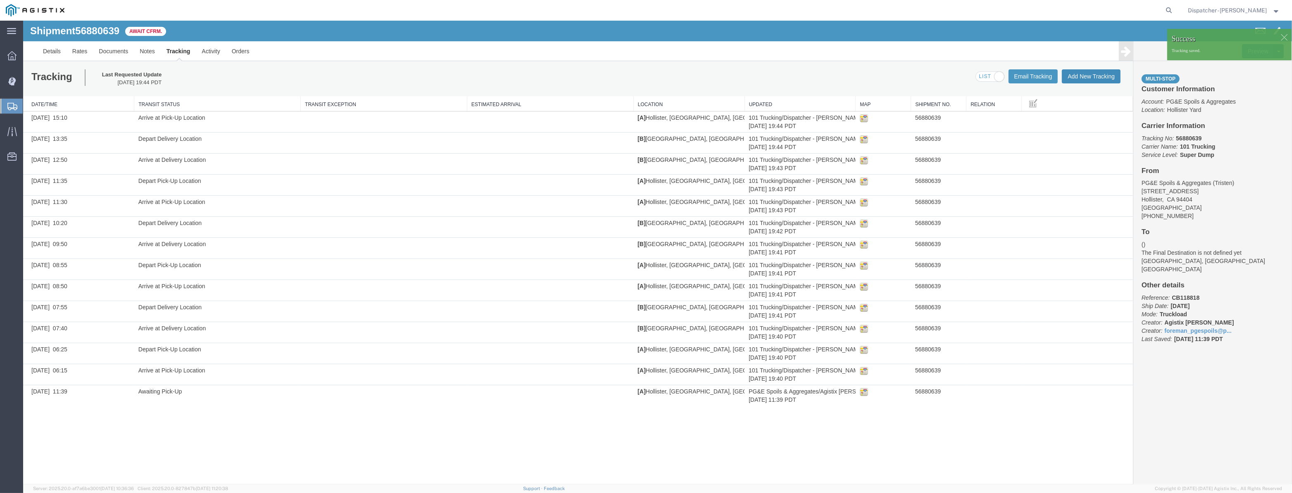
click at [1077, 76] on button "Add New Tracking" at bounding box center [1091, 76] width 59 height 14
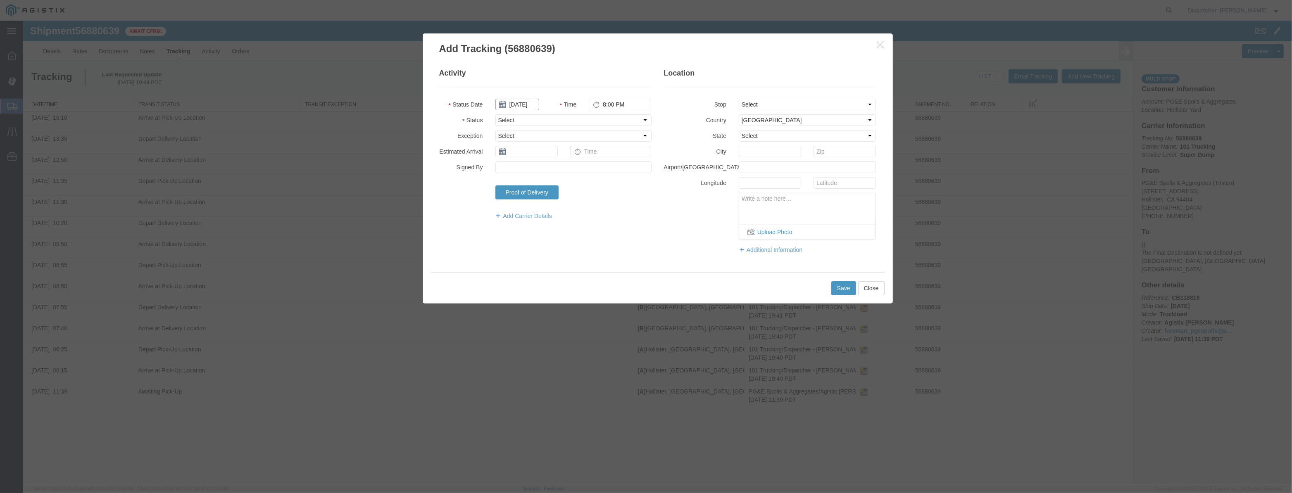
drag, startPoint x: 533, startPoint y: 105, endPoint x: 536, endPoint y: 99, distance: 7.2
click at [533, 104] on input "[DATE]" at bounding box center [517, 105] width 44 height 12
click at [538, 97] on fieldset "Activity Status Date Time 8:00 PM Status Select Arrival Notice Available Arriva…" at bounding box center [545, 148] width 212 height 160
drag, startPoint x: 535, startPoint y: 100, endPoint x: 540, endPoint y: 100, distance: 5.0
click at [535, 100] on input "text" at bounding box center [517, 105] width 44 height 12
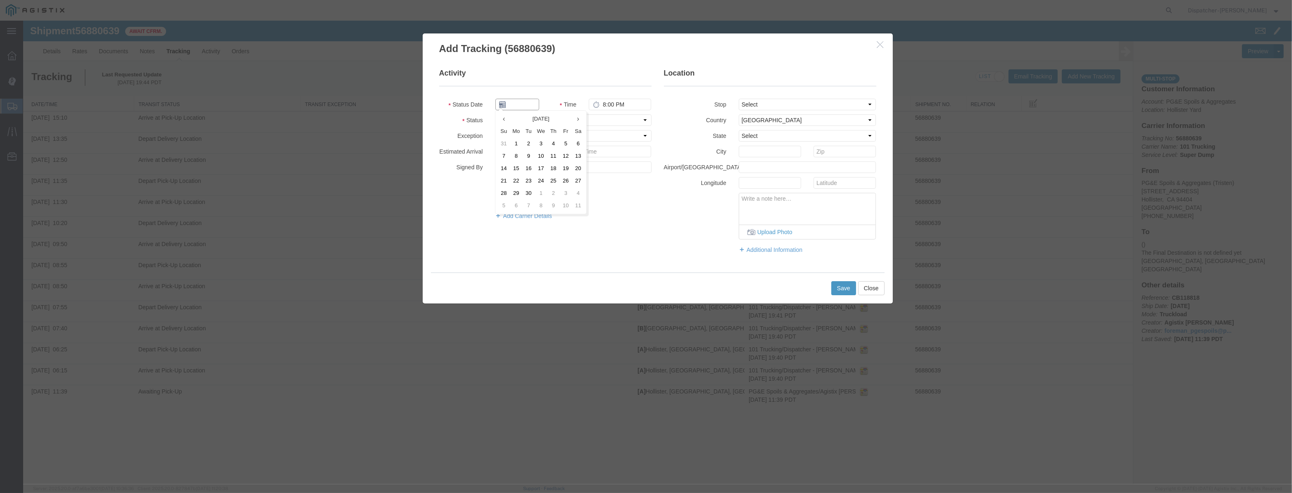
paste input "[DATE]"
drag, startPoint x: 620, startPoint y: 119, endPoint x: 619, endPoint y: 125, distance: 5.9
click at [620, 119] on select "Select Arrival Notice Available Arrival Notice Imported Arrive at Delivery Loca…" at bounding box center [573, 120] width 156 height 12
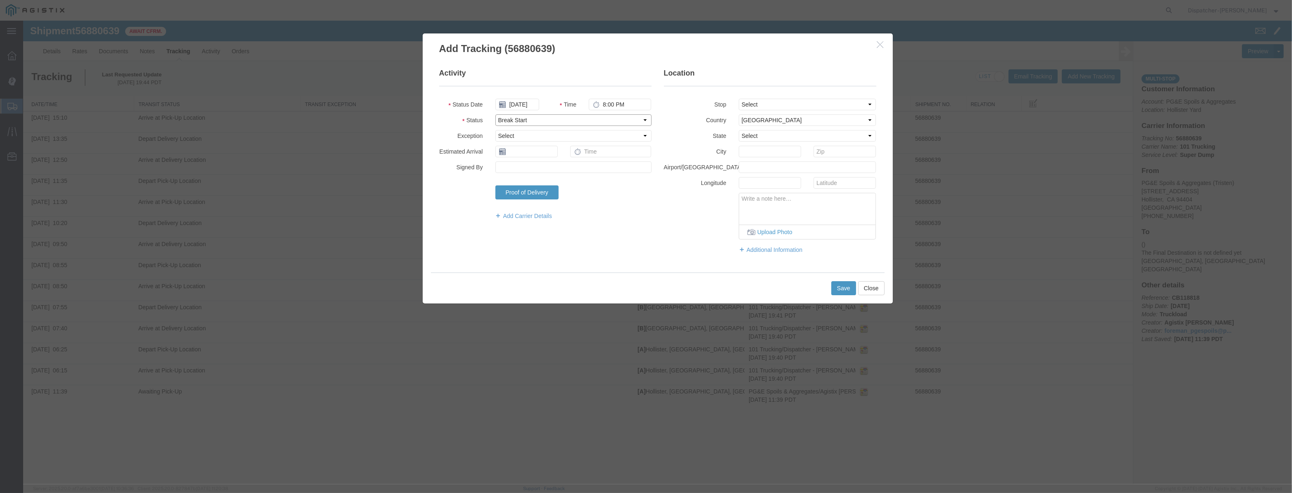
click at [495, 114] on select "Select Arrival Notice Available Arrival Notice Imported Arrive at Delivery Loca…" at bounding box center [573, 120] width 156 height 12
drag, startPoint x: 772, startPoint y: 107, endPoint x: 767, endPoint y: 121, distance: 14.4
click at [767, 121] on fieldset "Location Stop Select From: [STREET_ADDRESS] Stop 2: [STREET_ADDRESS] To: The Fi…" at bounding box center [770, 165] width 212 height 194
click at [739, 99] on select "Select From: [STREET_ADDRESS][PERSON_NAME] Stop 2: [STREET_ADDRESS] To: The Fin…" at bounding box center [808, 105] width 138 height 12
drag, startPoint x: 644, startPoint y: 104, endPoint x: 525, endPoint y: 115, distance: 119.5
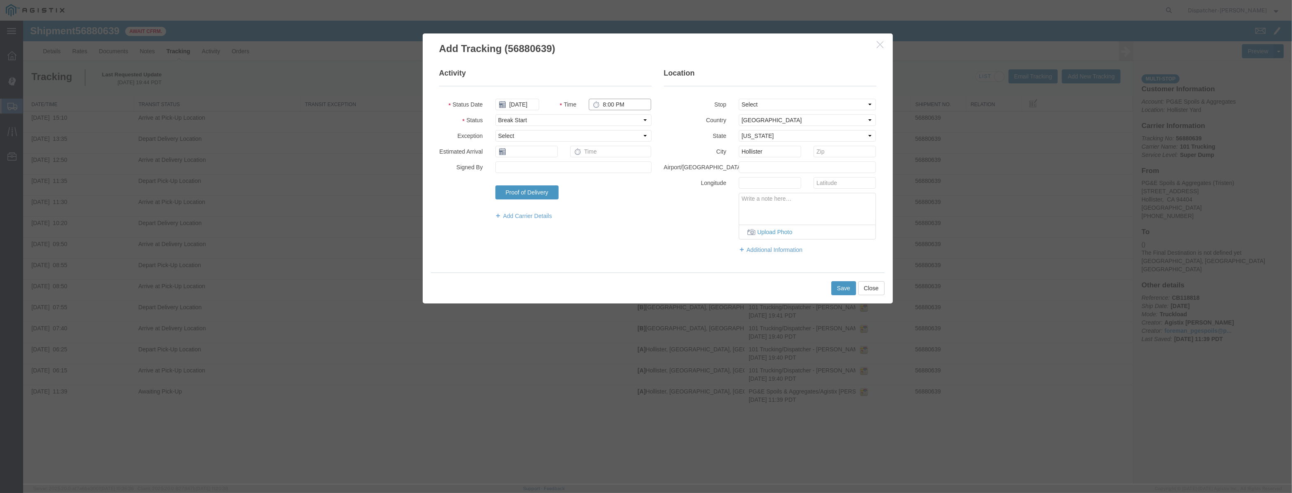
click at [525, 110] on div "Status Date [DATE] Time 8:00 PM" at bounding box center [545, 105] width 225 height 12
click at [842, 283] on button "Save" at bounding box center [843, 288] width 25 height 14
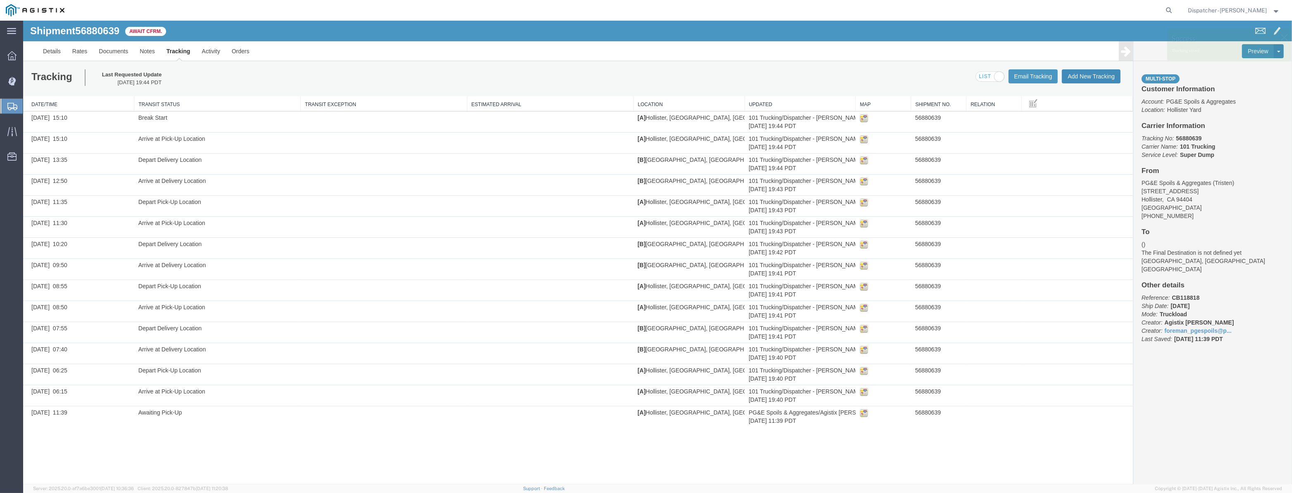
click at [1071, 76] on button "Add New Tracking" at bounding box center [1091, 76] width 59 height 14
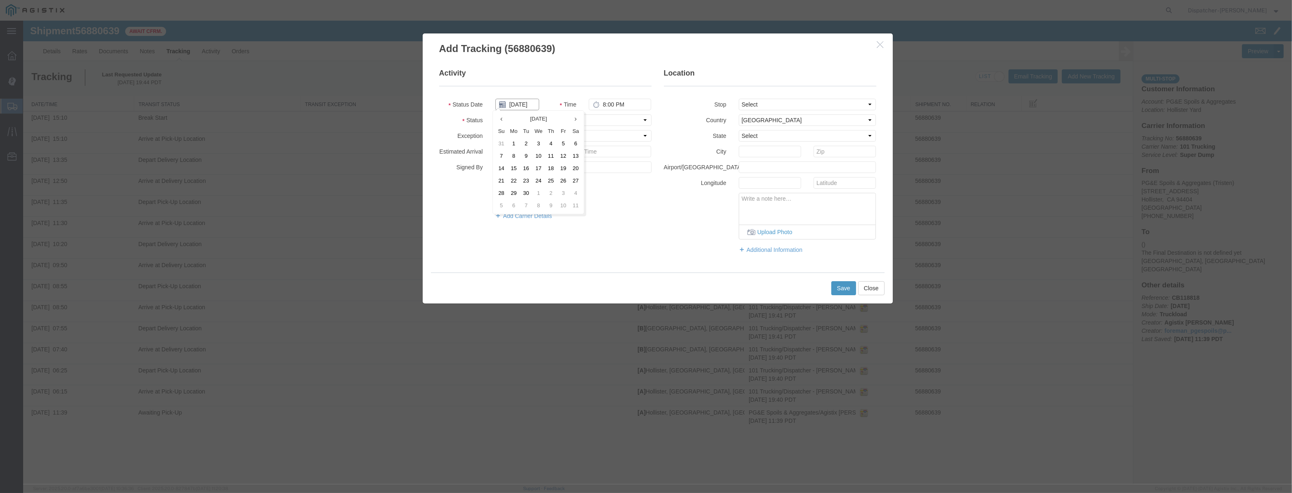
click at [518, 107] on input "[DATE]" at bounding box center [517, 105] width 44 height 12
drag, startPoint x: 524, startPoint y: 87, endPoint x: 523, endPoint y: 96, distance: 9.2
click at [524, 87] on fieldset "Activity Status Date Time 8:00 PM Status Select Arrival Notice Available Arriva…" at bounding box center [545, 148] width 212 height 160
click at [523, 102] on input "text" at bounding box center [517, 105] width 44 height 12
paste input "[DATE]"
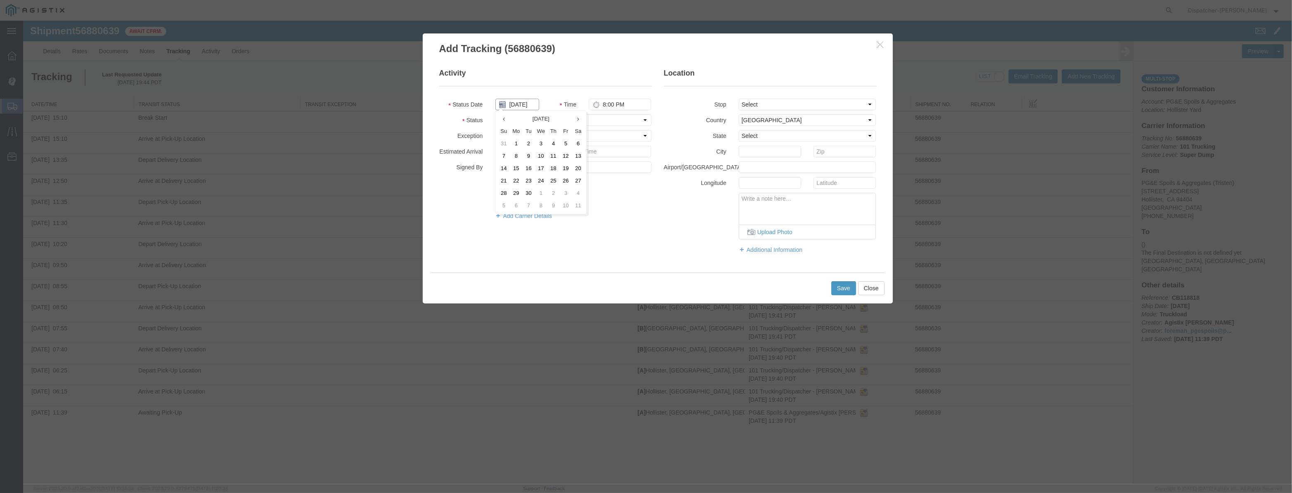
scroll to position [0, 2]
click at [619, 122] on select "Select Arrival Notice Available Arrival Notice Imported Arrive at Delivery Loca…" at bounding box center [573, 120] width 156 height 12
click at [495, 114] on select "Select Arrival Notice Available Arrival Notice Imported Arrive at Delivery Loca…" at bounding box center [573, 120] width 156 height 12
drag, startPoint x: 845, startPoint y: 102, endPoint x: 838, endPoint y: 110, distance: 10.0
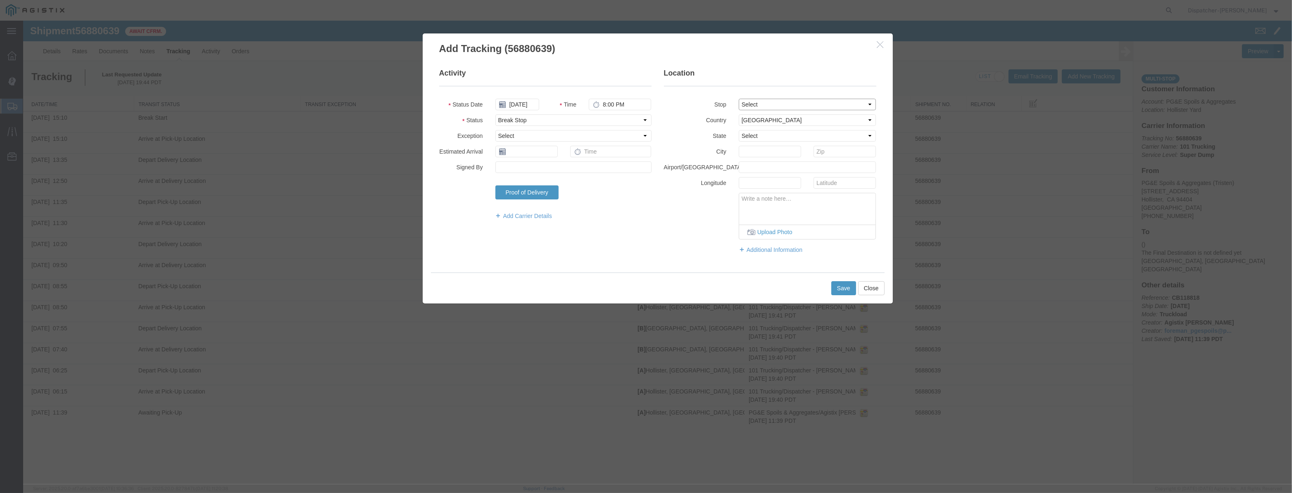
click at [845, 102] on select "Select From: [STREET_ADDRESS][PERSON_NAME] Stop 2: [STREET_ADDRESS] To: The Fin…" at bounding box center [808, 105] width 138 height 12
click at [739, 99] on select "Select From: [STREET_ADDRESS][PERSON_NAME] Stop 2: [STREET_ADDRESS] To: The Fin…" at bounding box center [808, 105] width 138 height 12
drag, startPoint x: 631, startPoint y: 102, endPoint x: 426, endPoint y: 99, distance: 205.8
click at [426, 99] on div "Activity Status Date [DATE] Time 8:00 PM Status Select Arrival Notice Available…" at bounding box center [658, 164] width 470 height 217
drag, startPoint x: 638, startPoint y: 103, endPoint x: 533, endPoint y: 121, distance: 105.6
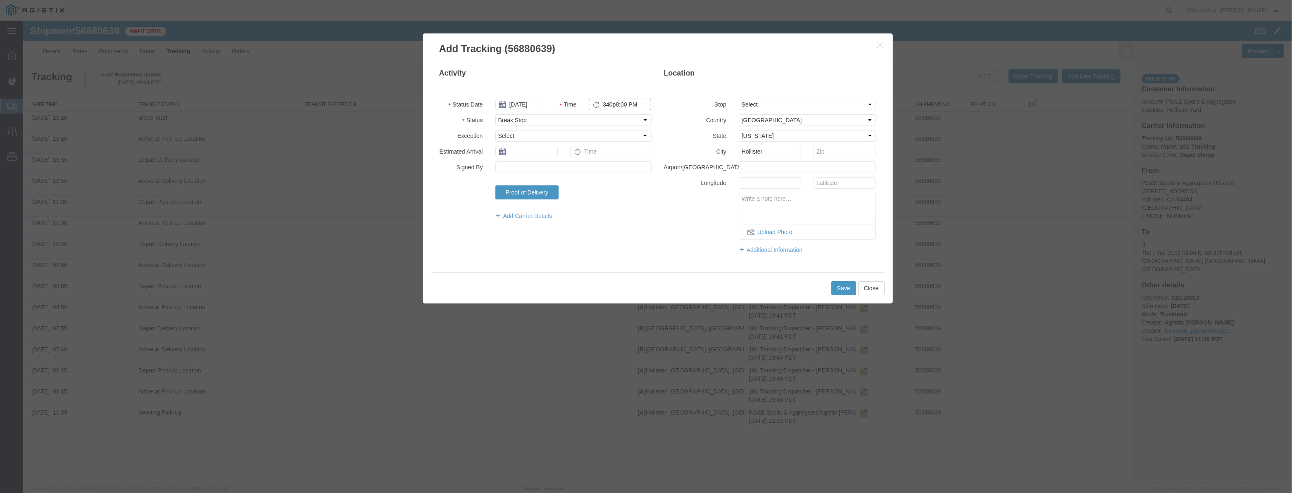
click at [545, 115] on fieldset "Activity Status Date [DATE] Time 340p8:00 PM Status Select Arrival Notice Avail…" at bounding box center [545, 148] width 212 height 160
click at [836, 286] on button "Save" at bounding box center [843, 288] width 25 height 14
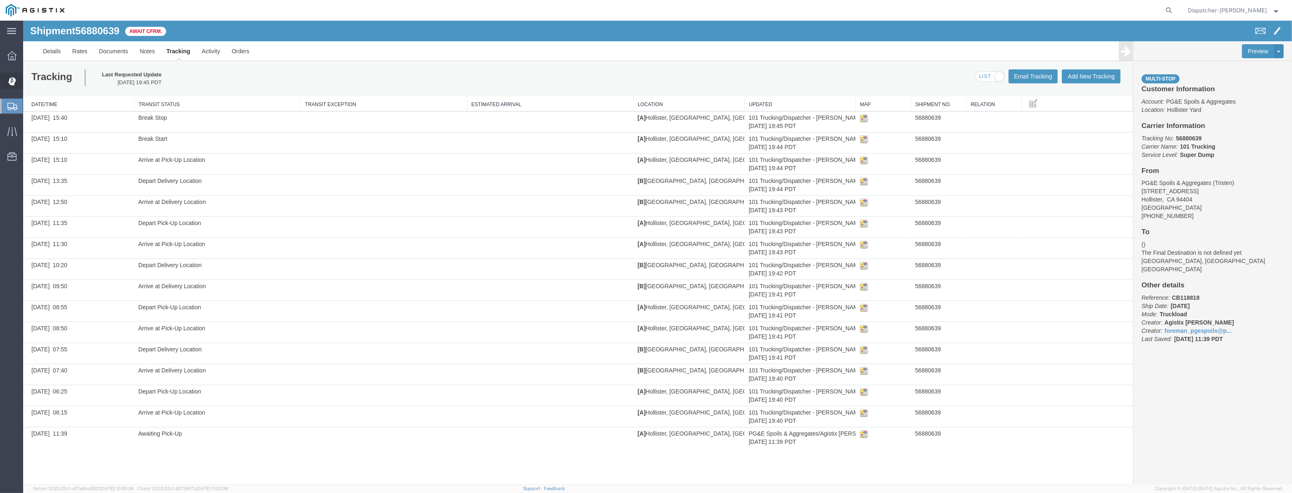
click at [6, 81] on div at bounding box center [11, 81] width 23 height 17
